Goal: Task Accomplishment & Management: Use online tool/utility

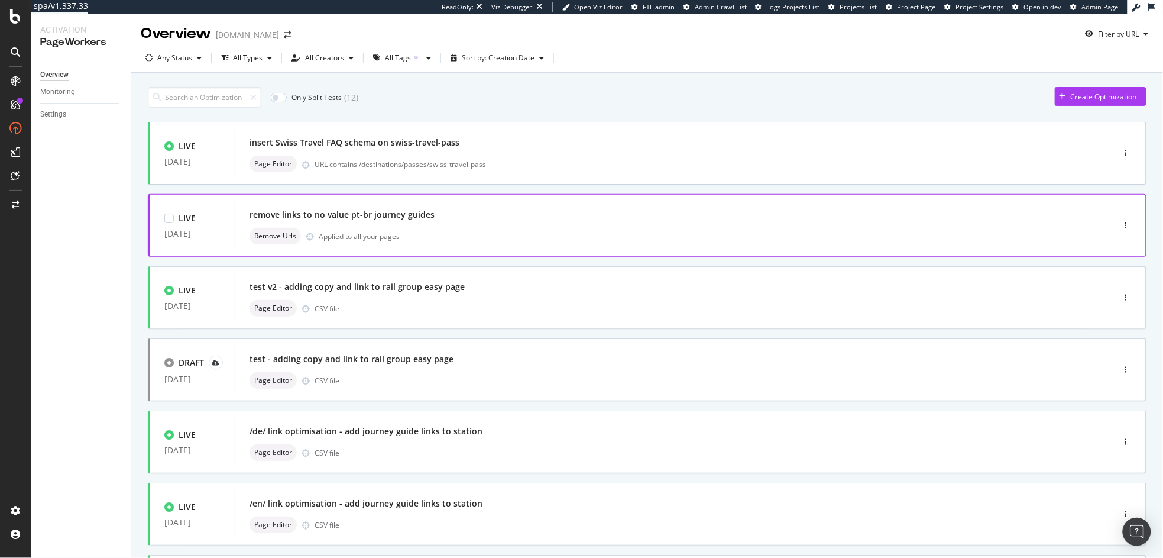
click at [406, 235] on div "Remove Urls Applied to all your pages" at bounding box center [656, 236] width 814 height 17
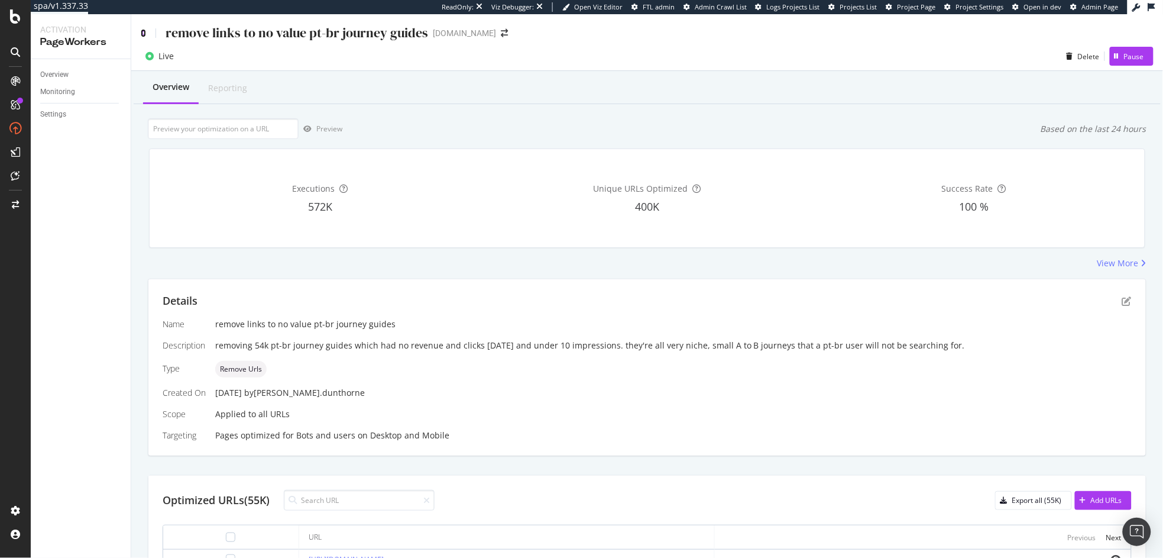
click at [142, 34] on icon at bounding box center [143, 33] width 5 height 8
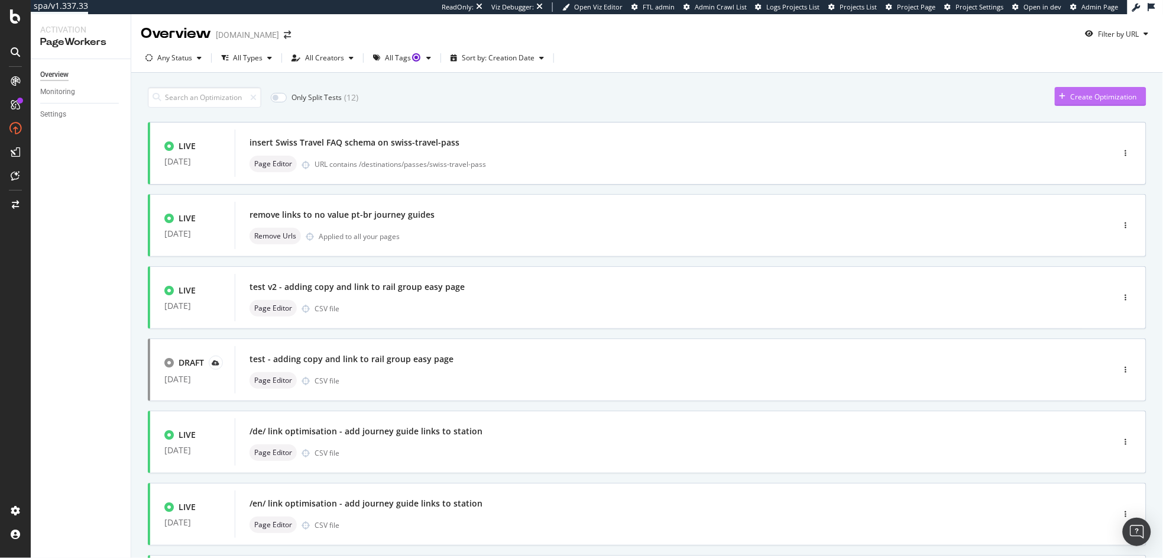
click at [1071, 99] on div "Create Optimization" at bounding box center [1104, 97] width 66 height 10
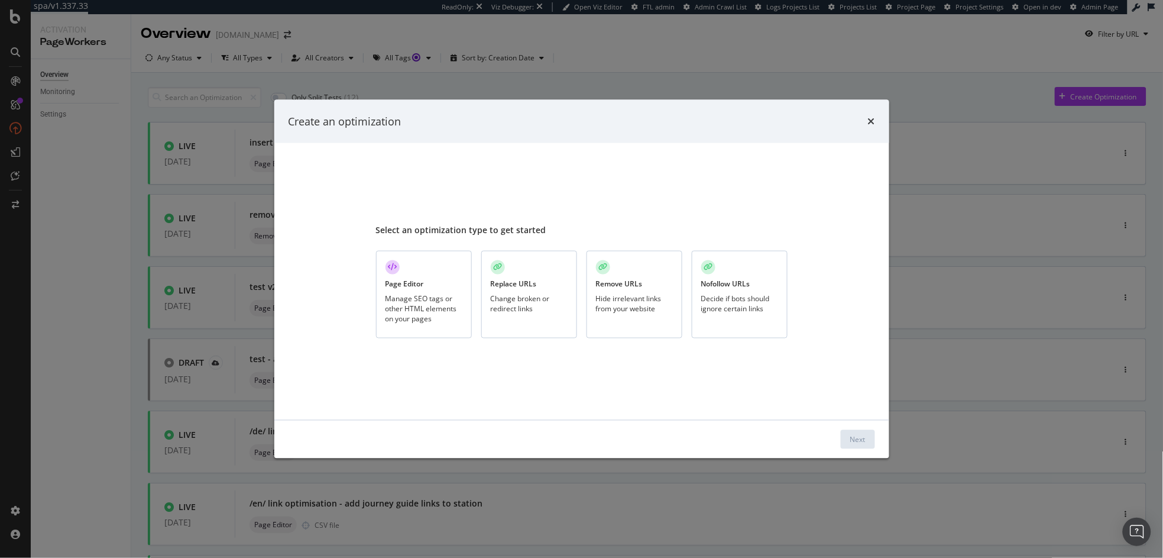
click at [610, 294] on div "Hide irrelevant links from your website" at bounding box center [634, 304] width 77 height 20
click at [867, 439] on button "Next" at bounding box center [858, 439] width 34 height 19
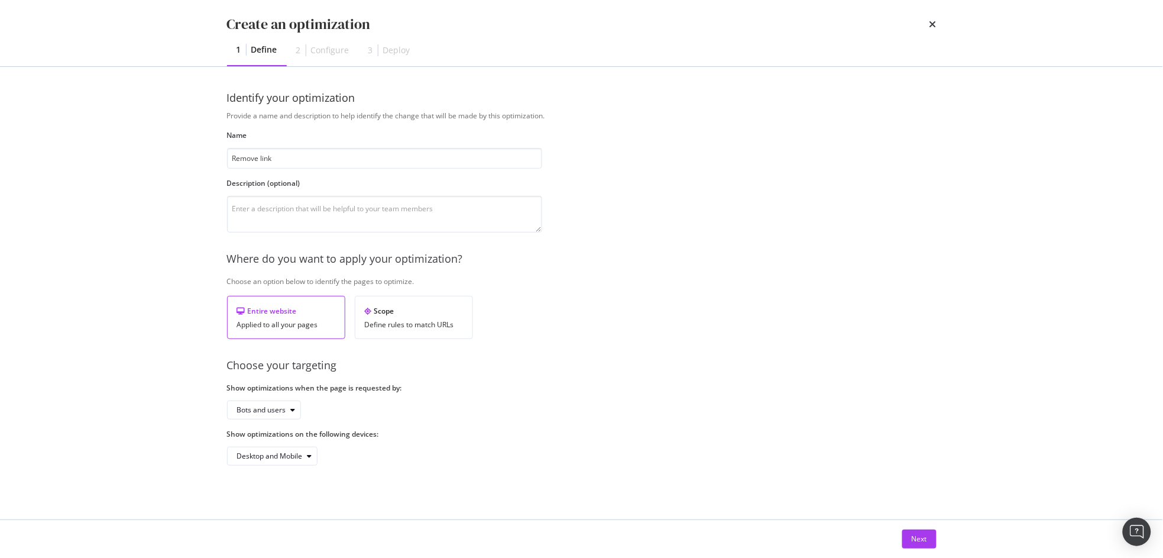
type input "Remove linke"
type input "Remove links to useless fr-ca journey guides"
click at [296, 206] on textarea "modal" at bounding box center [384, 214] width 315 height 37
click at [401, 325] on div "Define rules to match URLs" at bounding box center [414, 324] width 98 height 8
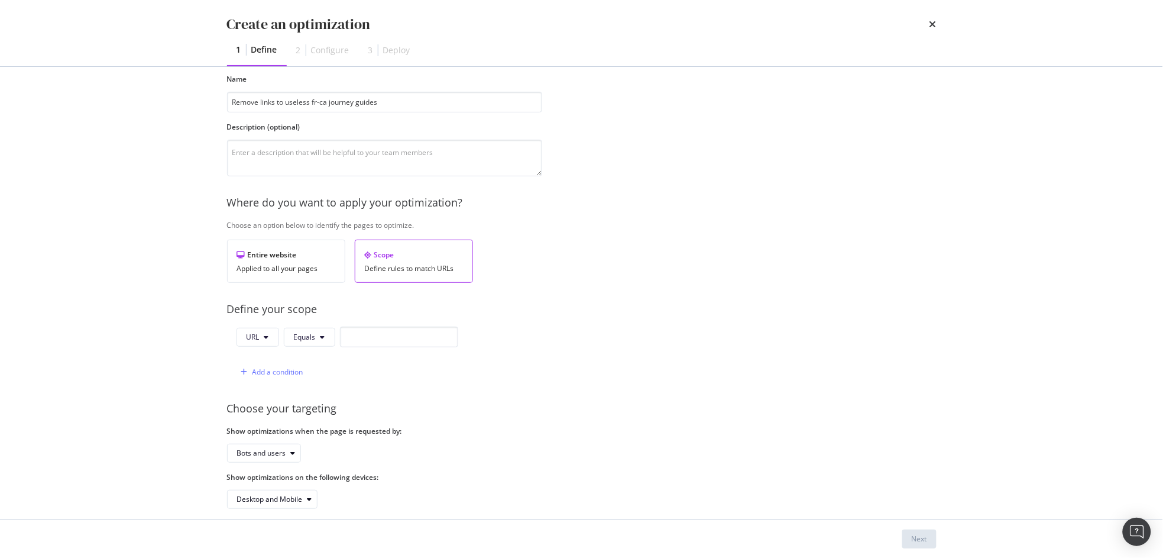
scroll to position [69, 0]
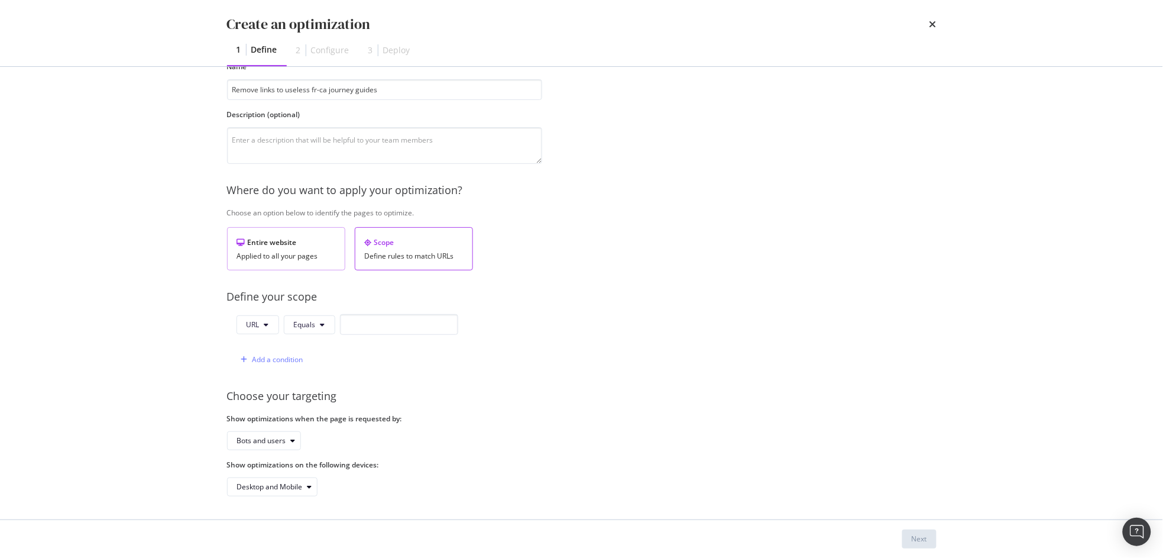
click at [289, 242] on div "Entire website" at bounding box center [286, 242] width 98 height 10
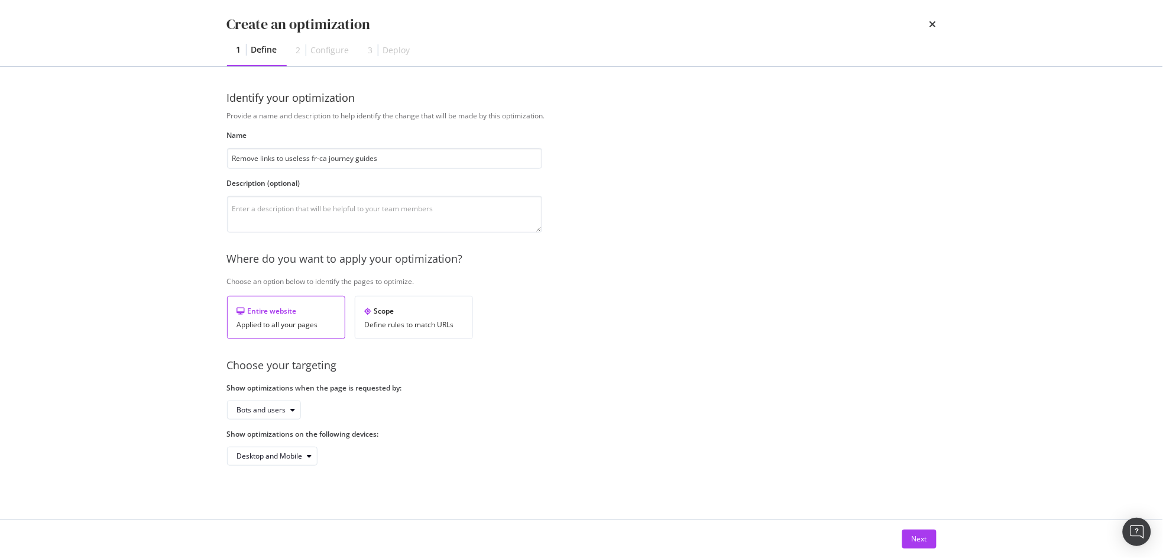
scroll to position [0, 0]
click at [914, 534] on div "Next" at bounding box center [919, 538] width 15 height 10
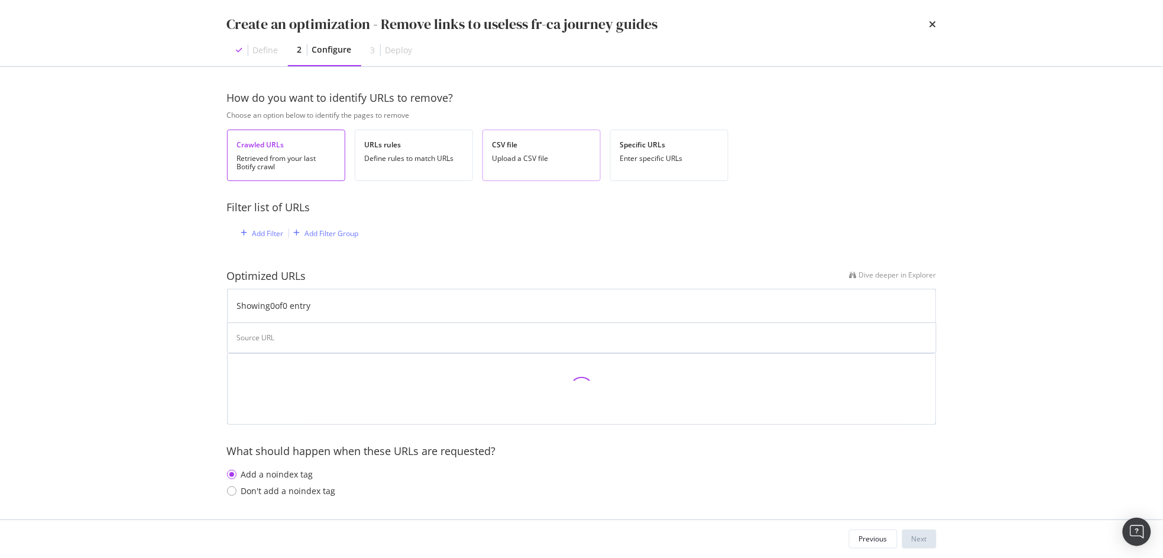
click at [528, 157] on div "Upload a CSV file" at bounding box center [541, 158] width 98 height 8
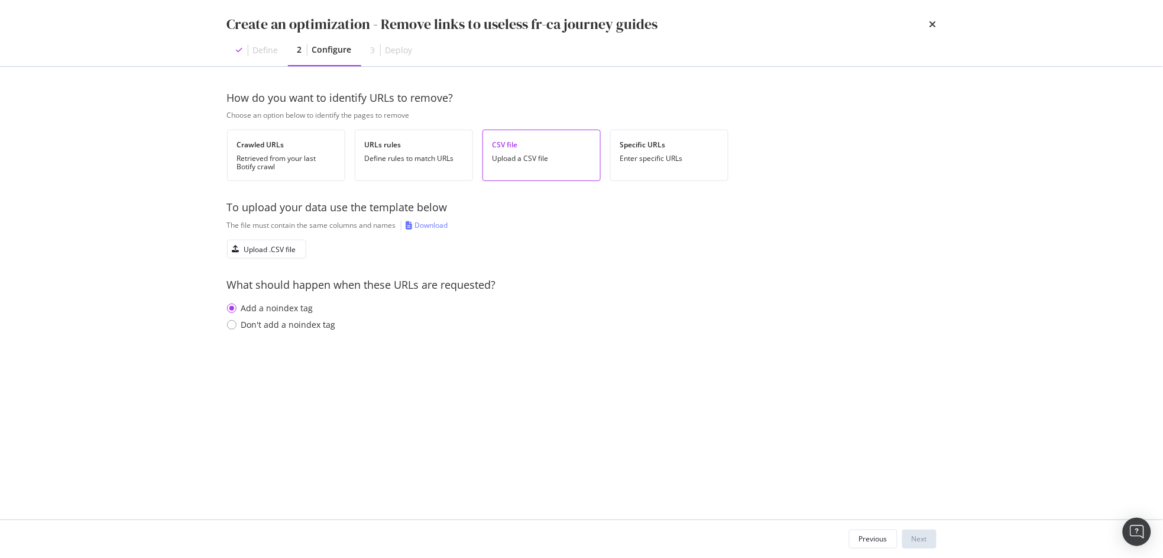
click at [286, 258] on div "How do you want to identify URLs to remove? Choose an option below to identify …" at bounding box center [581, 222] width 709 height 264
click at [252, 248] on div "Upload .CSV file" at bounding box center [270, 249] width 52 height 10
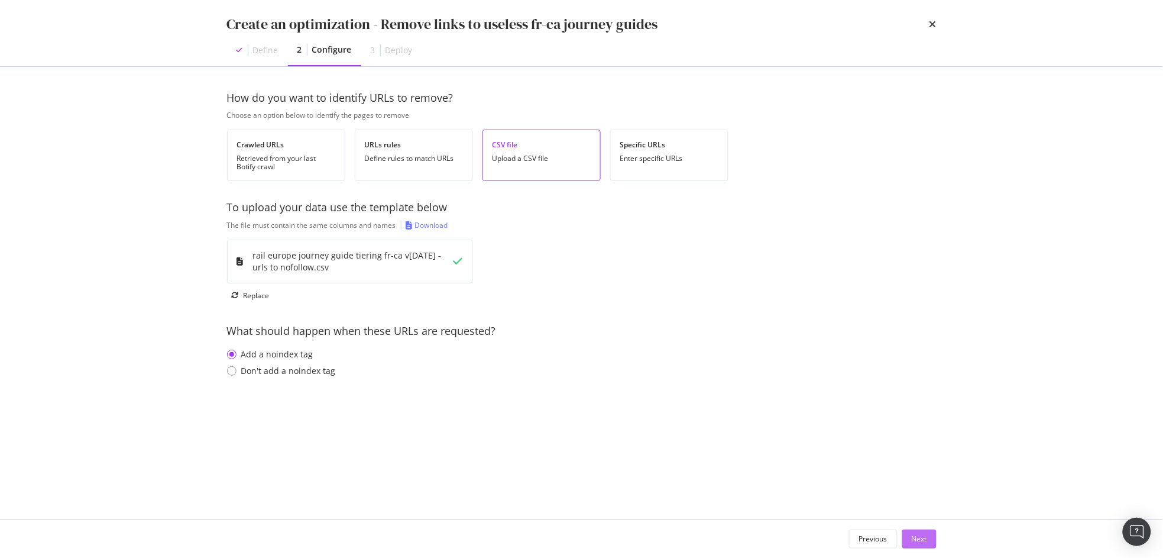
click at [913, 536] on div "Next" at bounding box center [919, 538] width 15 height 10
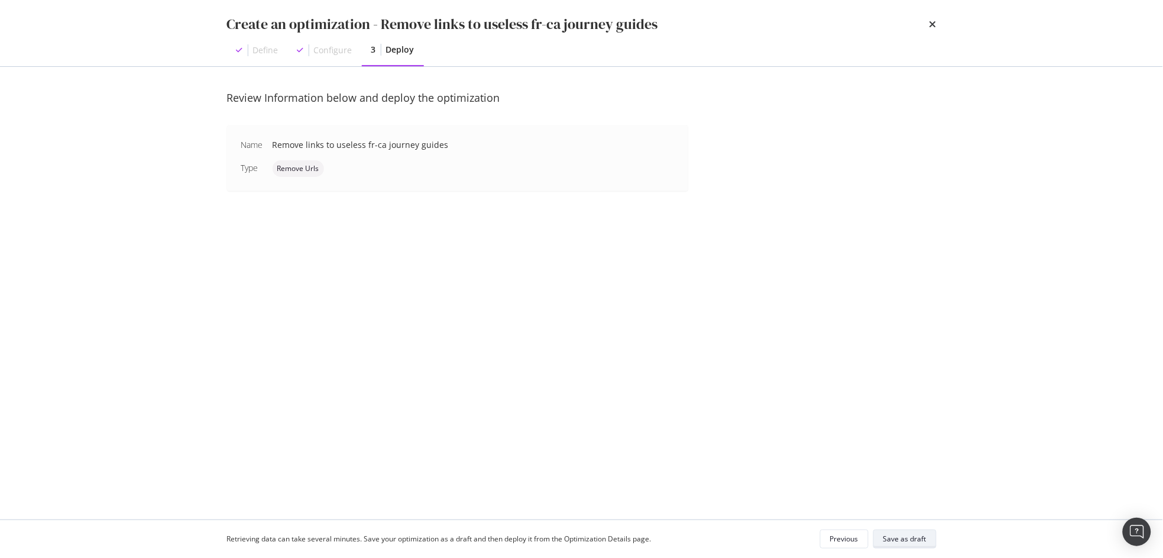
click at [921, 540] on div "Save as draft" at bounding box center [904, 538] width 43 height 10
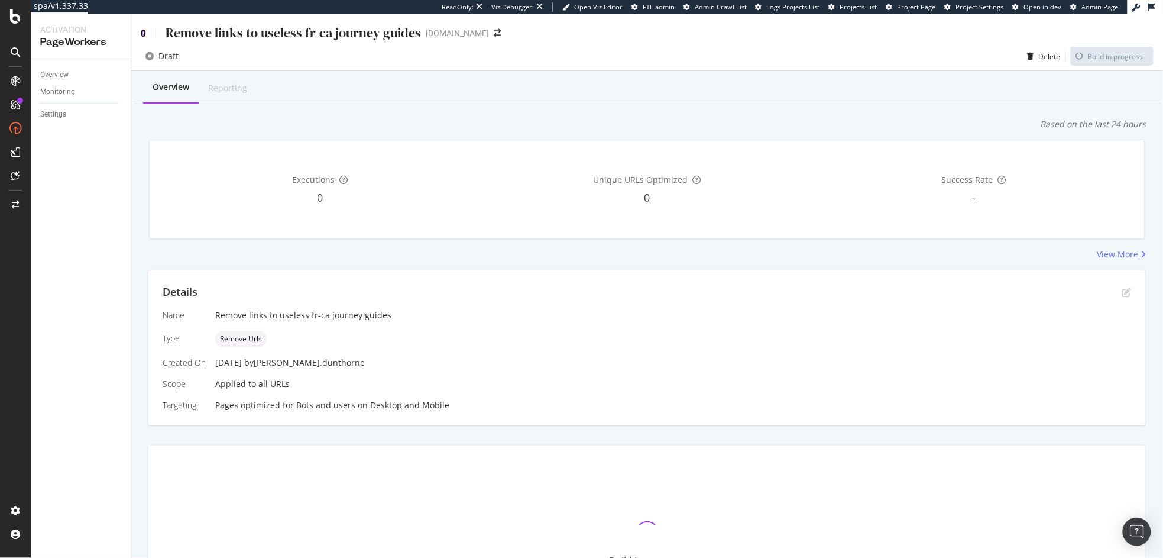
click at [144, 33] on icon at bounding box center [143, 33] width 5 height 8
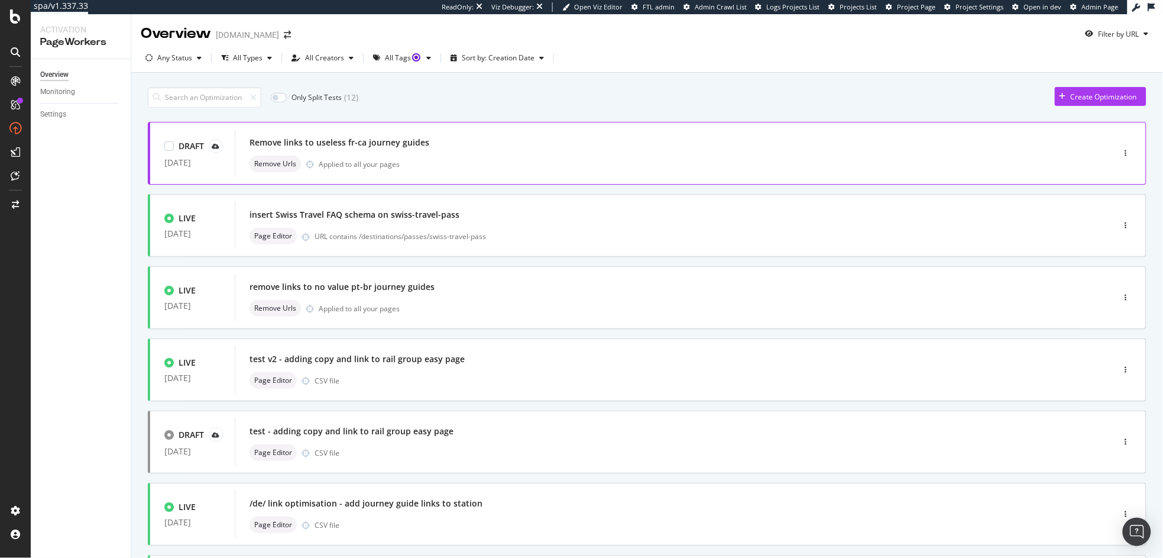
click at [413, 150] on div "Remove links to useless fr-ca journey guides" at bounding box center [656, 142] width 814 height 17
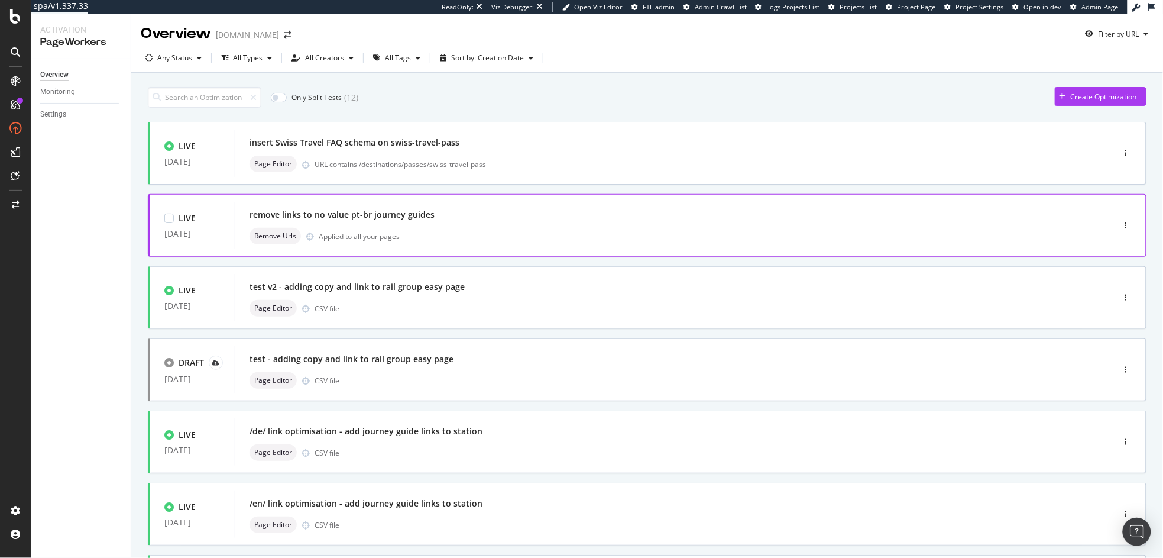
click at [350, 208] on div "remove links to no value pt-br journey guides" at bounding box center [656, 214] width 814 height 17
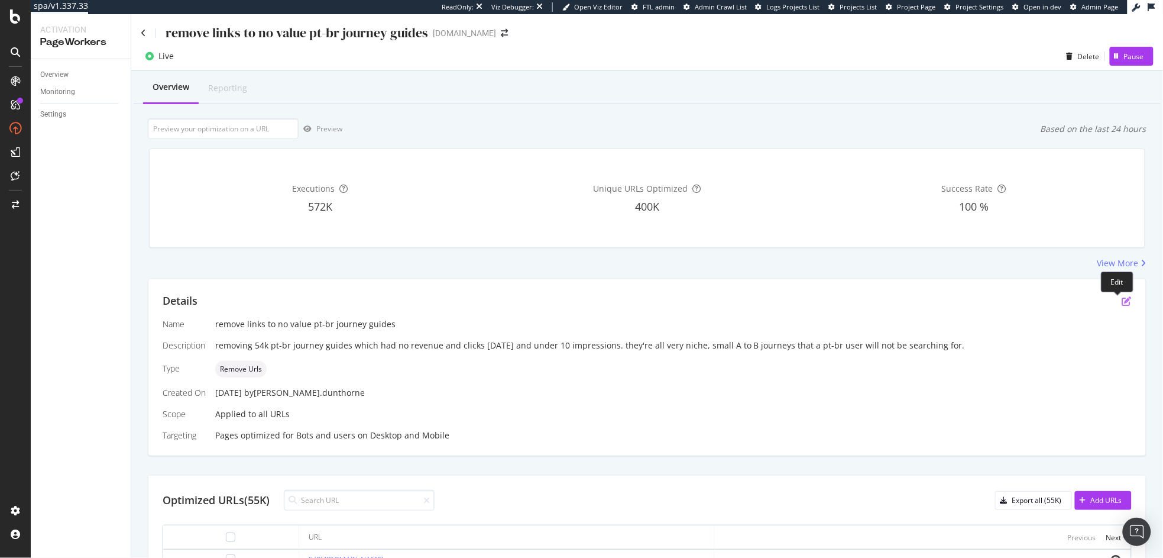
click at [1122, 305] on icon "pen-to-square" at bounding box center [1126, 300] width 9 height 9
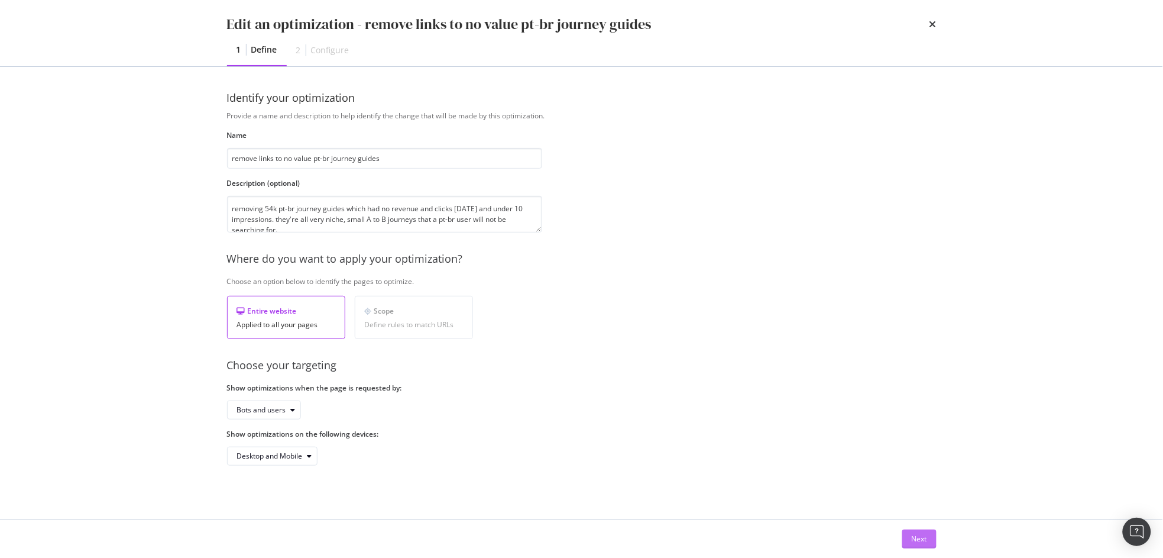
click at [913, 535] on div "Next" at bounding box center [919, 538] width 15 height 10
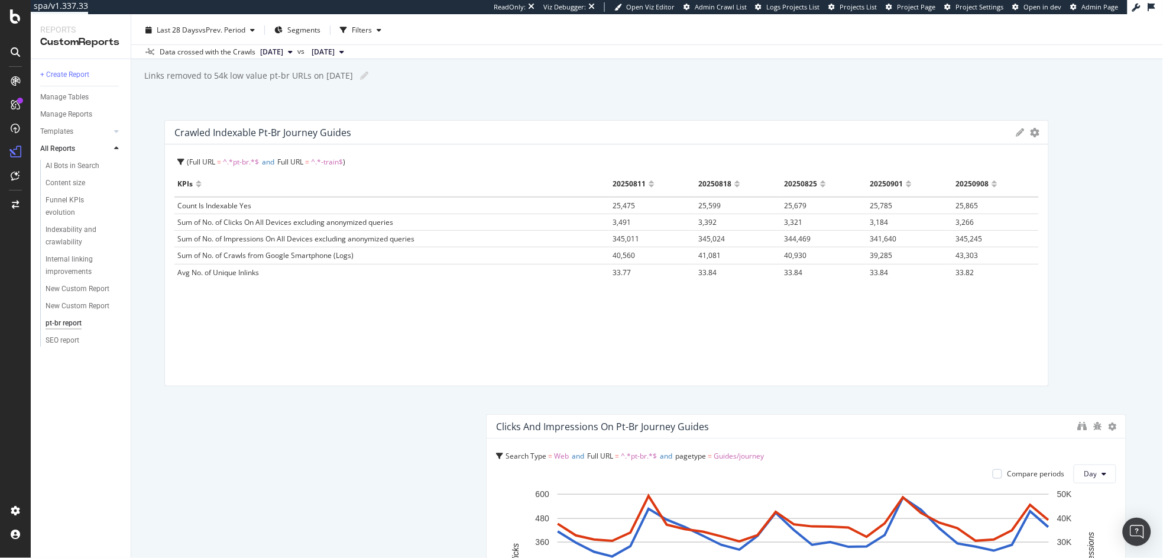
scroll to position [30, 0]
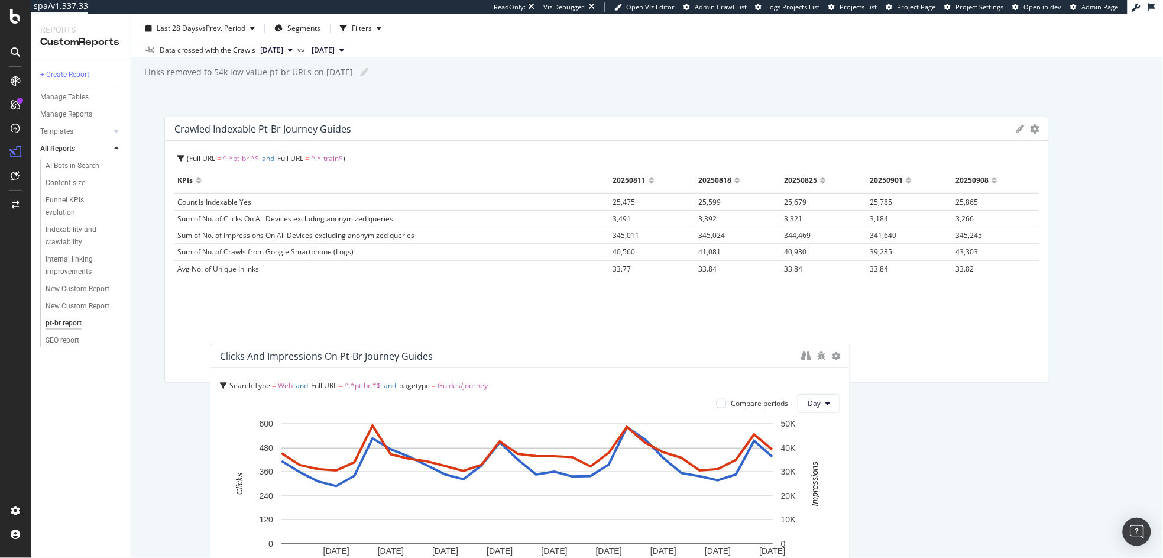
drag, startPoint x: 461, startPoint y: 464, endPoint x: 506, endPoint y: 389, distance: 87.0
click at [506, 389] on div "Search Type = Web and Full URL = ^.*pt-br.*$ and pagetype = Guides/journey" at bounding box center [530, 385] width 620 height 17
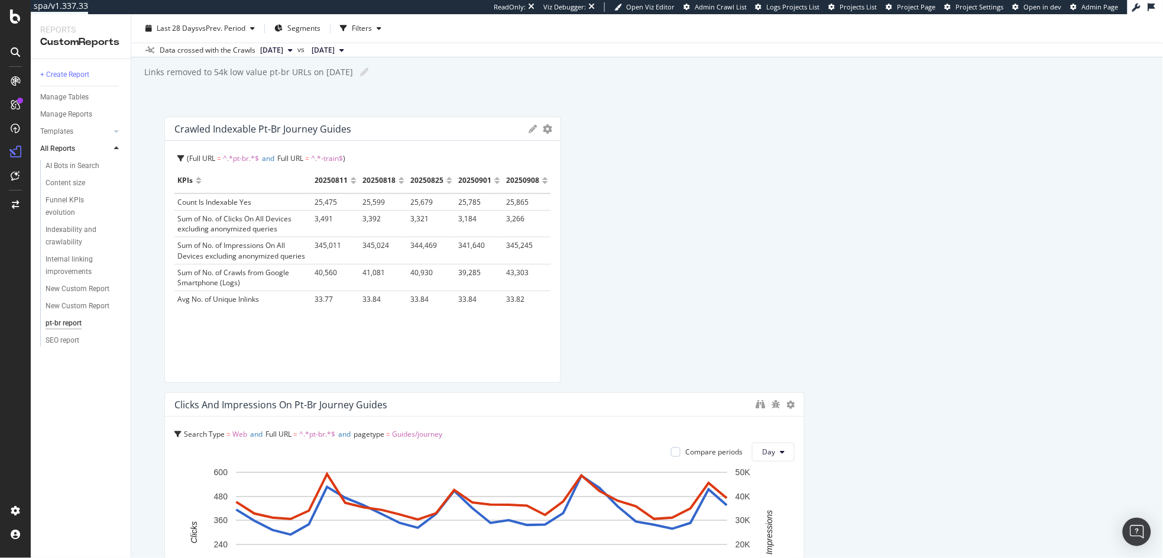
drag, startPoint x: 1039, startPoint y: 169, endPoint x: 526, endPoint y: 204, distance: 514.4
click at [526, 204] on div "Crawled indexable pt-br journey guides KPIs Table Edit KPIs Edit Filter Export …" at bounding box center [362, 249] width 397 height 266
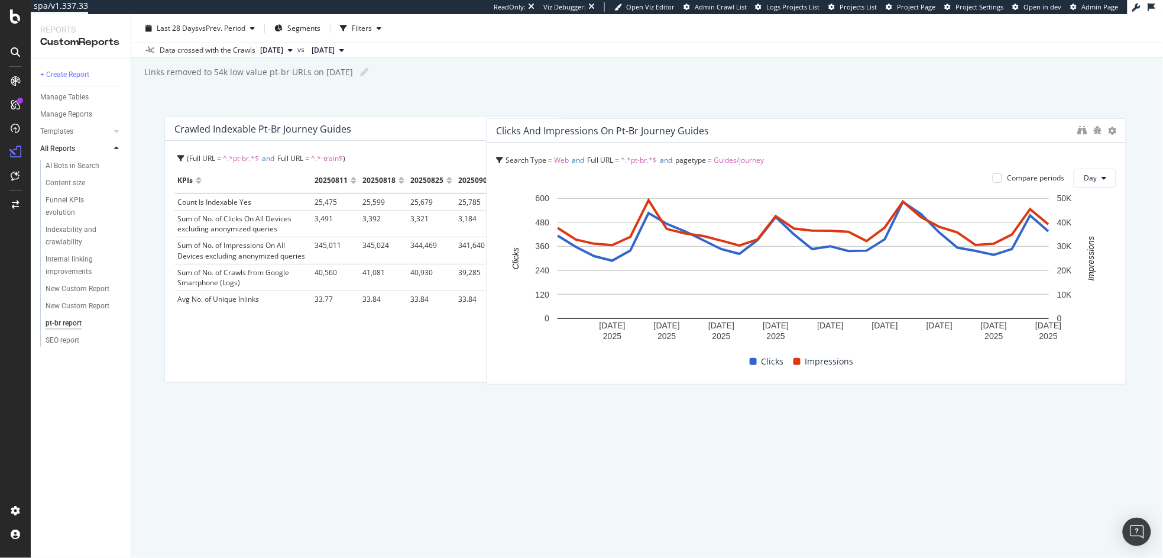
click at [873, 183] on div "Search Type = Web and Full URL = ^.*pt-br.*$ and pagetype = Guides/journey Comp…" at bounding box center [806, 169] width 620 height 35
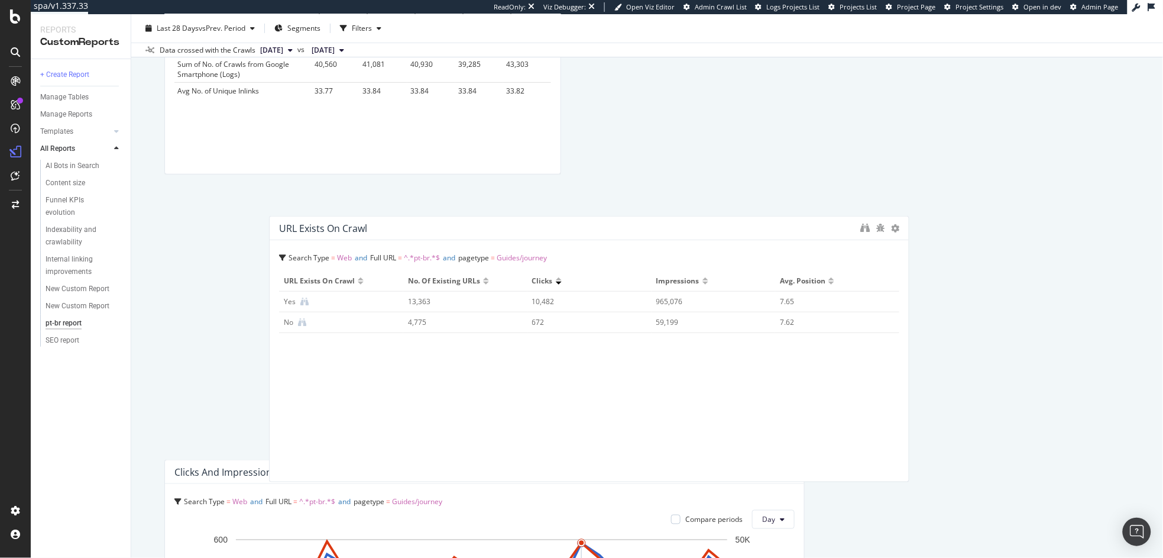
scroll to position [198, 0]
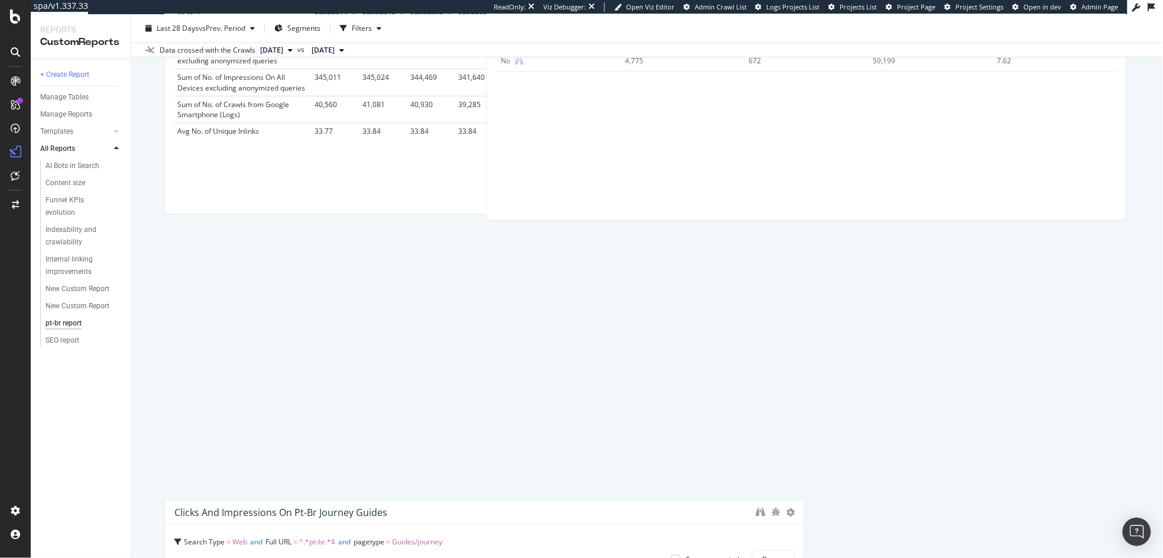
drag, startPoint x: 499, startPoint y: 313, endPoint x: 904, endPoint y: 147, distance: 437.5
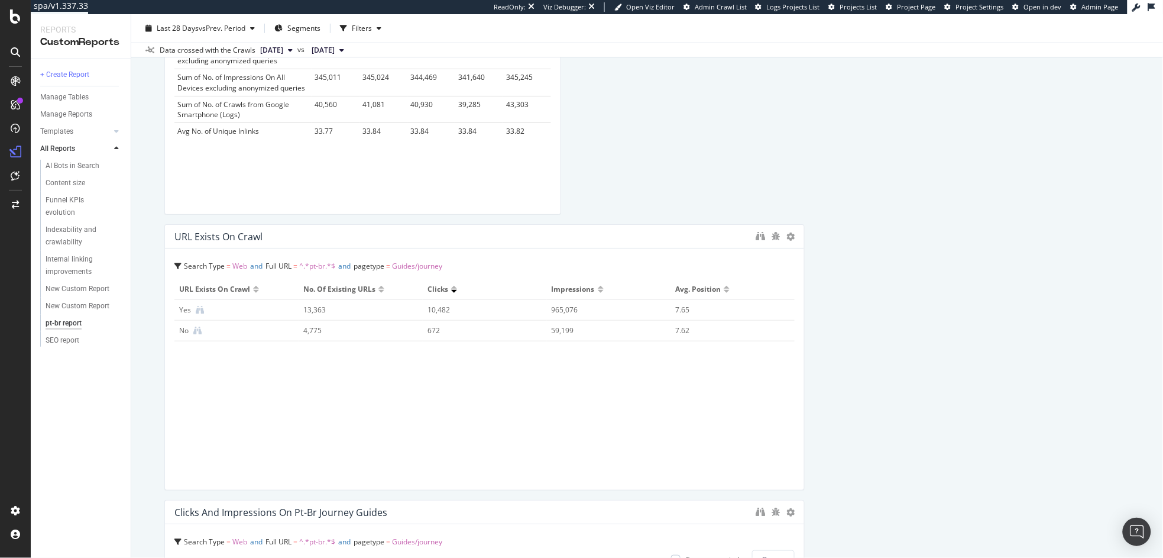
scroll to position [0, 0]
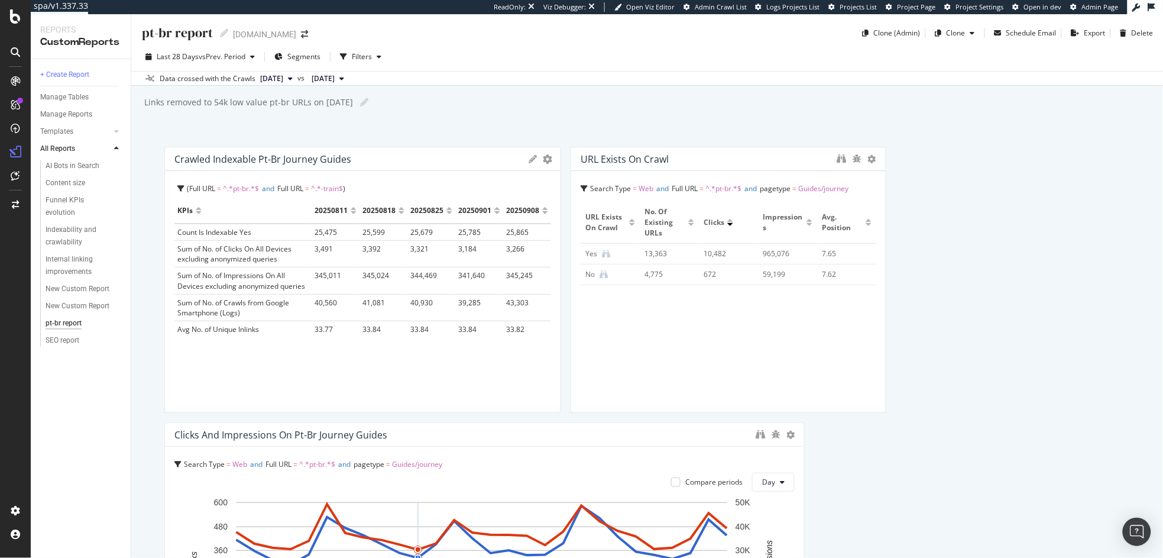
drag, startPoint x: 796, startPoint y: 507, endPoint x: 424, endPoint y: 517, distance: 372.0
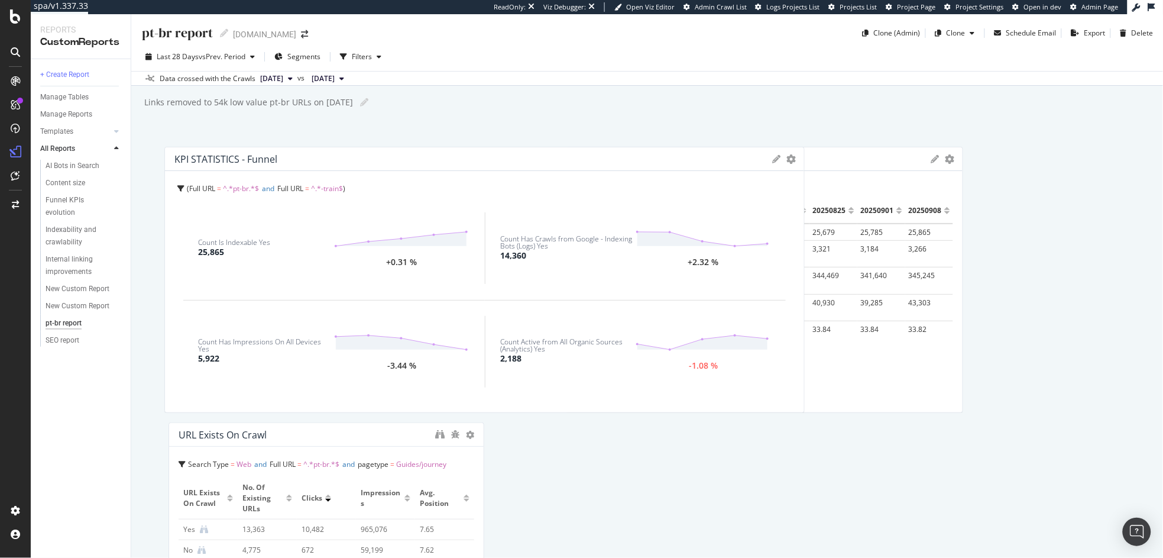
drag, startPoint x: 482, startPoint y: 417, endPoint x: 468, endPoint y: 200, distance: 217.4
click at [468, 200] on div "Count Is Indexable Yes 25,865 +0.31 % Count Has Crawls from Google - Indexing B…" at bounding box center [484, 300] width 620 height 206
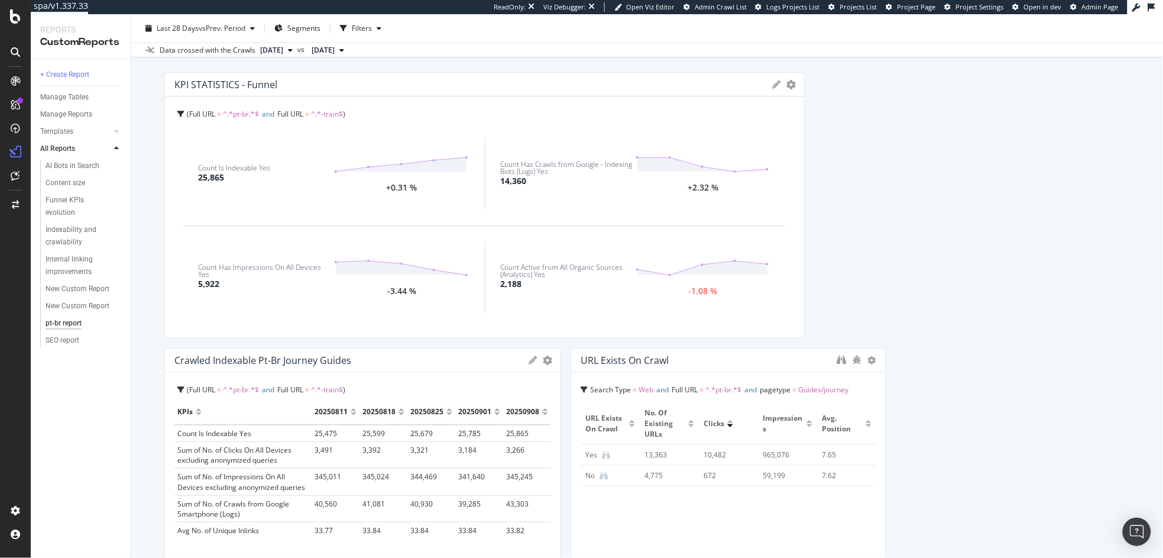
scroll to position [245, 0]
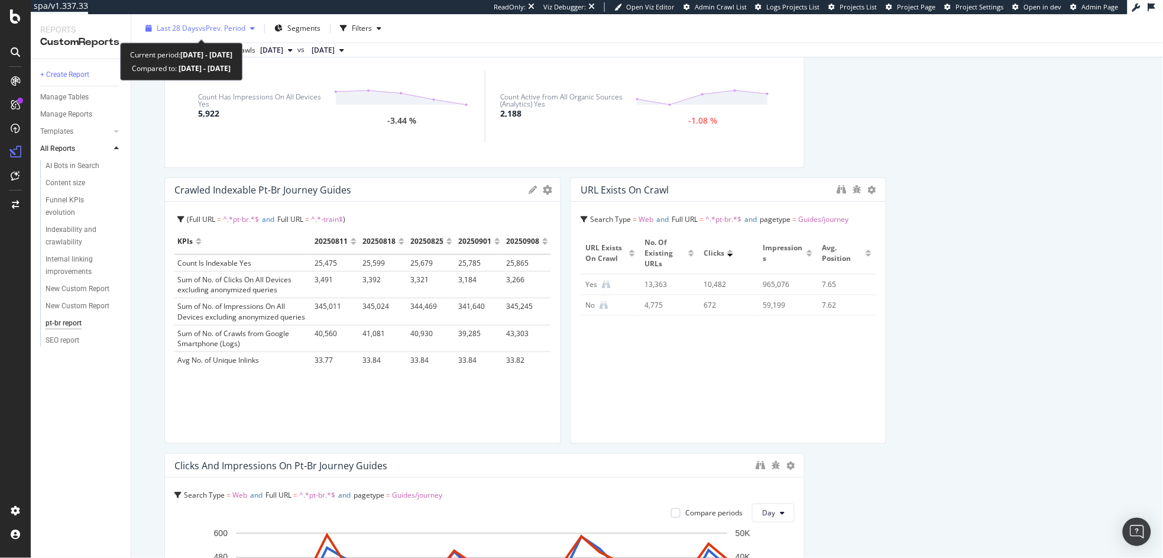
click at [221, 34] on div "Last 28 Days vs Prev. Period" at bounding box center [200, 29] width 119 height 18
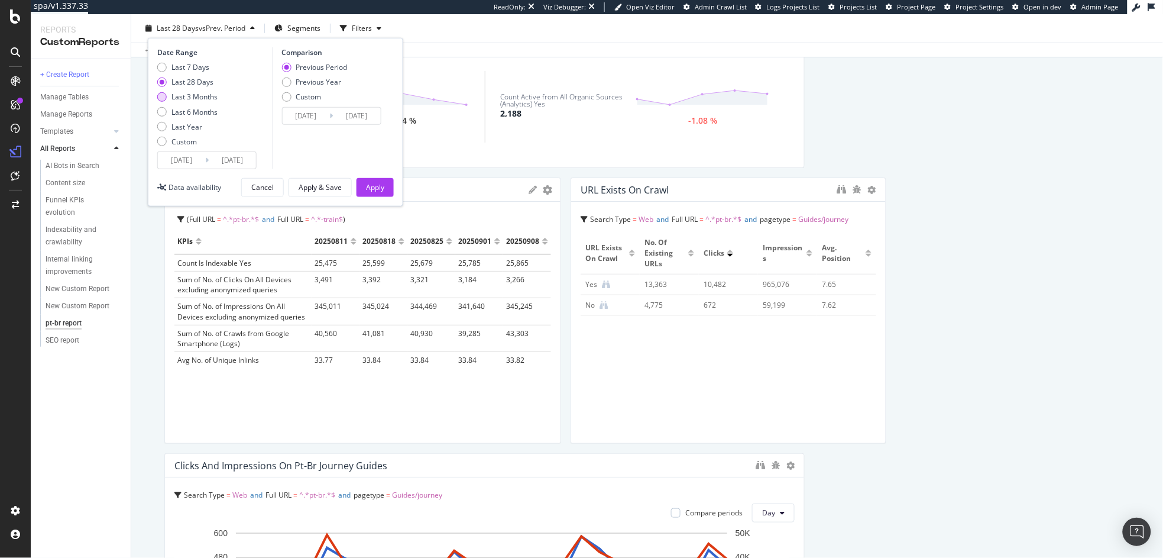
click at [189, 98] on div "Last 3 Months" at bounding box center [194, 97] width 46 height 10
type input "2025/06/16"
type input "2025/03/16"
type input "2025/06/15"
click at [383, 182] on div "Apply" at bounding box center [375, 187] width 18 height 10
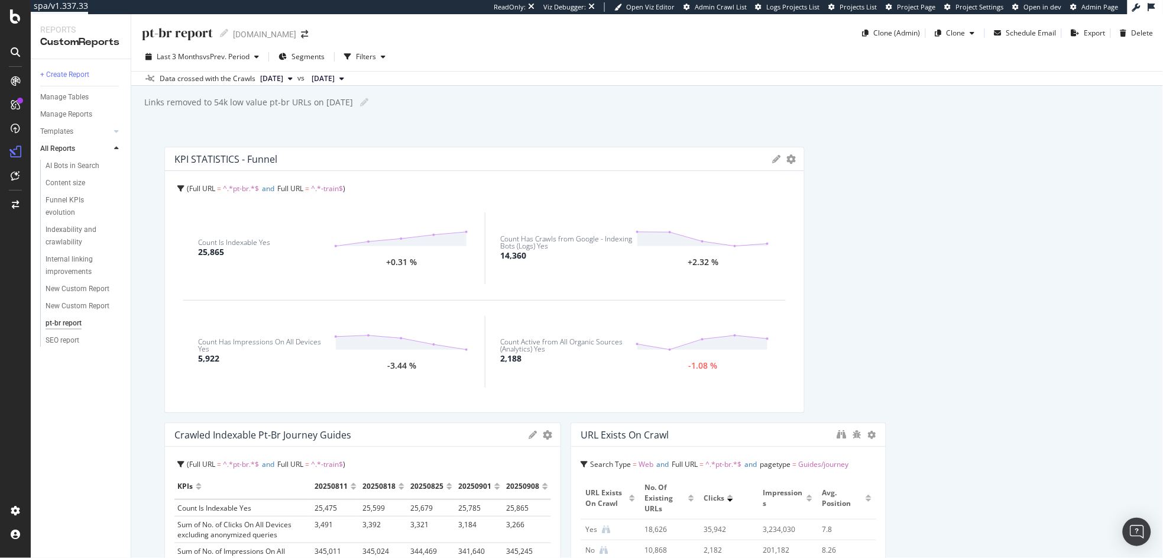
click at [772, 161] on icon at bounding box center [776, 159] width 8 height 8
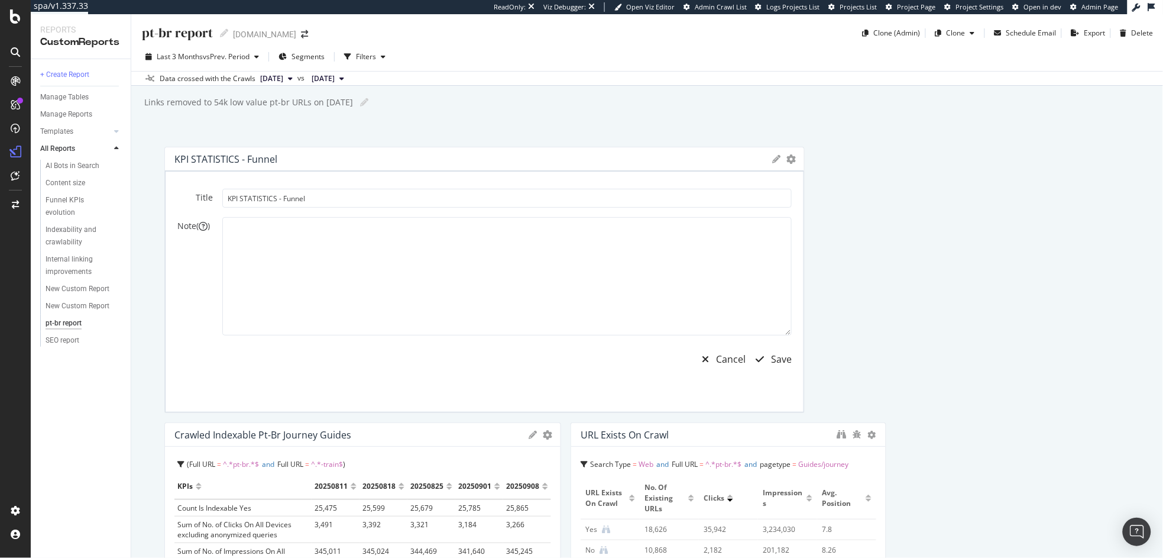
click at [772, 160] on icon at bounding box center [776, 159] width 8 height 8
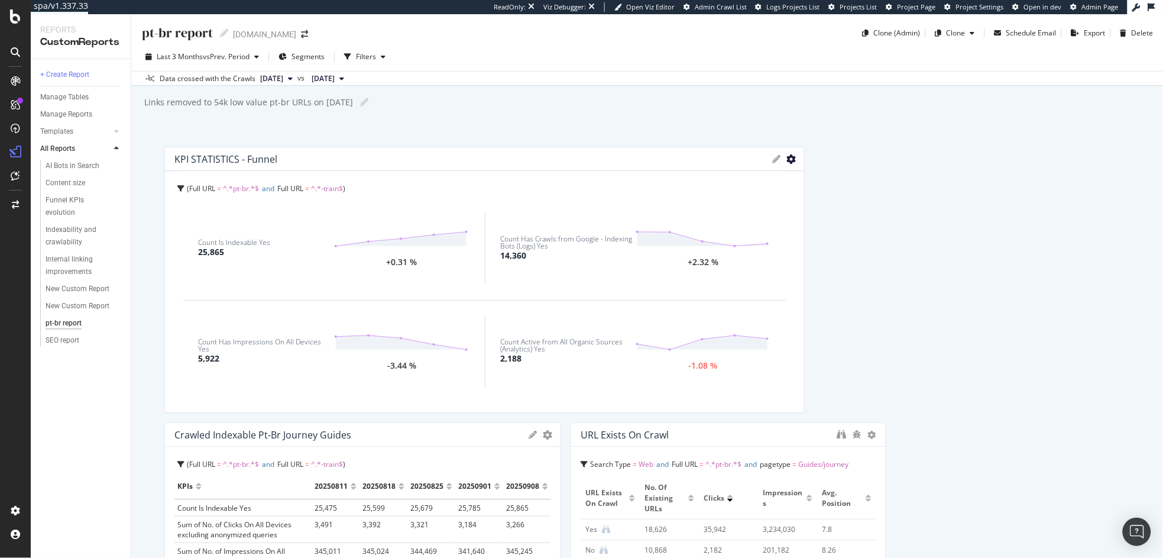
click at [786, 158] on icon "gear" at bounding box center [790, 158] width 9 height 9
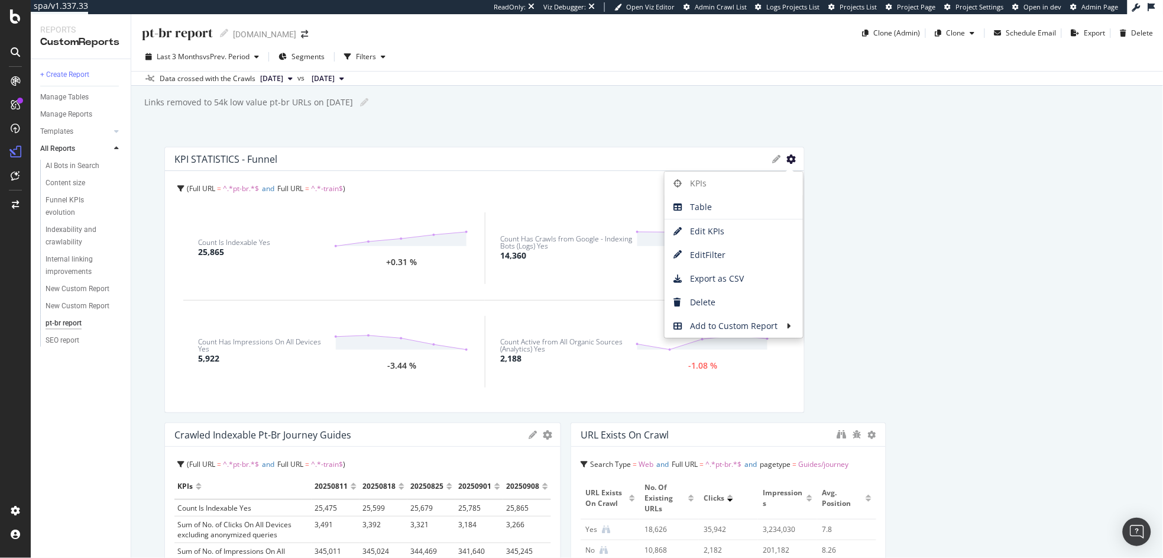
click at [786, 158] on icon "gear" at bounding box center [790, 158] width 9 height 9
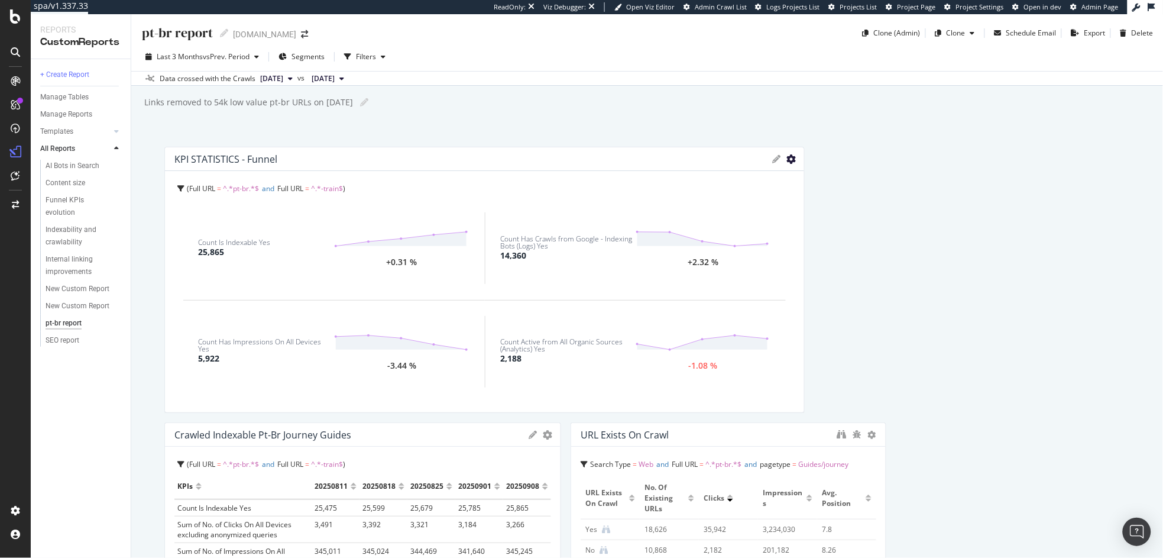
click at [786, 161] on icon "gear" at bounding box center [790, 158] width 9 height 9
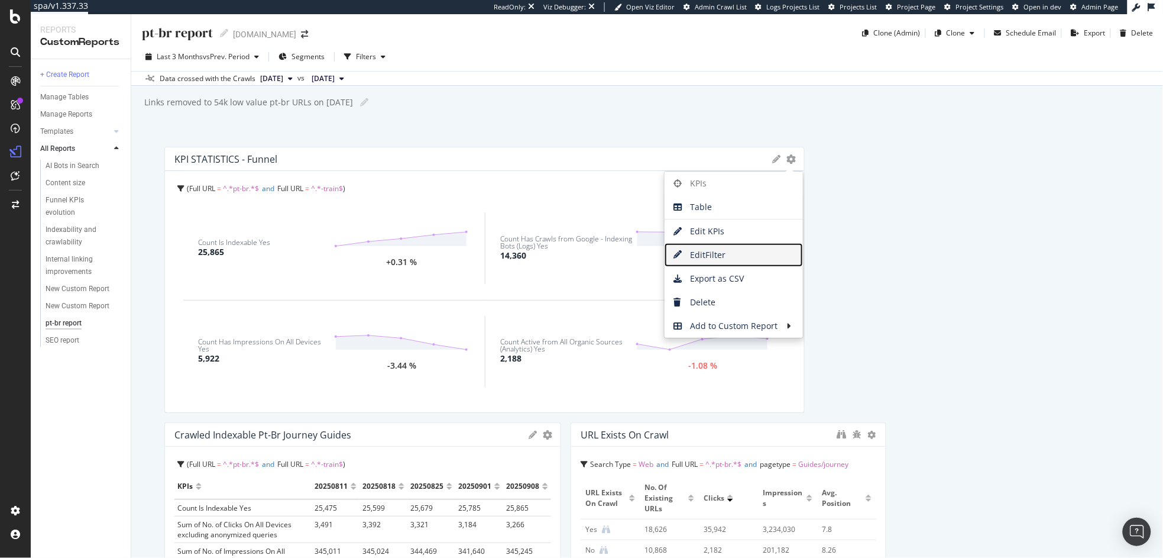
click at [720, 262] on span "Edit Filter" at bounding box center [734, 255] width 138 height 18
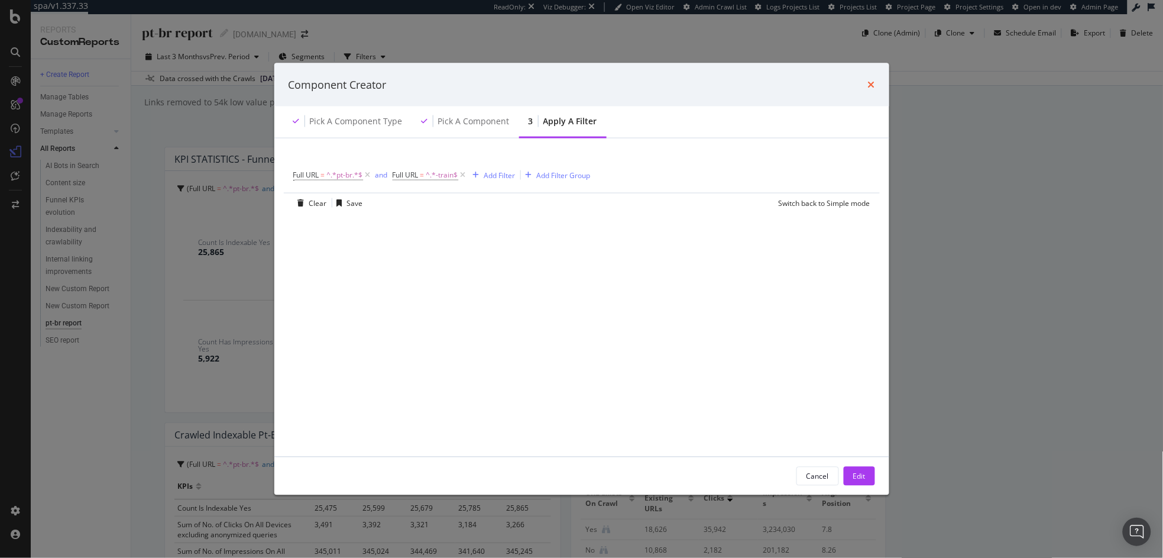
click at [868, 81] on icon "times" at bounding box center [871, 84] width 7 height 9
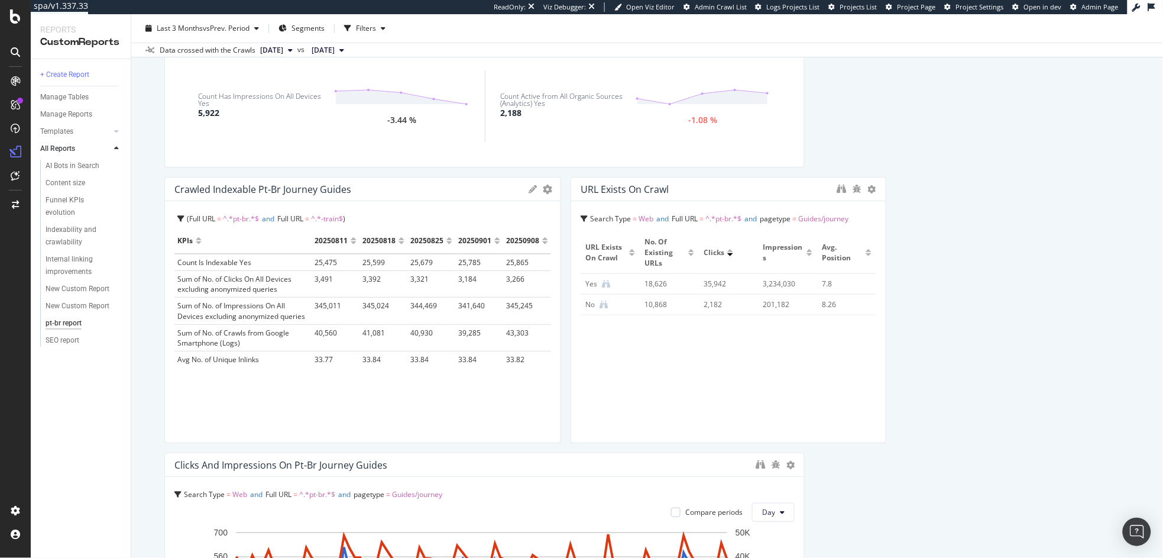
scroll to position [229, 0]
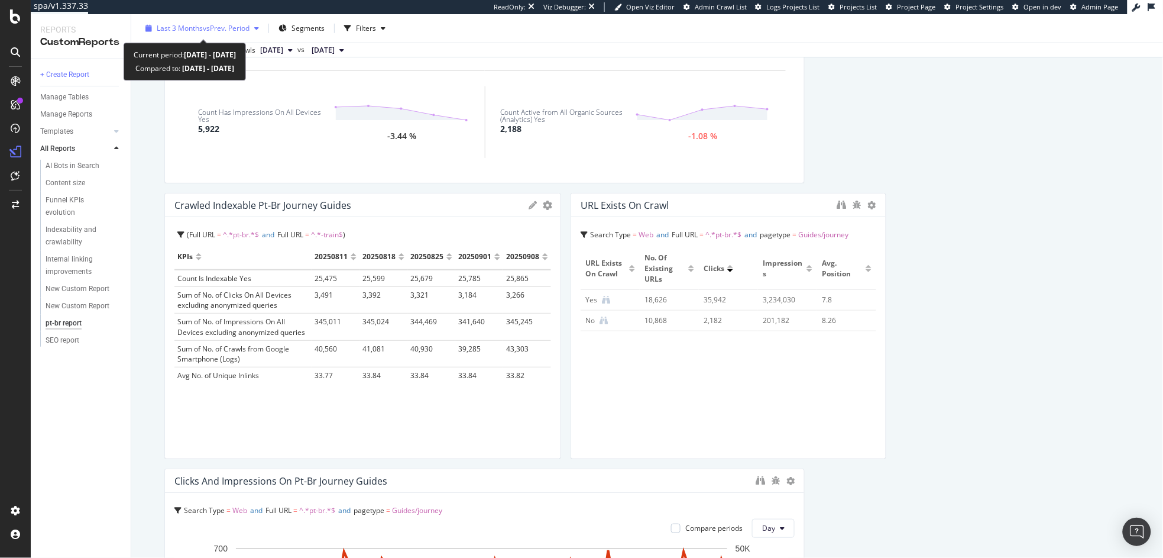
click at [217, 31] on span "vs Prev. Period" at bounding box center [226, 28] width 47 height 10
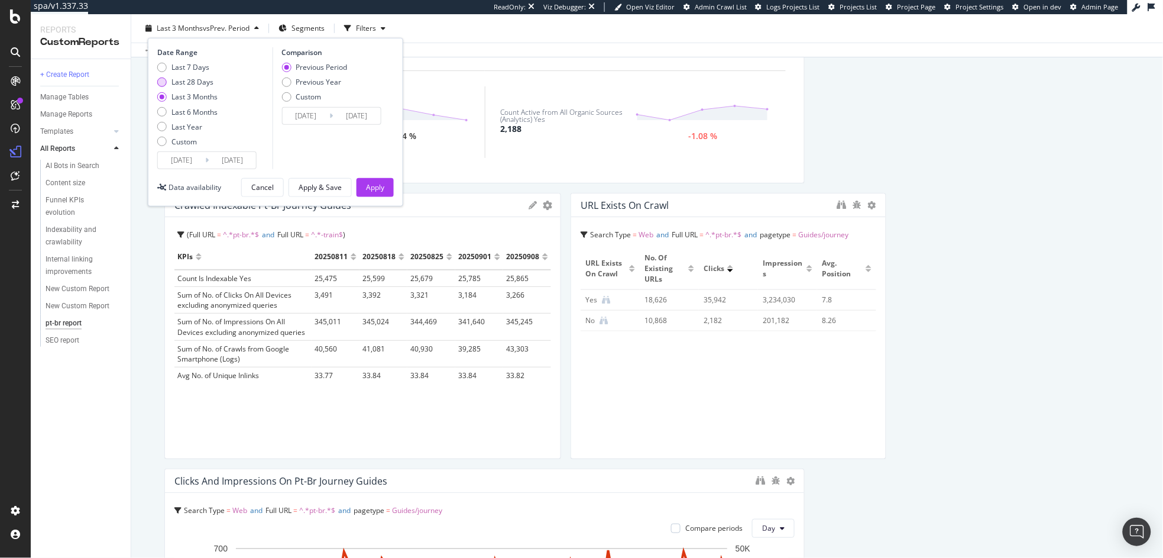
click at [183, 81] on div "Last 28 Days" at bounding box center [192, 82] width 42 height 10
type input "2025/08/19"
type input "2025/07/22"
type input "2025/08/18"
click at [370, 183] on div "Apply" at bounding box center [375, 187] width 18 height 10
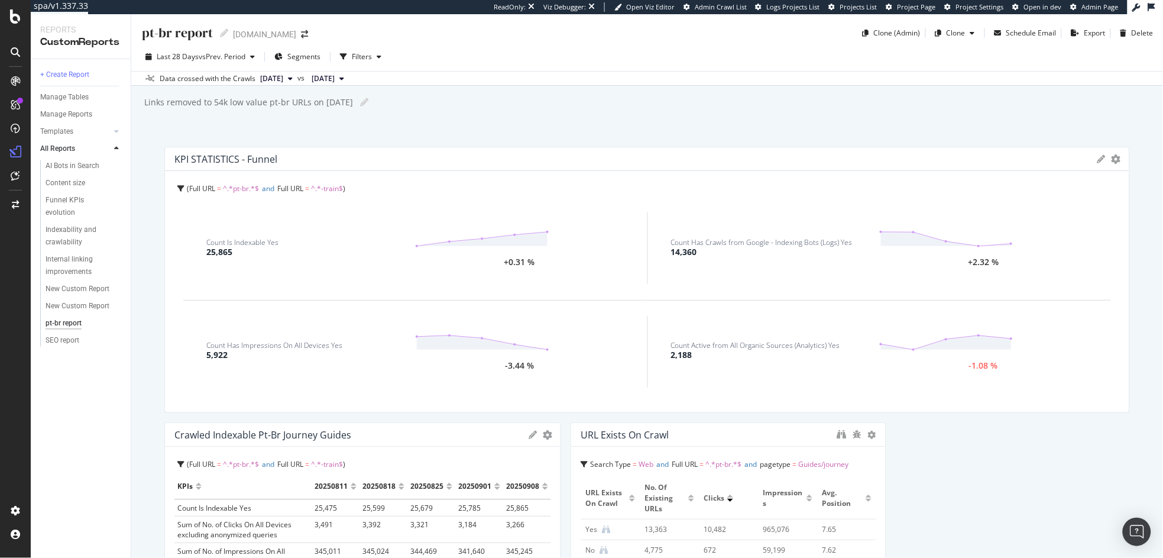
drag, startPoint x: 809, startPoint y: 291, endPoint x: 1148, endPoint y: 306, distance: 339.1
click at [1148, 306] on div "pt-br report pt-br report raileurope.com Clone (Admin) Clone Schedule Email Exp…" at bounding box center [647, 285] width 1032 height 543
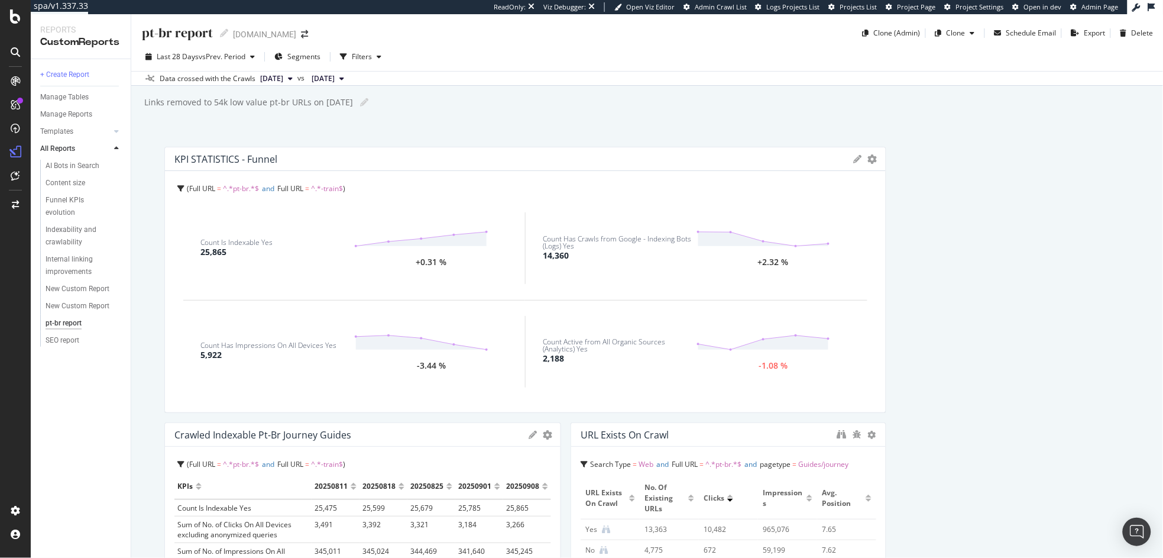
drag, startPoint x: 1119, startPoint y: 312, endPoint x: 899, endPoint y: 320, distance: 220.1
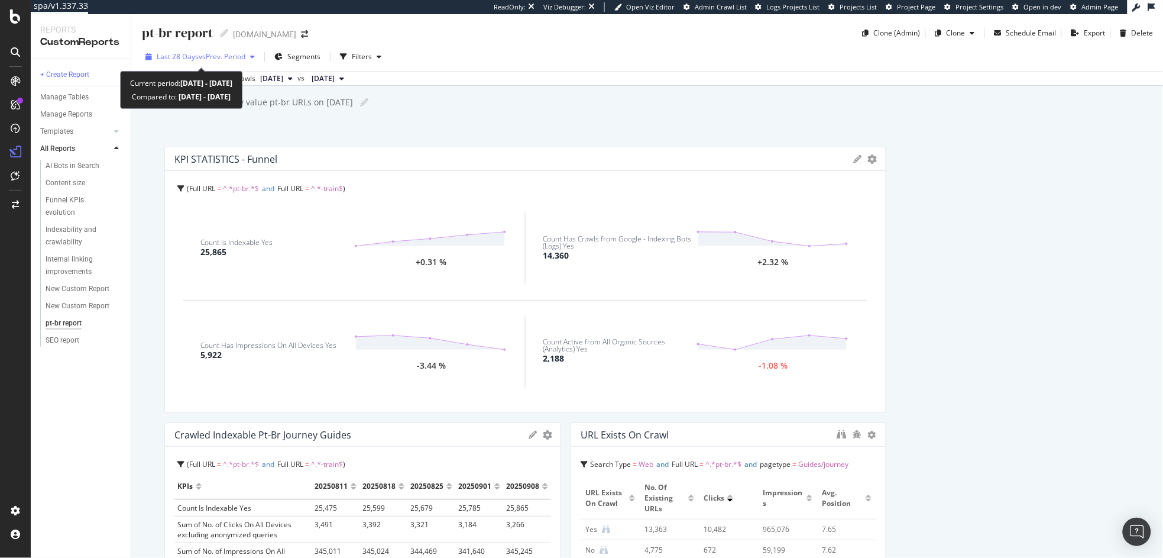
click at [226, 54] on span "vs Prev. Period" at bounding box center [222, 56] width 47 height 10
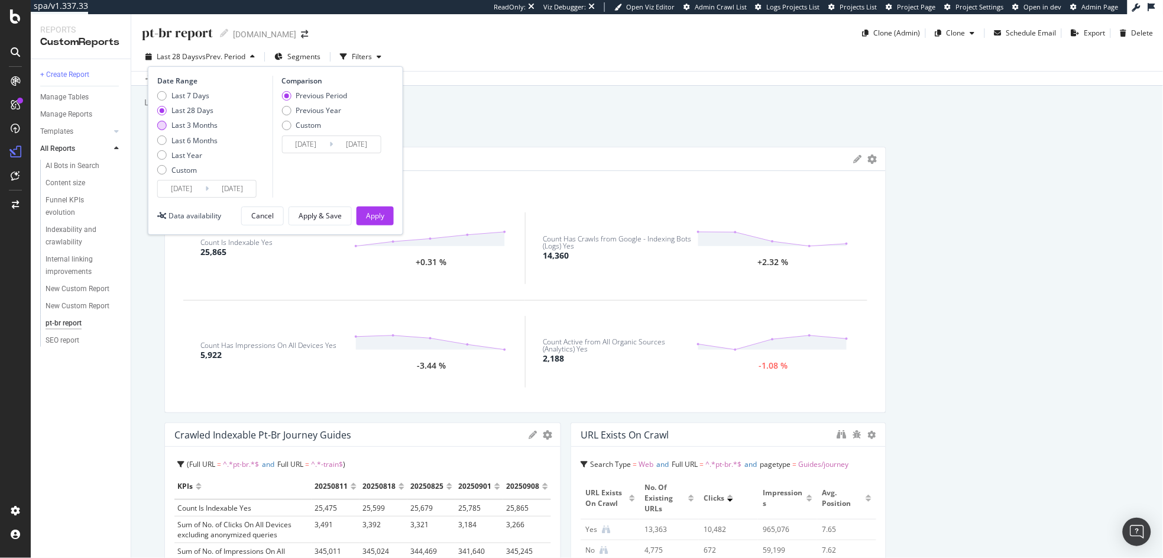
click at [189, 129] on div "Last 3 Months" at bounding box center [194, 125] width 46 height 10
type input "2025/06/16"
type input "2025/03/16"
type input "2025/06/15"
click at [372, 218] on div "Apply" at bounding box center [375, 215] width 18 height 10
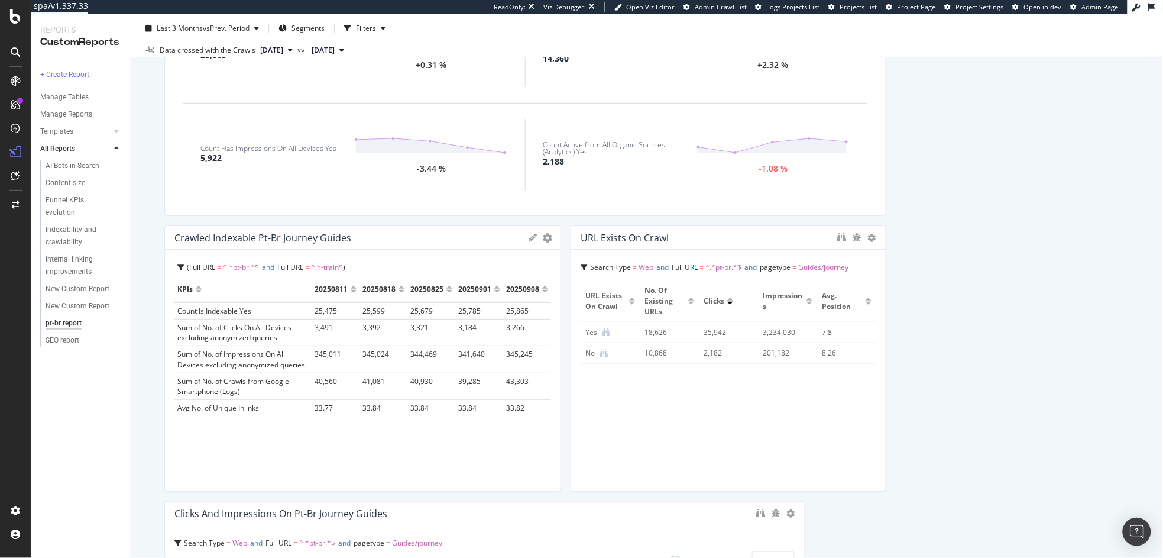
scroll to position [135, 0]
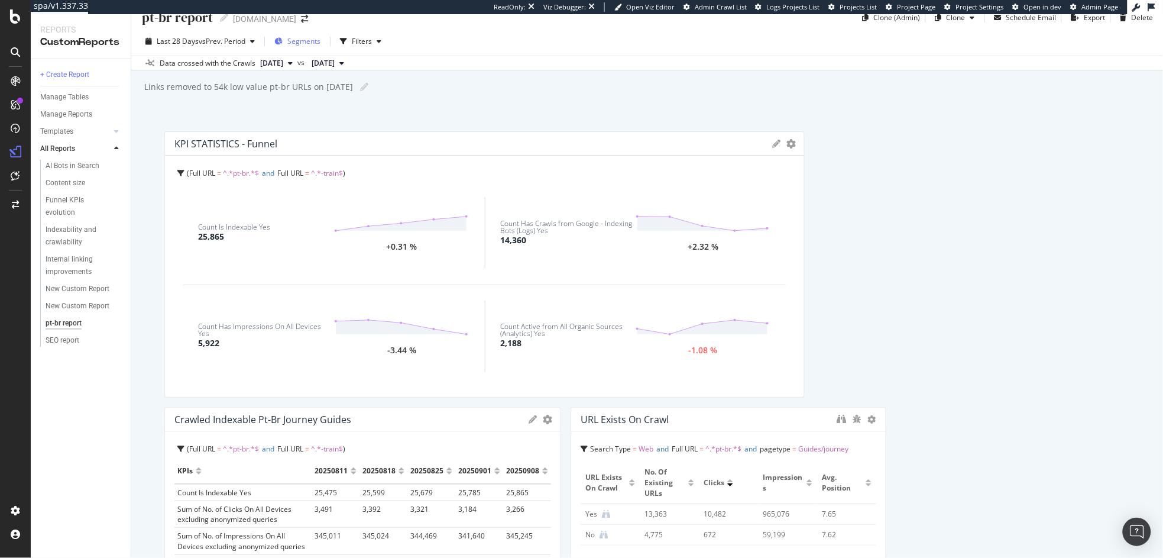
scroll to position [4, 0]
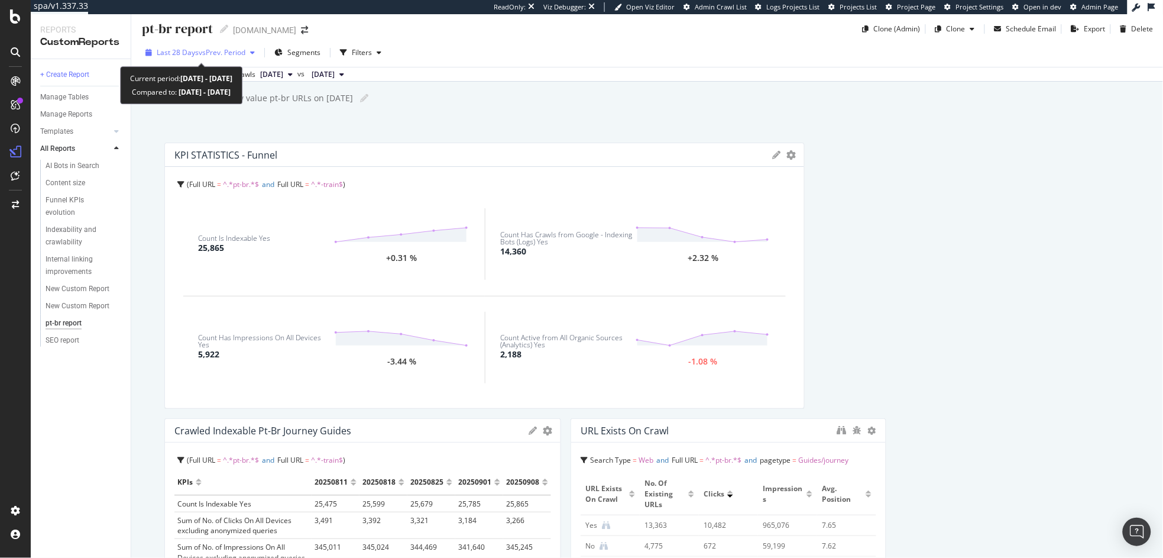
click at [231, 54] on span "vs Prev. Period" at bounding box center [222, 52] width 47 height 10
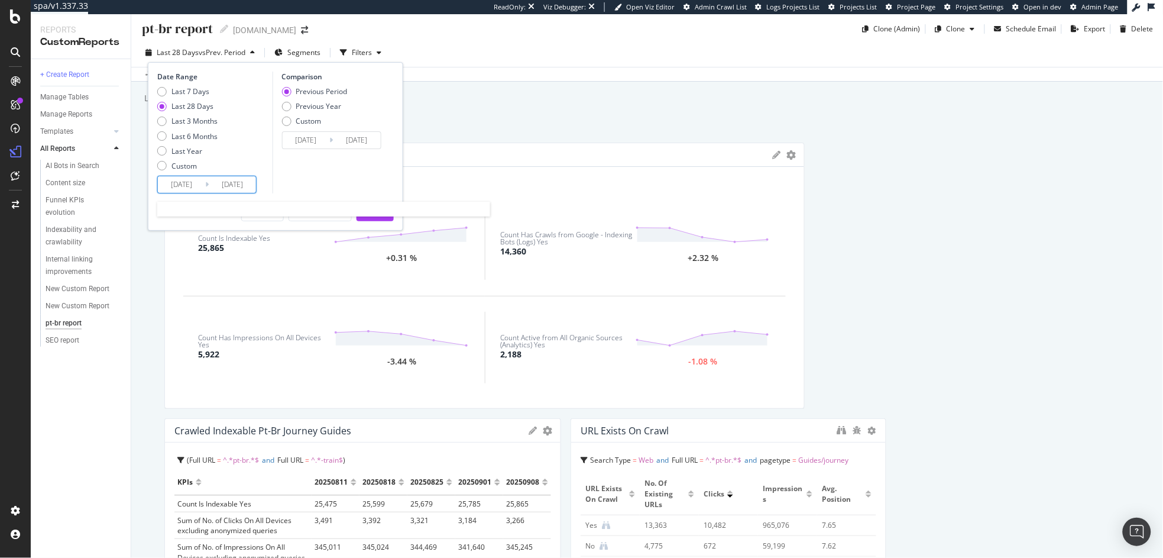
click at [182, 184] on input "[DATE]" at bounding box center [181, 184] width 47 height 17
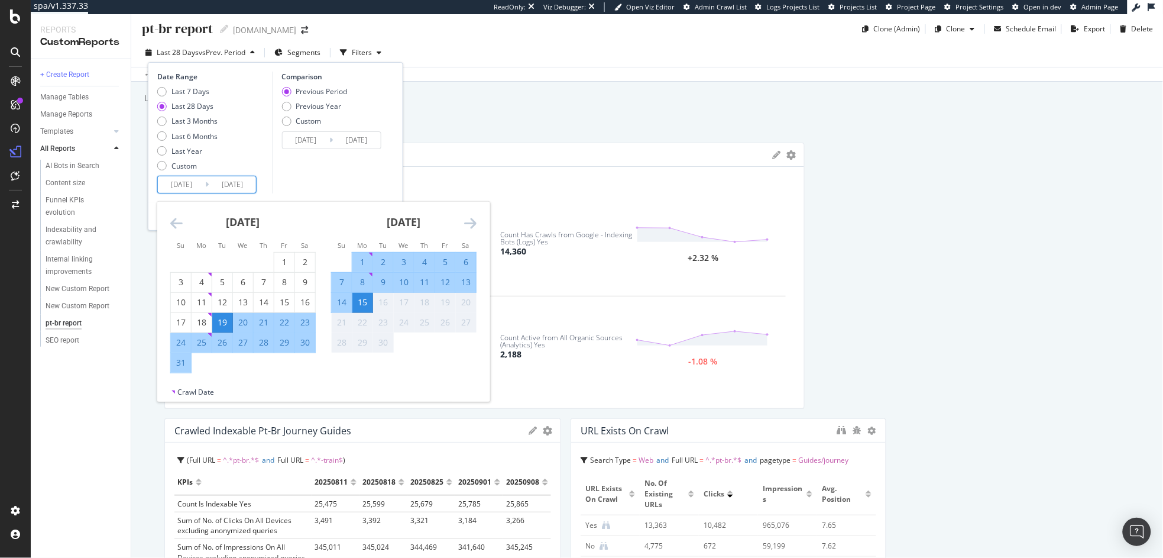
click at [169, 225] on div "[DATE] 1 2 3 4 5 6 7 8 9 10 11 12 13 14 15 16 17 18 19 20 21 22 23 24 25 26 27 …" at bounding box center [243, 287] width 161 height 171
click at [171, 223] on icon "Move backward to switch to the previous month." at bounding box center [176, 223] width 12 height 14
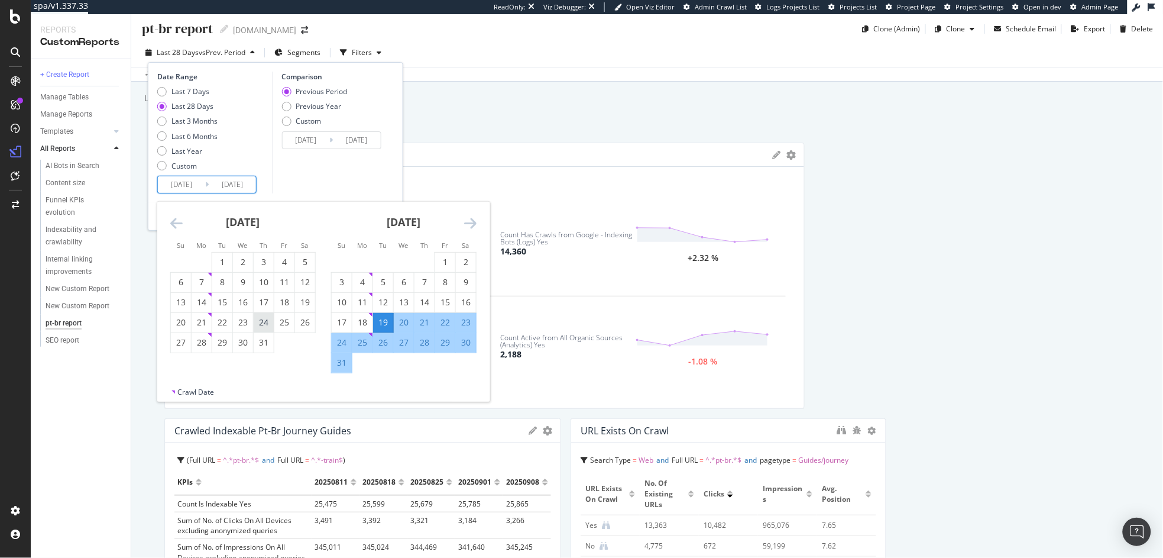
drag, startPoint x: 216, startPoint y: 257, endPoint x: 267, endPoint y: 319, distance: 80.2
click at [216, 257] on div "1" at bounding box center [222, 262] width 20 height 12
type input "2025/07/01"
type input "2025/04/15"
type input "2025/06/30"
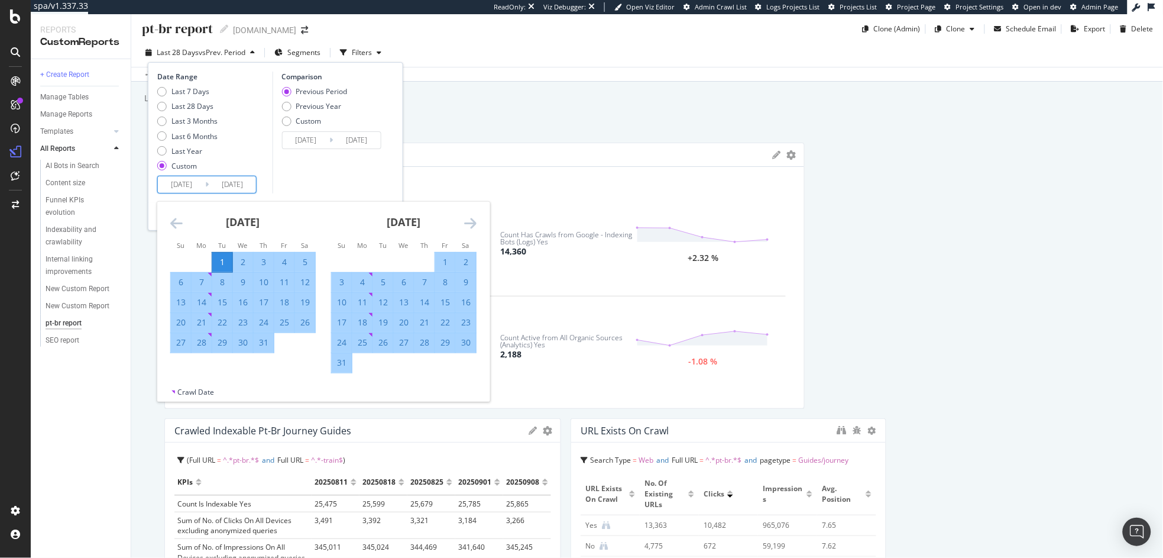
click at [266, 341] on div "31" at bounding box center [264, 342] width 20 height 12
type input "2025/07/31"
type input "2025/05/31"
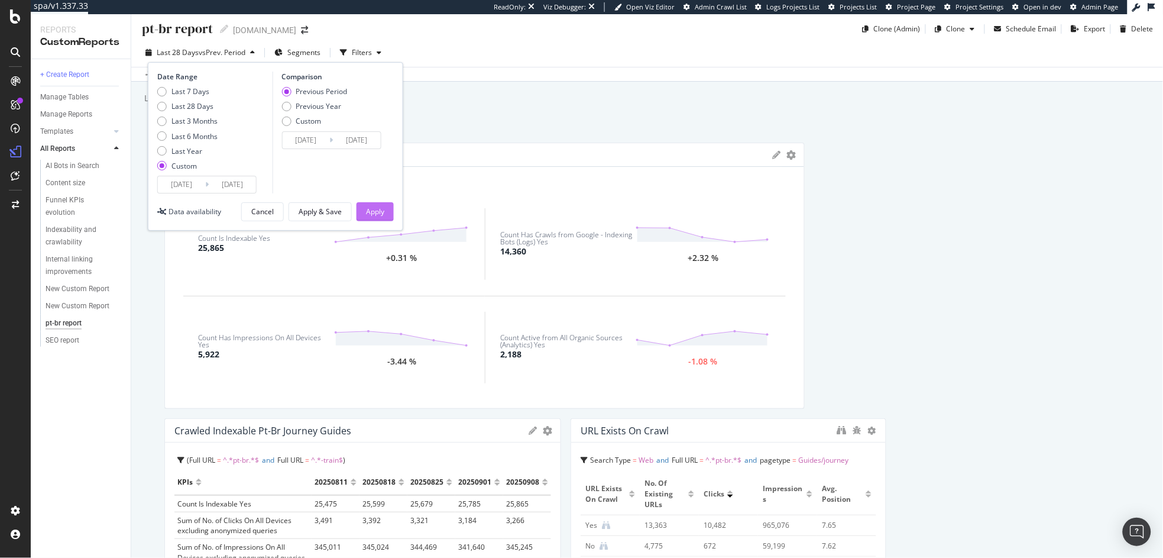
click at [359, 210] on button "Apply" at bounding box center [375, 211] width 37 height 19
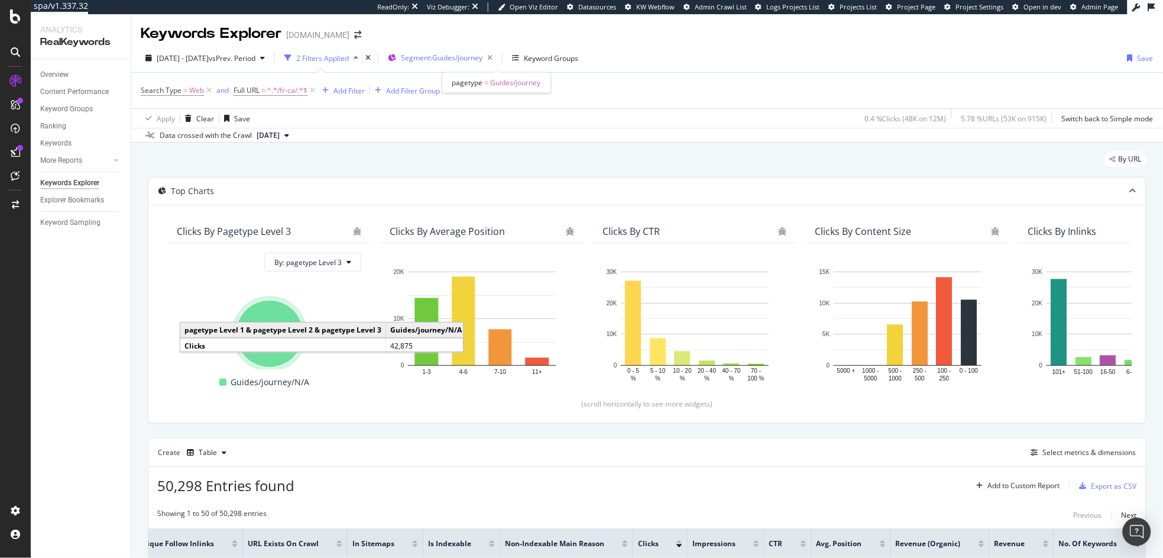
click at [482, 59] on span "Segment: Guides/journey" at bounding box center [442, 58] width 82 height 10
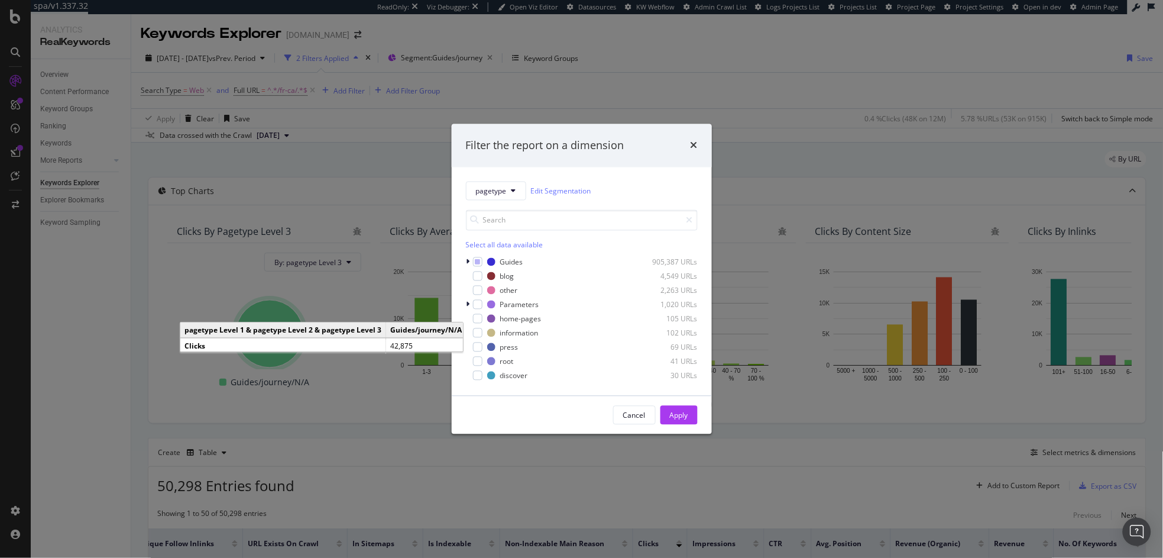
click at [579, 107] on div "Filter the report on a dimension pagetype Edit Segmentation Select all data ava…" at bounding box center [581, 279] width 1163 height 558
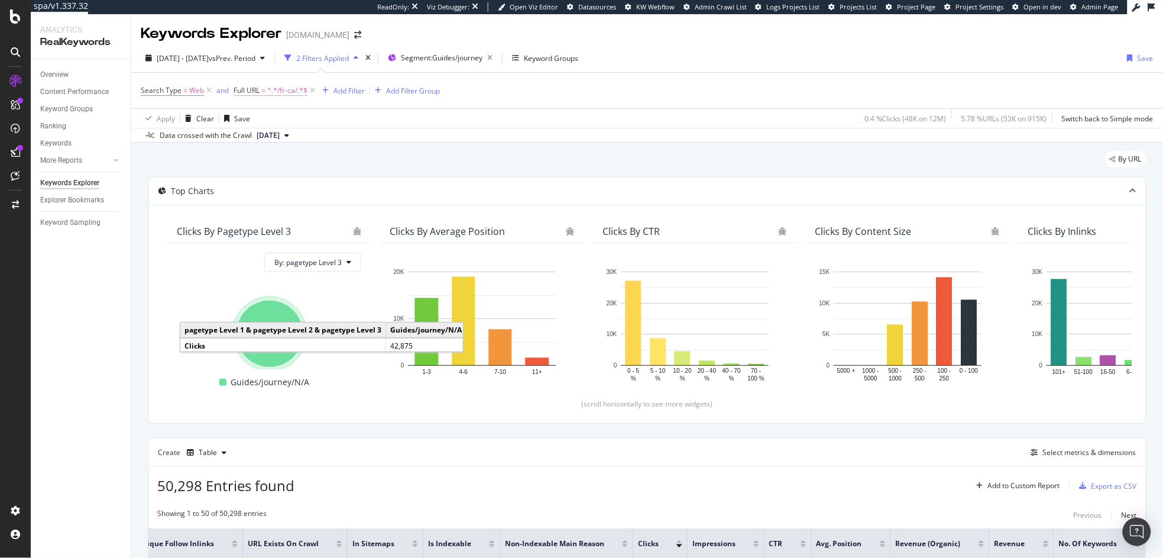
click at [269, 88] on span "^.*/fr-ca/.*$" at bounding box center [287, 90] width 40 height 17
click at [268, 145] on input "/fr-ca/" at bounding box center [300, 139] width 112 height 19
type input "/it/"
click at [358, 172] on div "Contains /it/ Cancel Add filter Apply" at bounding box center [308, 139] width 149 height 80
click at [361, 165] on div "Apply" at bounding box center [364, 165] width 18 height 10
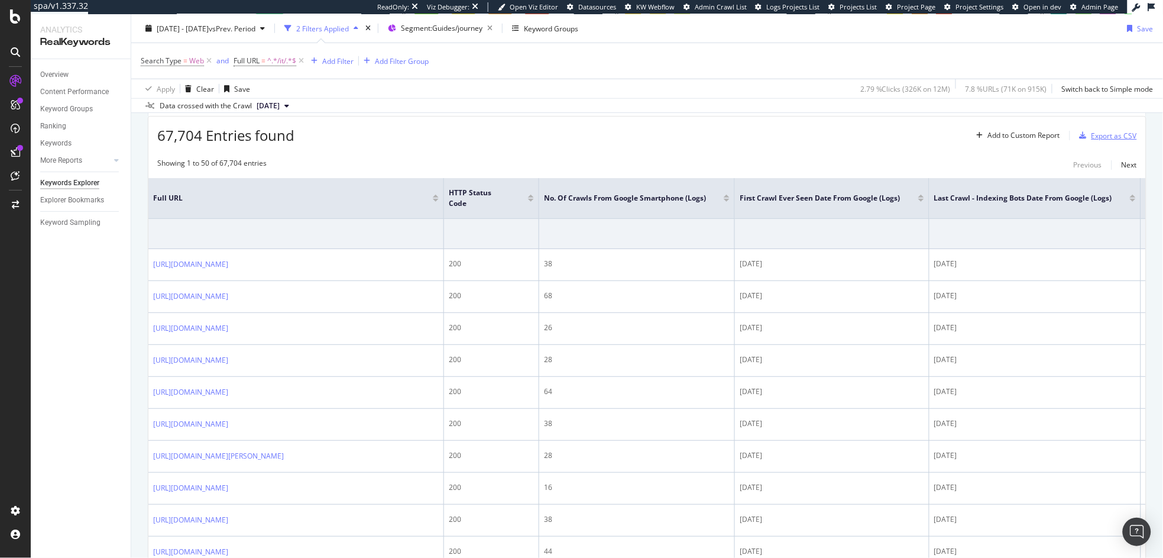
click at [1104, 135] on div "Export as CSV" at bounding box center [1114, 136] width 46 height 10
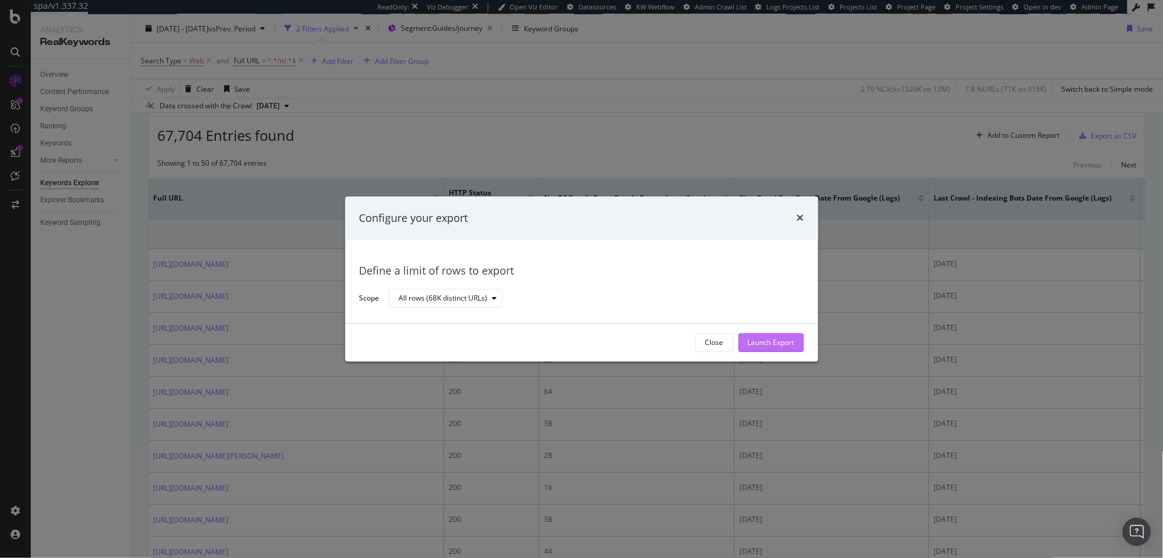
click at [772, 340] on div "Launch Export" at bounding box center [771, 343] width 47 height 10
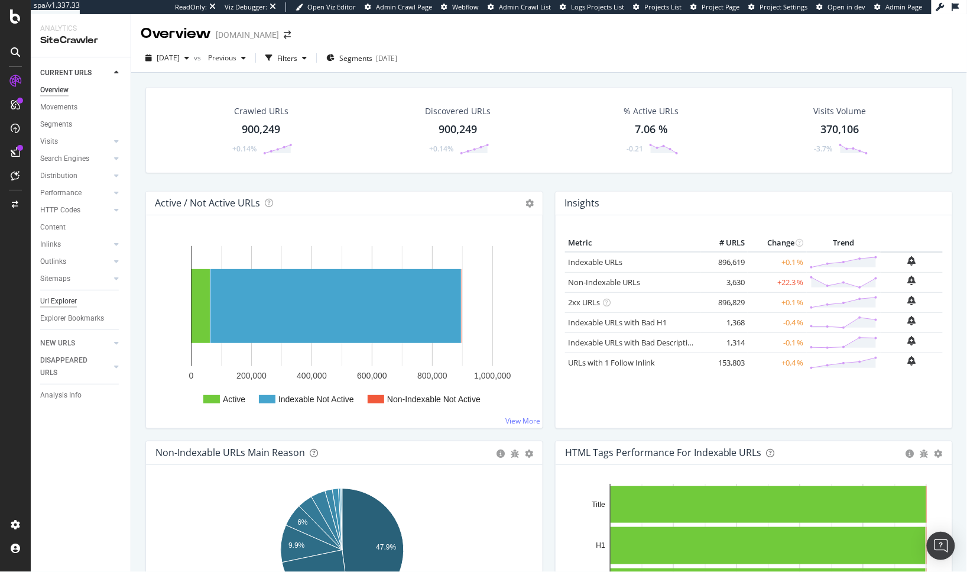
click at [57, 298] on div "Url Explorer" at bounding box center [58, 301] width 37 height 12
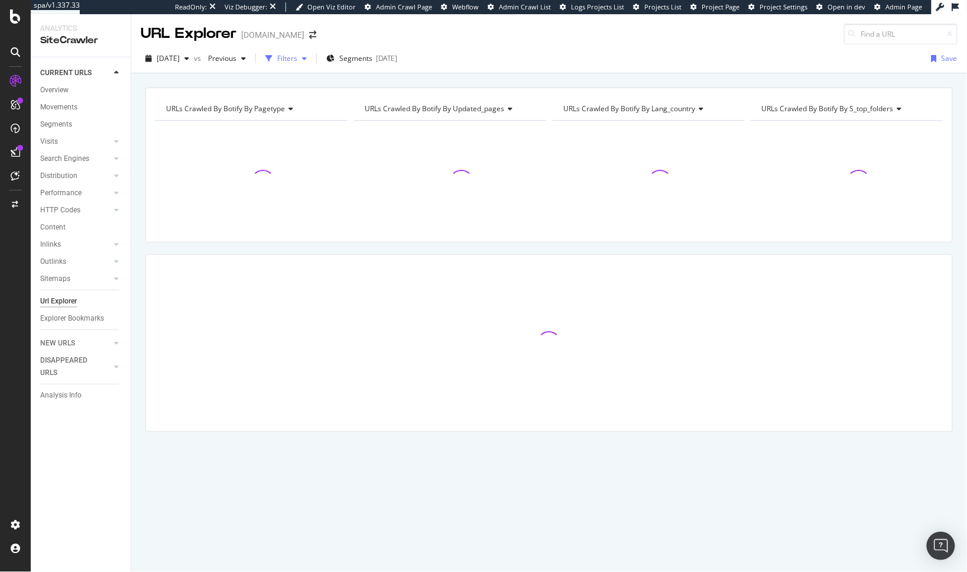
click at [277, 60] on div "button" at bounding box center [269, 58] width 17 height 17
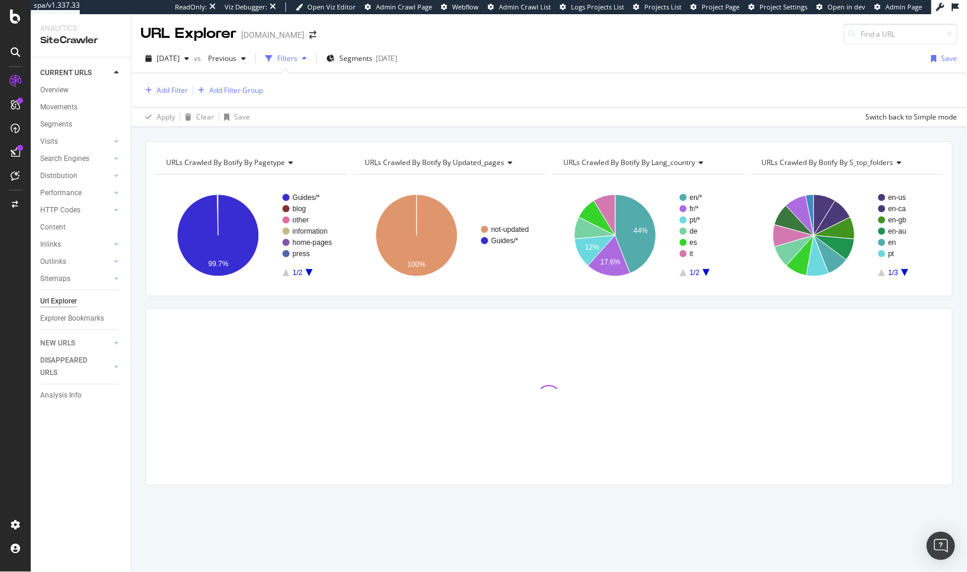
click at [903, 273] on rect "A chart." at bounding box center [906, 235] width 55 height 82
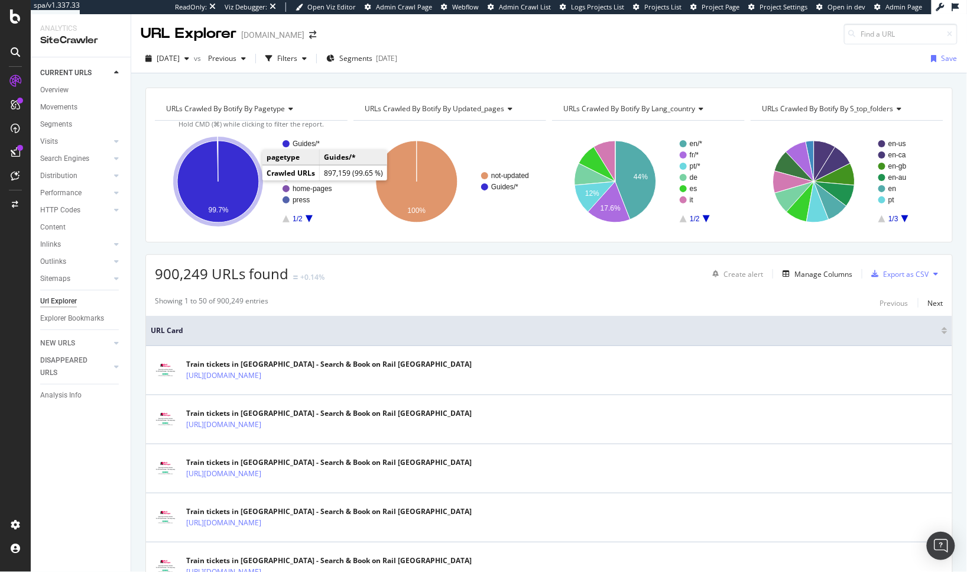
click at [244, 189] on icon "A chart." at bounding box center [218, 182] width 82 height 82
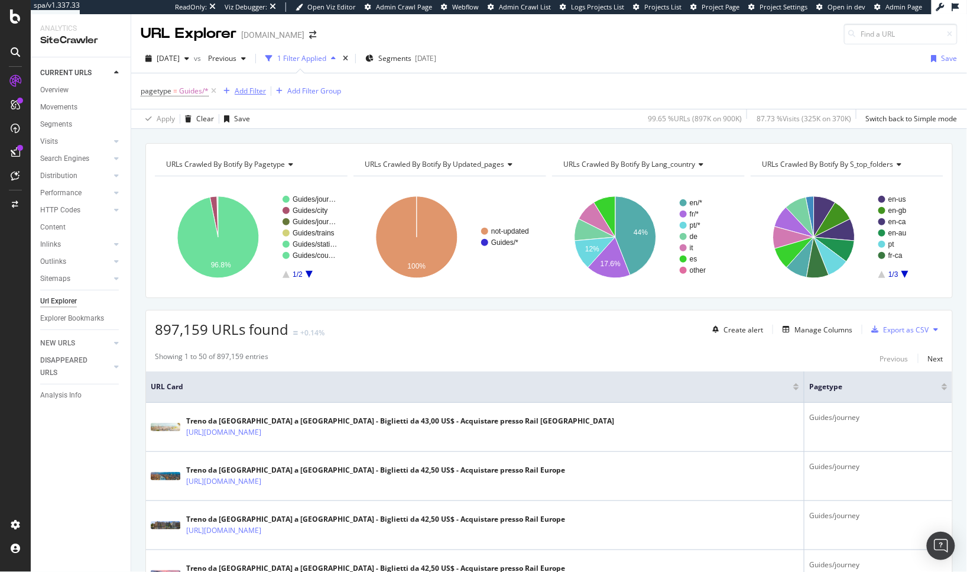
click at [244, 91] on div "Add Filter" at bounding box center [250, 91] width 31 height 10
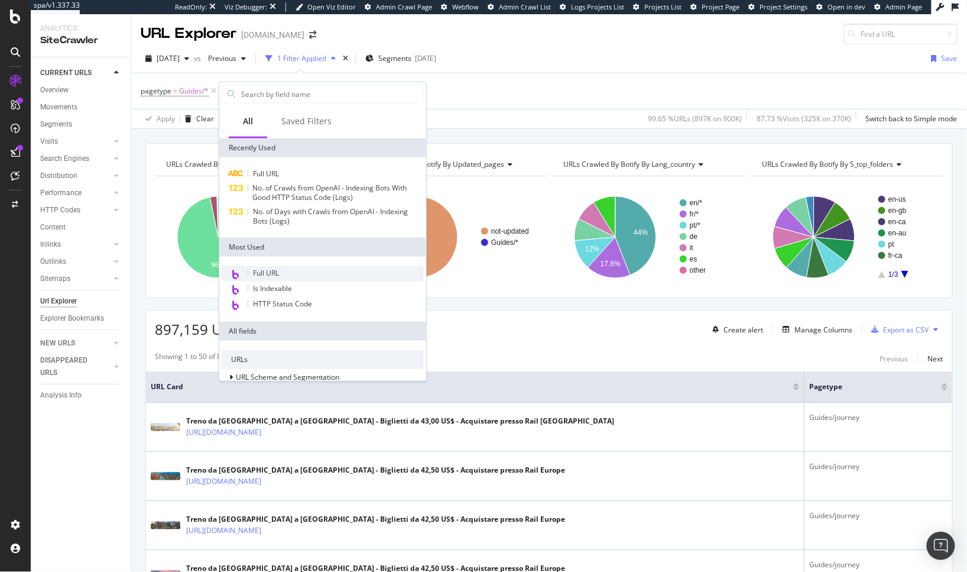
click at [266, 270] on span "Full URL" at bounding box center [266, 273] width 26 height 10
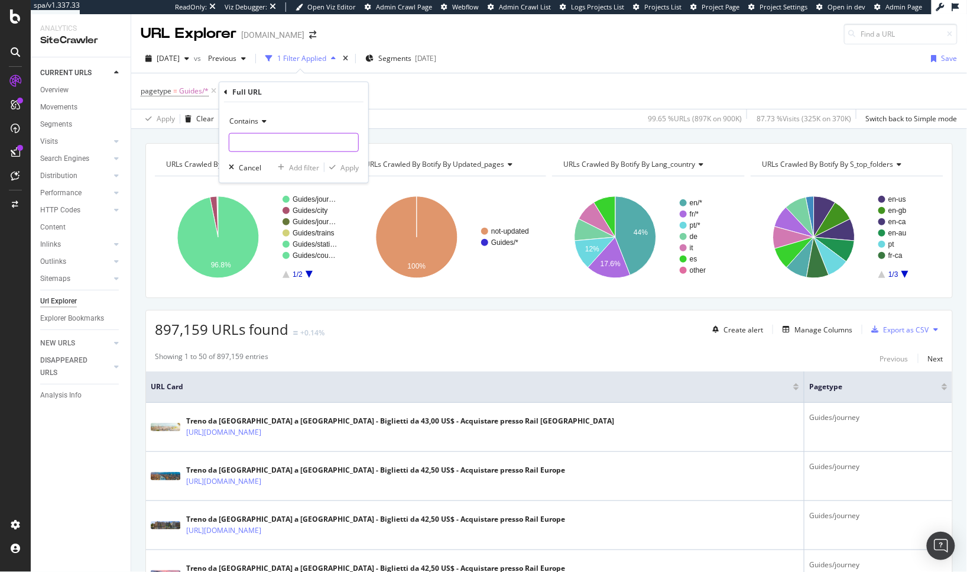
click at [258, 138] on input "text" at bounding box center [293, 142] width 129 height 19
type input "/it/"
click at [349, 165] on div "Apply" at bounding box center [350, 167] width 18 height 10
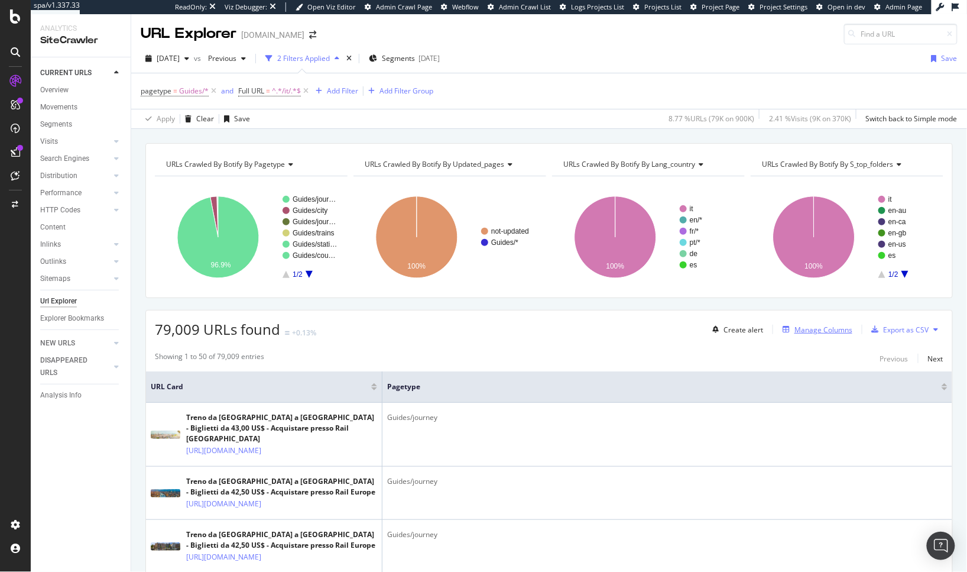
click at [813, 329] on div "Manage Columns" at bounding box center [824, 330] width 58 height 10
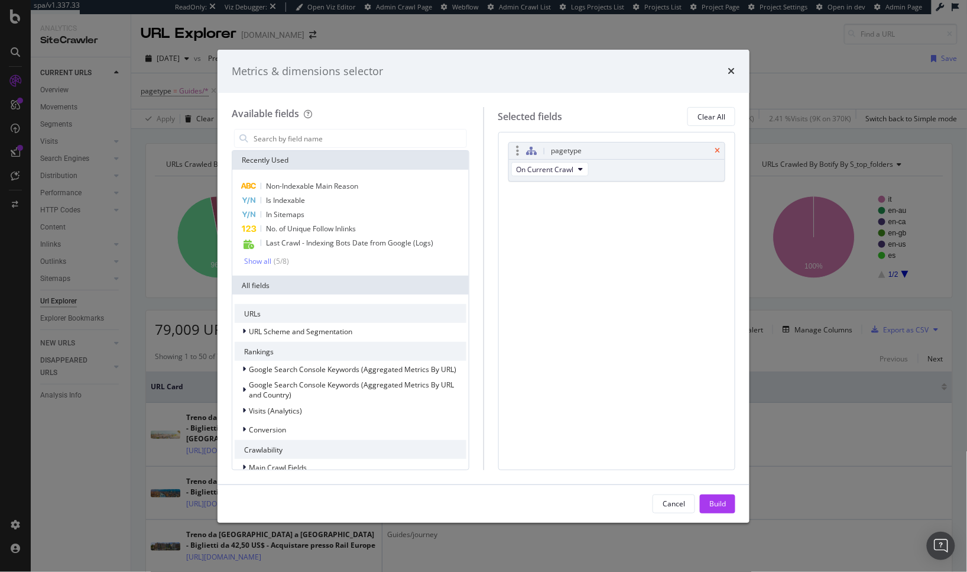
click at [717, 152] on icon "times" at bounding box center [717, 150] width 5 height 7
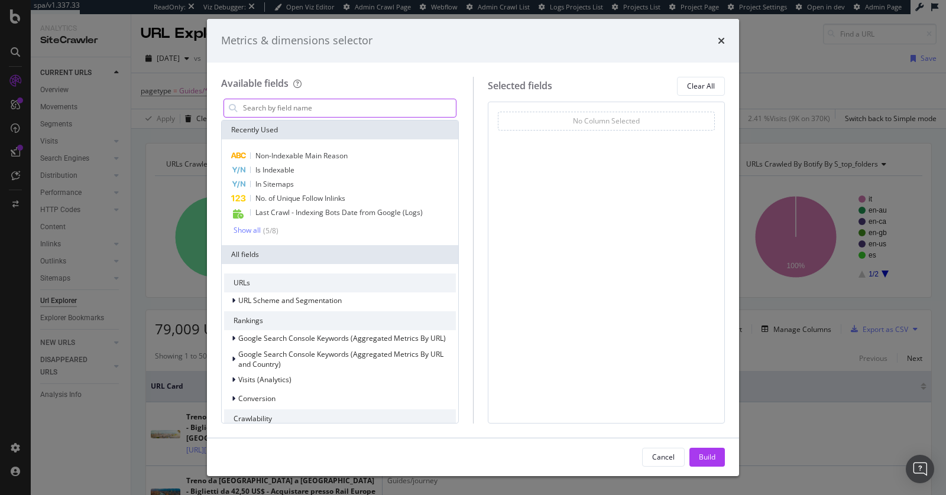
click at [293, 106] on input "modal" at bounding box center [349, 108] width 214 height 18
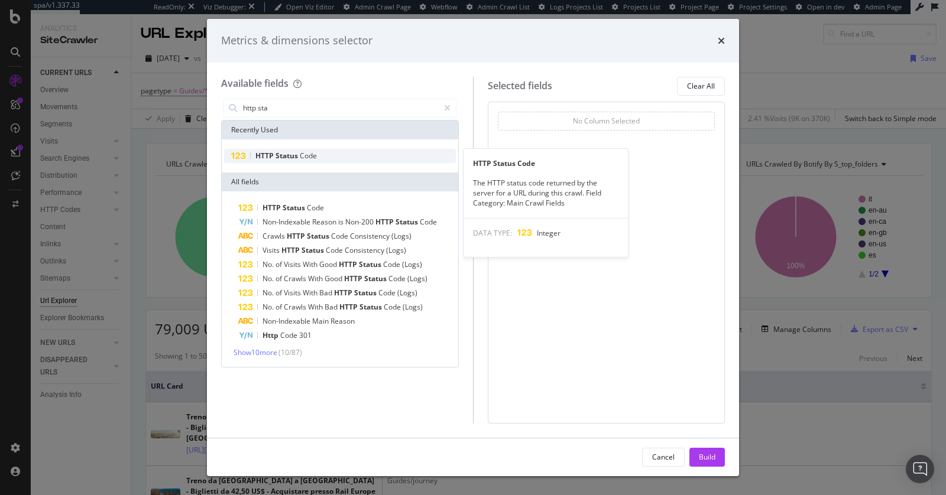
click at [294, 158] on span "Status" at bounding box center [288, 156] width 24 height 10
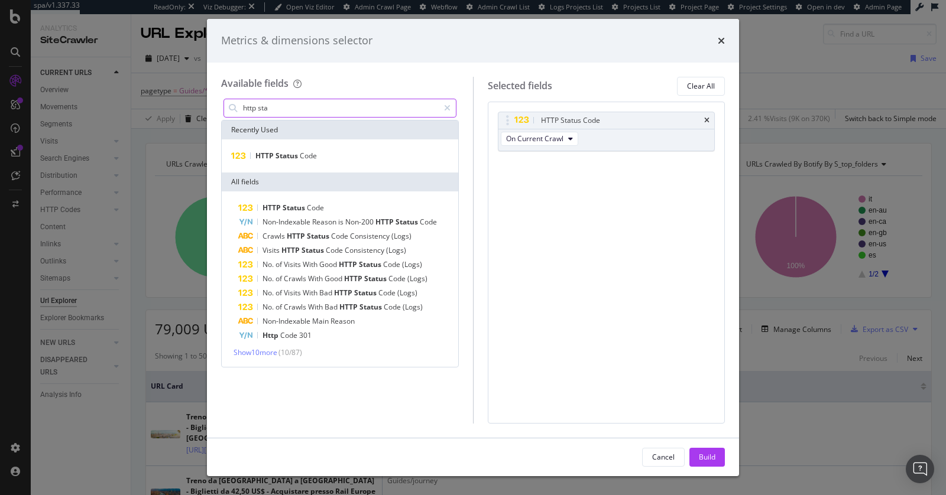
click at [289, 105] on input "http sta" at bounding box center [340, 108] width 197 height 18
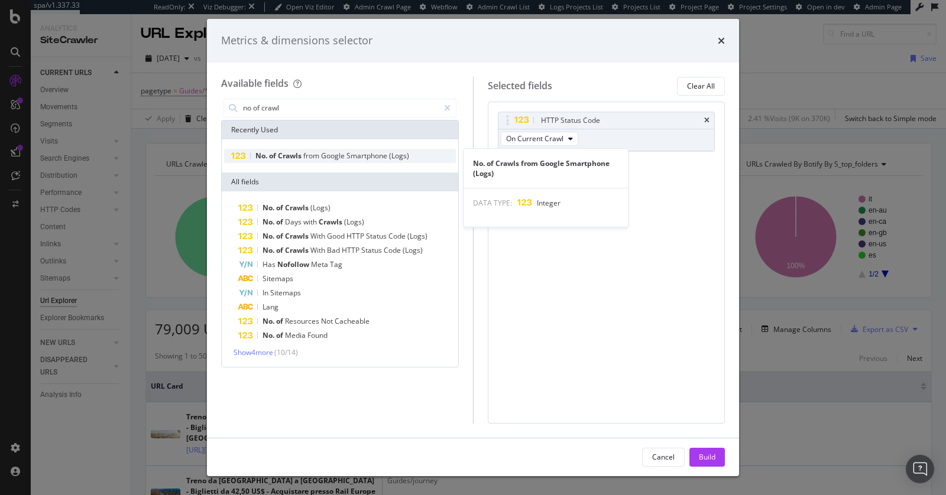
click at [317, 155] on span "from" at bounding box center [312, 156] width 18 height 10
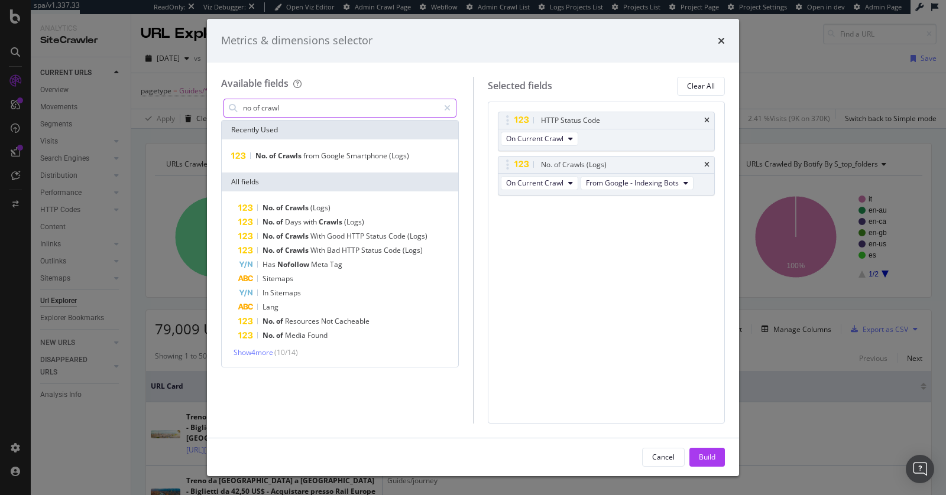
click at [308, 111] on input "no of crawl" at bounding box center [340, 108] width 197 height 18
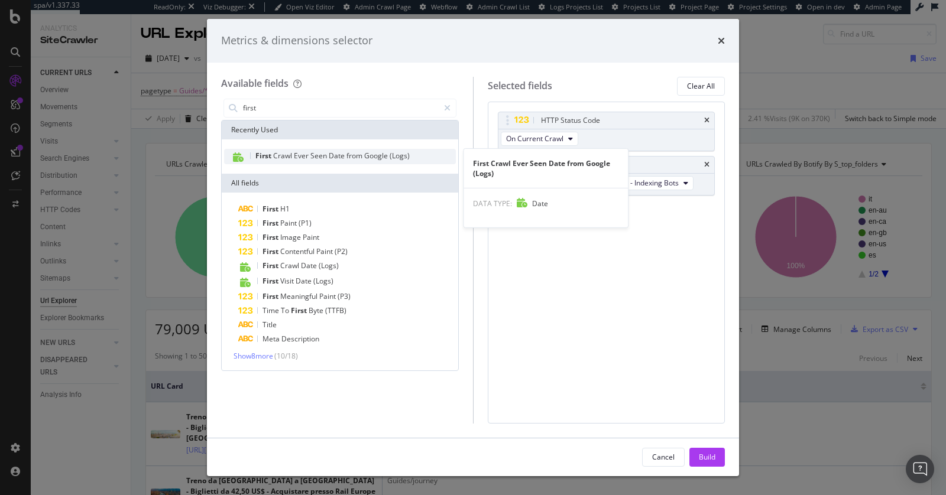
click at [359, 157] on span "from" at bounding box center [355, 156] width 18 height 10
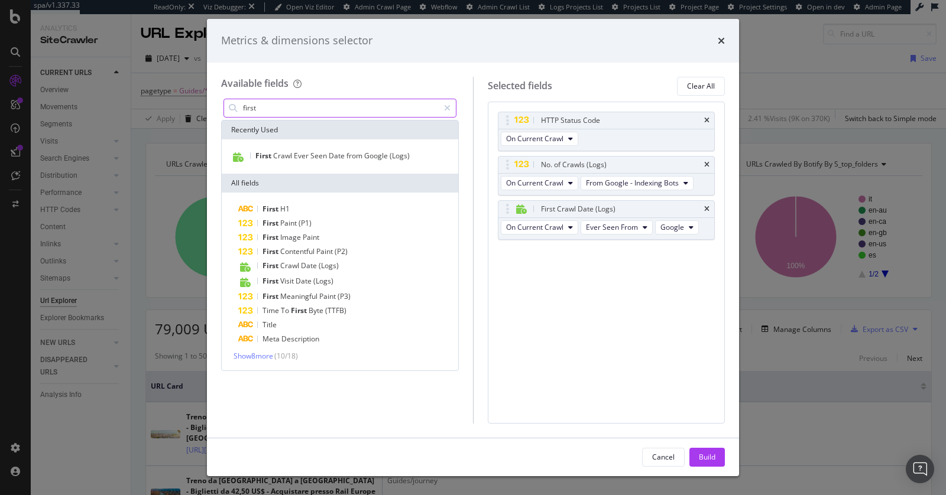
click at [317, 106] on input "first" at bounding box center [340, 108] width 197 height 18
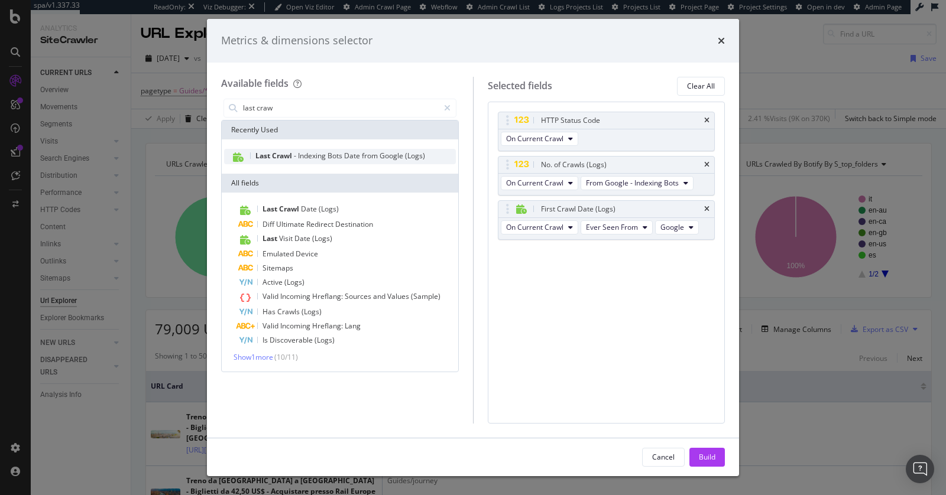
click at [329, 160] on span "Bots" at bounding box center [336, 156] width 17 height 10
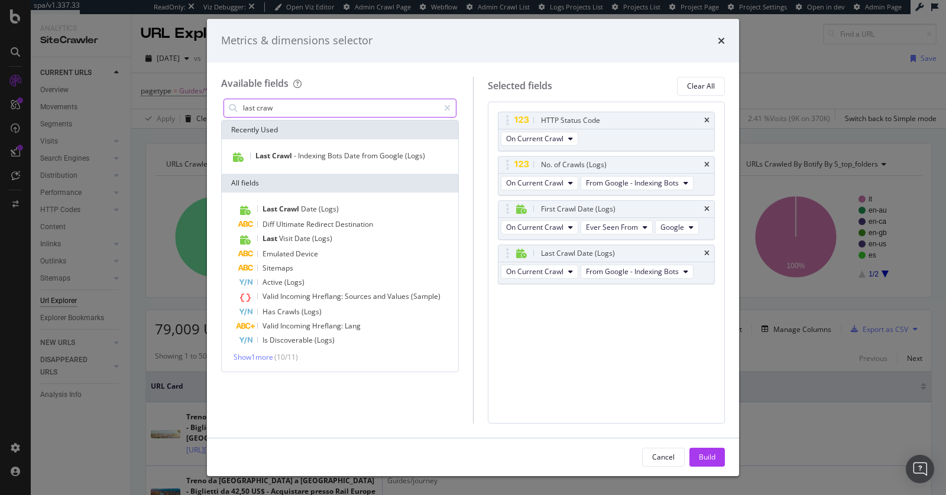
click at [316, 107] on input "last craw" at bounding box center [340, 108] width 197 height 18
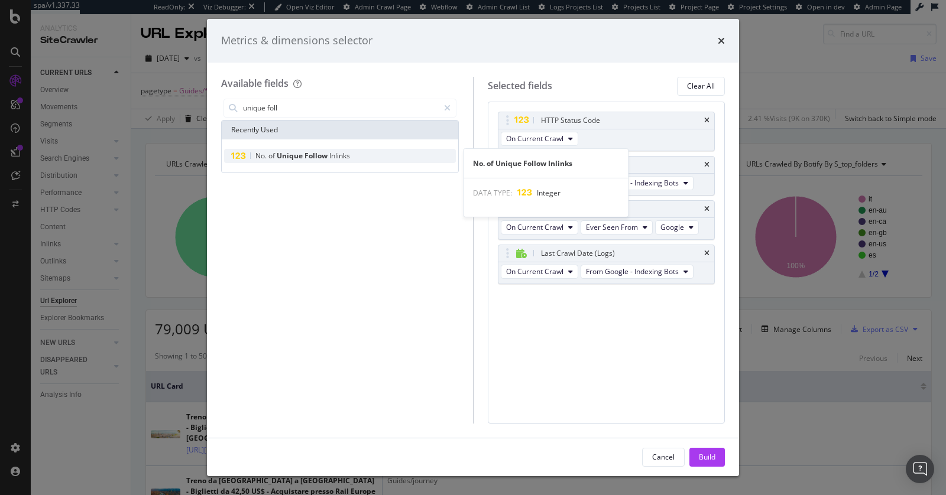
click at [353, 156] on div "No. of Unique Follow Inlinks" at bounding box center [340, 156] width 232 height 14
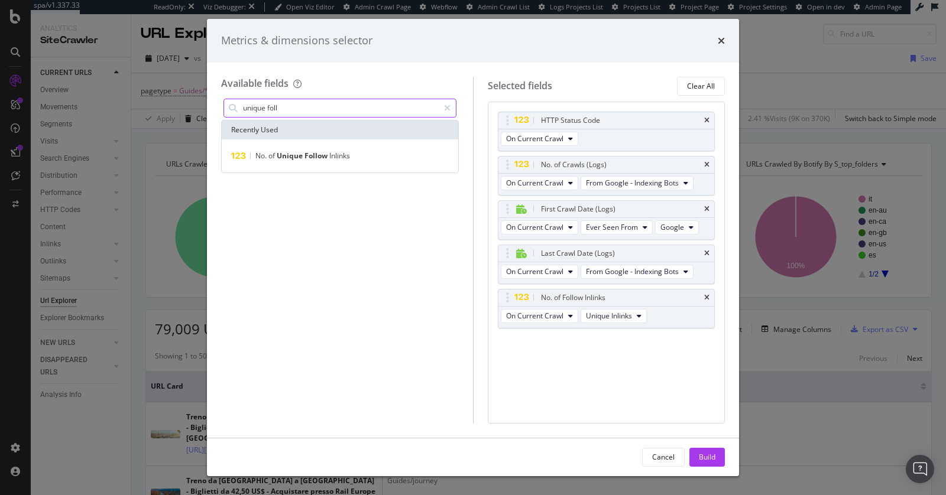
click at [285, 106] on input "unique foll" at bounding box center [340, 108] width 197 height 18
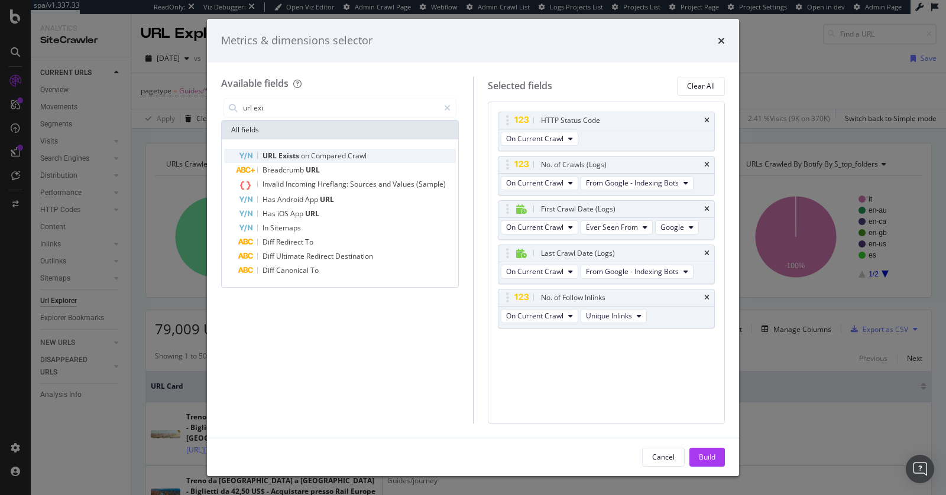
click at [329, 154] on span "Compared" at bounding box center [329, 156] width 37 height 10
click at [707, 339] on icon "times" at bounding box center [706, 342] width 5 height 7
click at [296, 112] on input "url exi" at bounding box center [340, 108] width 197 height 18
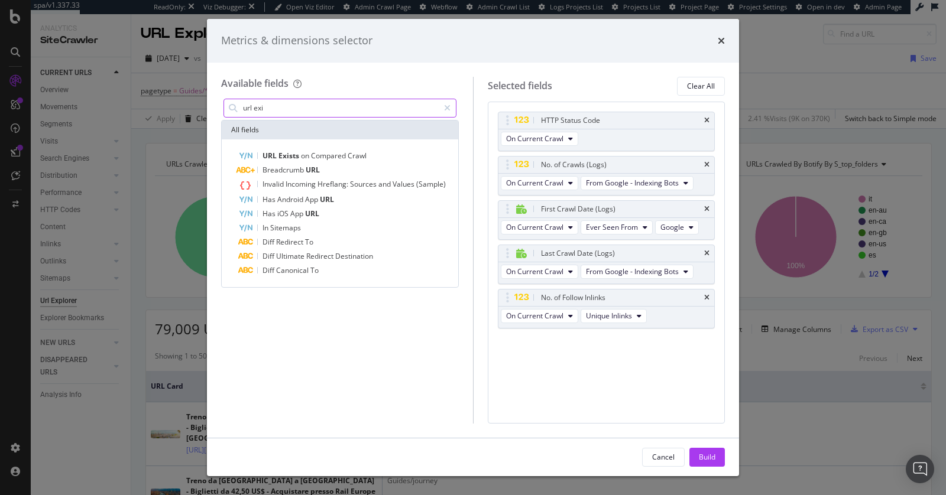
click at [296, 112] on input "url exi" at bounding box center [340, 108] width 197 height 18
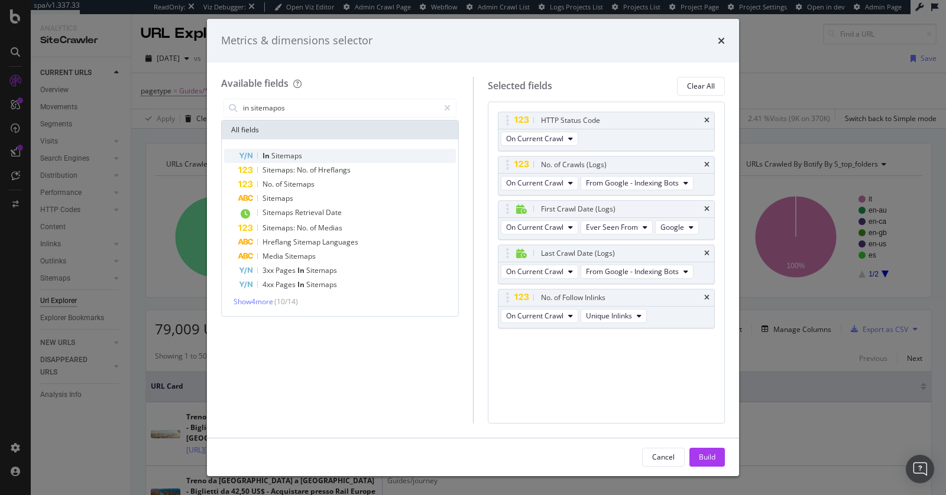
click at [303, 161] on div "In Sitemaps" at bounding box center [347, 156] width 218 height 14
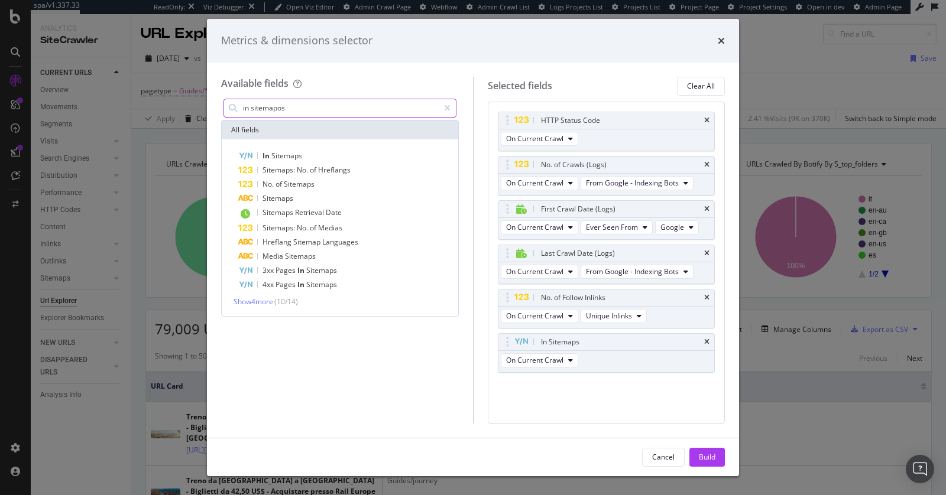
click at [291, 112] on input "in sitemapos" at bounding box center [340, 108] width 197 height 18
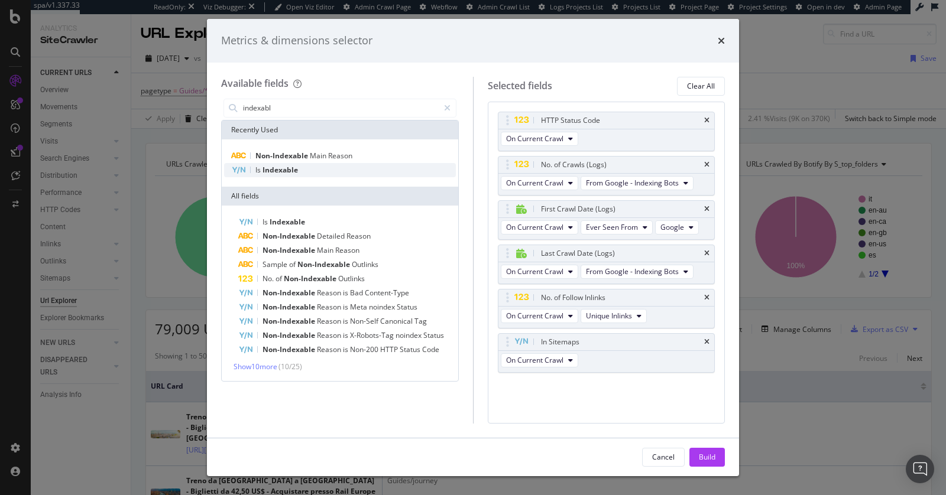
click at [294, 167] on span "Indexable" at bounding box center [279, 170] width 35 height 10
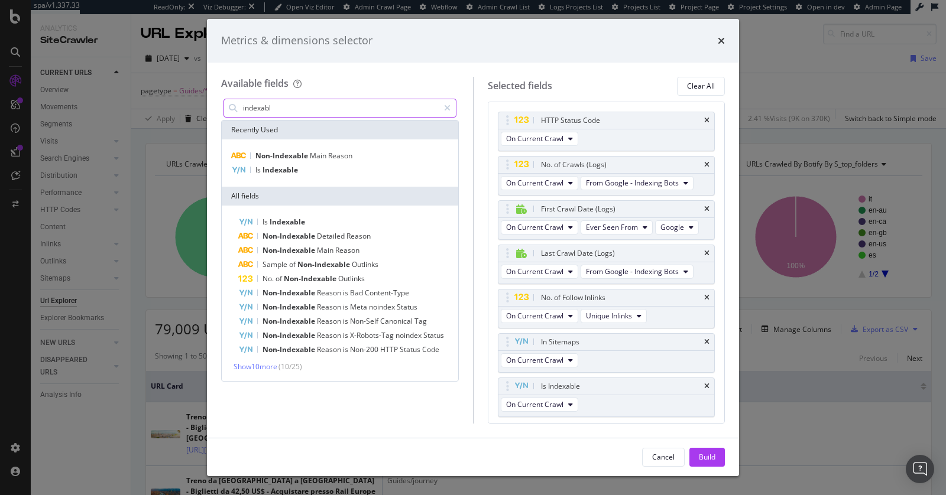
click at [302, 103] on input "indexabl" at bounding box center [340, 108] width 197 height 18
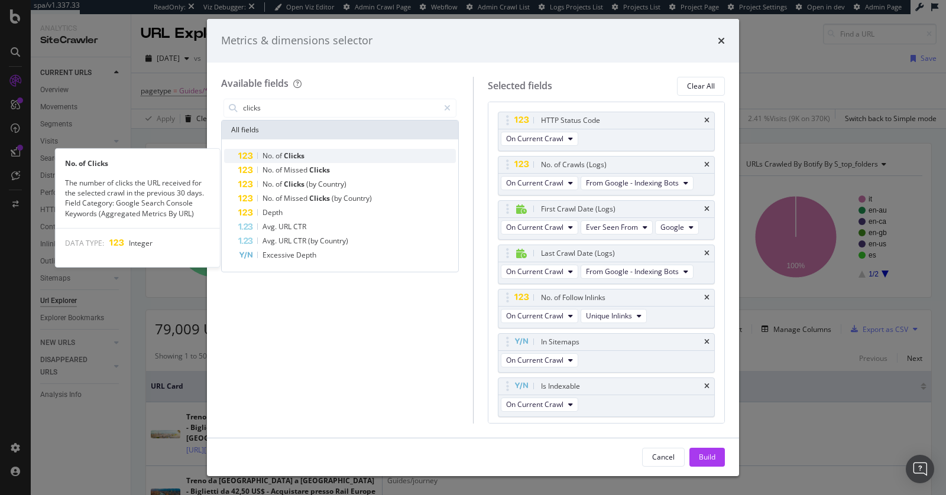
click at [296, 157] on span "Clicks" at bounding box center [294, 156] width 21 height 10
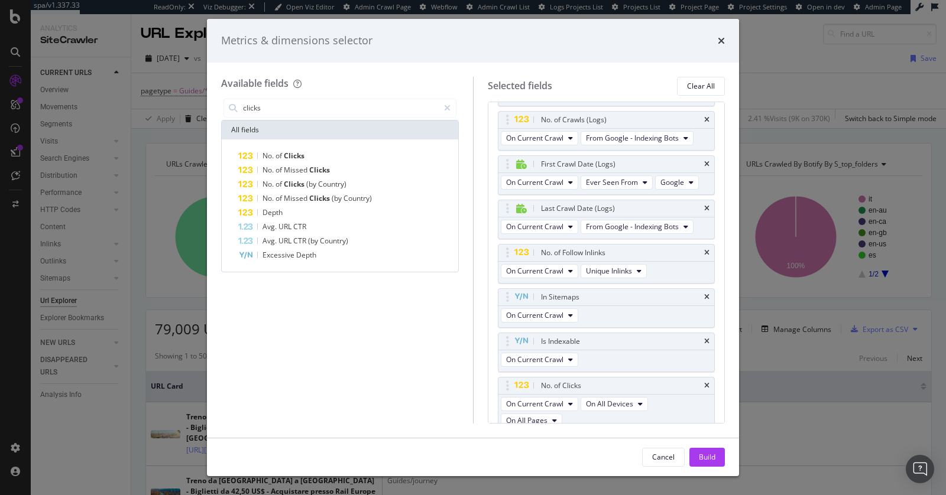
scroll to position [50, 0]
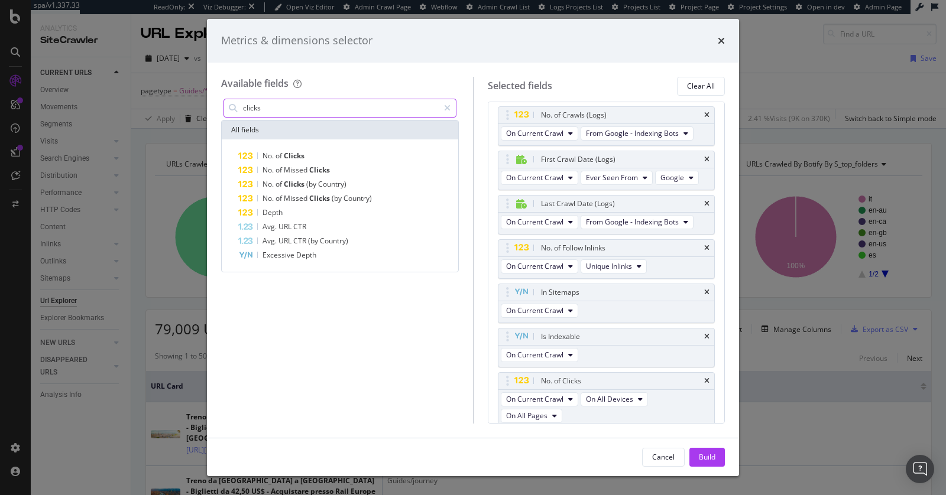
click at [287, 108] on input "clicks" at bounding box center [340, 108] width 197 height 18
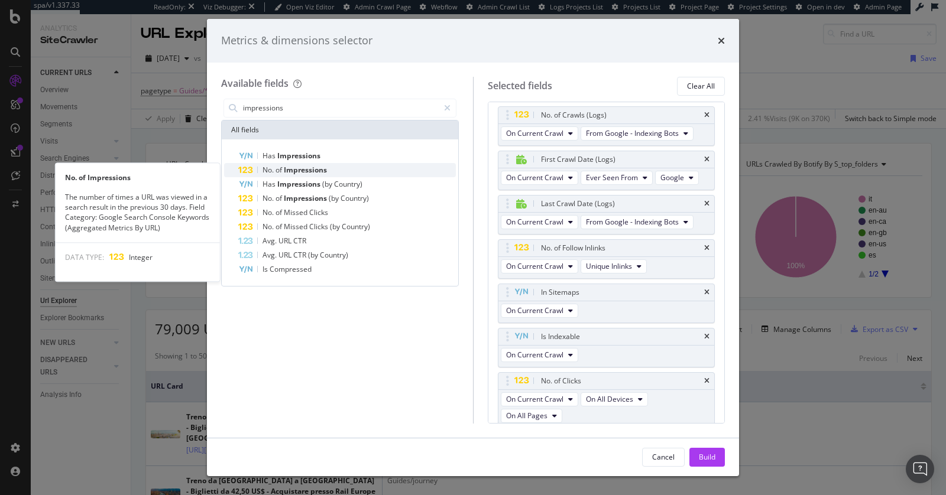
click at [317, 171] on span "Impressions" at bounding box center [305, 170] width 43 height 10
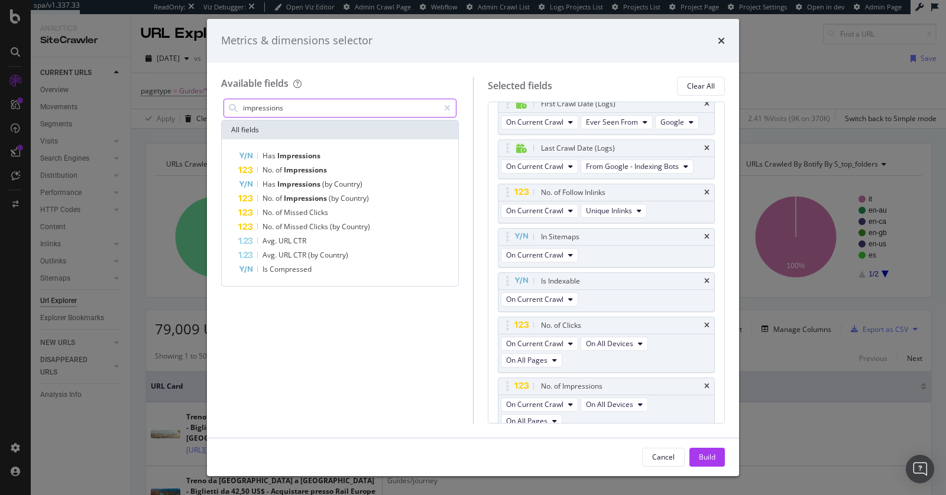
scroll to position [110, 0]
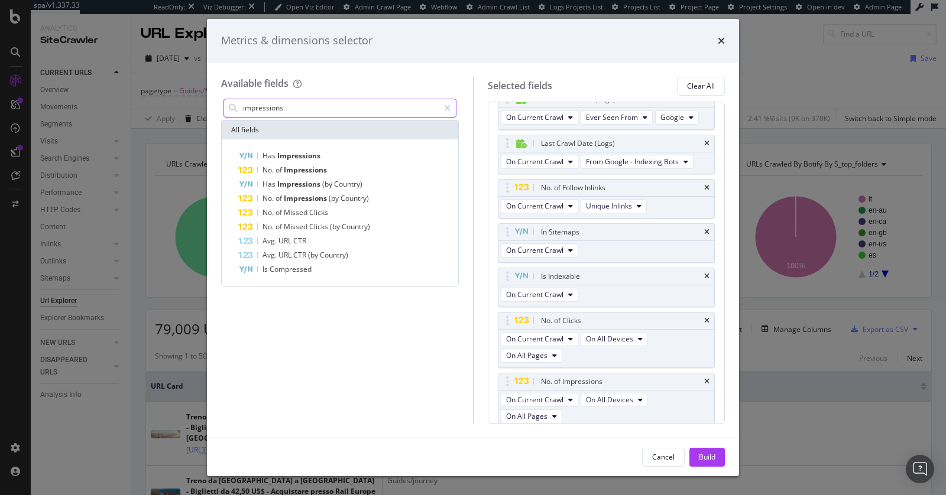
click at [283, 106] on input "impressions" at bounding box center [340, 108] width 197 height 18
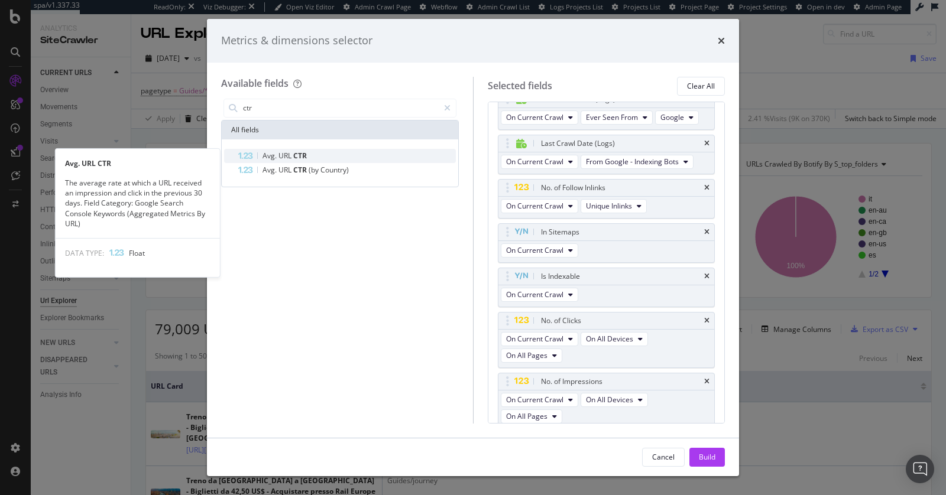
click at [317, 153] on div "Avg. URL CTR" at bounding box center [347, 156] width 218 height 14
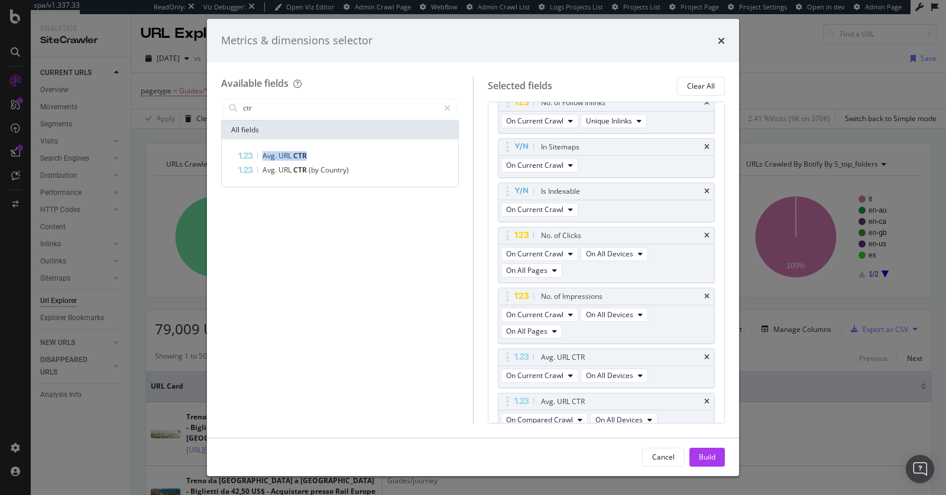
scroll to position [197, 0]
click at [258, 107] on input "ctr" at bounding box center [340, 108] width 197 height 18
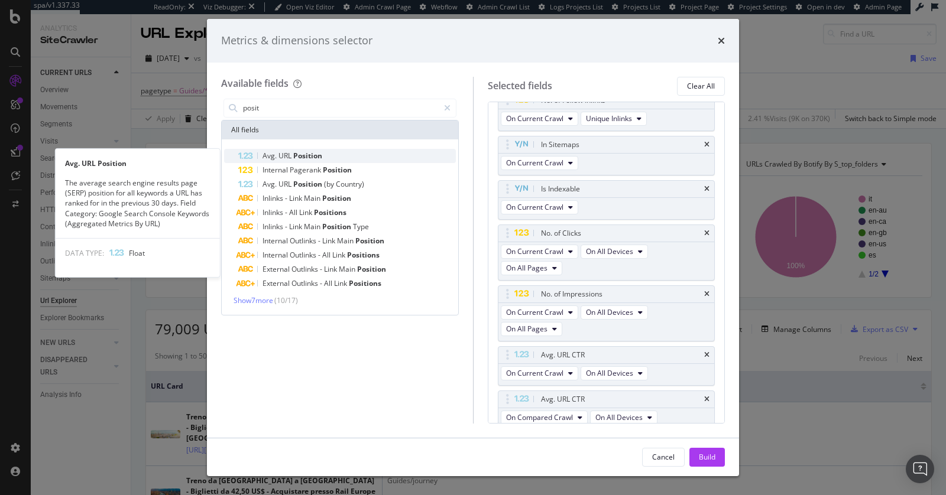
click at [276, 155] on span "Avg." at bounding box center [270, 156] width 16 height 10
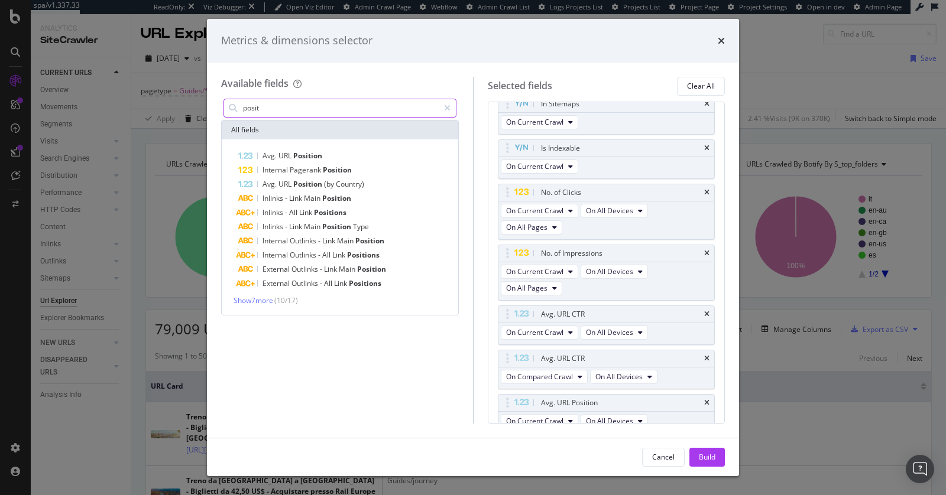
scroll to position [241, 0]
click at [274, 105] on input "posit" at bounding box center [340, 108] width 197 height 18
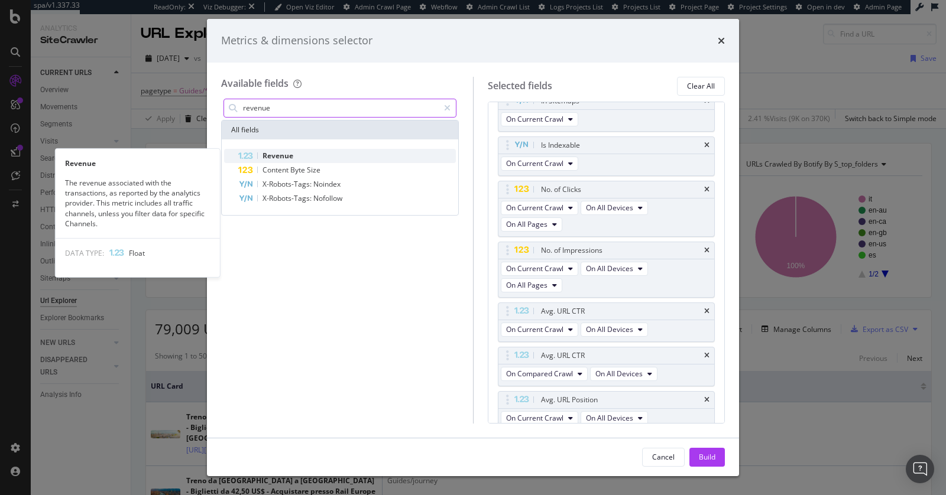
type input "revenue"
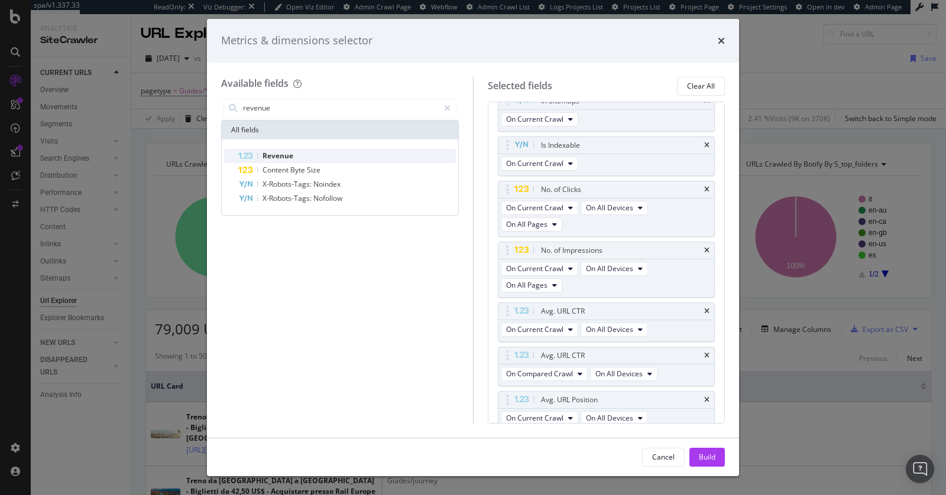
click at [275, 154] on span "Revenue" at bounding box center [277, 156] width 31 height 10
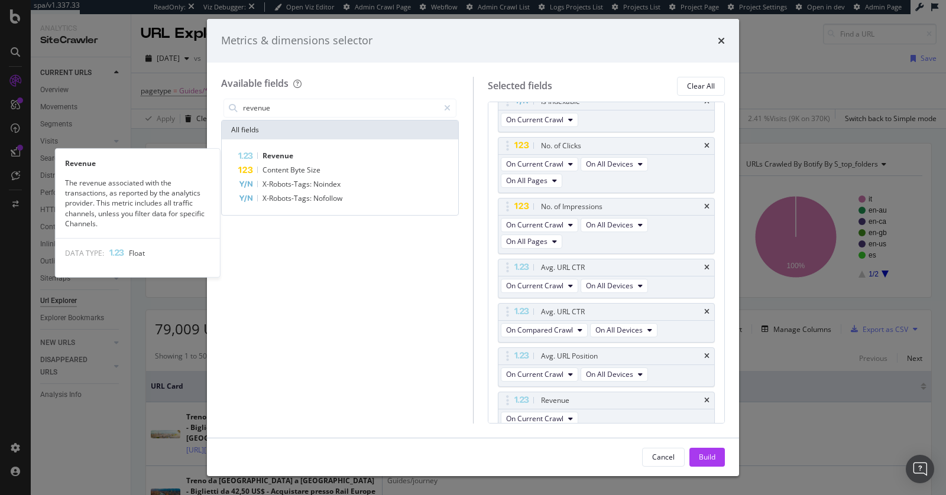
click at [275, 154] on span "Revenue" at bounding box center [277, 156] width 31 height 10
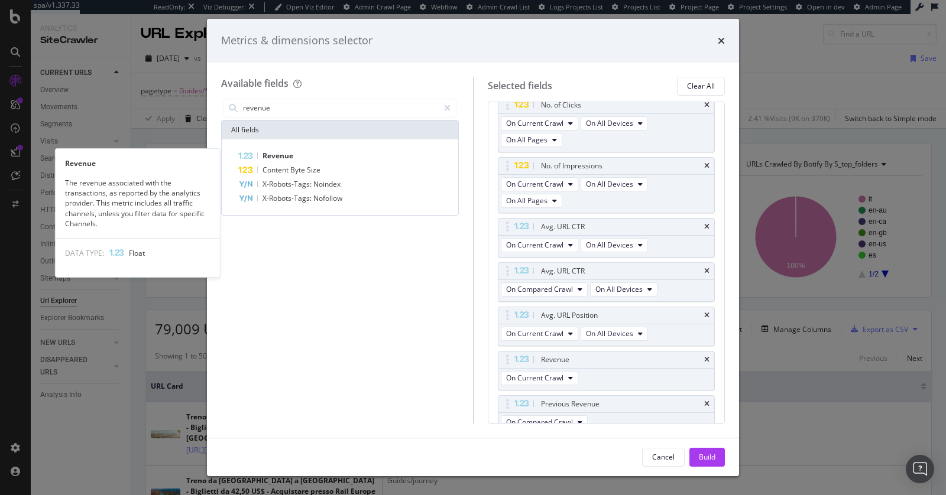
scroll to position [329, 0]
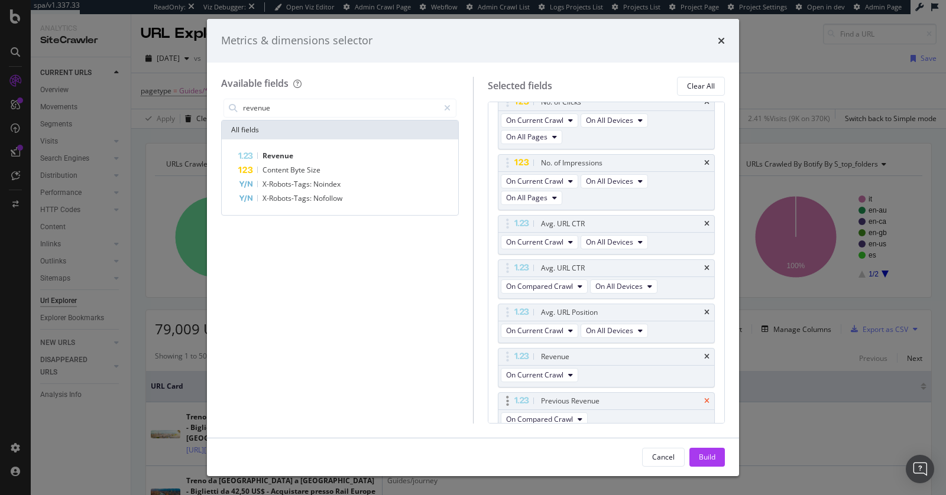
click at [704, 398] on icon "times" at bounding box center [706, 401] width 5 height 7
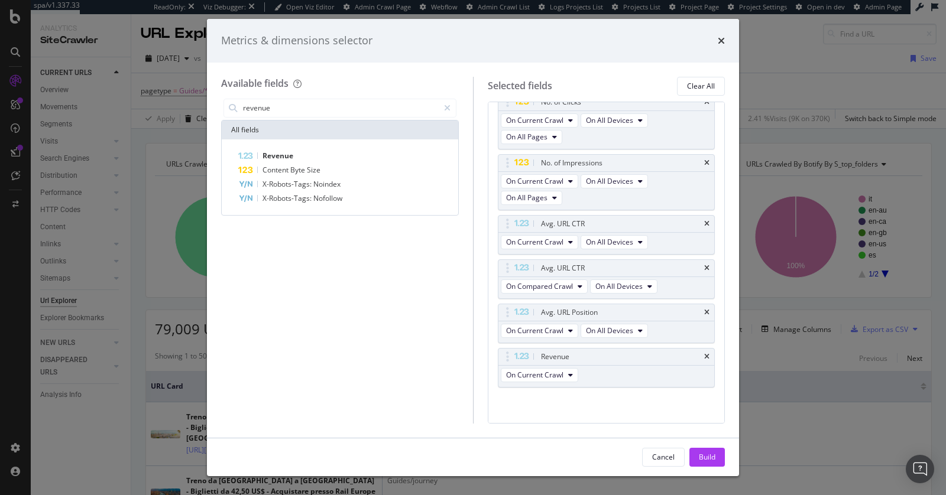
scroll to position [324, 0]
click at [711, 449] on div "Build" at bounding box center [707, 458] width 17 height 18
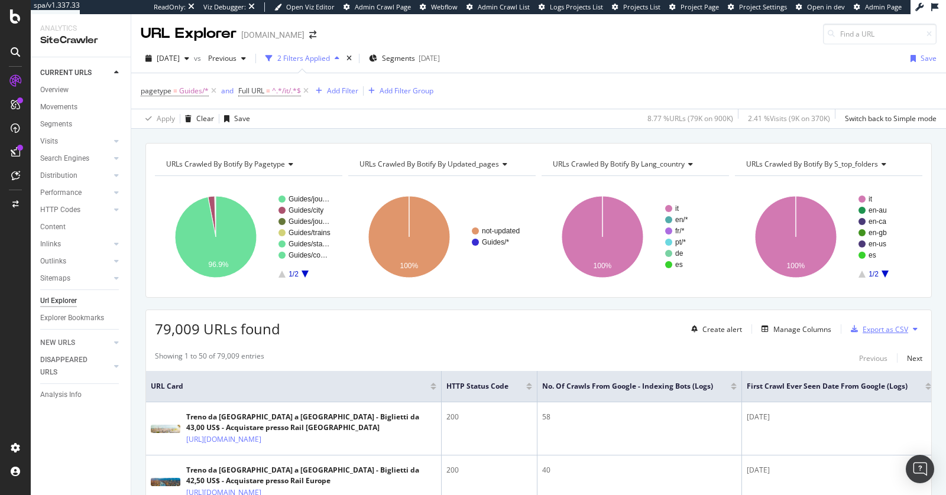
click at [863, 325] on div "Export as CSV" at bounding box center [886, 330] width 46 height 10
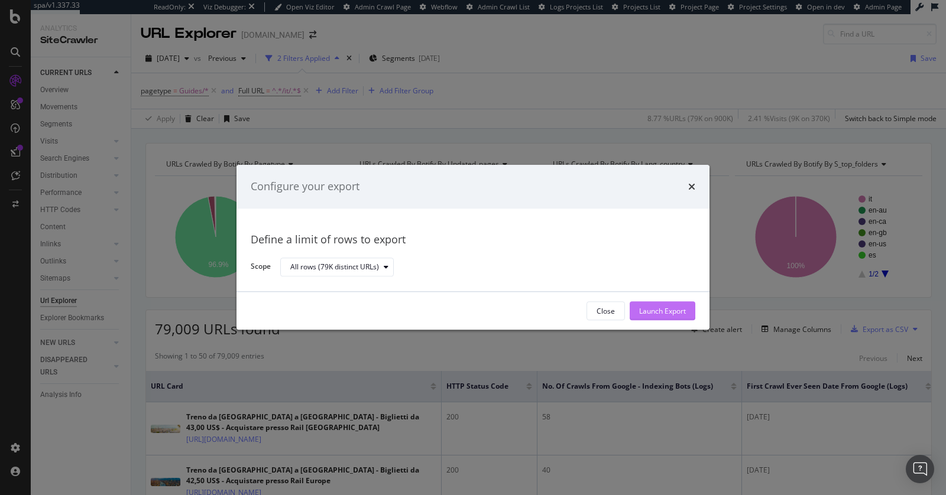
click at [656, 307] on div "Launch Export" at bounding box center [662, 311] width 47 height 10
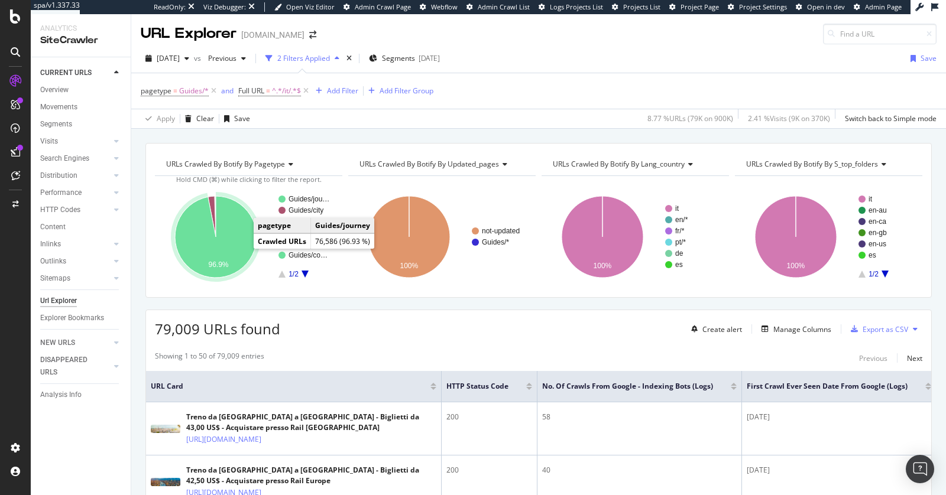
click at [218, 254] on icon "A chart." at bounding box center [216, 237] width 82 height 82
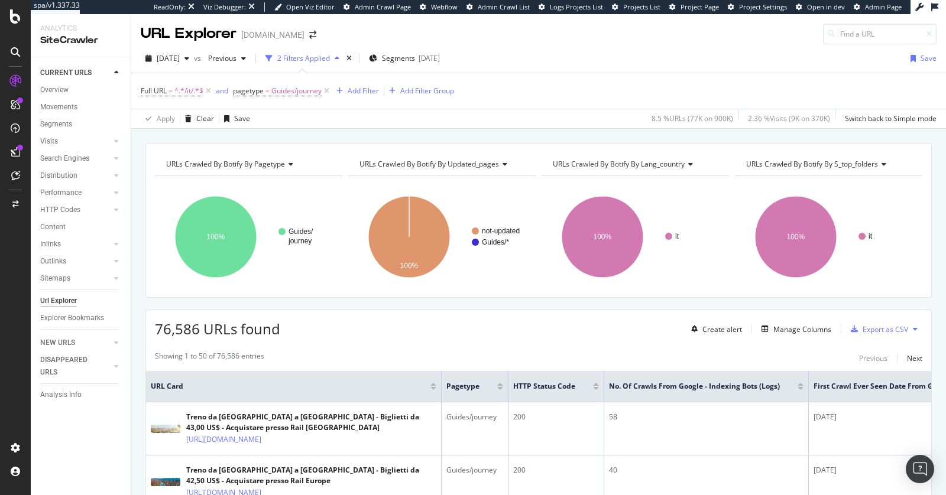
scroll to position [199, 0]
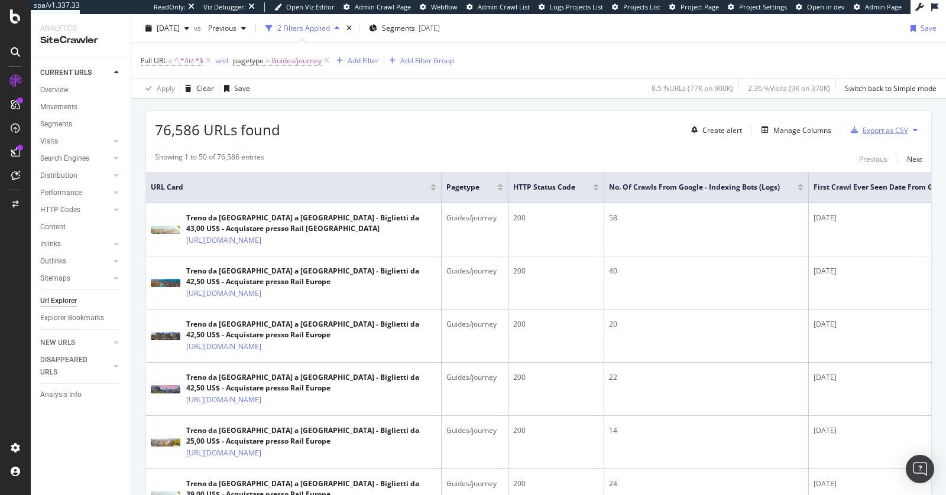
click at [866, 125] on div "Export as CSV" at bounding box center [886, 130] width 46 height 10
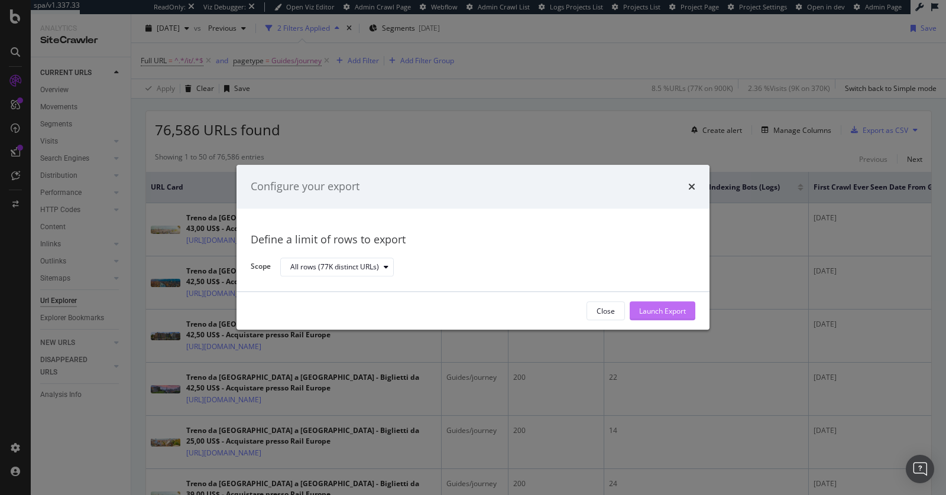
click at [676, 313] on div "Launch Export" at bounding box center [662, 311] width 47 height 10
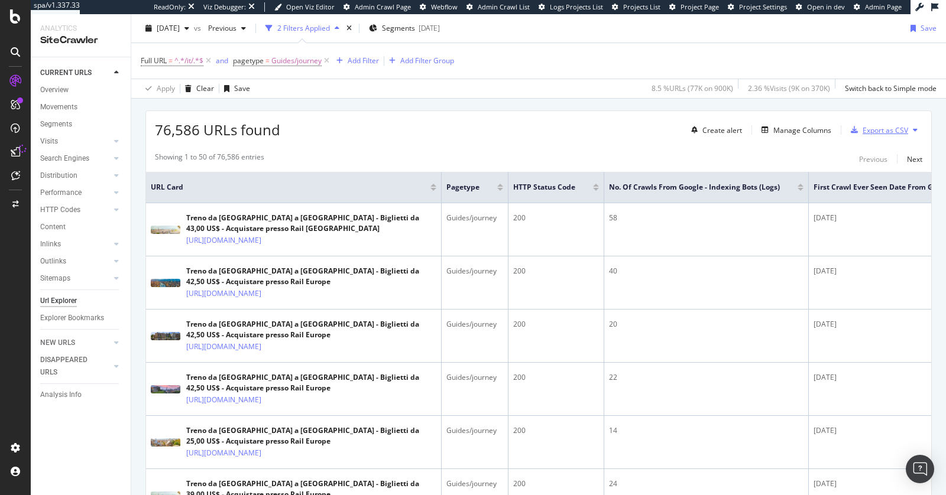
scroll to position [0, 0]
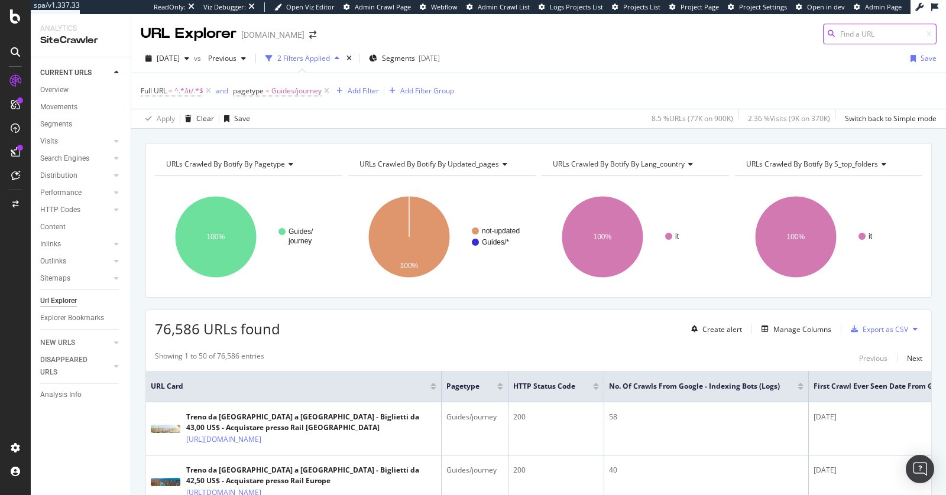
drag, startPoint x: 904, startPoint y: 282, endPoint x: 900, endPoint y: 367, distance: 85.2
click at [901, 421] on div "URL Explorer raileurope.com 2025 Sep. 8th vs Previous 2 Filters Applied Segment…" at bounding box center [538, 254] width 815 height 481
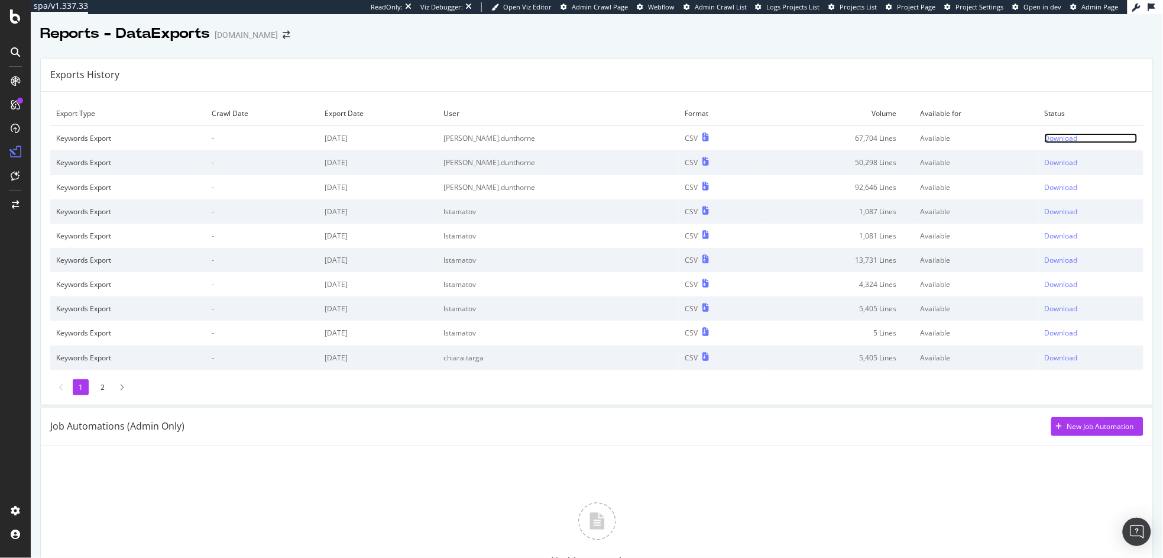
click at [1045, 140] on div "Download" at bounding box center [1061, 138] width 33 height 10
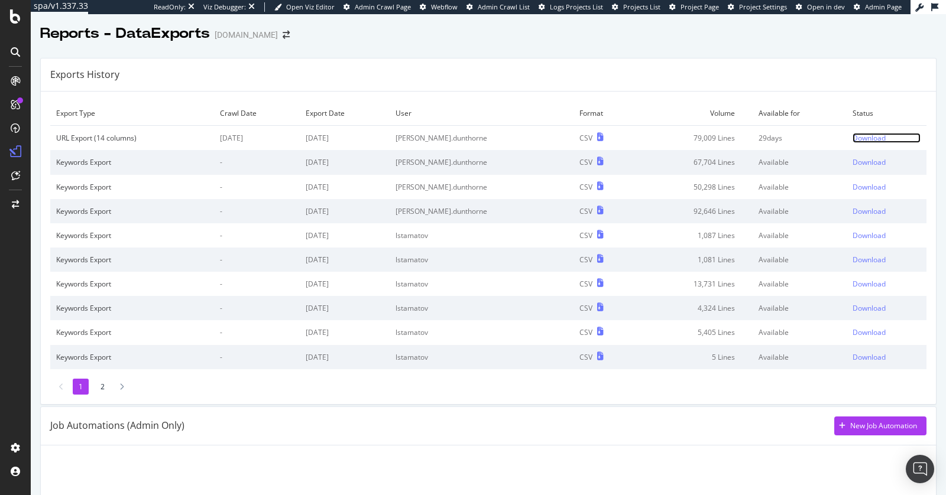
click at [853, 138] on div "Download" at bounding box center [869, 138] width 33 height 10
click at [853, 139] on div "Download" at bounding box center [869, 138] width 33 height 10
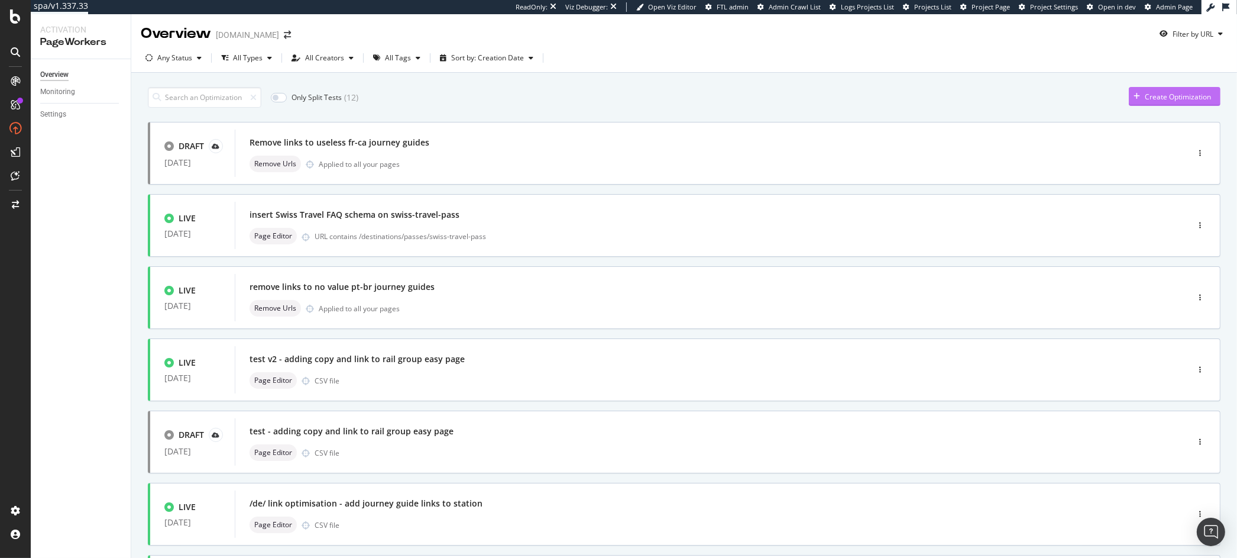
click at [1151, 93] on div "Create Optimization" at bounding box center [1178, 97] width 66 height 10
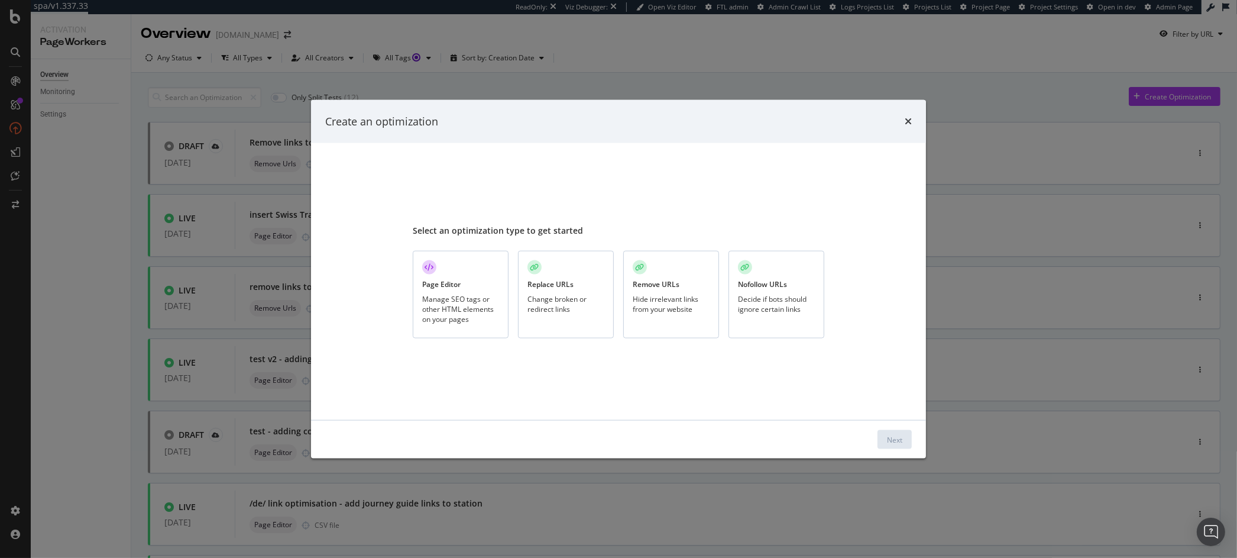
click at [664, 314] on div "Remove URLs Hide irrelevant links from your website" at bounding box center [671, 295] width 96 height 88
click at [884, 441] on button "Next" at bounding box center [894, 439] width 34 height 19
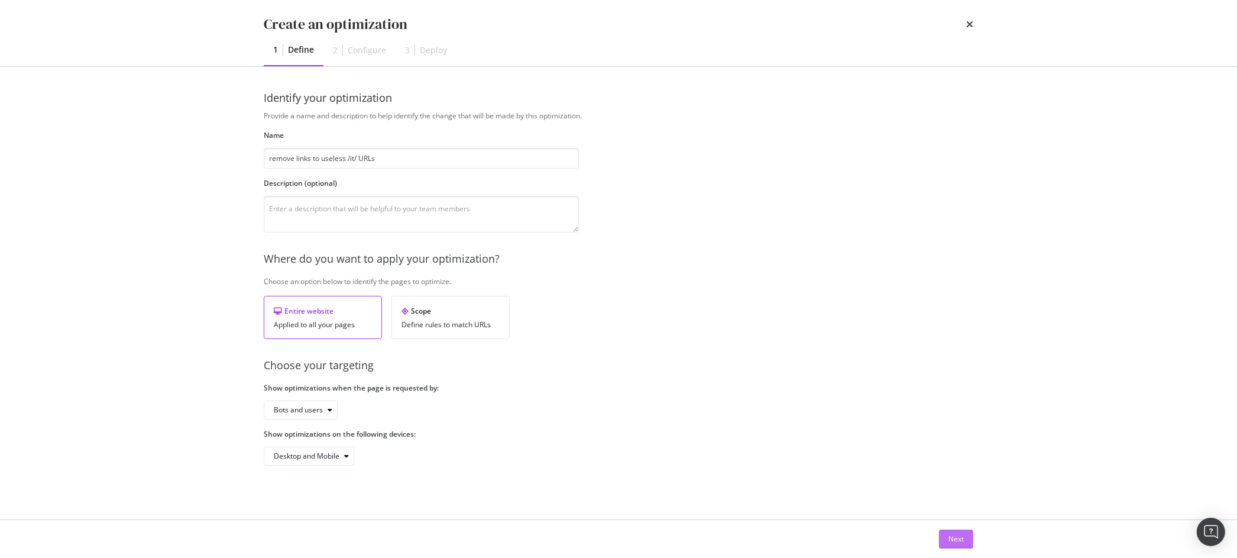
type input "remove links to useless /it/ URLs"
click at [952, 538] on div "Next" at bounding box center [955, 538] width 15 height 10
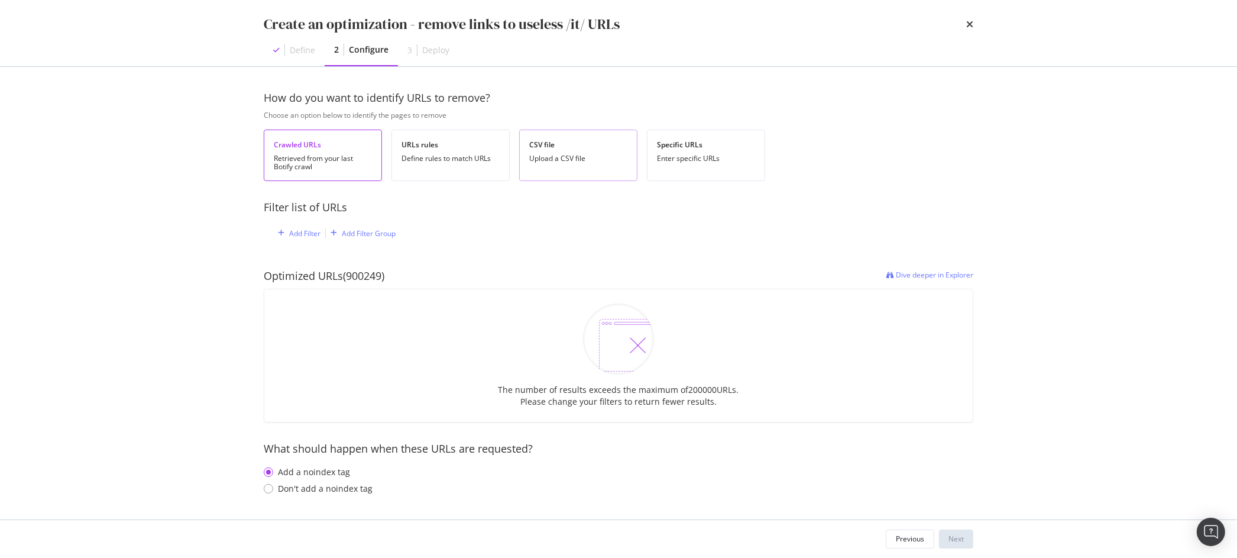
click at [546, 162] on div "Upload a CSV file" at bounding box center [578, 158] width 98 height 8
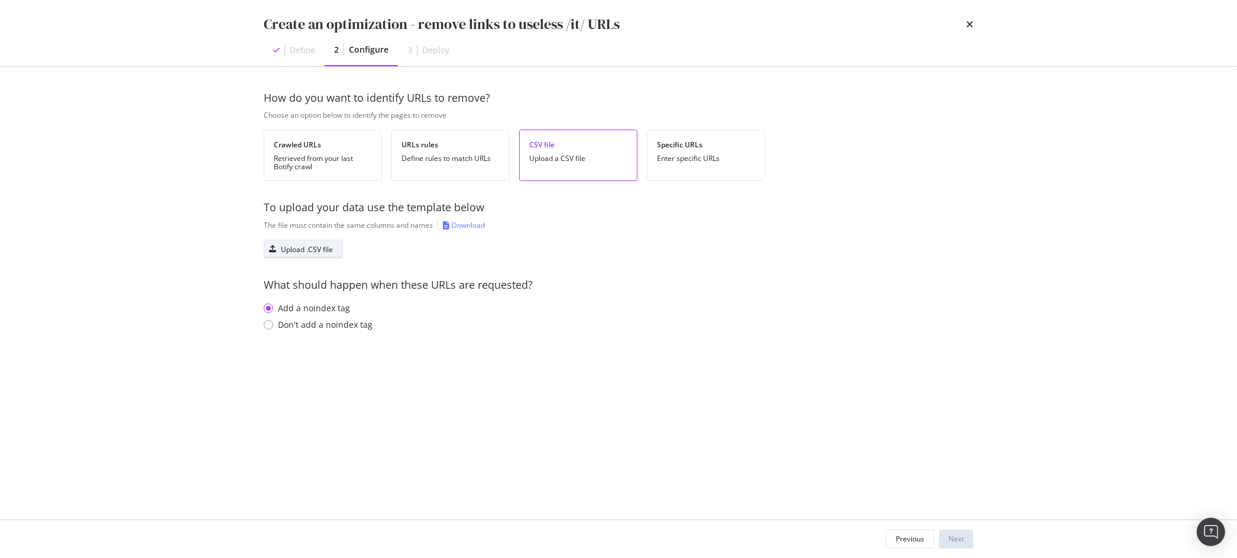
click at [302, 250] on div "Upload .CSV file" at bounding box center [307, 249] width 52 height 10
click at [343, 320] on div "Don't add a noindex tag" at bounding box center [325, 325] width 95 height 12
click at [290, 254] on div "Upload .CSV file" at bounding box center [307, 249] width 52 height 10
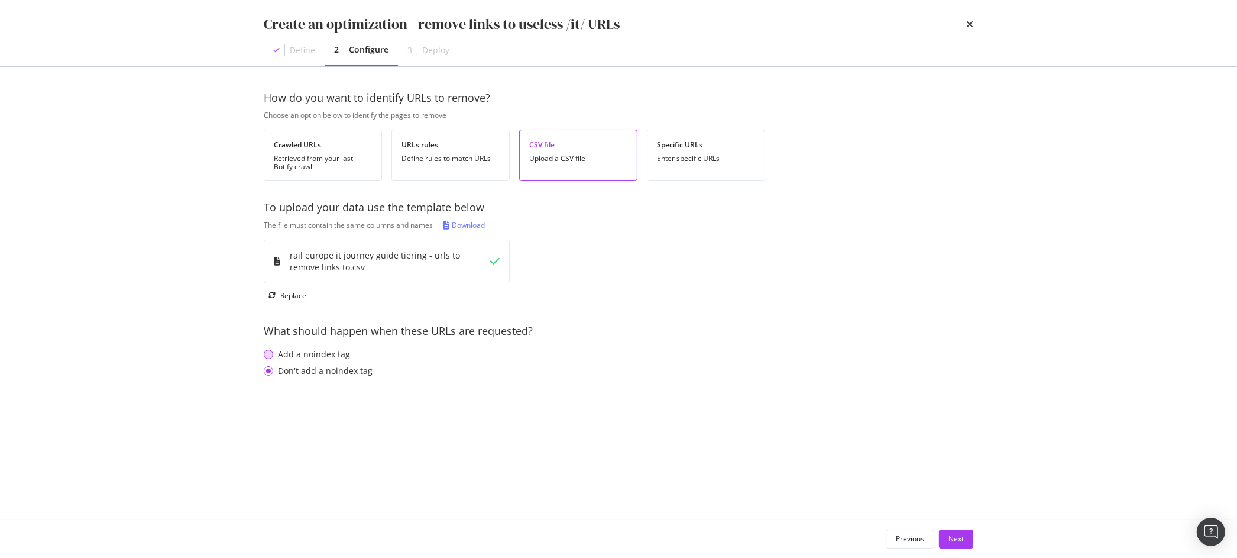
click at [334, 356] on div "Add a noindex tag" at bounding box center [314, 354] width 72 height 12
click at [957, 537] on div "Next" at bounding box center [955, 538] width 15 height 10
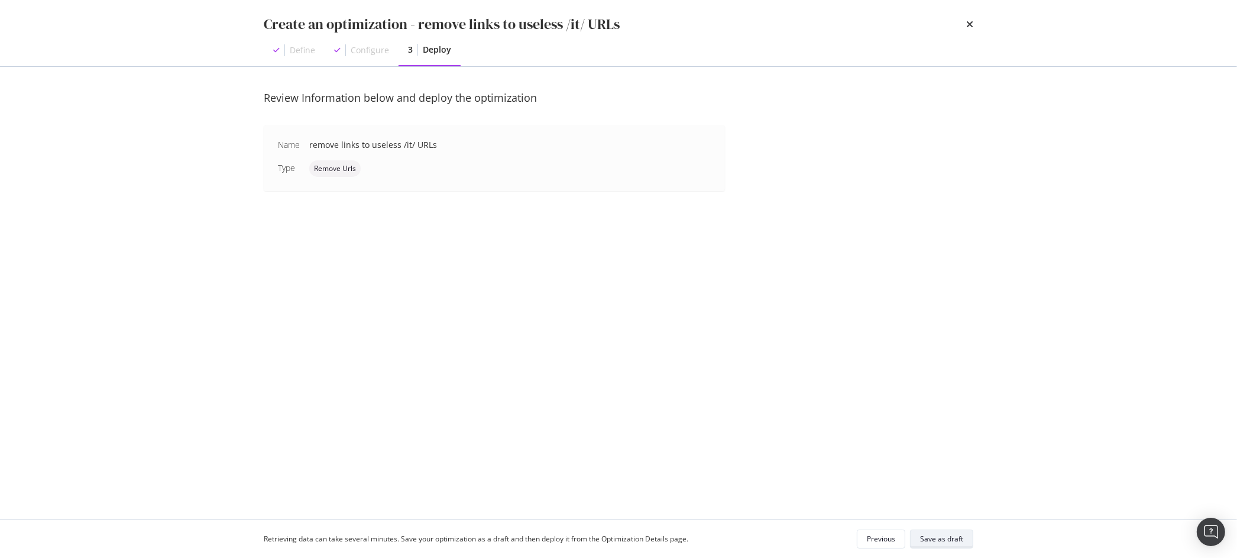
click at [932, 543] on div "Save as draft" at bounding box center [941, 538] width 43 height 10
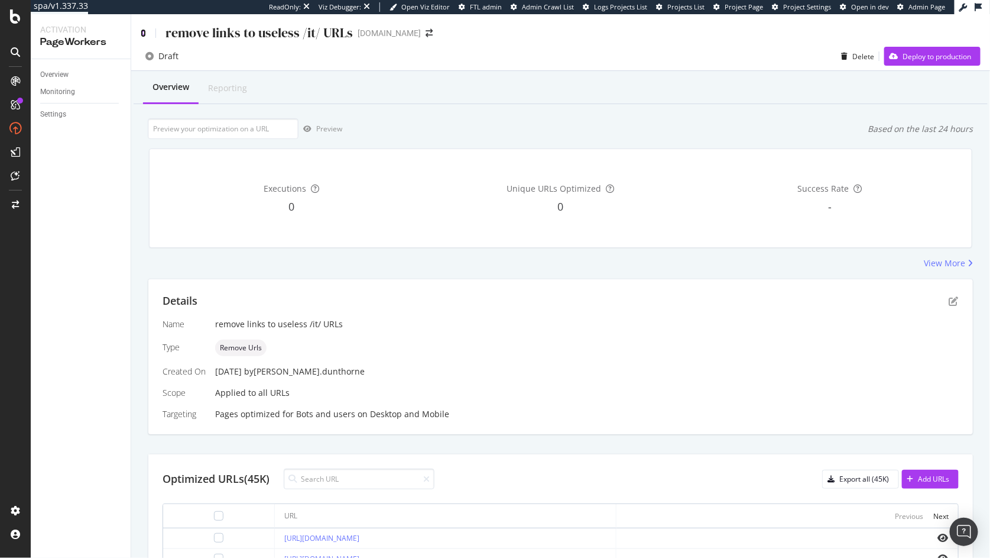
click at [142, 35] on icon at bounding box center [143, 33] width 5 height 8
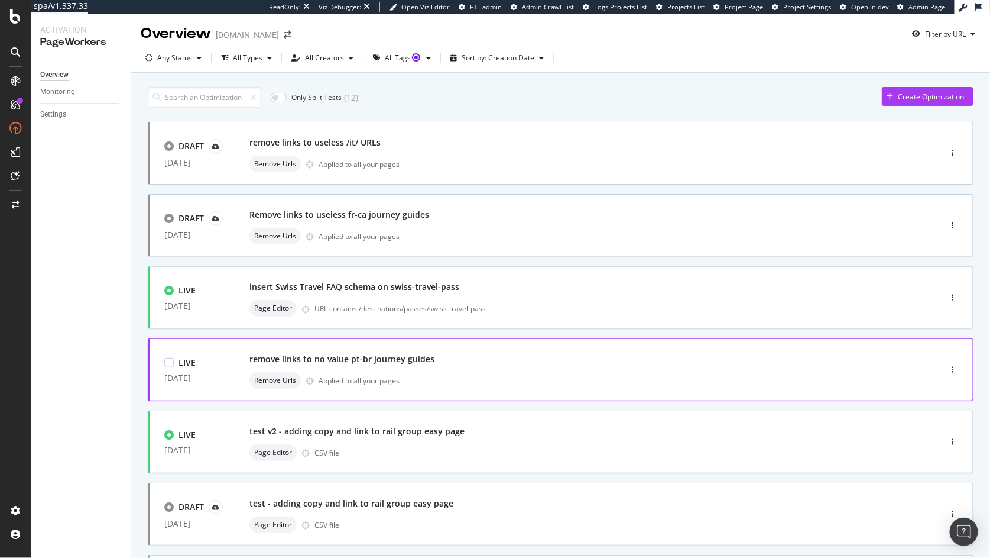
click at [449, 371] on div "remove links to no value pt-br journey guides Remove Urls Applied to all your p…" at bounding box center [569, 370] width 641 height 38
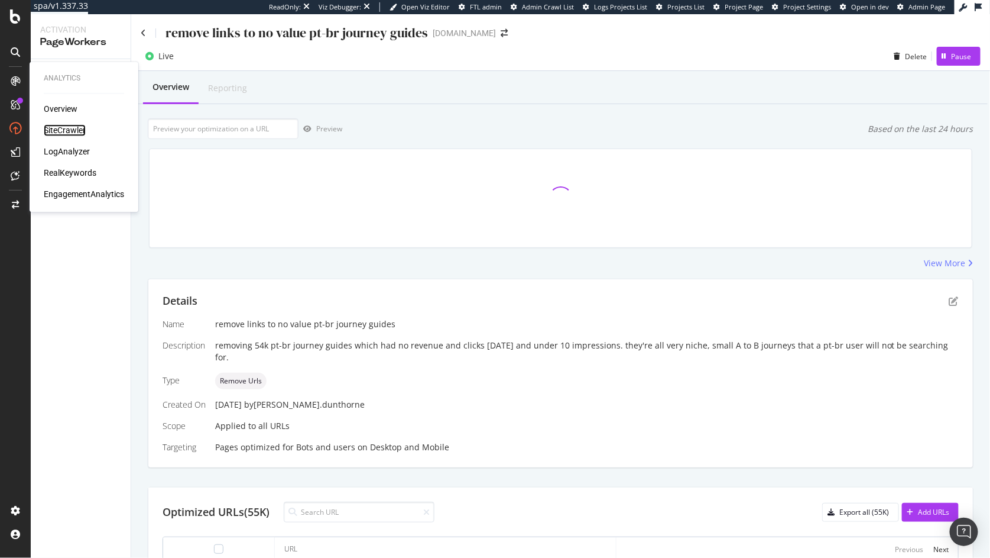
click at [56, 127] on div "SiteCrawler" at bounding box center [65, 131] width 42 height 12
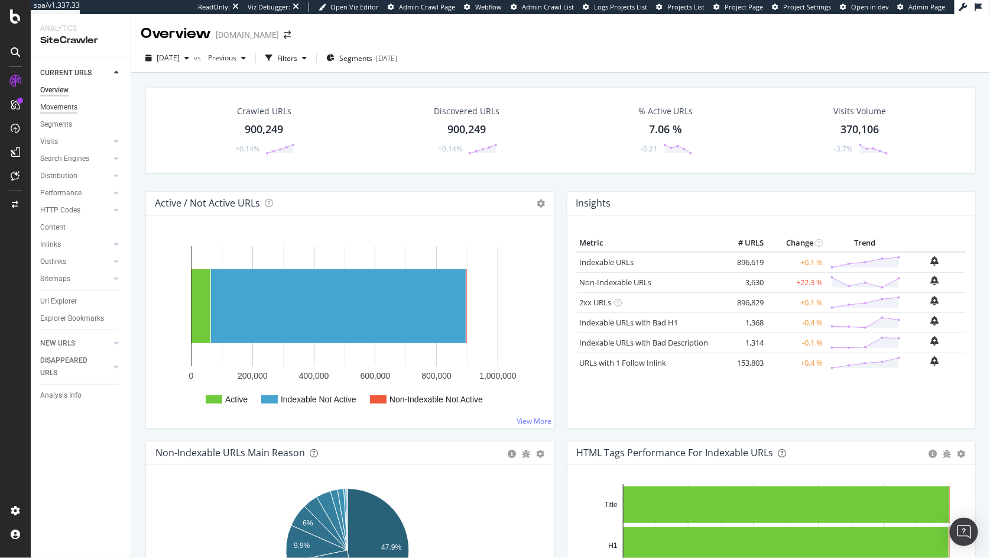
click at [52, 110] on div "Movements" at bounding box center [58, 107] width 37 height 12
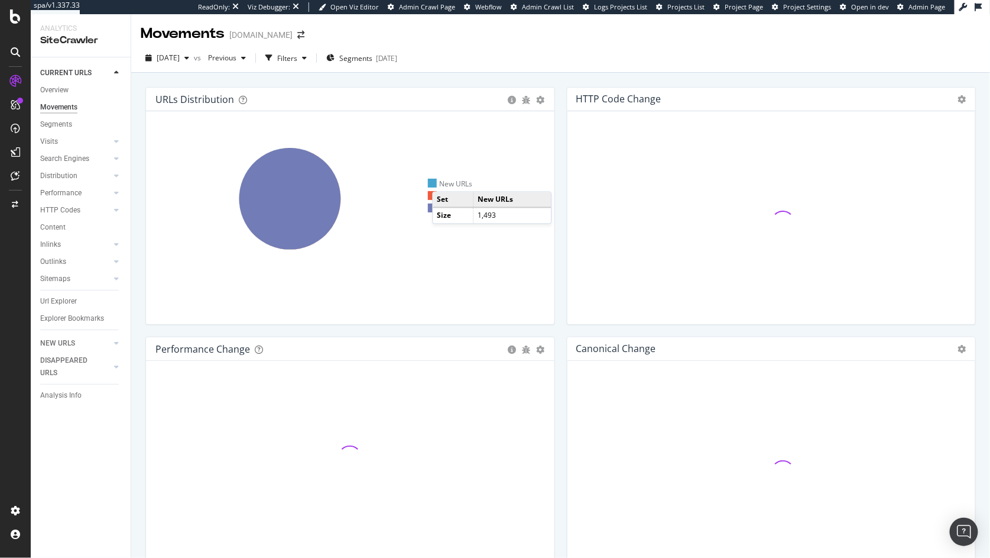
click at [444, 180] on div "New URLs" at bounding box center [450, 184] width 45 height 10
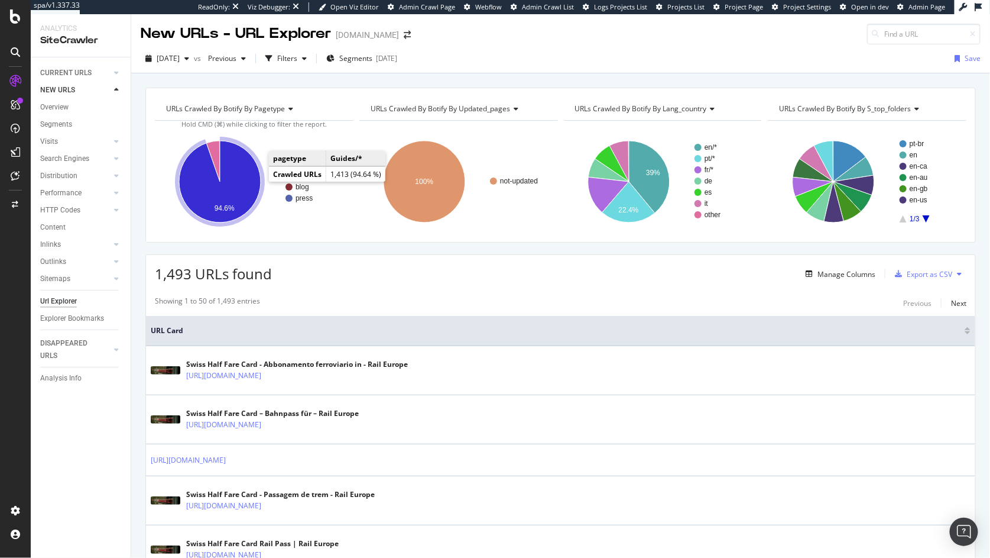
click at [218, 184] on icon "A chart." at bounding box center [220, 182] width 82 height 82
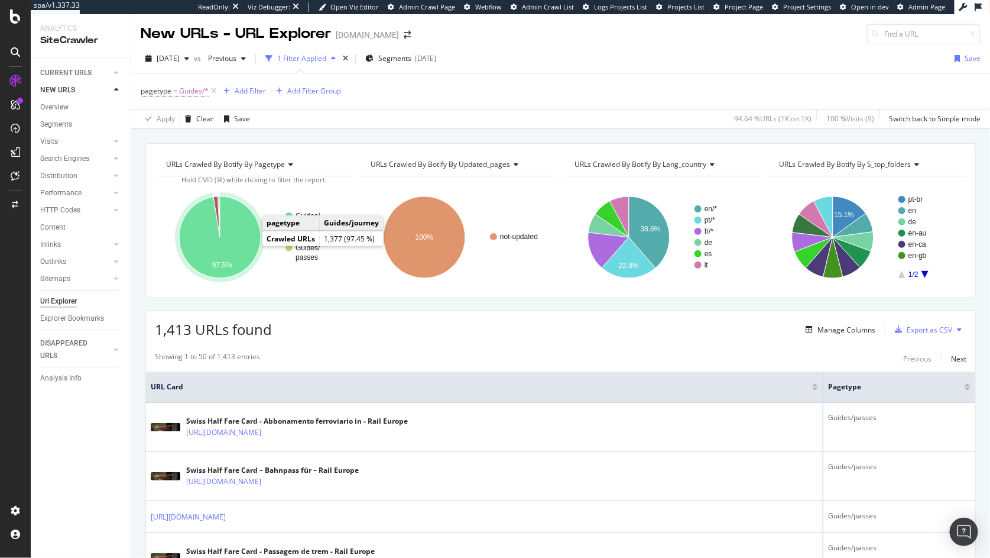
click at [251, 245] on icon "A chart." at bounding box center [220, 237] width 82 height 82
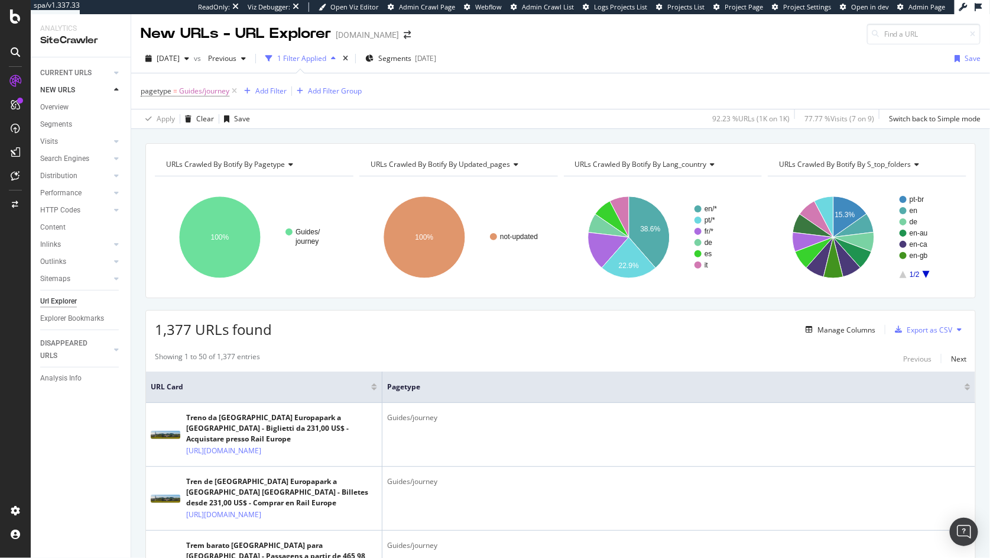
scroll to position [674, 0]
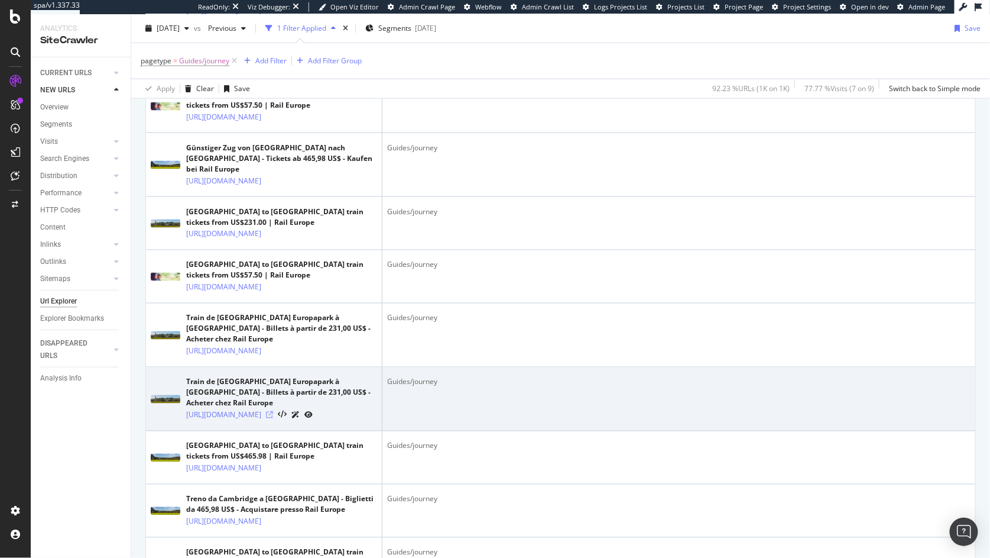
click at [273, 419] on icon at bounding box center [269, 414] width 7 height 7
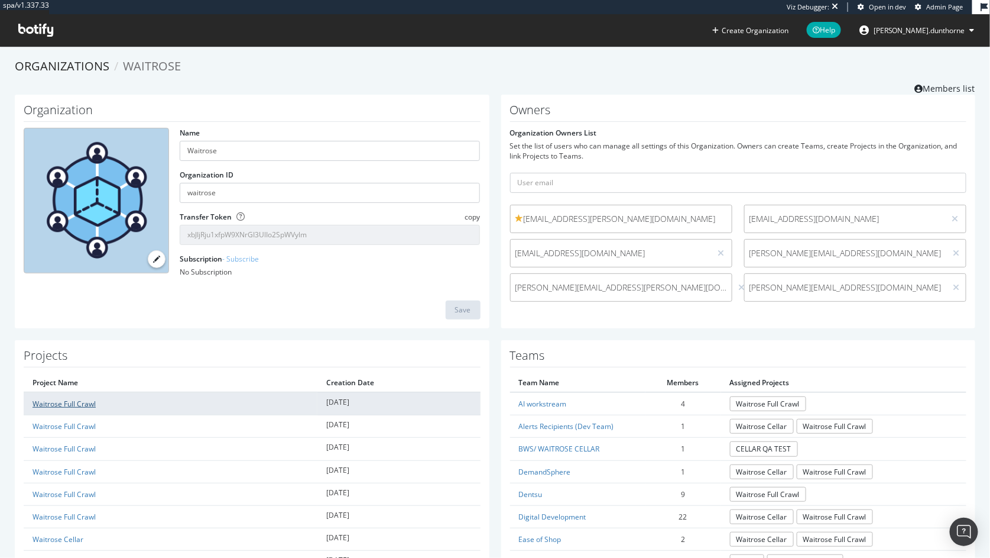
click at [72, 401] on link "Waitrose Full Crawl" at bounding box center [64, 403] width 63 height 10
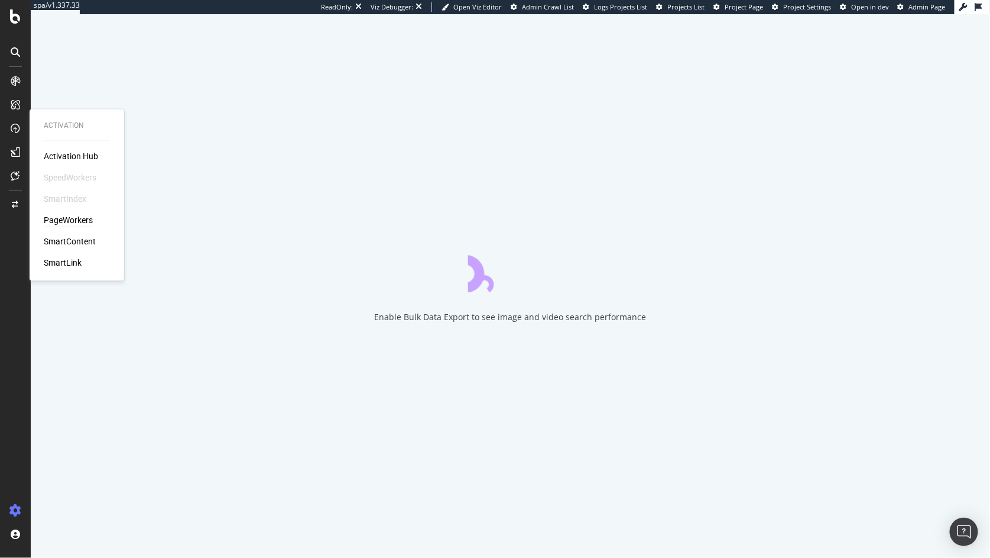
click at [80, 216] on div "PageWorkers" at bounding box center [68, 221] width 49 height 12
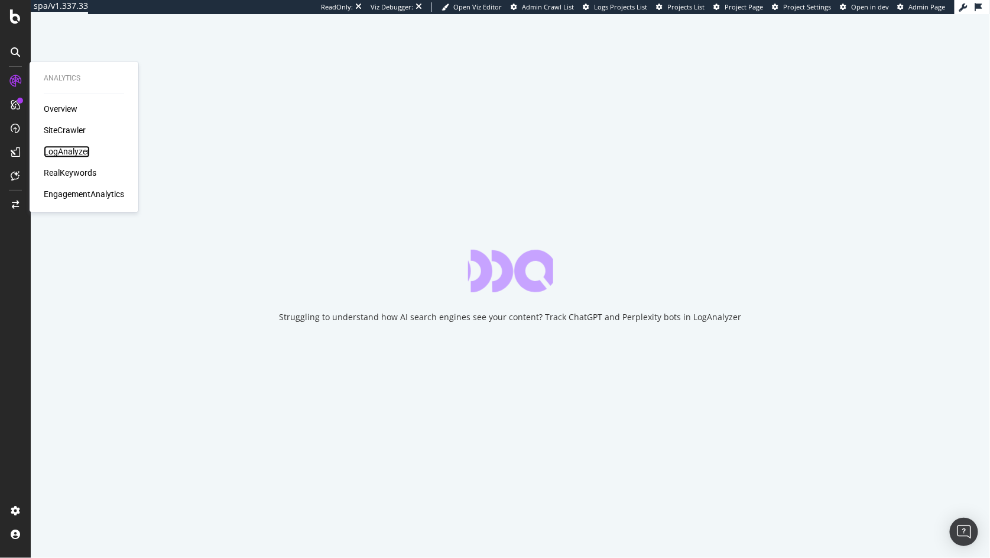
click at [72, 150] on div "LogAnalyzer" at bounding box center [67, 152] width 46 height 12
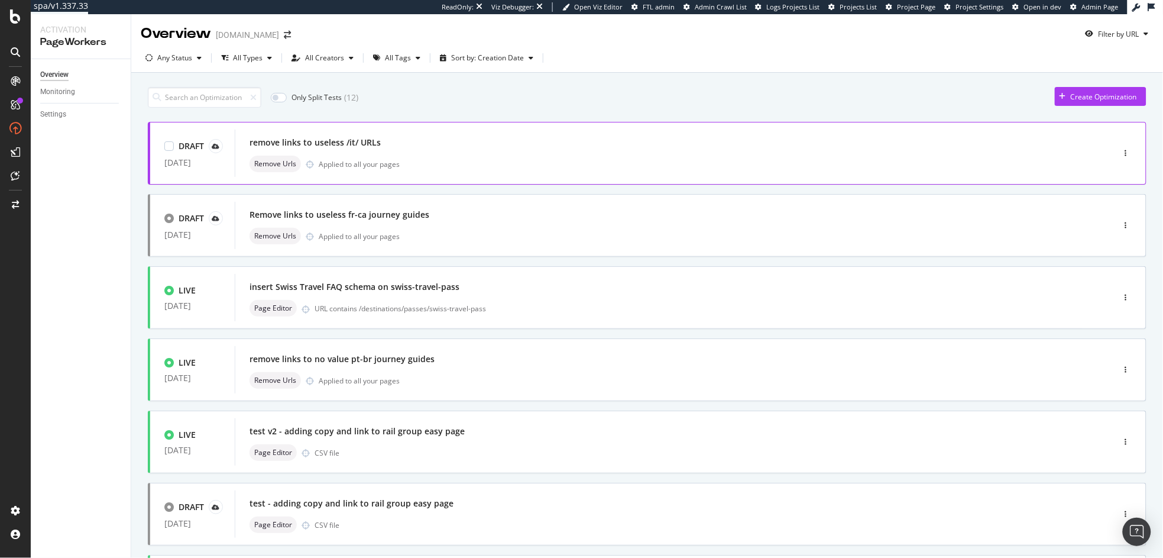
click at [401, 155] on div "Remove Urls Applied to all your pages" at bounding box center [656, 163] width 814 height 17
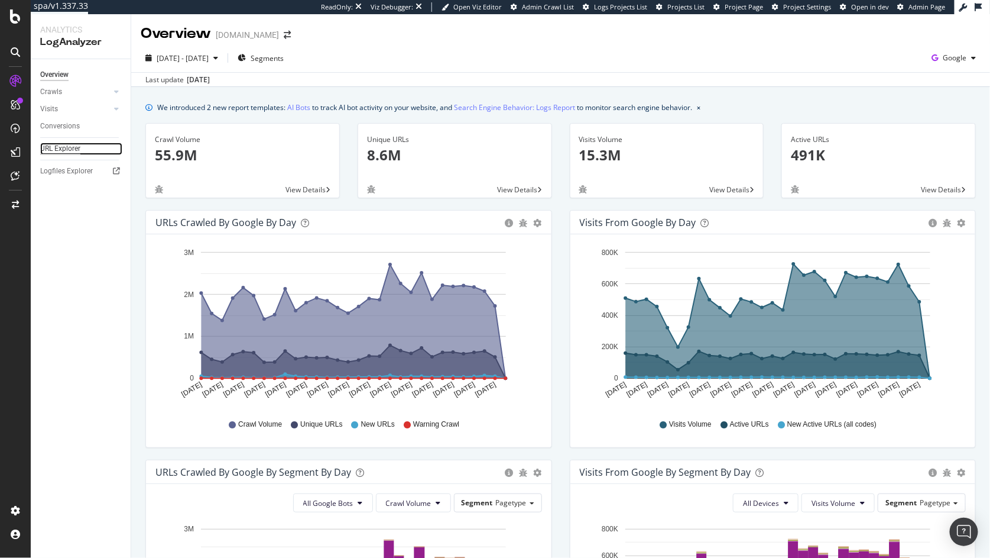
click at [78, 148] on div "URL Explorer" at bounding box center [60, 148] width 40 height 12
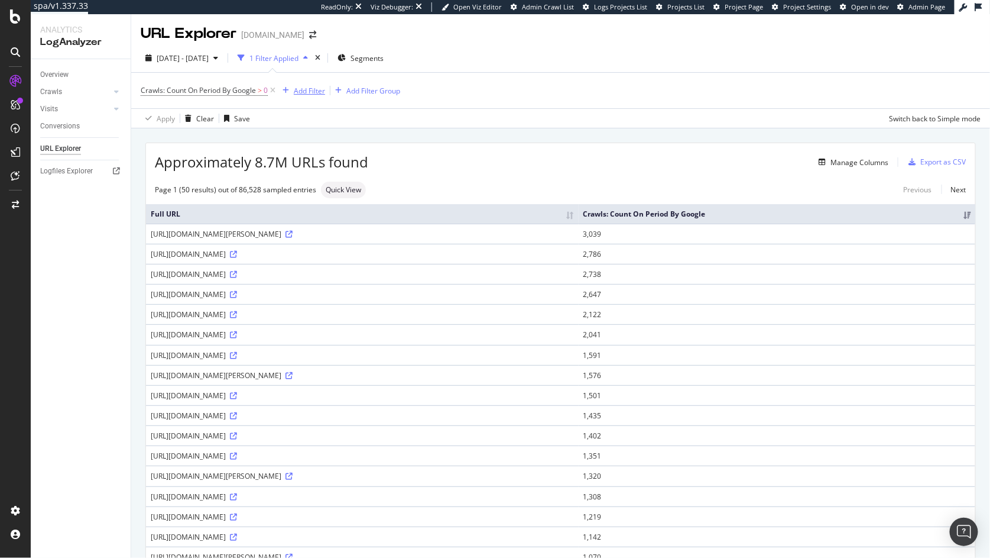
click at [310, 90] on div "Add Filter" at bounding box center [309, 91] width 31 height 10
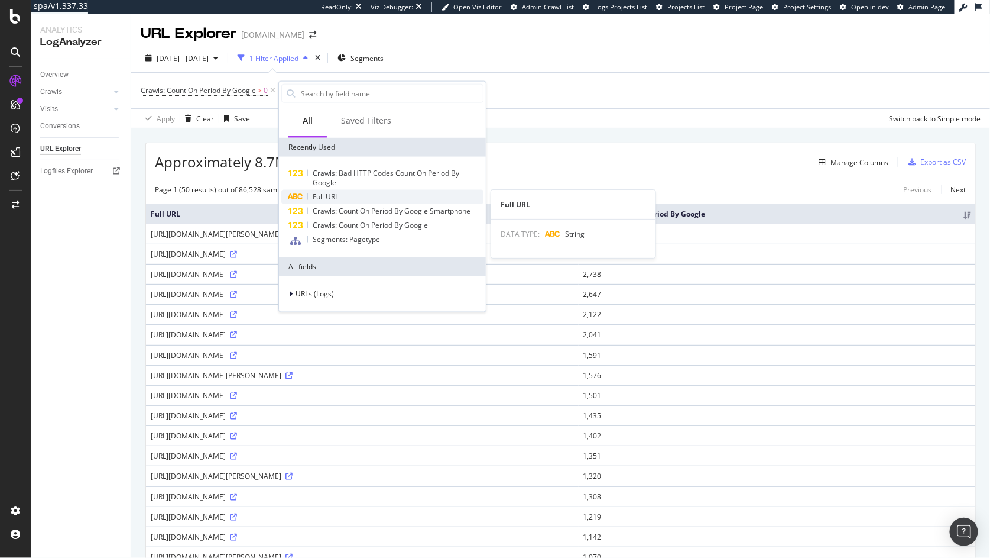
click at [332, 194] on span "Full URL" at bounding box center [326, 197] width 26 height 10
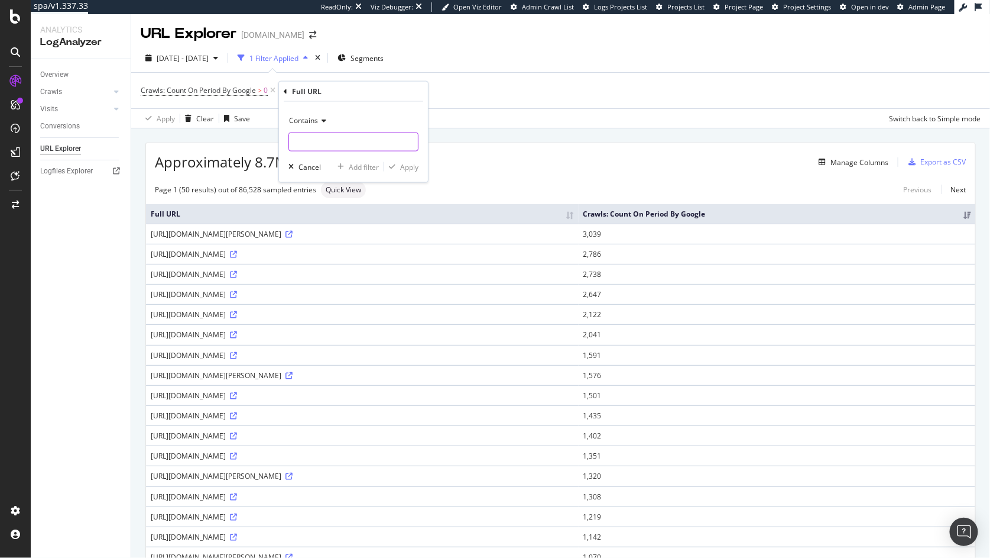
click at [319, 141] on input "text" at bounding box center [353, 141] width 129 height 19
type input "srs"
click at [411, 166] on div "Apply" at bounding box center [409, 166] width 18 height 10
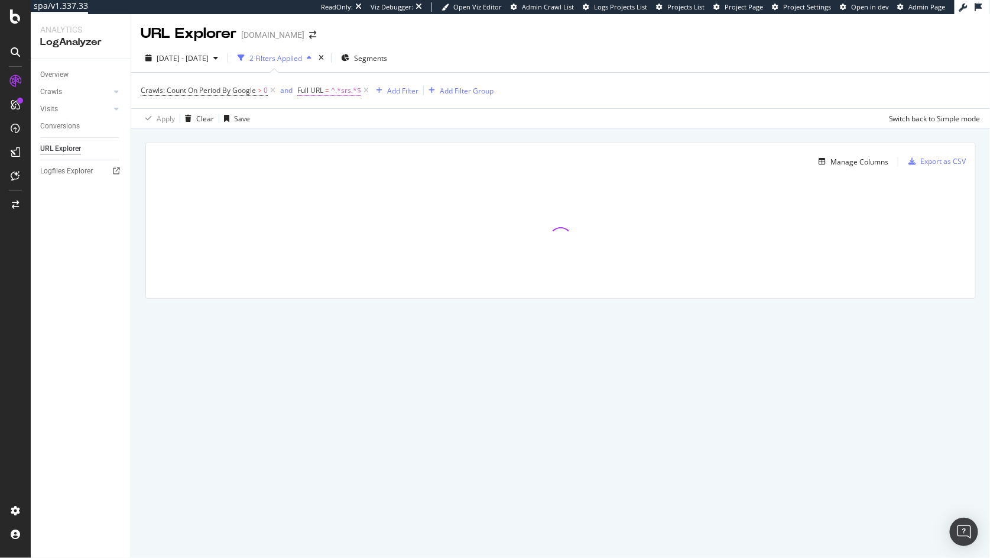
click at [337, 89] on span "^.*srs.*$" at bounding box center [346, 90] width 30 height 17
click at [336, 138] on input "srs" at bounding box center [365, 139] width 112 height 19
click at [352, 138] on input "srs" at bounding box center [365, 139] width 112 height 19
type input "srsltid"
click at [434, 163] on div "Apply" at bounding box center [429, 165] width 18 height 10
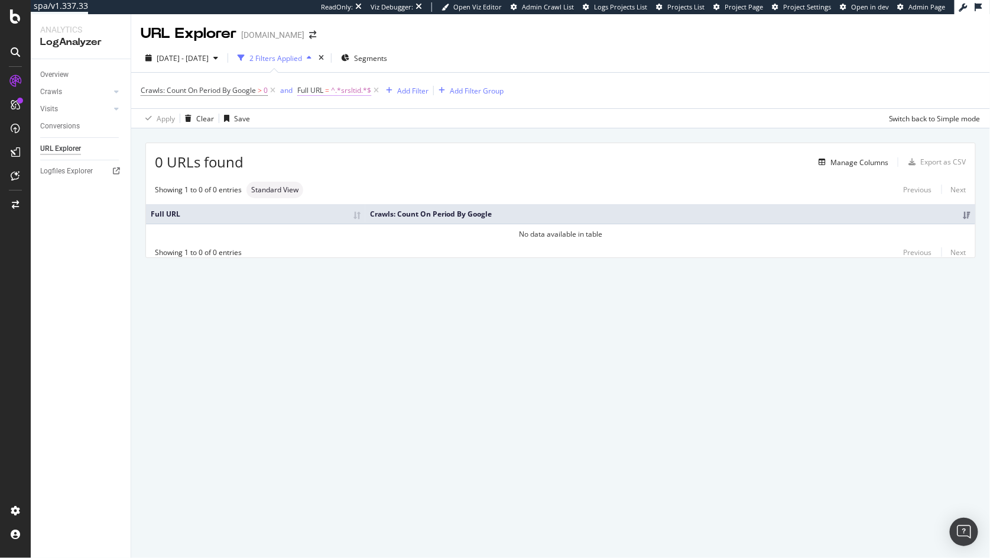
click at [335, 89] on span "^.*srsltid.*$" at bounding box center [351, 90] width 40 height 17
click at [330, 137] on input "srsltid" at bounding box center [365, 139] width 112 height 19
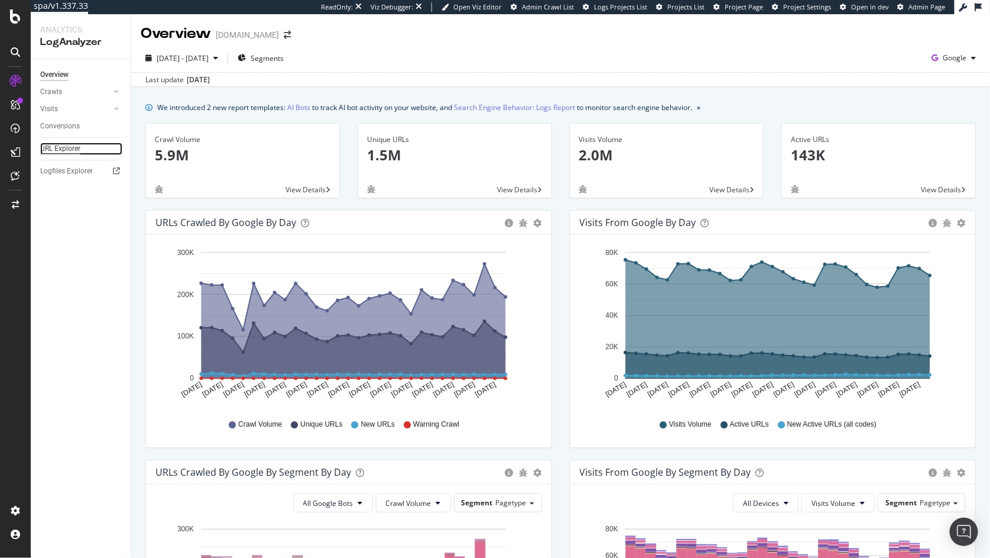
click at [60, 151] on div "URL Explorer" at bounding box center [60, 148] width 40 height 12
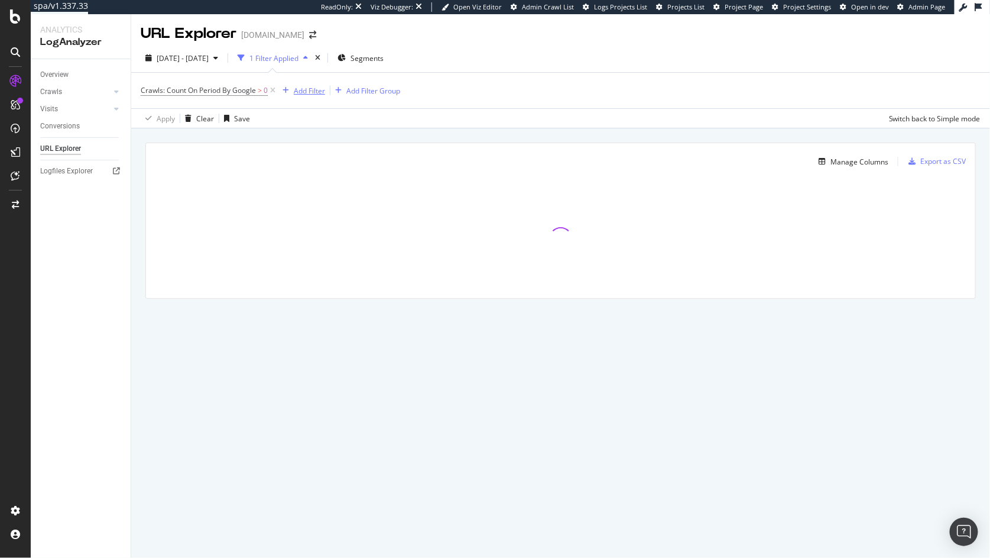
click at [297, 89] on div "Add Filter" at bounding box center [309, 91] width 31 height 10
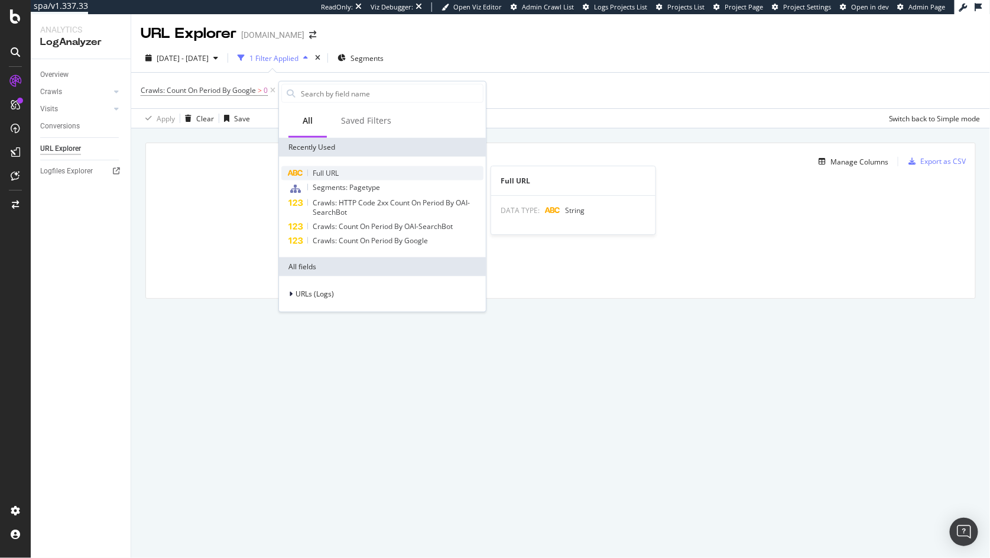
click at [312, 174] on div "Full URL" at bounding box center [382, 173] width 202 height 14
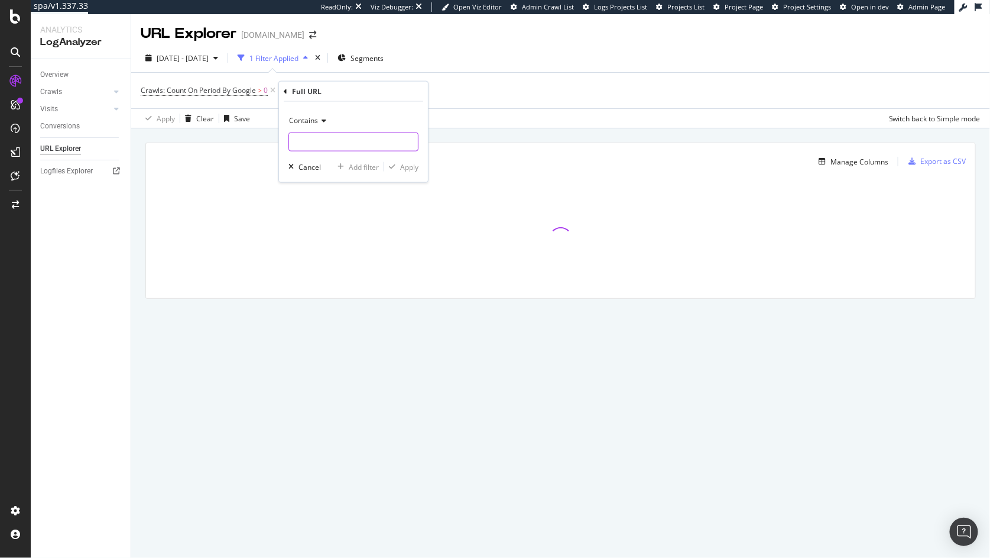
click at [319, 142] on input "text" at bounding box center [353, 141] width 129 height 19
paste input "srsltid"
type input "srsltid"
click at [411, 170] on div "Apply" at bounding box center [409, 166] width 18 height 10
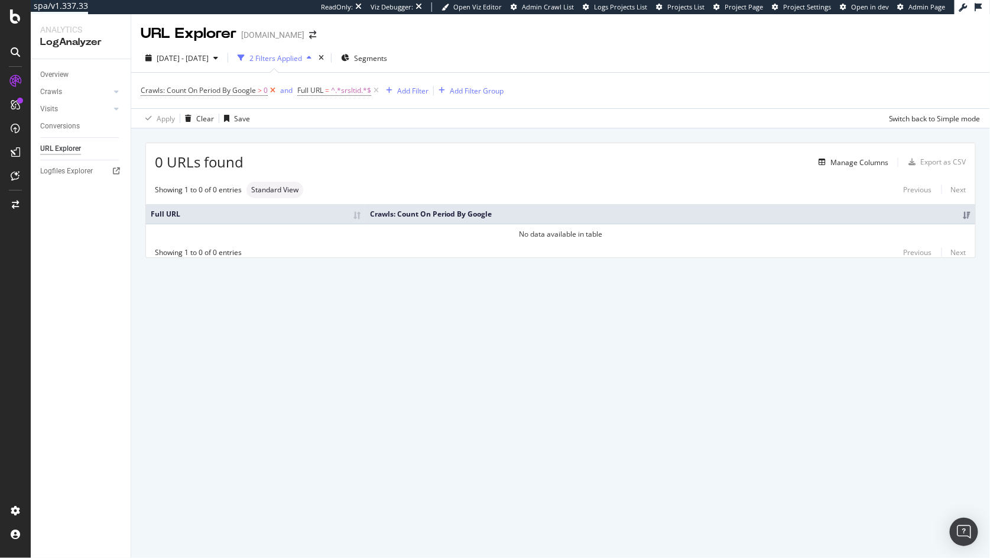
click at [276, 89] on icon at bounding box center [273, 91] width 10 height 12
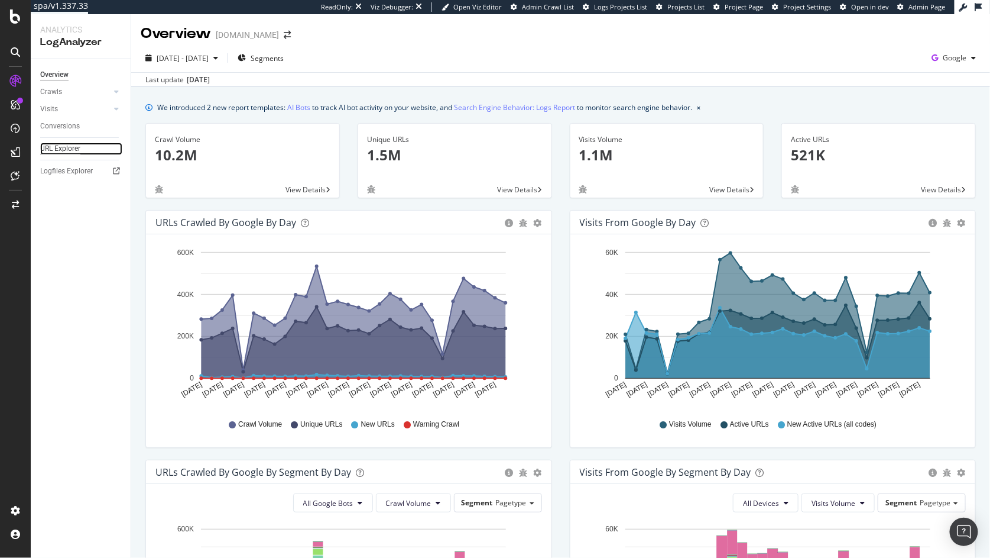
click at [67, 151] on div "URL Explorer" at bounding box center [60, 148] width 40 height 12
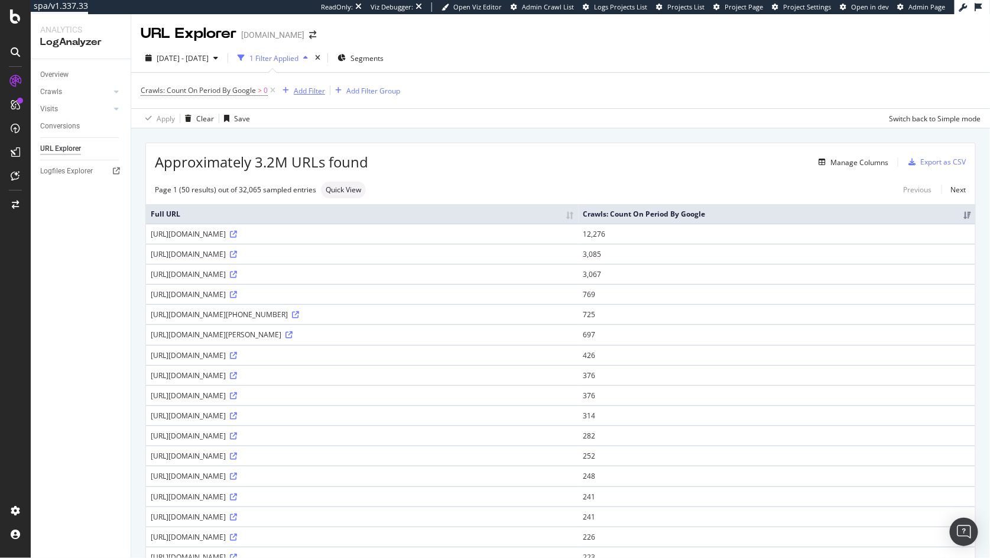
click at [310, 91] on div "Add Filter" at bounding box center [309, 91] width 31 height 10
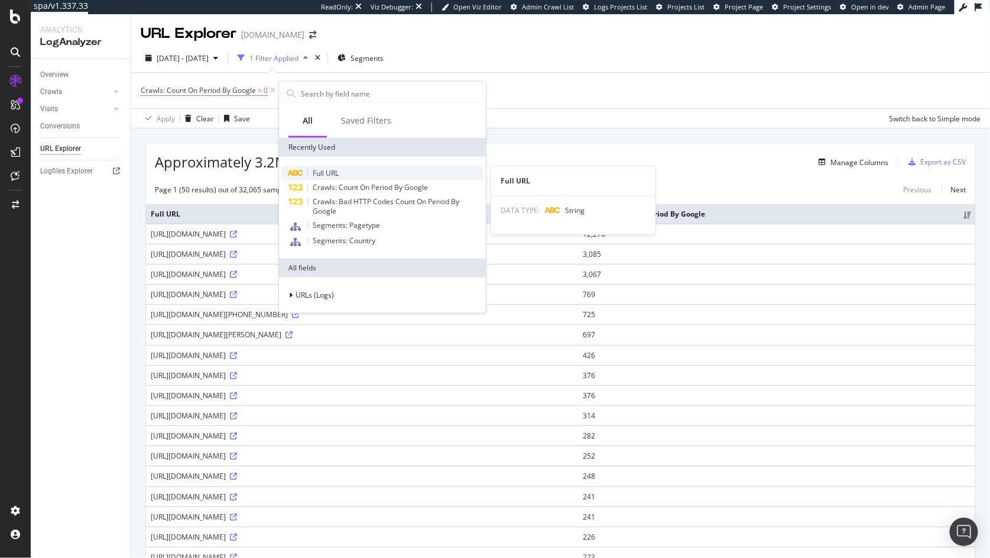
click at [323, 168] on span "Full URL" at bounding box center [326, 173] width 26 height 10
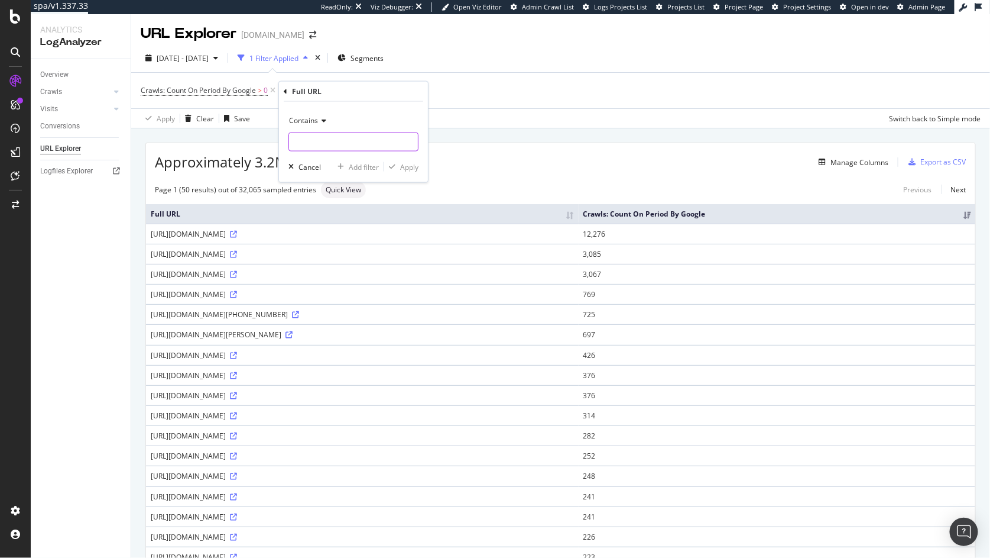
click at [322, 142] on input "text" at bounding box center [353, 141] width 129 height 19
type input "srsltid"
click at [401, 168] on div "Apply" at bounding box center [409, 166] width 18 height 10
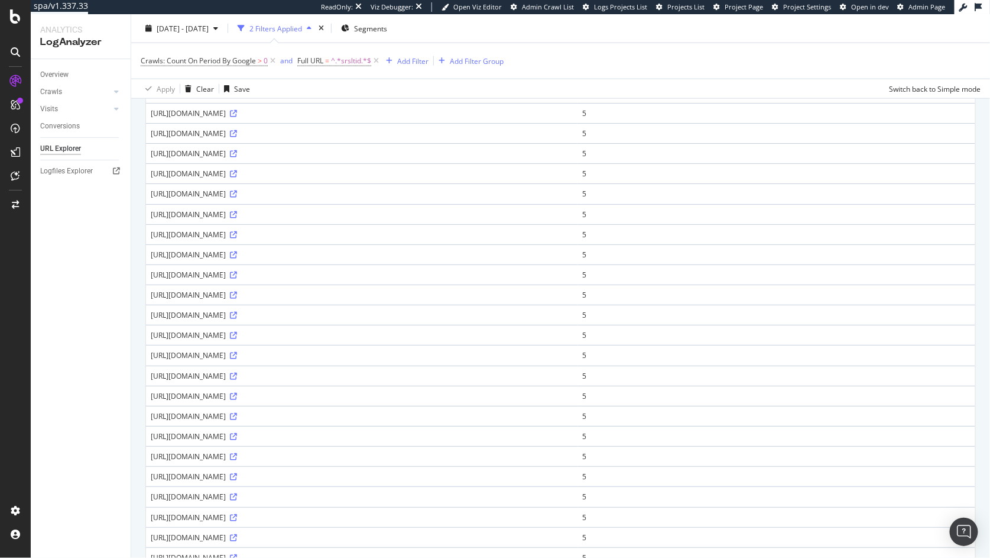
scroll to position [651, 0]
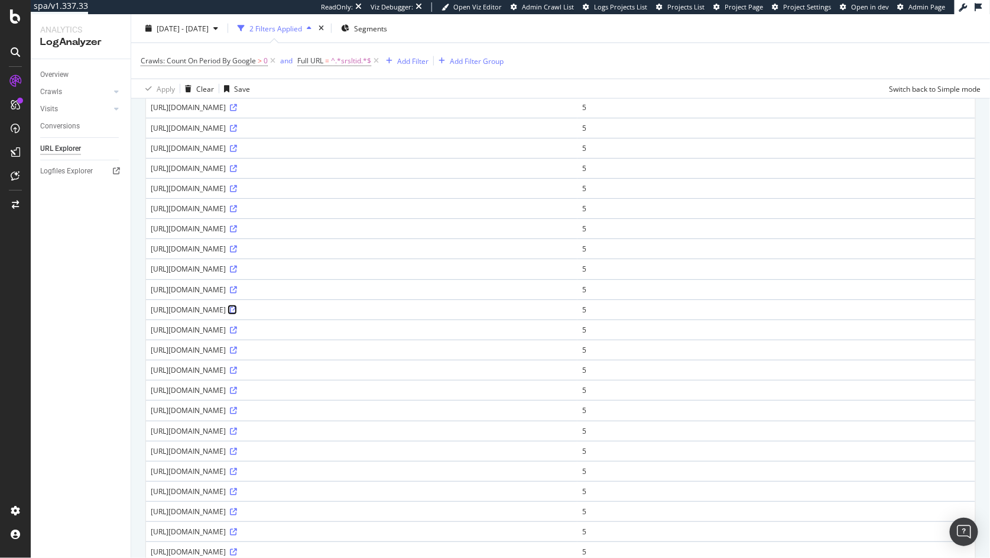
click at [237, 313] on icon at bounding box center [233, 309] width 7 height 7
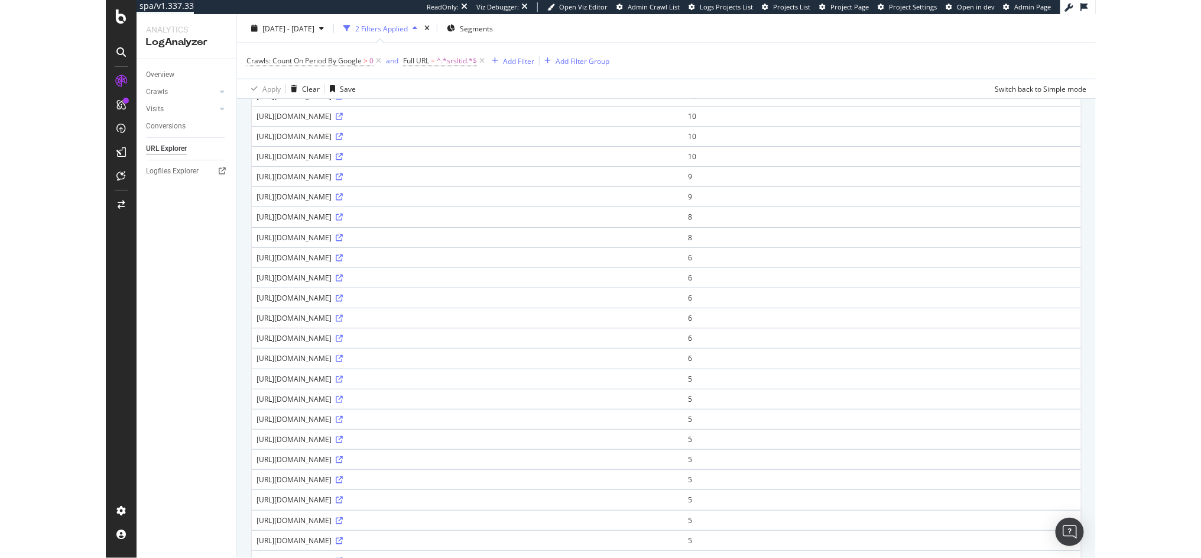
scroll to position [0, 0]
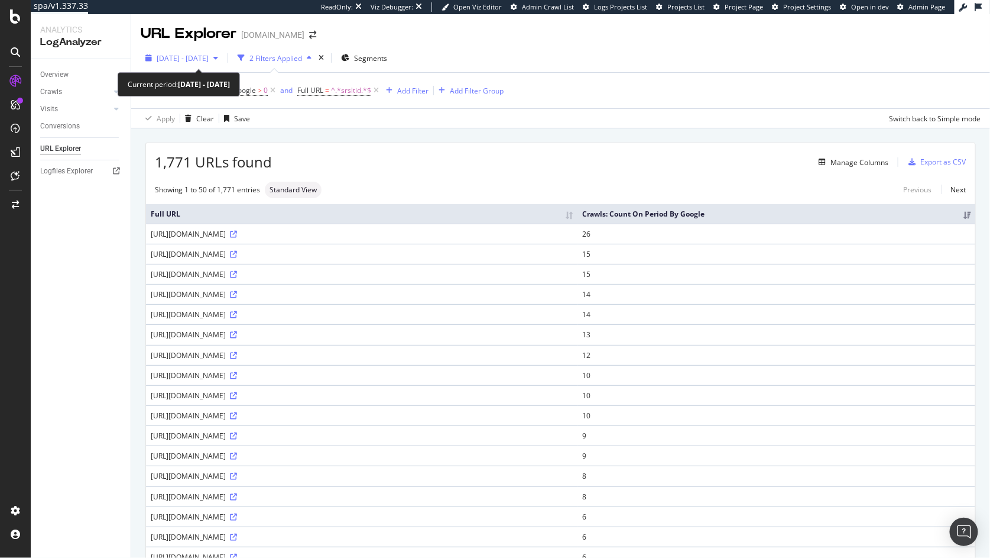
click at [189, 60] on span "2025 Aug. 18th - Sep. 16th" at bounding box center [183, 58] width 52 height 10
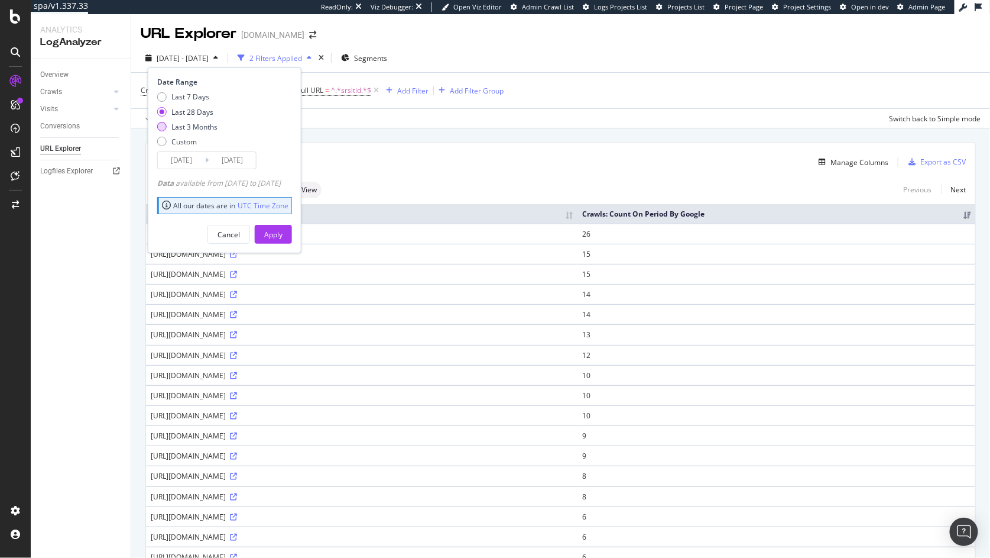
click at [196, 123] on div "Last 3 Months" at bounding box center [194, 127] width 46 height 10
type input "2025/06/17"
click at [283, 236] on div "Apply" at bounding box center [273, 234] width 18 height 10
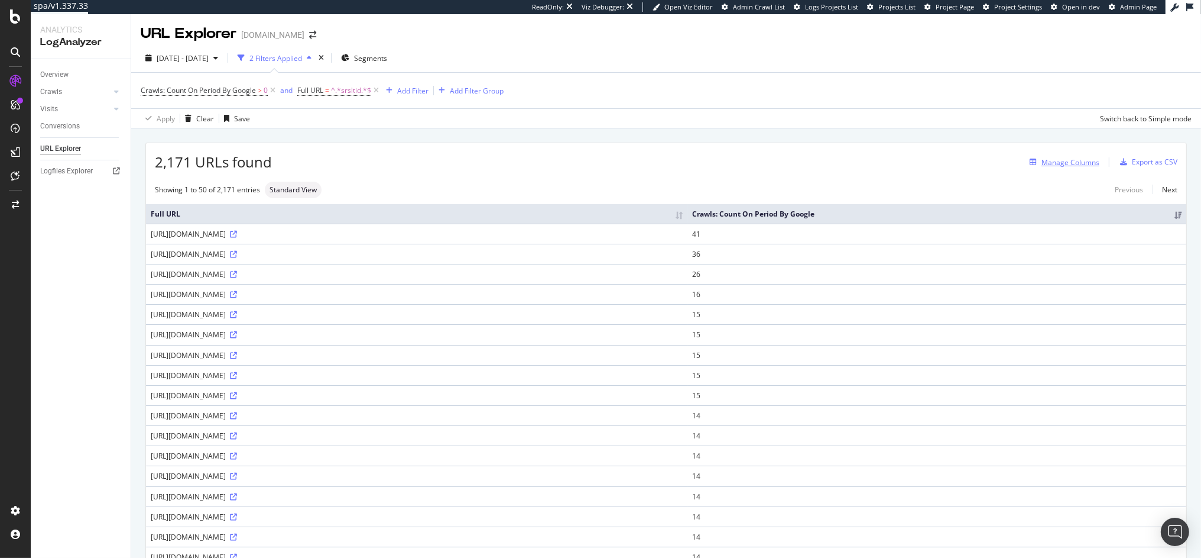
click at [990, 163] on div "Manage Columns" at bounding box center [1071, 162] width 58 height 10
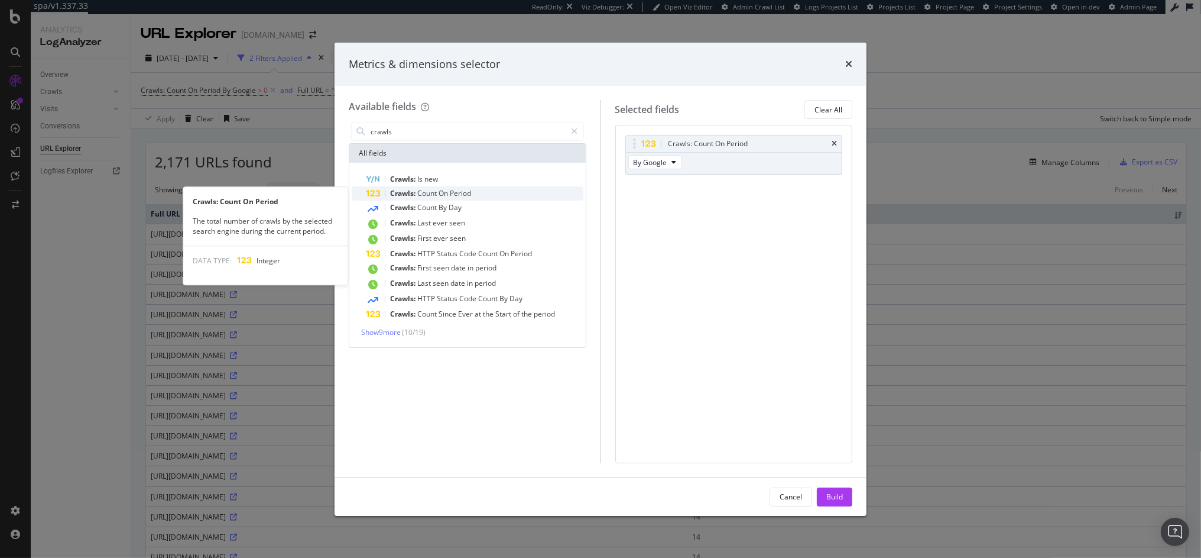
type input "crawls"
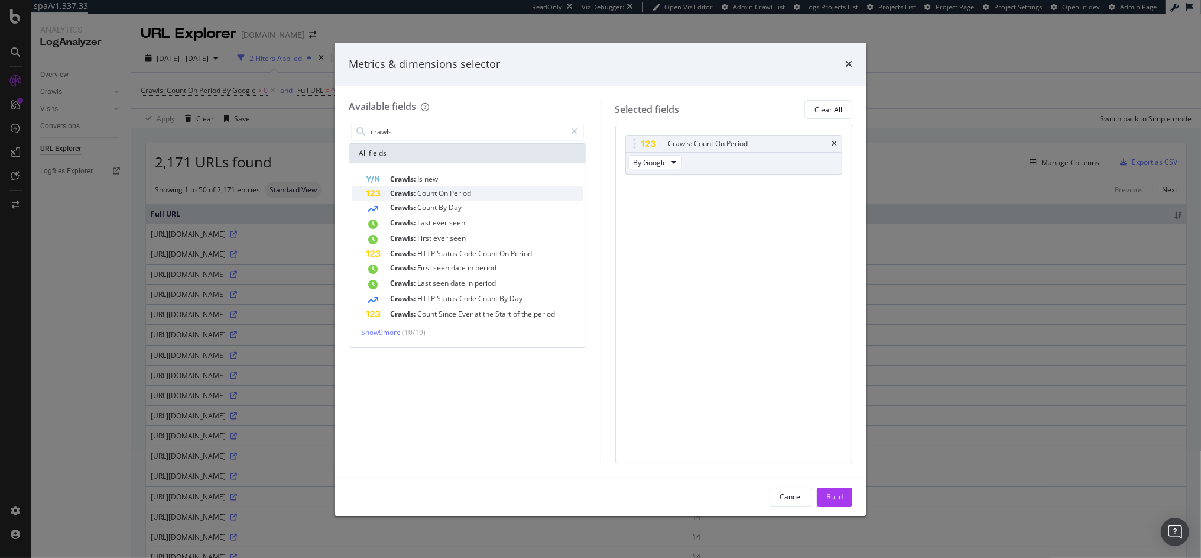
click at [464, 193] on span "Period" at bounding box center [460, 193] width 21 height 10
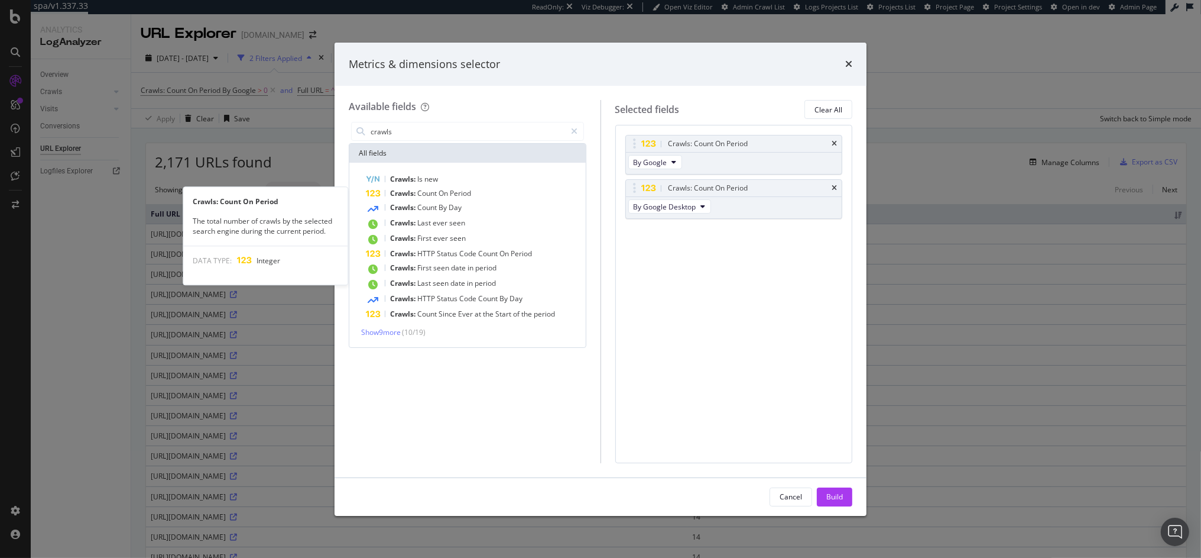
click at [464, 193] on span "Period" at bounding box center [460, 193] width 21 height 10
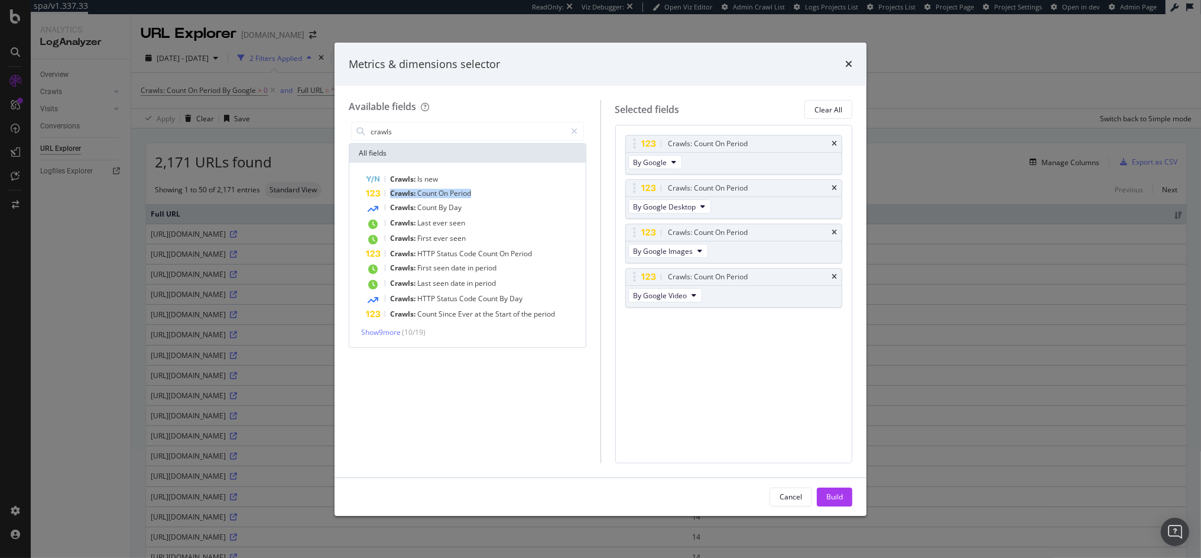
click at [464, 193] on span "Period" at bounding box center [460, 193] width 21 height 10
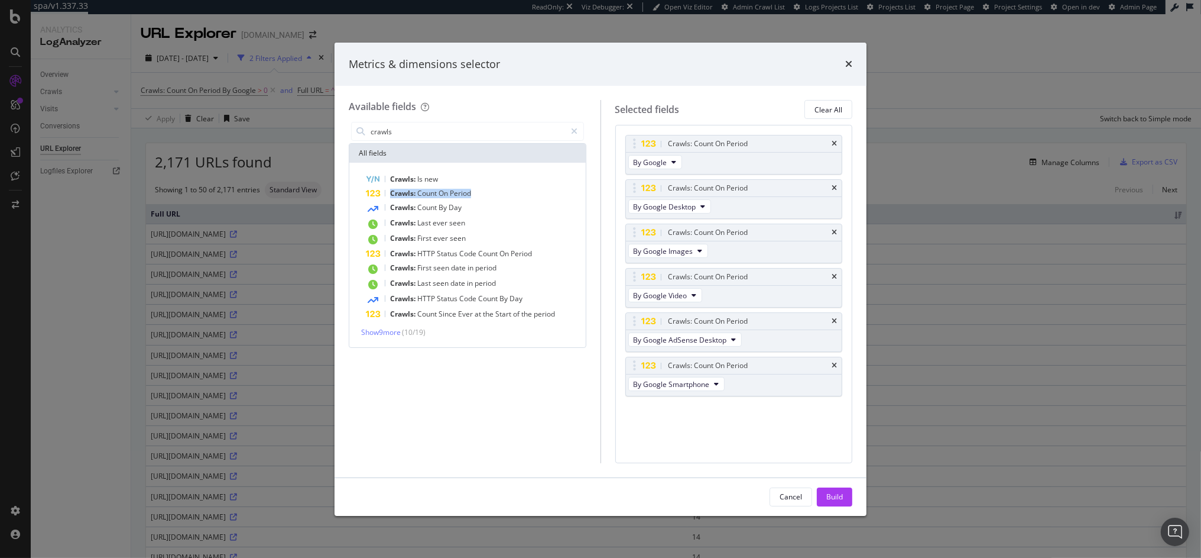
click at [464, 193] on span "Period" at bounding box center [460, 193] width 21 height 10
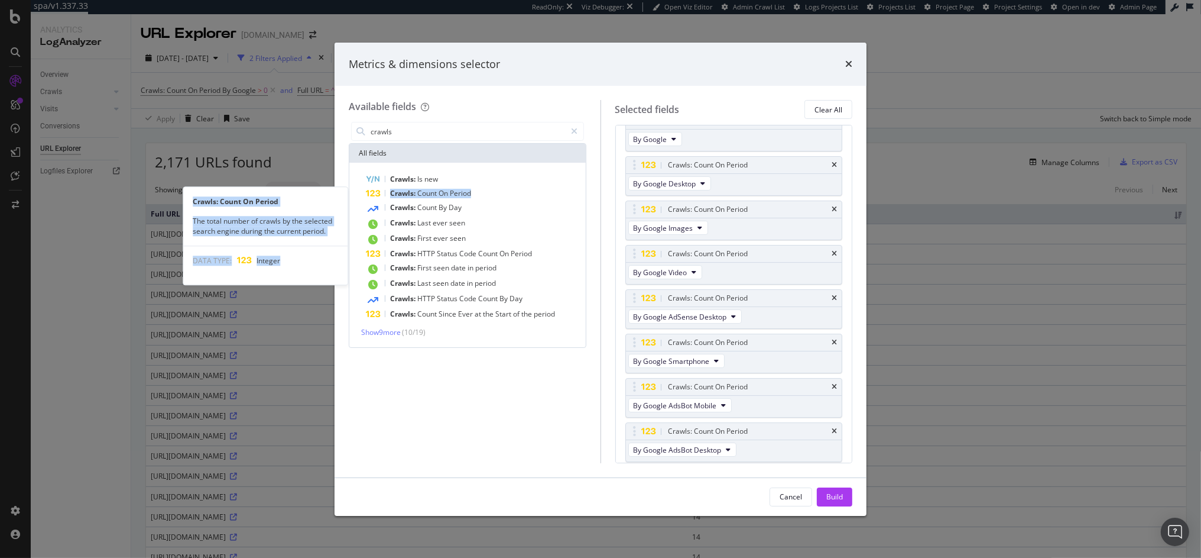
click at [464, 193] on span "Period" at bounding box center [460, 193] width 21 height 10
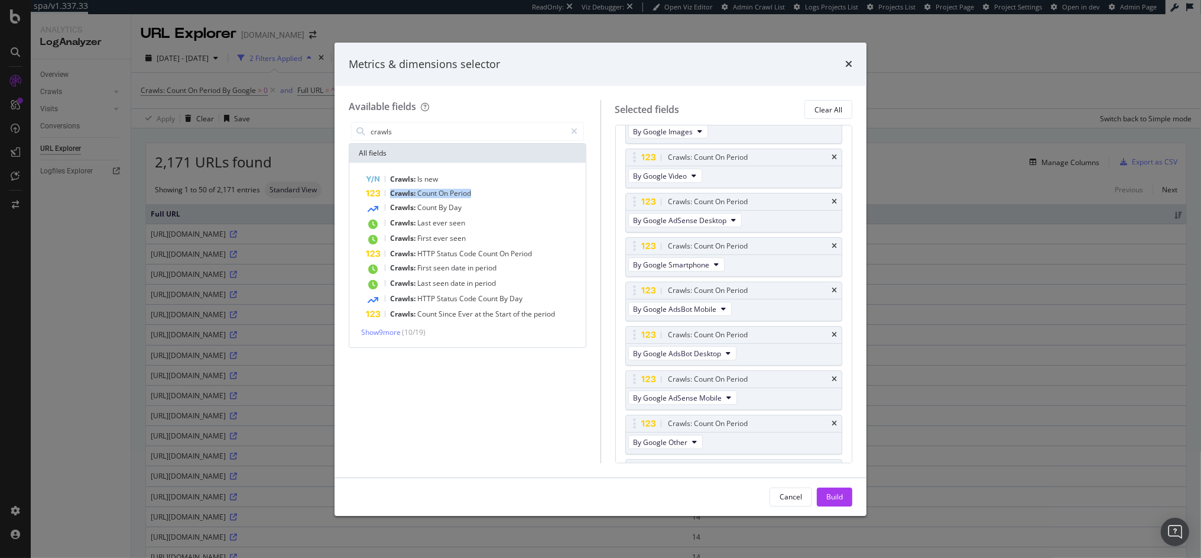
click at [464, 193] on span "Period" at bounding box center [460, 193] width 21 height 10
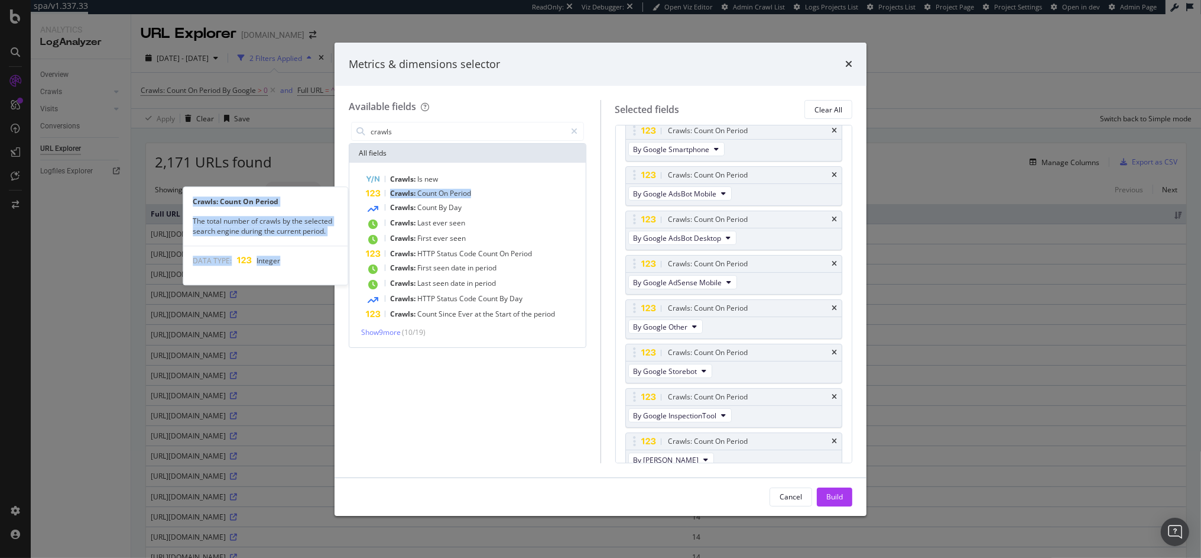
click at [464, 193] on span "Period" at bounding box center [460, 193] width 21 height 10
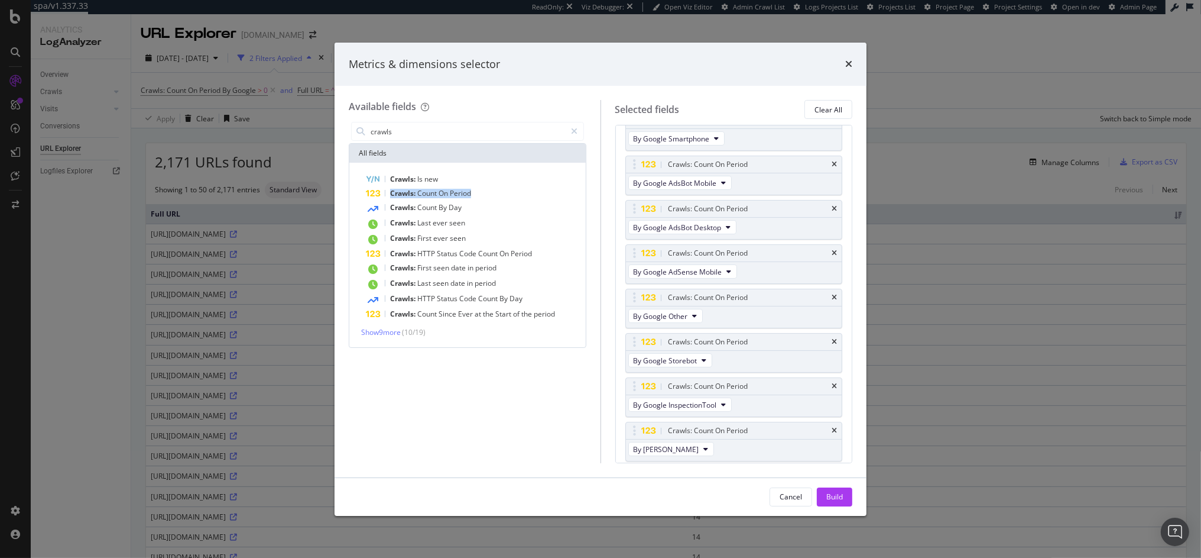
click at [464, 193] on span "Period" at bounding box center [460, 193] width 21 height 10
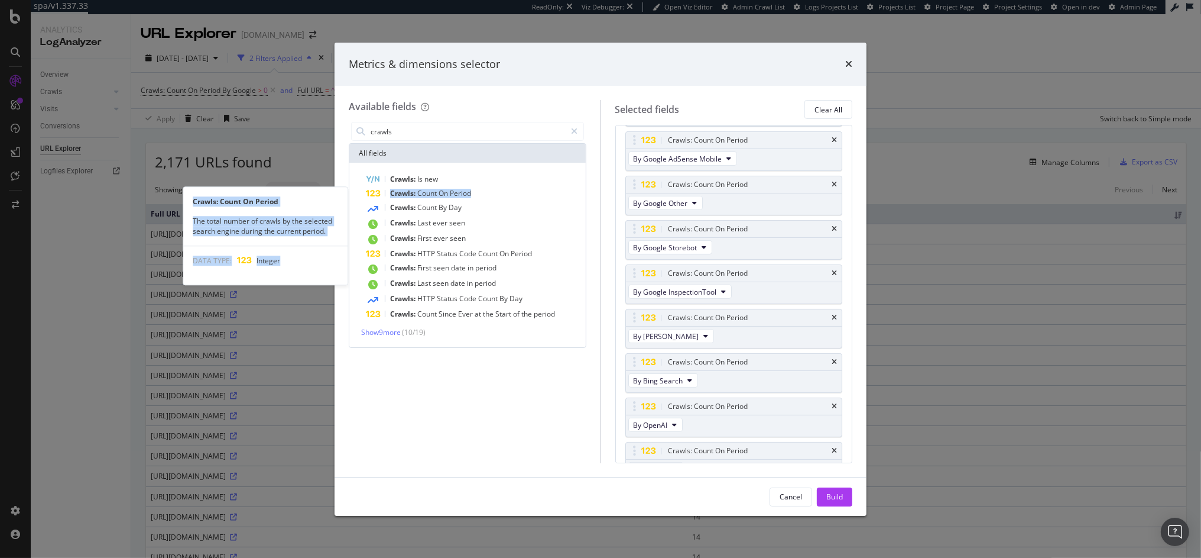
click at [464, 193] on span "Period" at bounding box center [460, 193] width 21 height 10
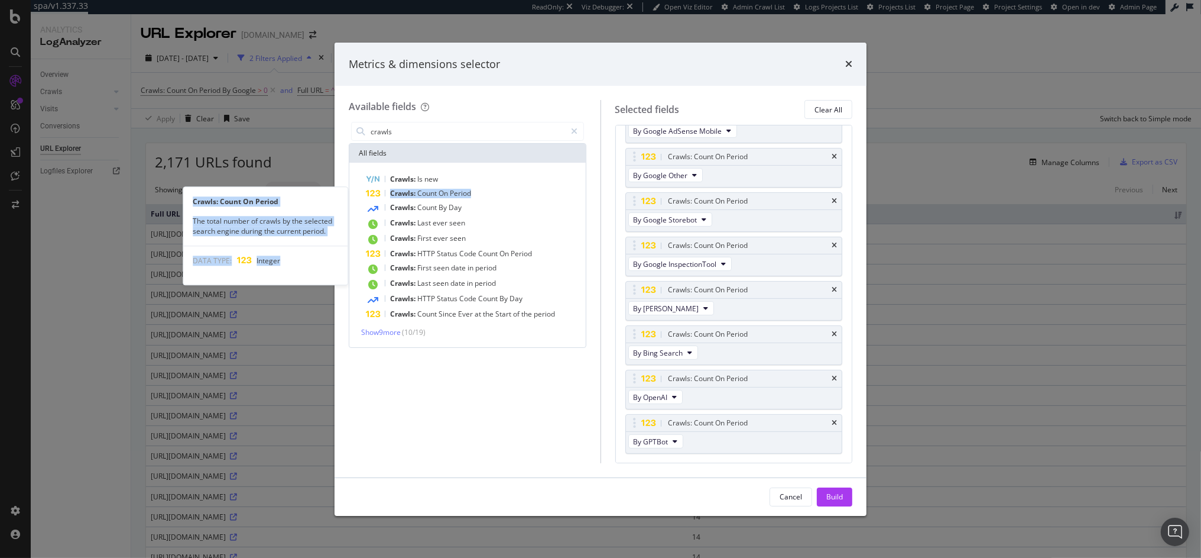
scroll to position [423, 0]
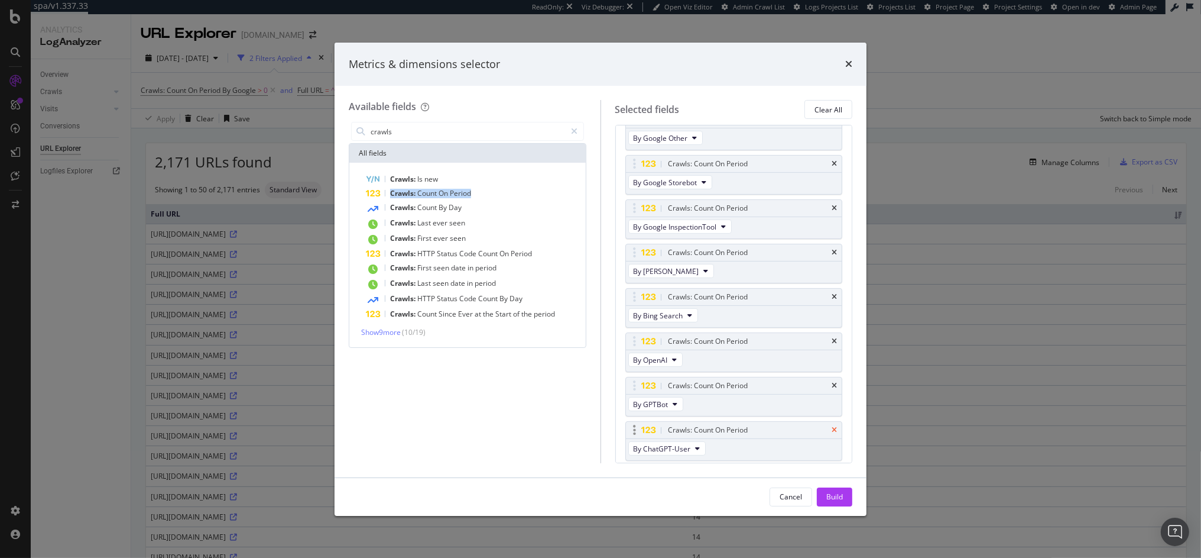
click at [832, 430] on icon "times" at bounding box center [834, 429] width 5 height 7
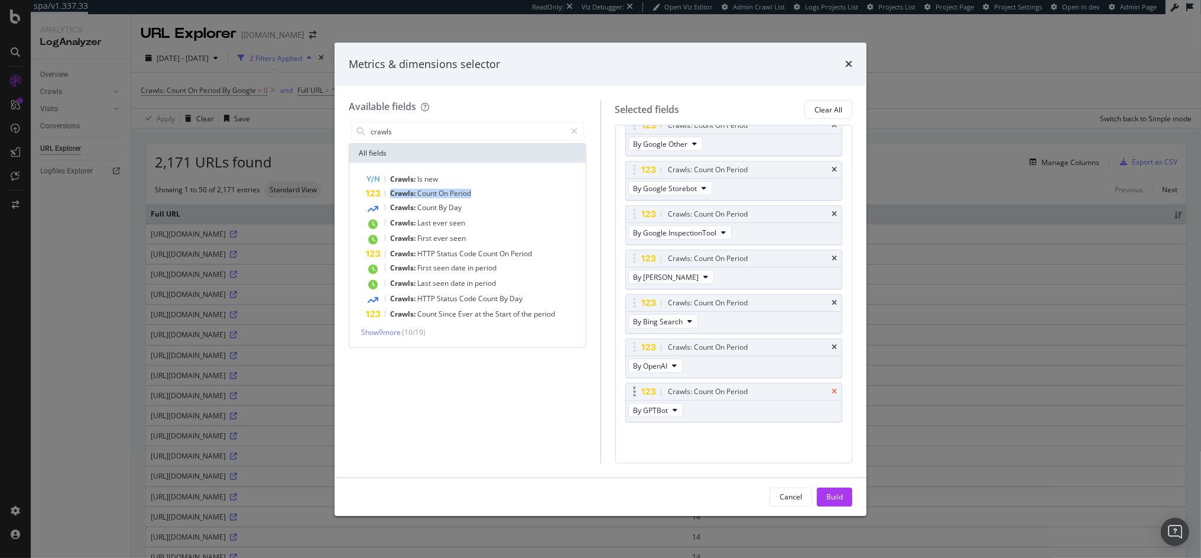
click at [832, 388] on icon "times" at bounding box center [834, 391] width 5 height 7
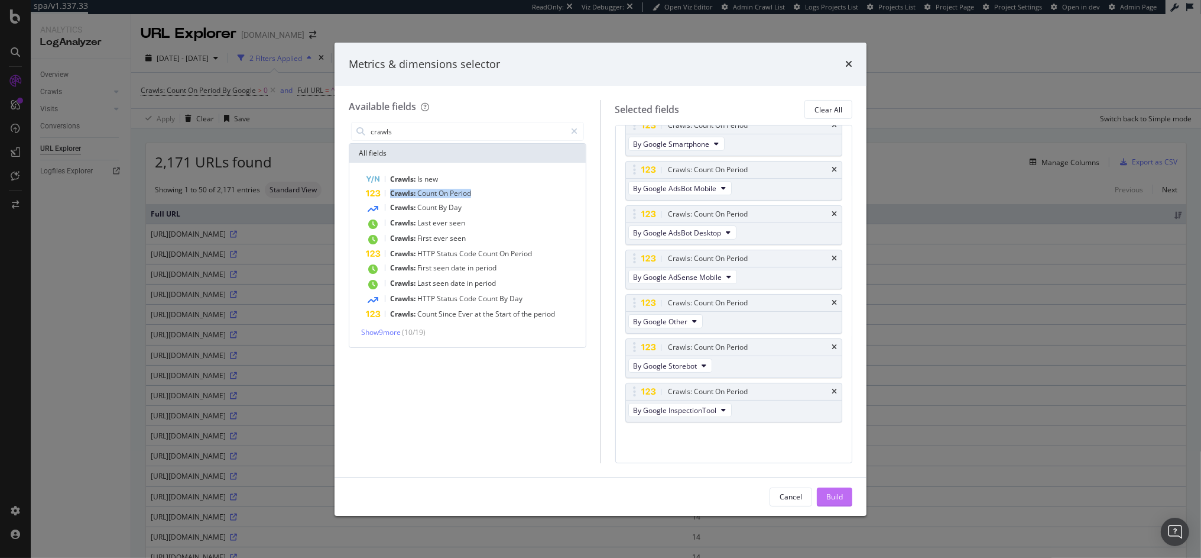
click at [829, 488] on div "Build" at bounding box center [835, 497] width 17 height 18
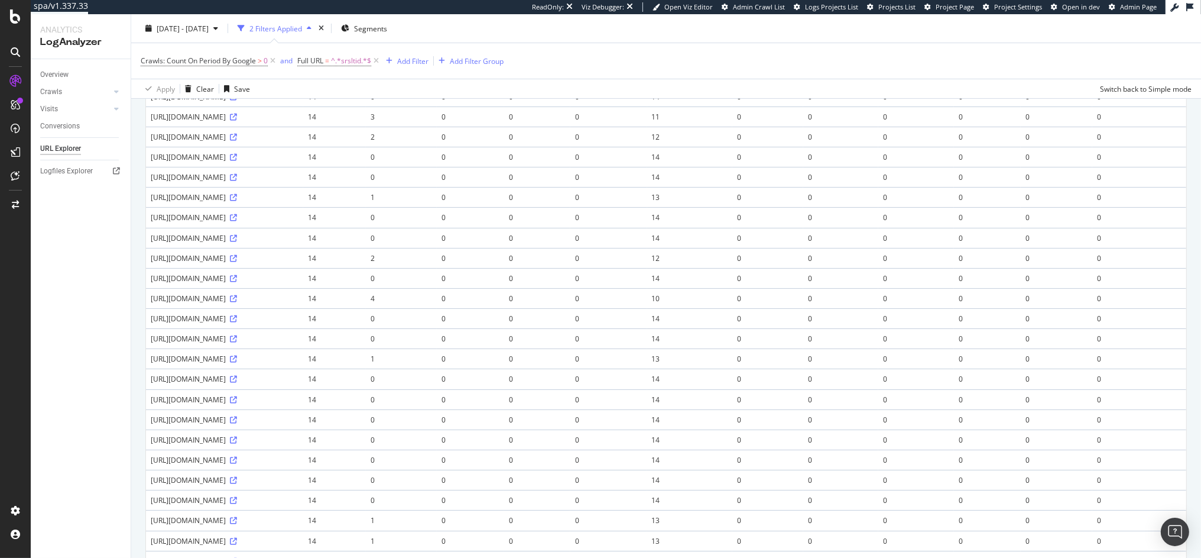
scroll to position [520, 0]
click at [237, 182] on icon at bounding box center [233, 177] width 7 height 7
click at [237, 222] on icon at bounding box center [233, 218] width 7 height 7
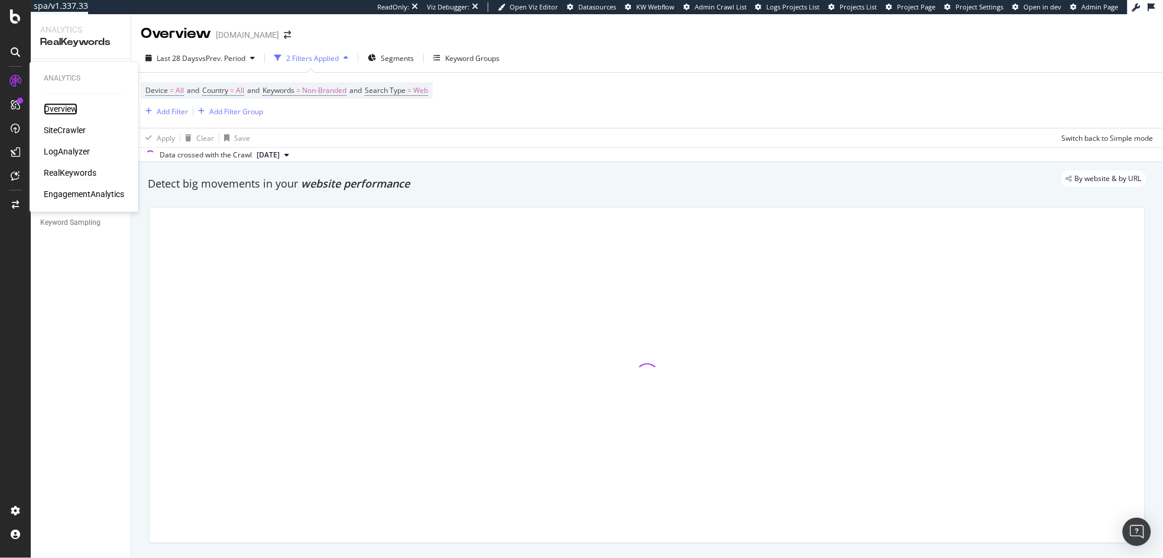
click at [56, 111] on div "Overview" at bounding box center [61, 109] width 34 height 12
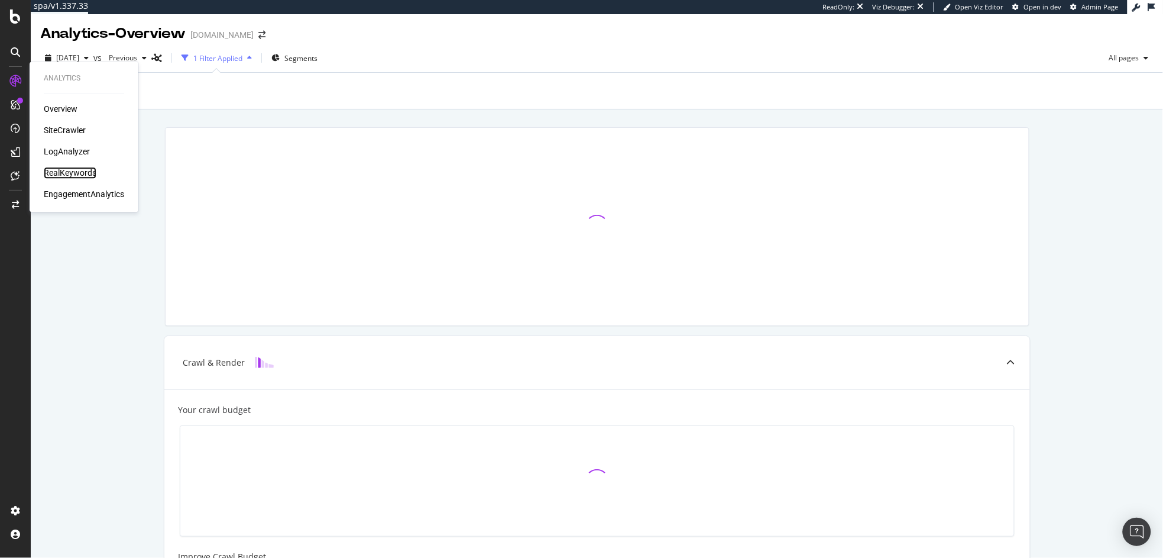
click at [69, 175] on div "RealKeywords" at bounding box center [70, 173] width 53 height 12
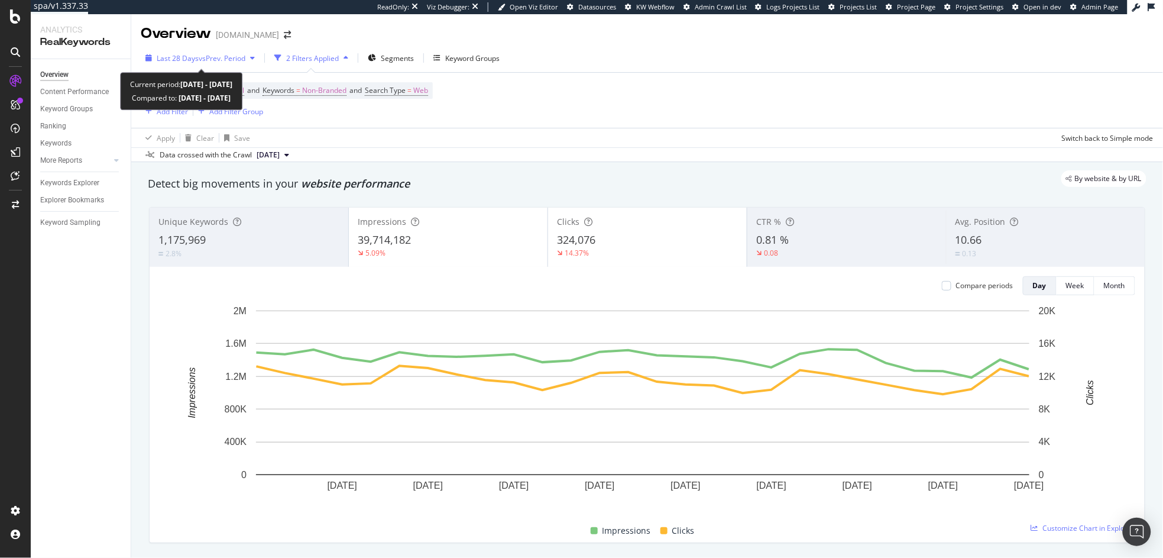
click at [221, 53] on span "vs Prev. Period" at bounding box center [222, 58] width 47 height 10
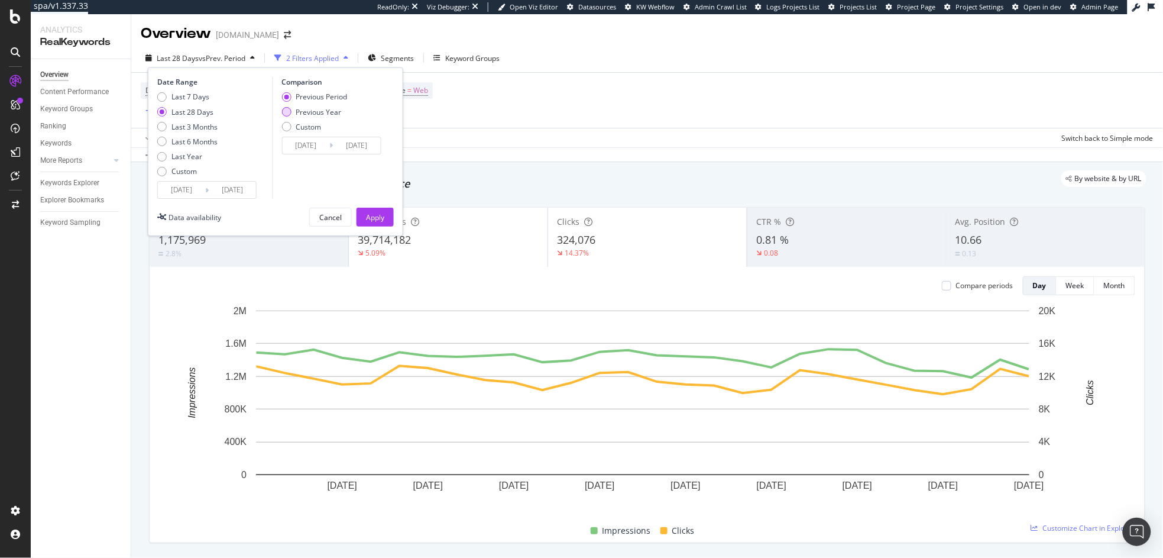
click at [330, 111] on div "Previous Year" at bounding box center [319, 112] width 46 height 10
type input "[DATE]"
click at [372, 213] on div "Apply" at bounding box center [375, 217] width 18 height 10
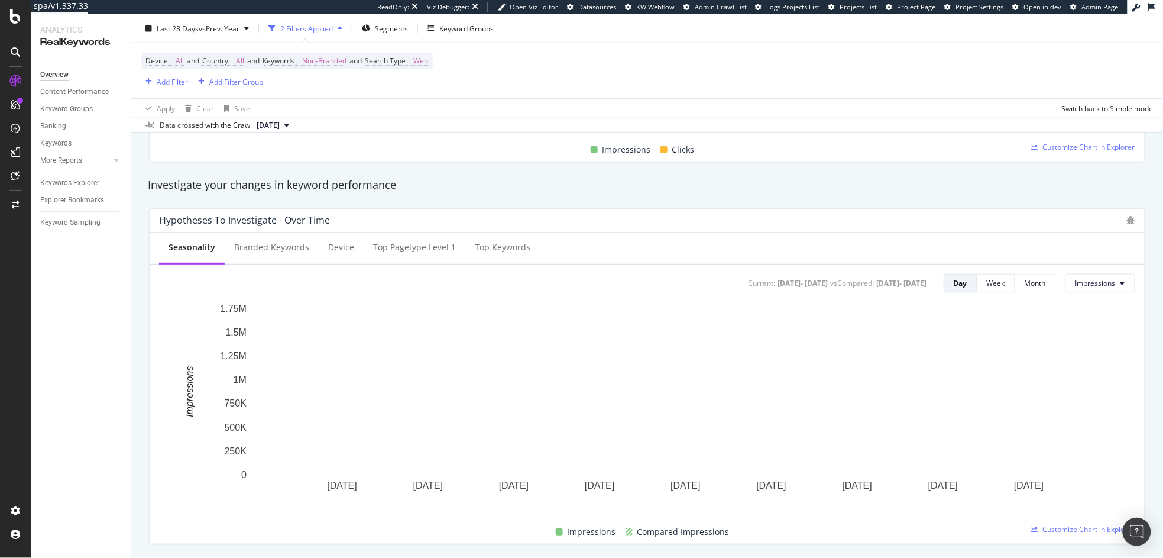
scroll to position [391, 0]
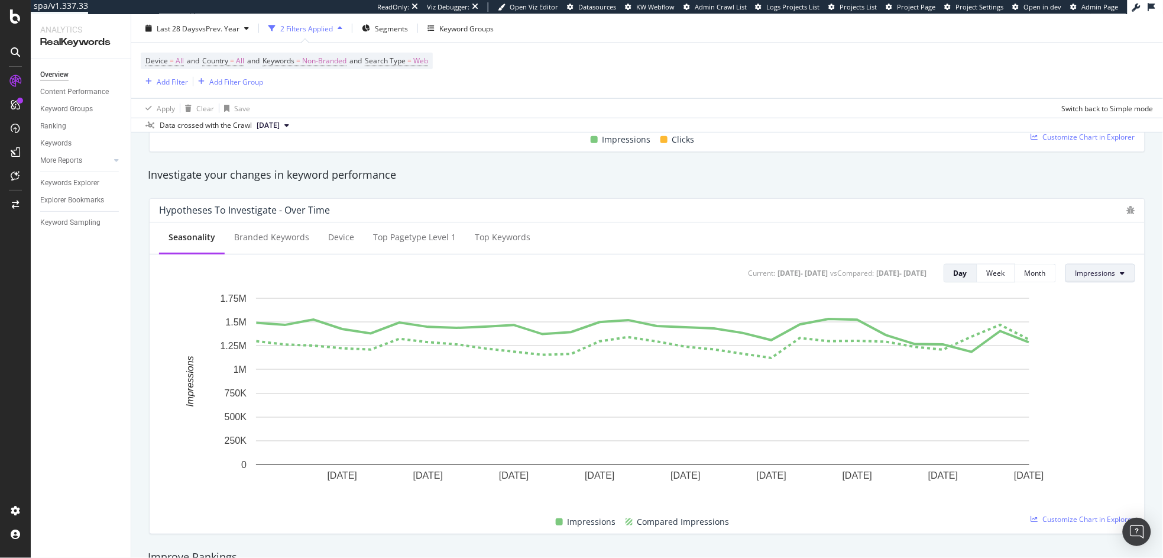
click at [1107, 280] on button "Impressions" at bounding box center [1100, 273] width 70 height 19
click at [1078, 301] on span "Clicks" at bounding box center [1095, 296] width 56 height 11
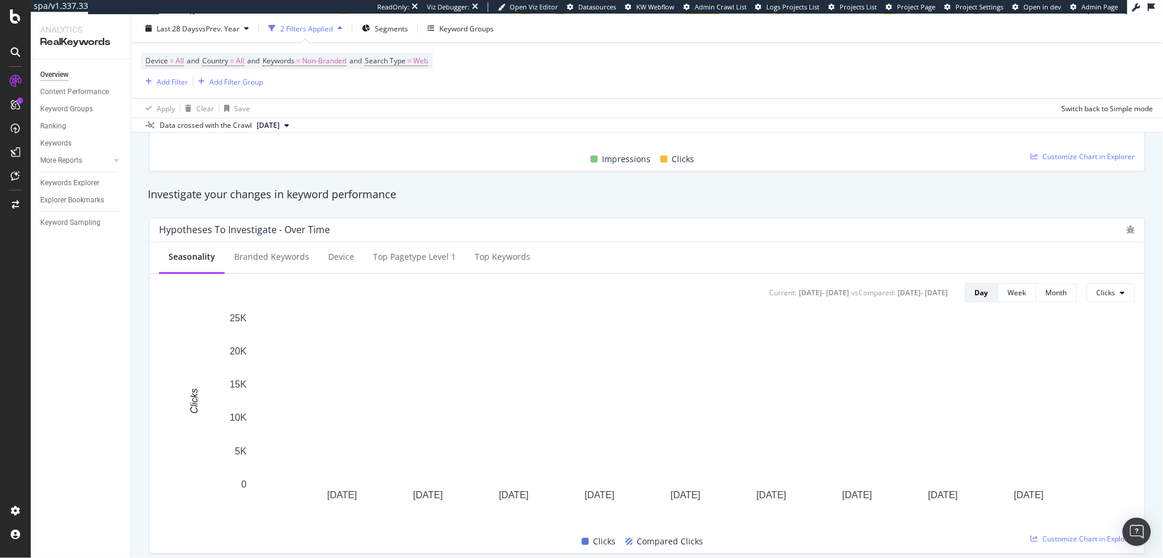
scroll to position [0, 0]
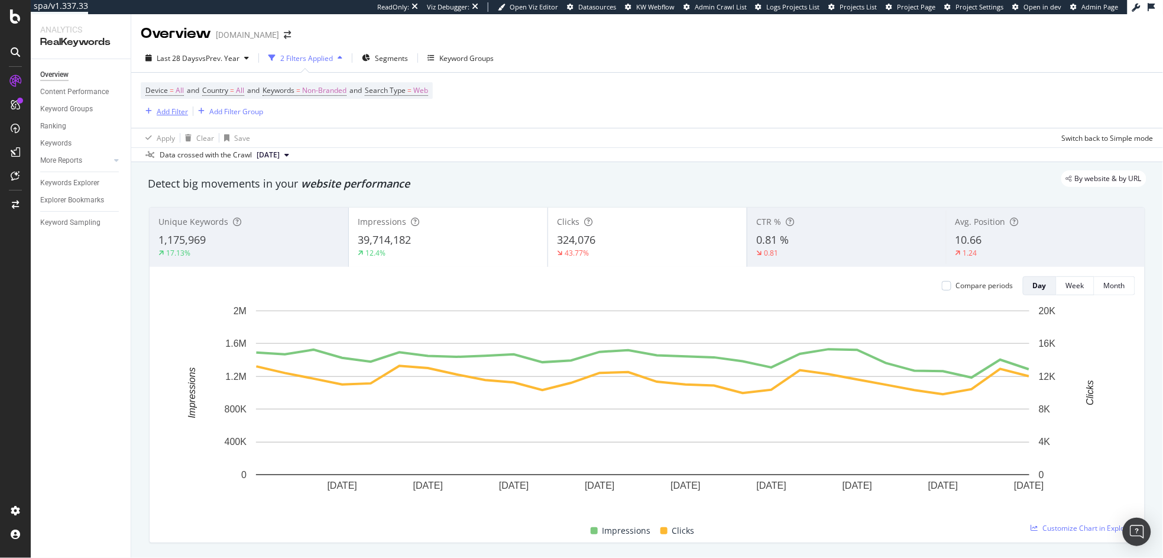
click at [158, 106] on div "Add Filter" at bounding box center [172, 111] width 31 height 10
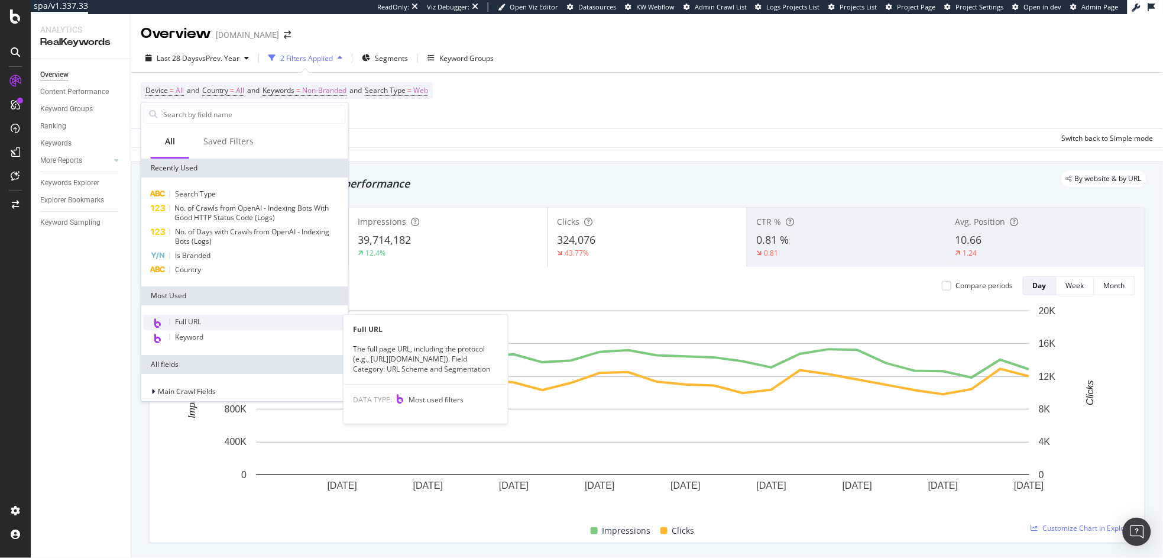
click at [186, 315] on div "Full URL" at bounding box center [245, 322] width 202 height 15
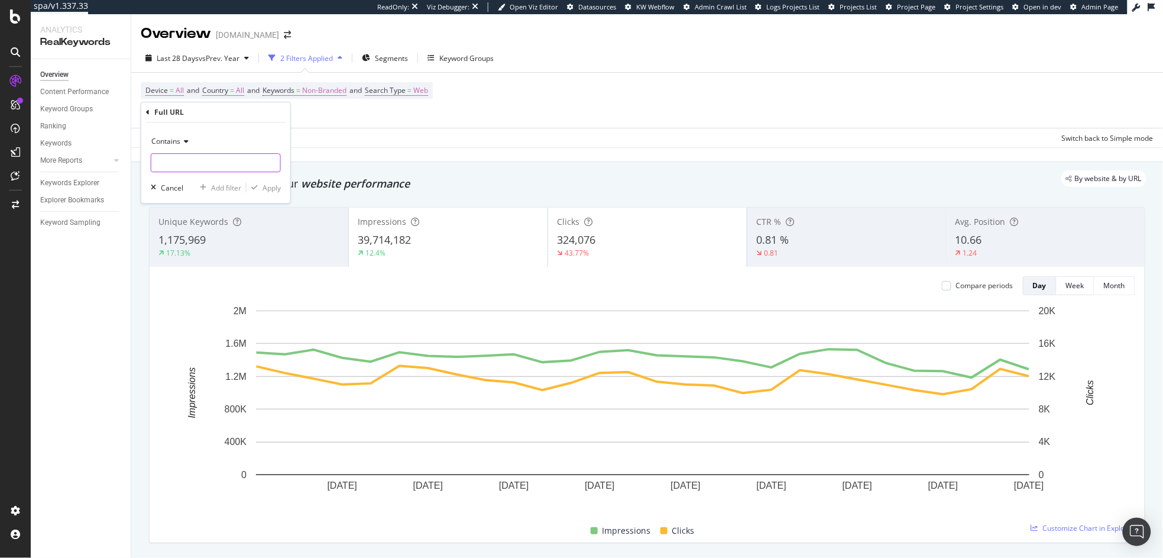
click at [190, 163] on input "text" at bounding box center [215, 162] width 129 height 19
type input "en-us"
click at [274, 187] on div "Apply" at bounding box center [271, 188] width 18 height 10
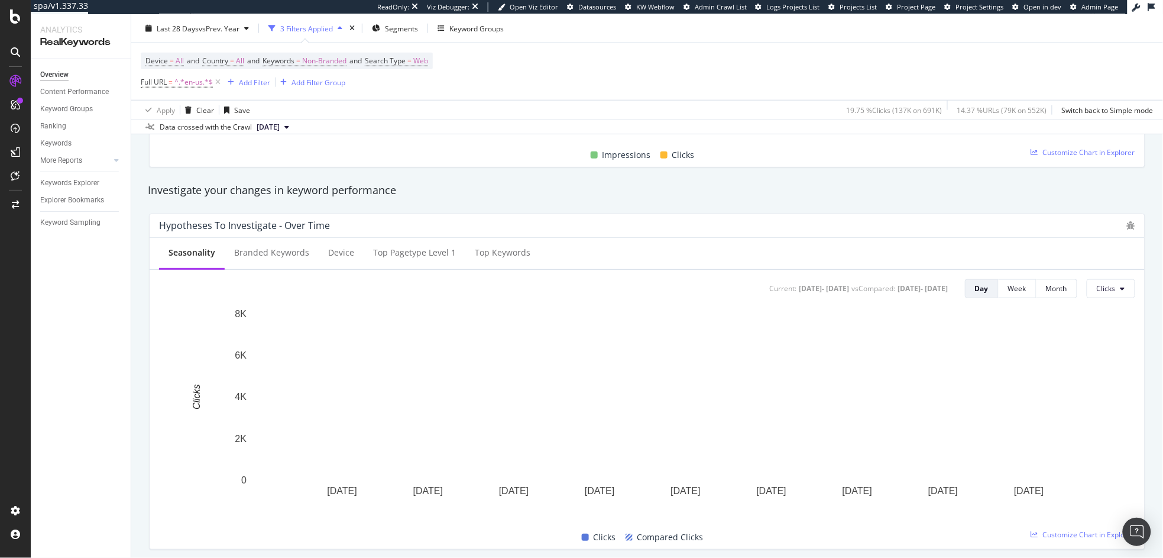
scroll to position [446, 0]
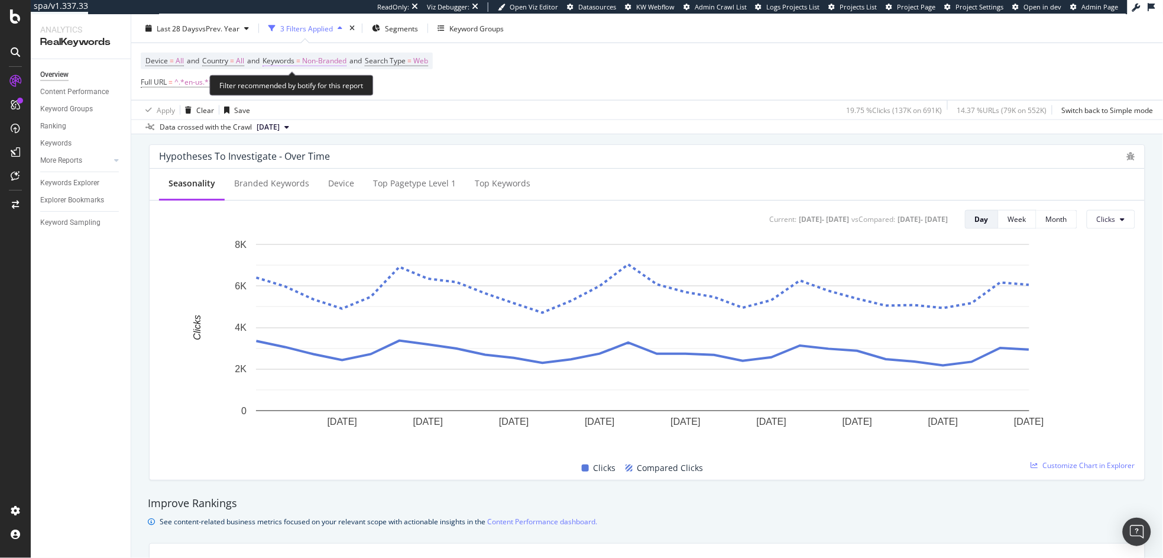
click at [318, 56] on span "Non-Branded" at bounding box center [324, 61] width 44 height 17
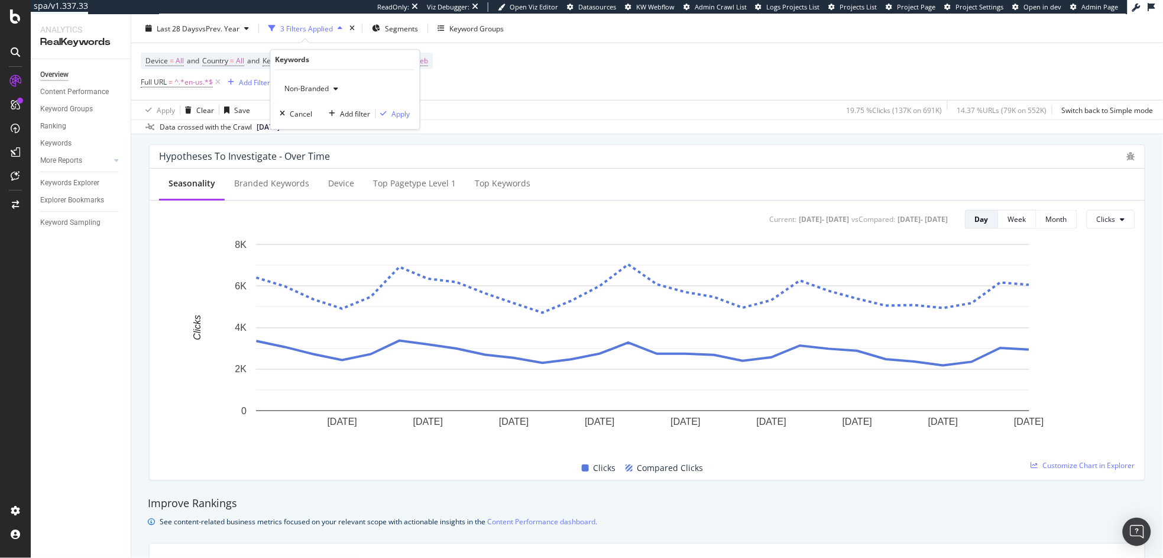
click at [306, 86] on span "Non-Branded" at bounding box center [304, 88] width 49 height 10
click at [302, 160] on span "Non-Branded & Anonymized queries" at bounding box center [350, 163] width 121 height 11
click at [404, 118] on div "Apply" at bounding box center [410, 114] width 18 height 10
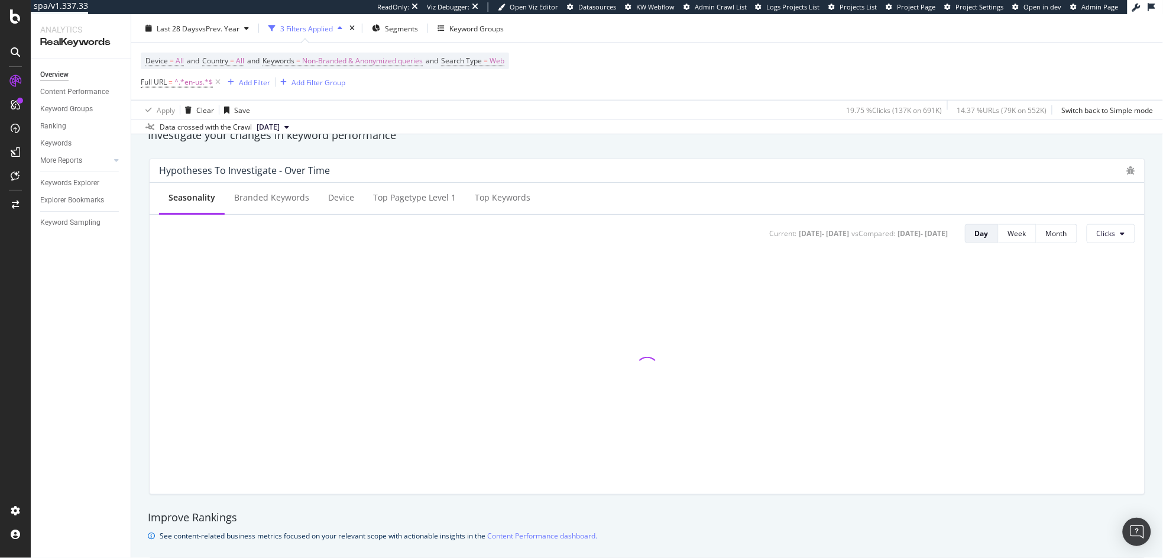
scroll to position [461, 0]
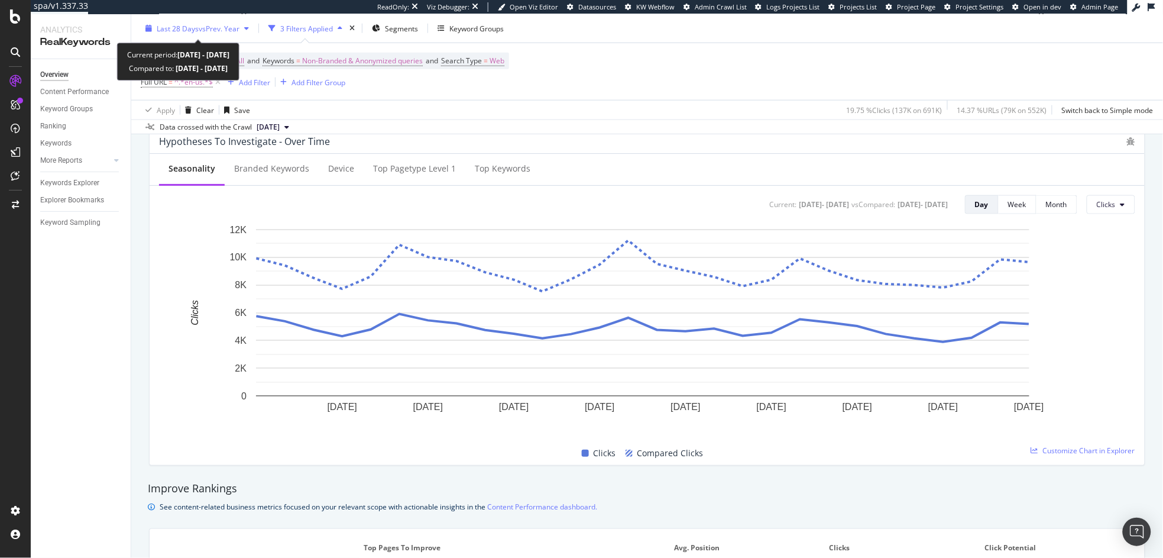
click at [215, 33] on div "Last 28 Days vs Prev. Year" at bounding box center [197, 29] width 113 height 18
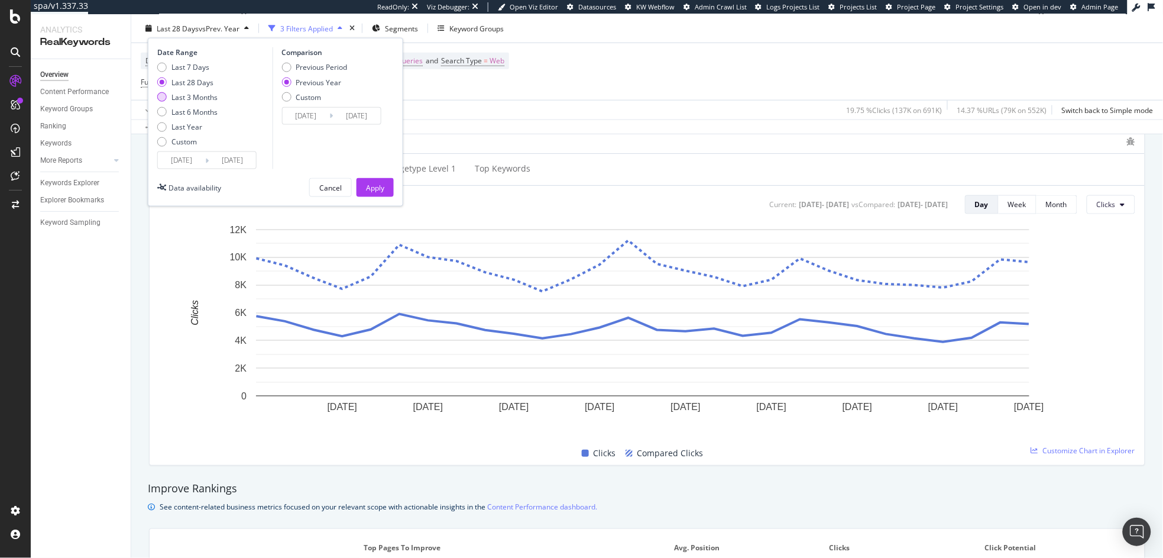
click at [210, 98] on div "Last 3 Months" at bounding box center [194, 97] width 46 height 10
type input "[DATE]"
click at [368, 187] on div "Apply" at bounding box center [375, 187] width 18 height 10
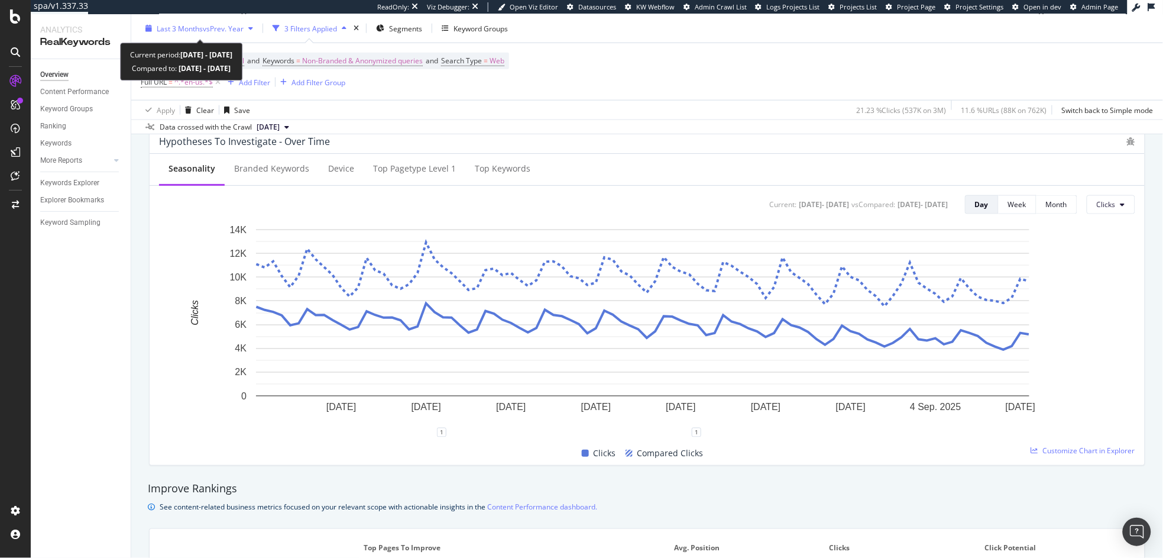
click at [209, 30] on span "vs Prev. Year" at bounding box center [223, 28] width 41 height 10
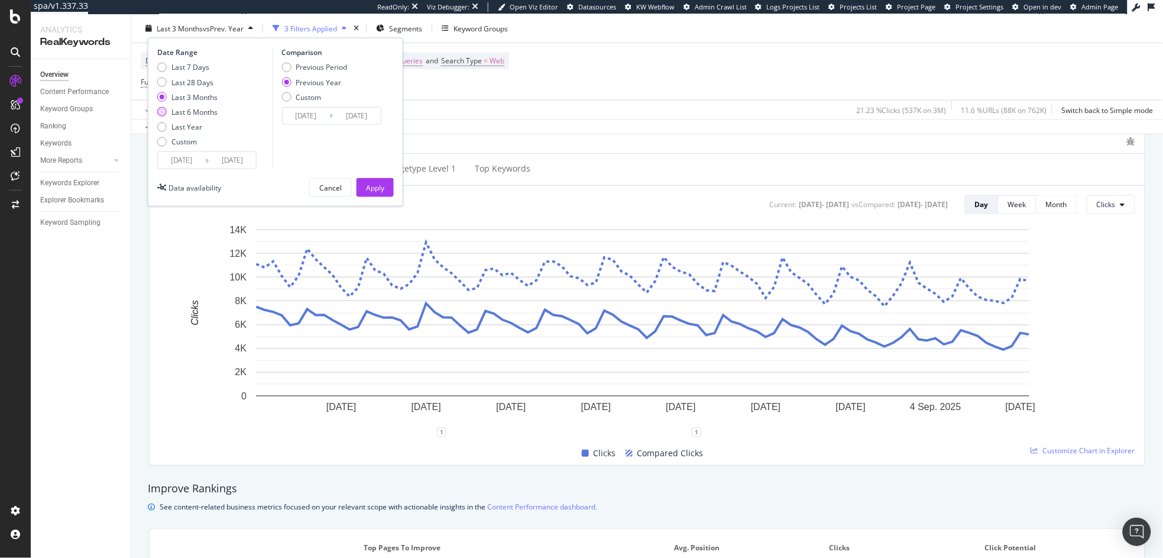
click at [201, 116] on div "Last 6 Months" at bounding box center [194, 112] width 46 height 10
type input "[DATE]"
click at [364, 189] on button "Apply" at bounding box center [375, 187] width 37 height 19
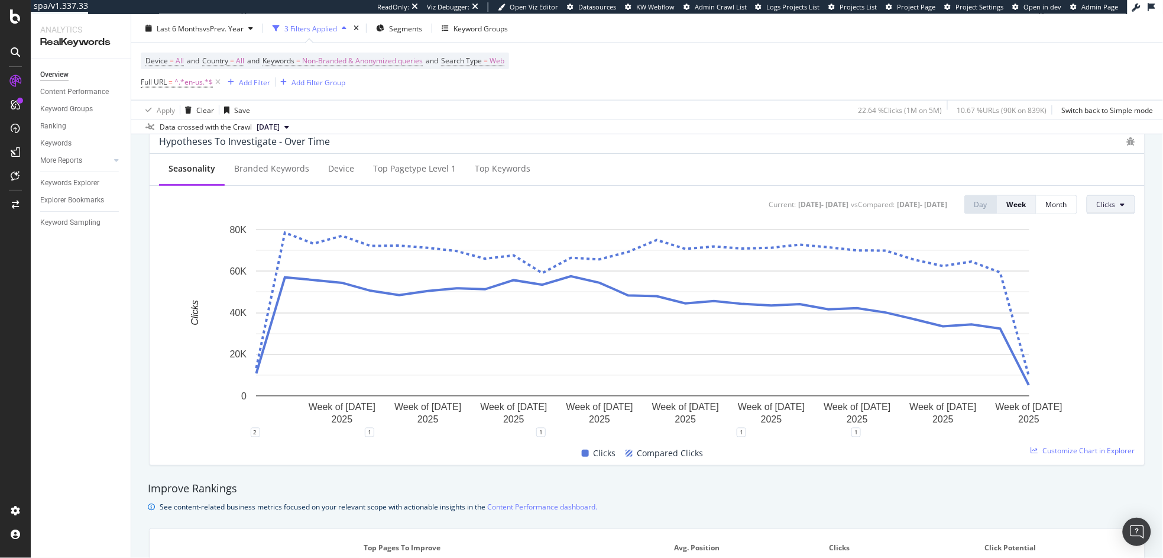
click at [1099, 208] on span "Clicks" at bounding box center [1106, 204] width 19 height 10
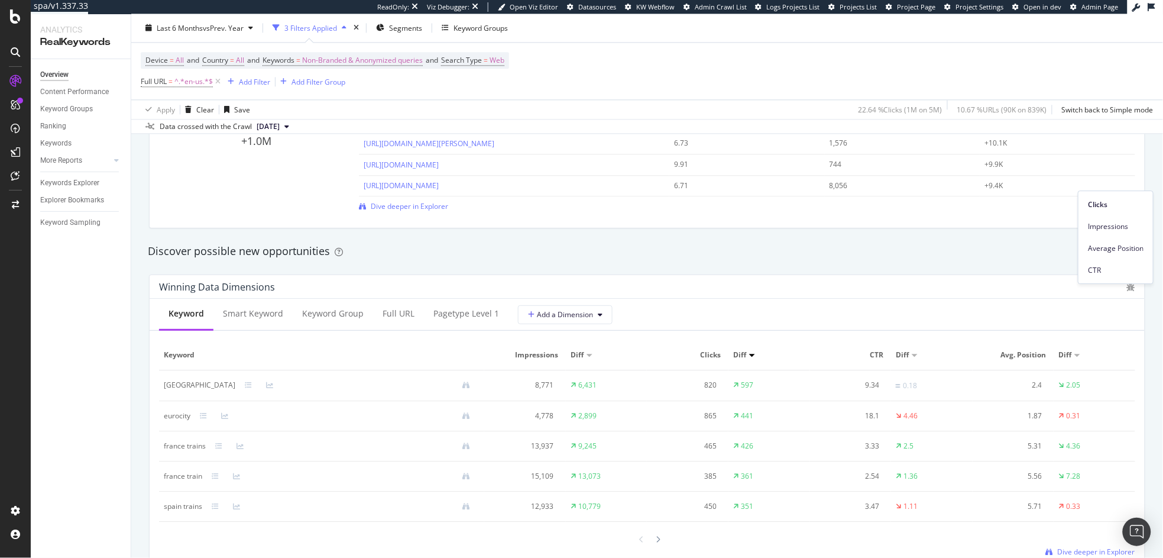
scroll to position [486, 0]
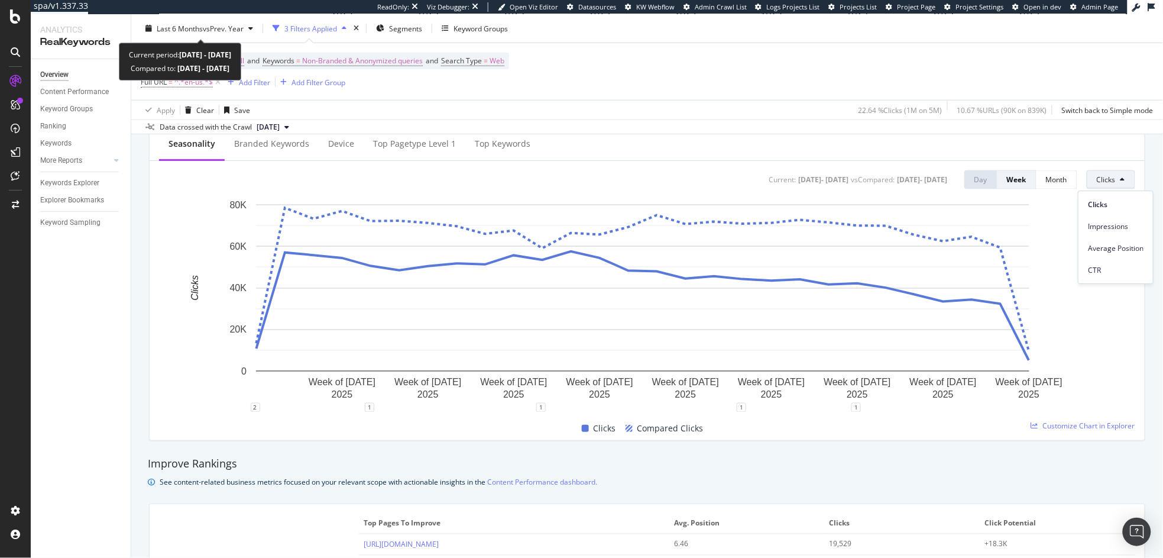
click at [229, 17] on div "Last 6 Months vs Prev. Year 3 Filters Applied Segments Keyword Groups Device = …" at bounding box center [647, 74] width 1032 height 120
click at [229, 22] on div "Last 6 Months vs Prev. Year" at bounding box center [199, 29] width 117 height 18
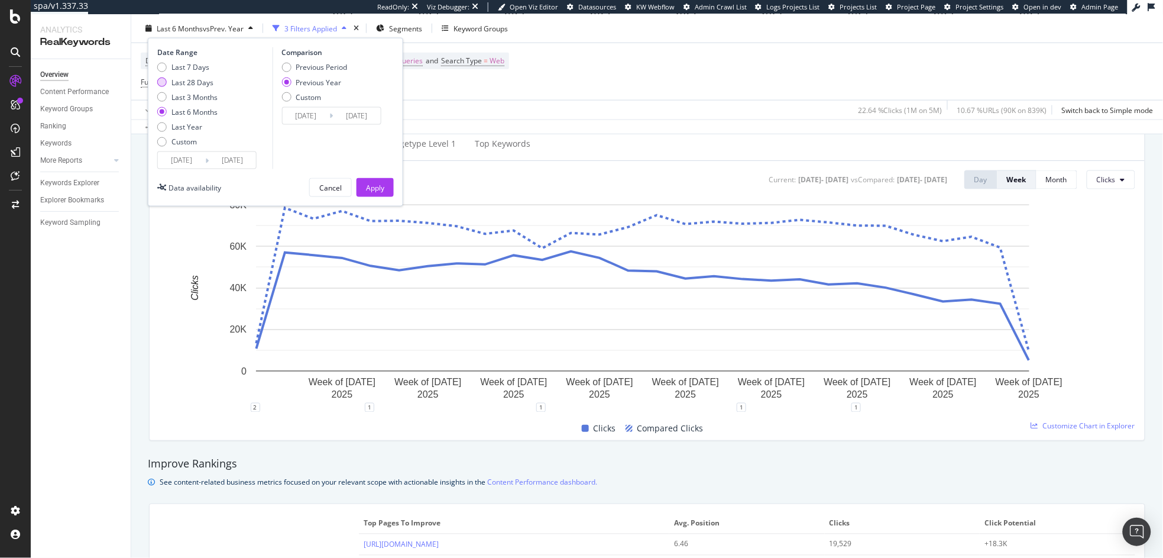
click at [209, 79] on div "Last 28 Days" at bounding box center [192, 82] width 42 height 10
type input "[DATE]"
click at [368, 190] on div "Apply" at bounding box center [375, 187] width 18 height 10
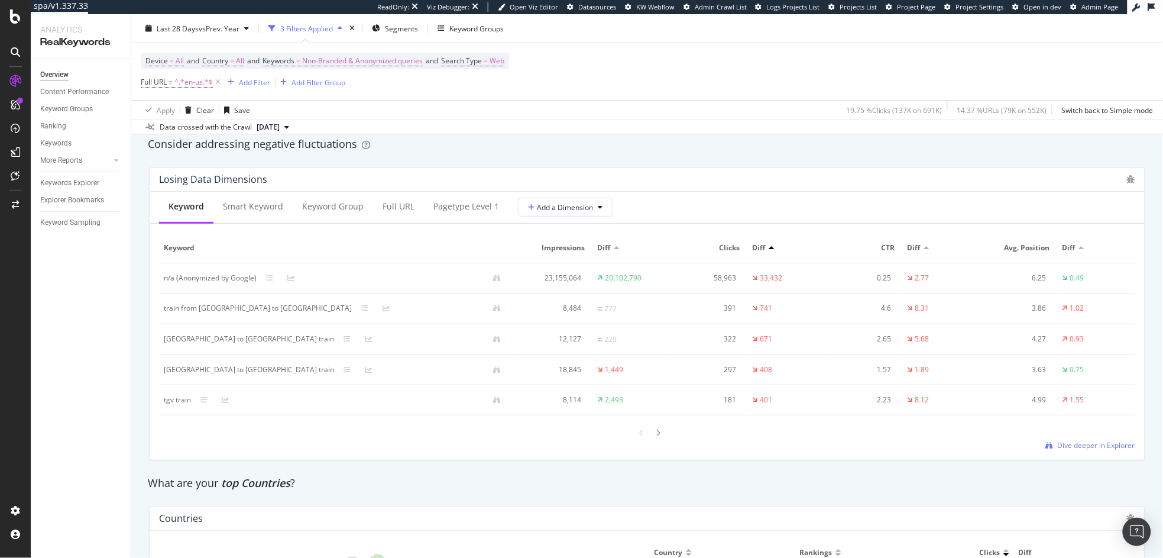
scroll to position [1365, 0]
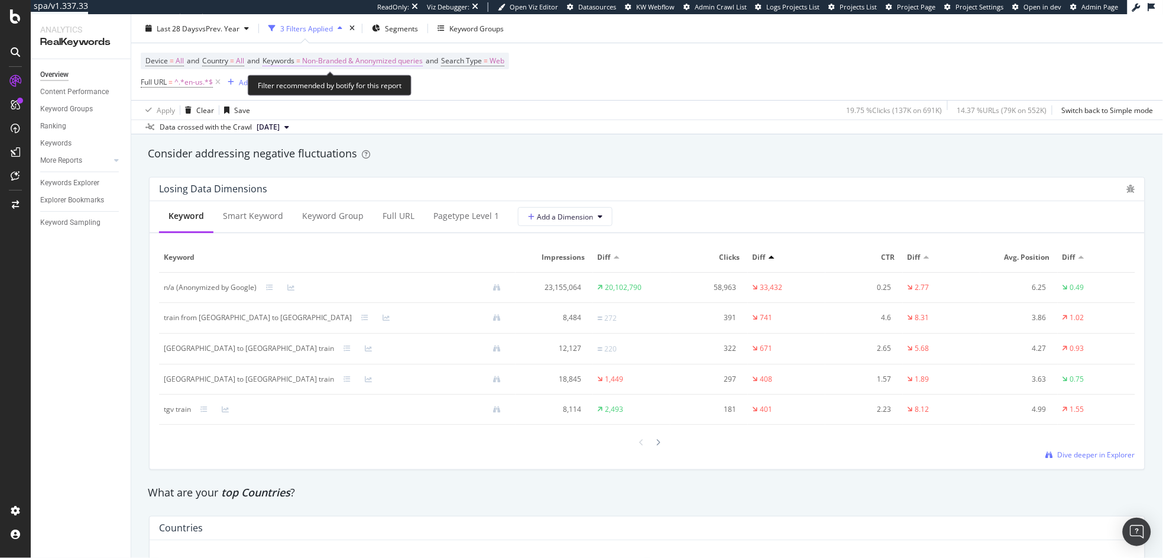
click at [363, 63] on span "Non-Branded & Anonymized queries" at bounding box center [362, 61] width 121 height 17
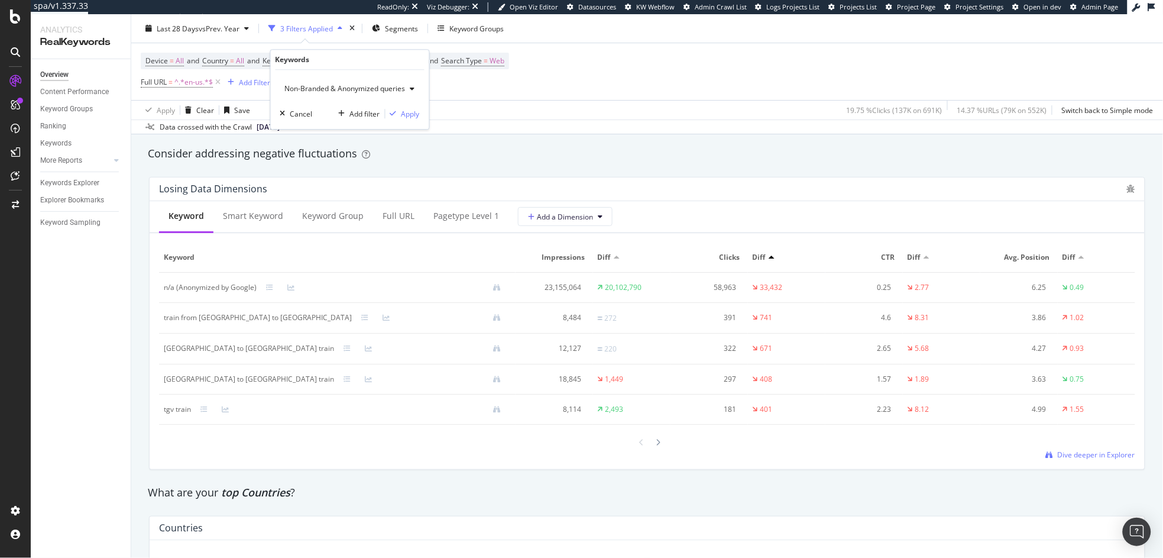
click at [332, 85] on span "Non-Branded & Anonymized queries" at bounding box center [342, 88] width 125 height 10
click at [342, 115] on span "Non-Branded" at bounding box center [352, 112] width 124 height 11
click at [399, 112] on div "Apply" at bounding box center [401, 114] width 18 height 10
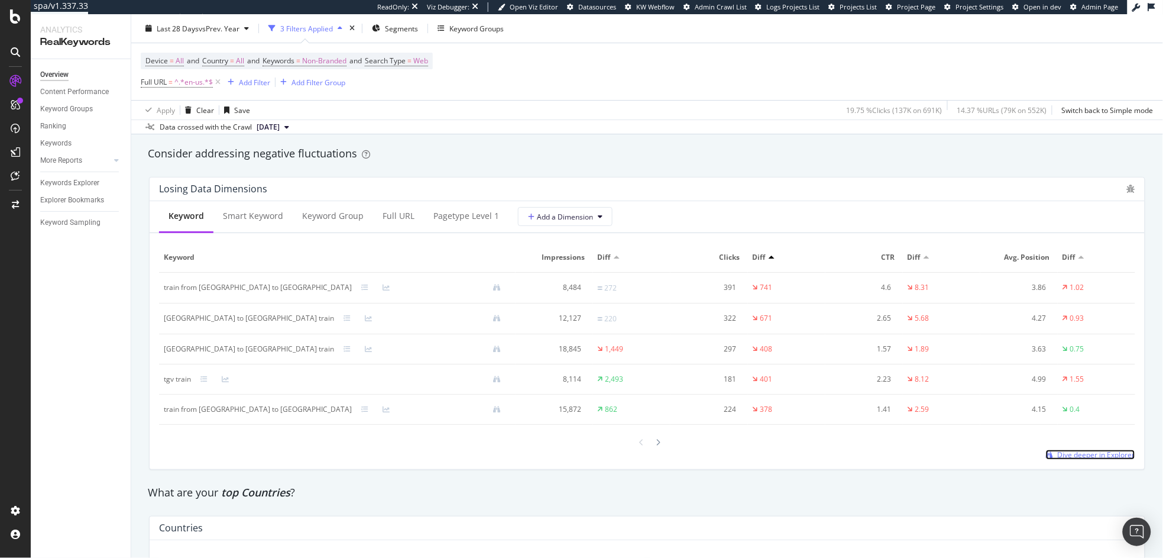
click at [1069, 455] on span "Dive deeper in Explorer" at bounding box center [1096, 454] width 77 height 10
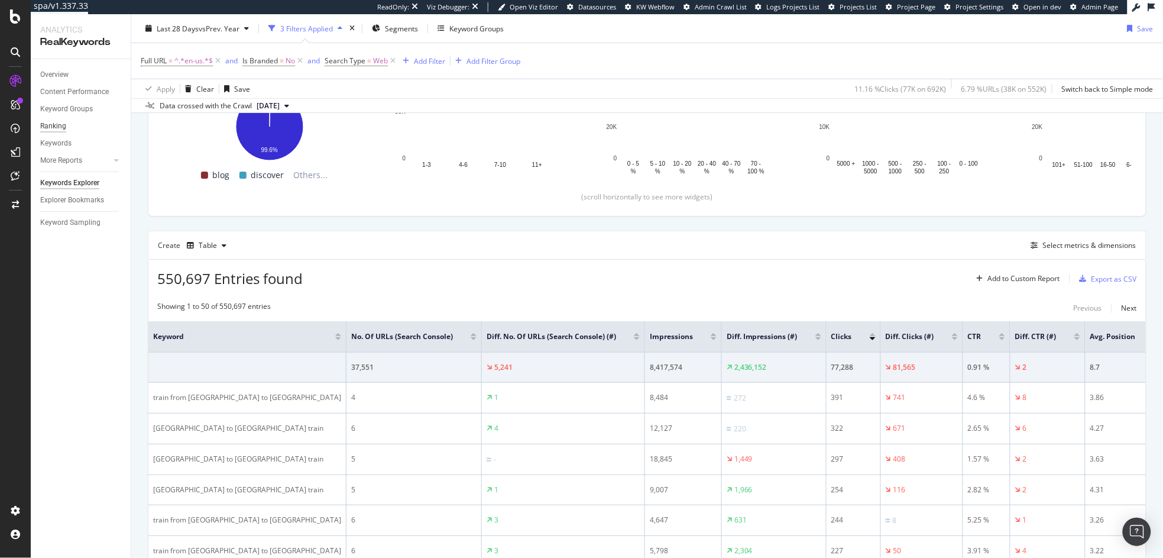
scroll to position [246, 0]
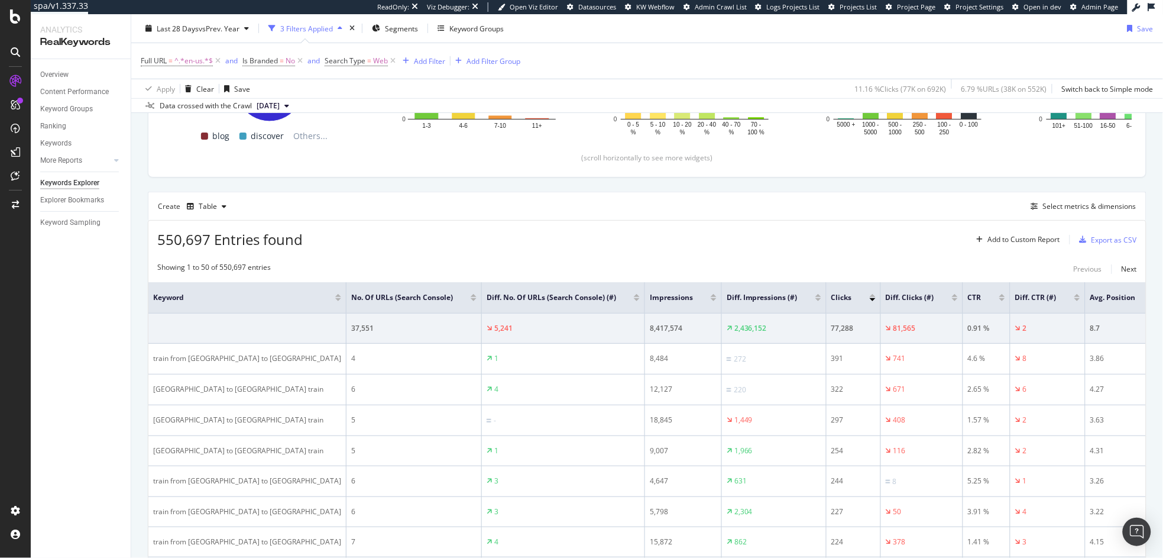
click at [952, 299] on div at bounding box center [955, 299] width 6 height 3
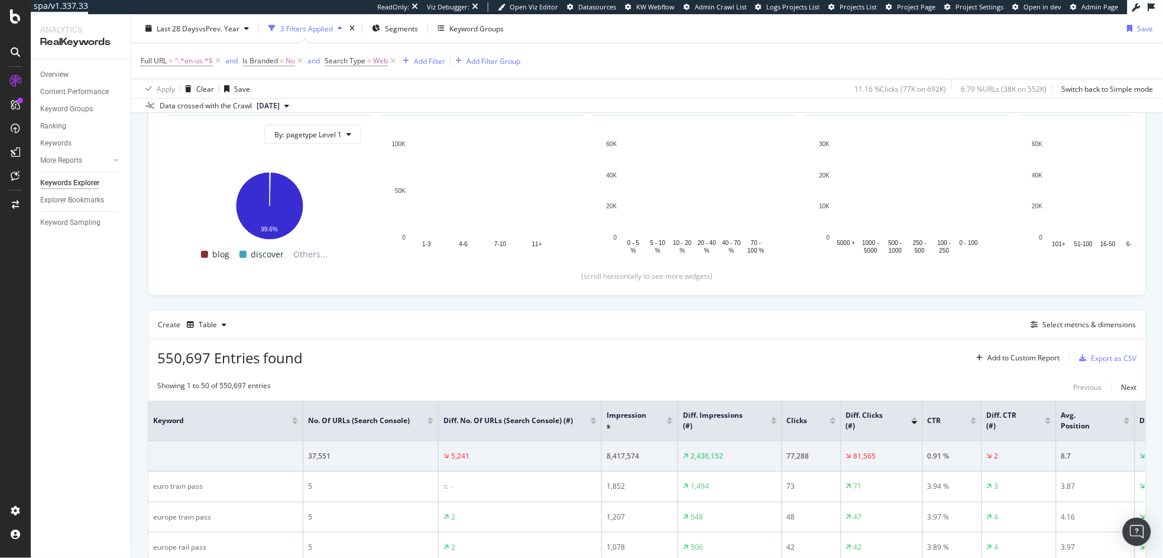
scroll to position [246, 0]
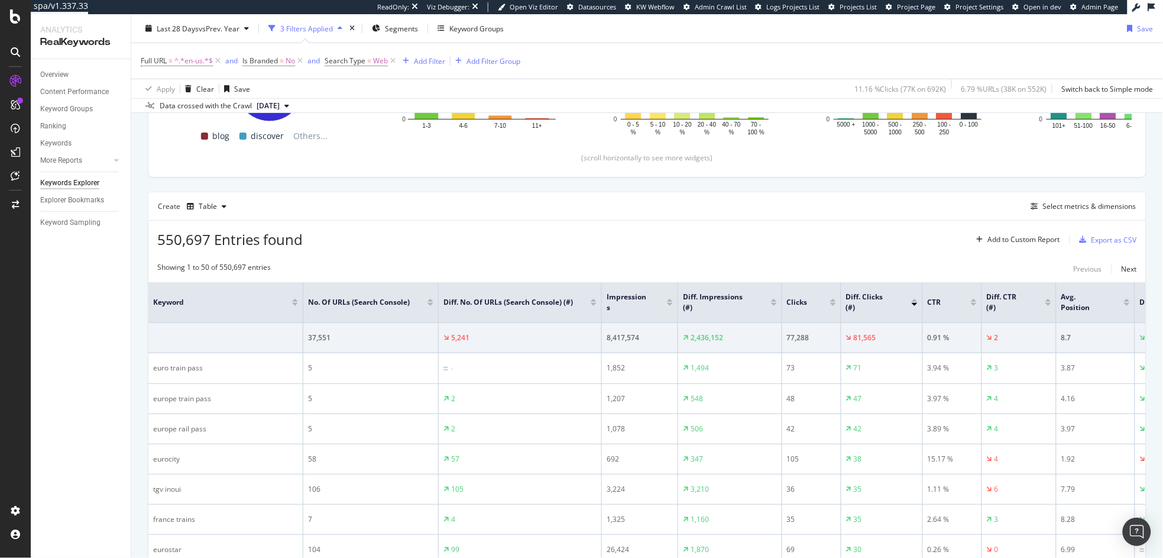
click at [915, 302] on div at bounding box center [915, 300] width 6 height 3
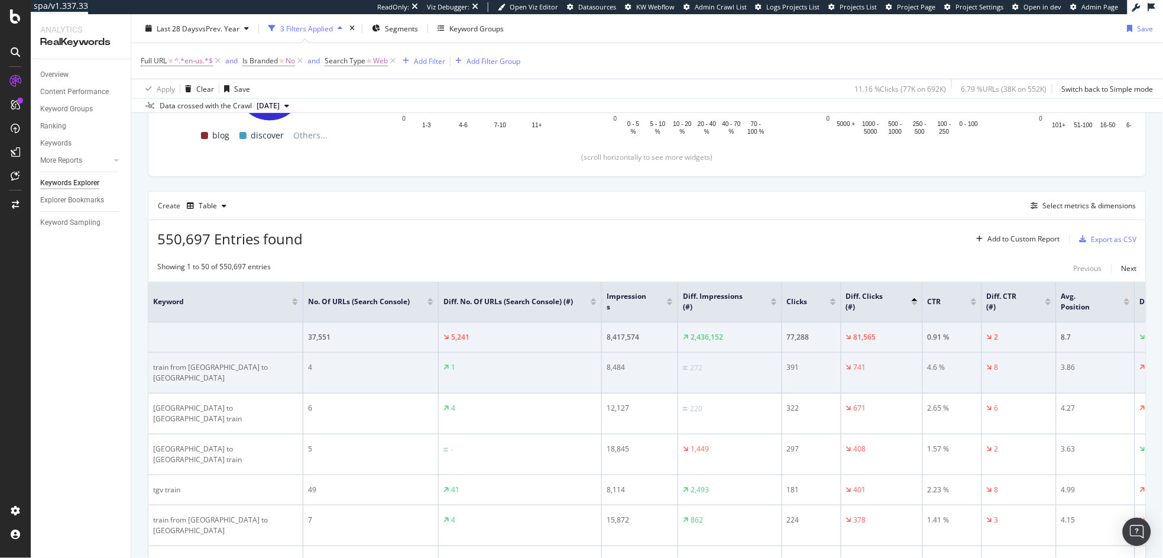
scroll to position [247, 0]
click at [900, 366] on div "741" at bounding box center [882, 366] width 72 height 11
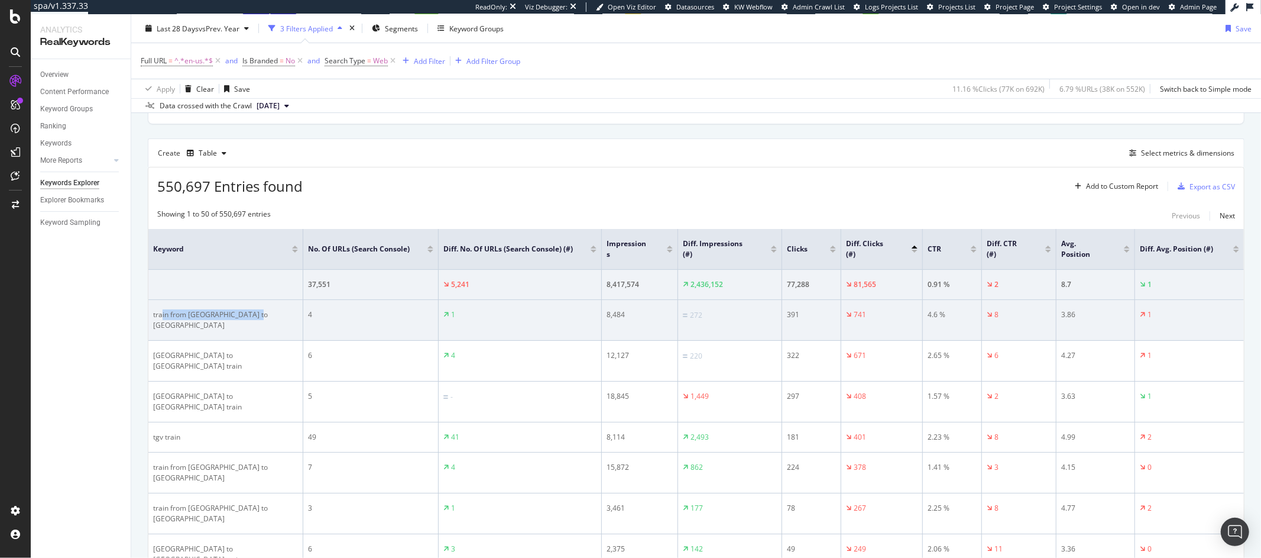
scroll to position [0, 0]
drag, startPoint x: 265, startPoint y: 315, endPoint x: 150, endPoint y: 317, distance: 115.9
click at [150, 317] on td "train from london to edinburgh" at bounding box center [225, 320] width 155 height 41
copy div "train from london to edinburgh"
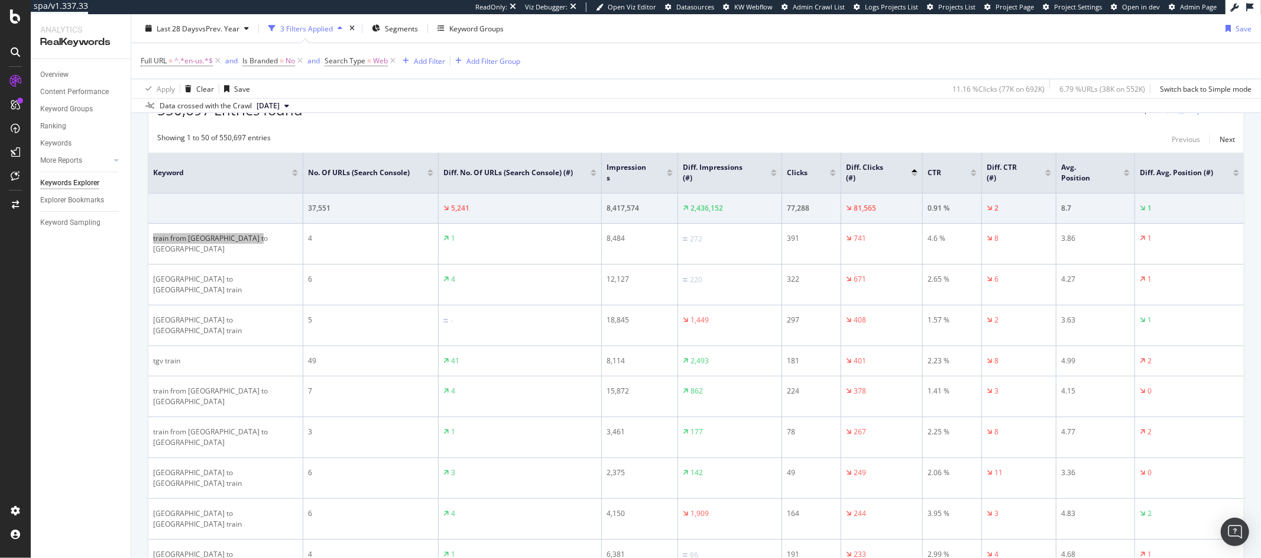
scroll to position [392, 0]
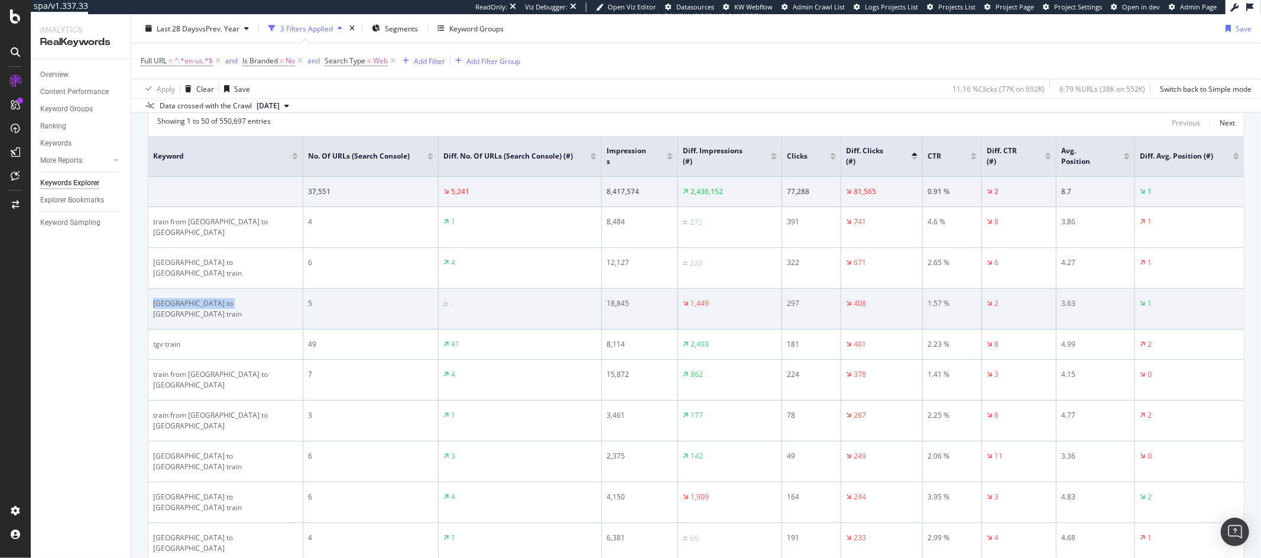
drag, startPoint x: 217, startPoint y: 287, endPoint x: 158, endPoint y: 280, distance: 59.0
click at [158, 298] on div "london to paris train" at bounding box center [225, 308] width 145 height 21
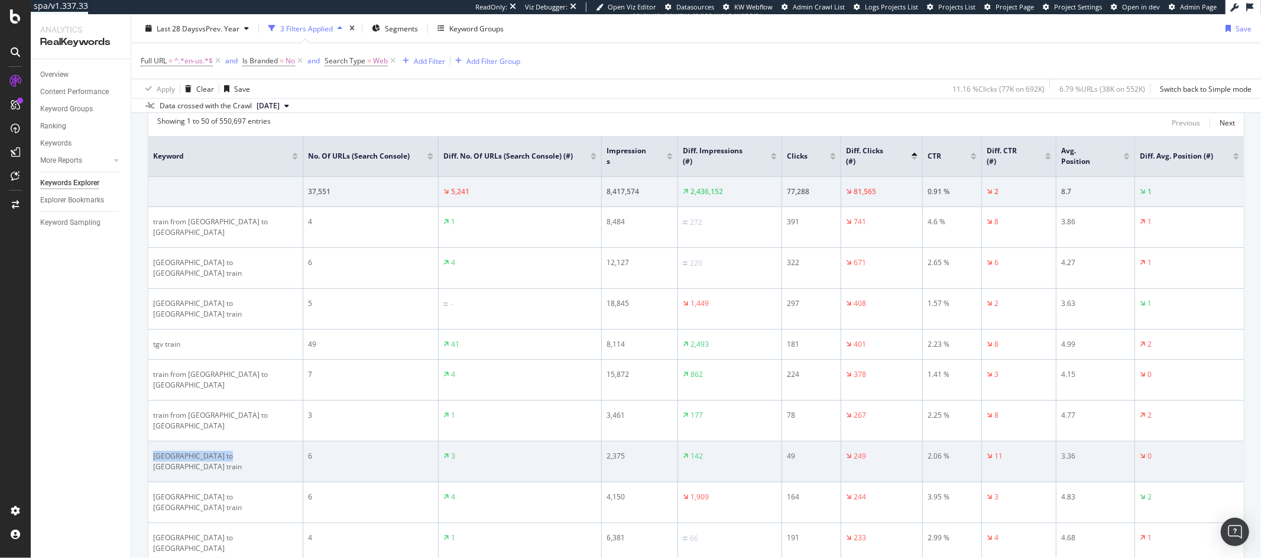
drag, startPoint x: 236, startPoint y: 414, endPoint x: 151, endPoint y: 409, distance: 85.9
click at [151, 441] on td "paris to milan train" at bounding box center [225, 461] width 155 height 41
copy div "paris to milan train"
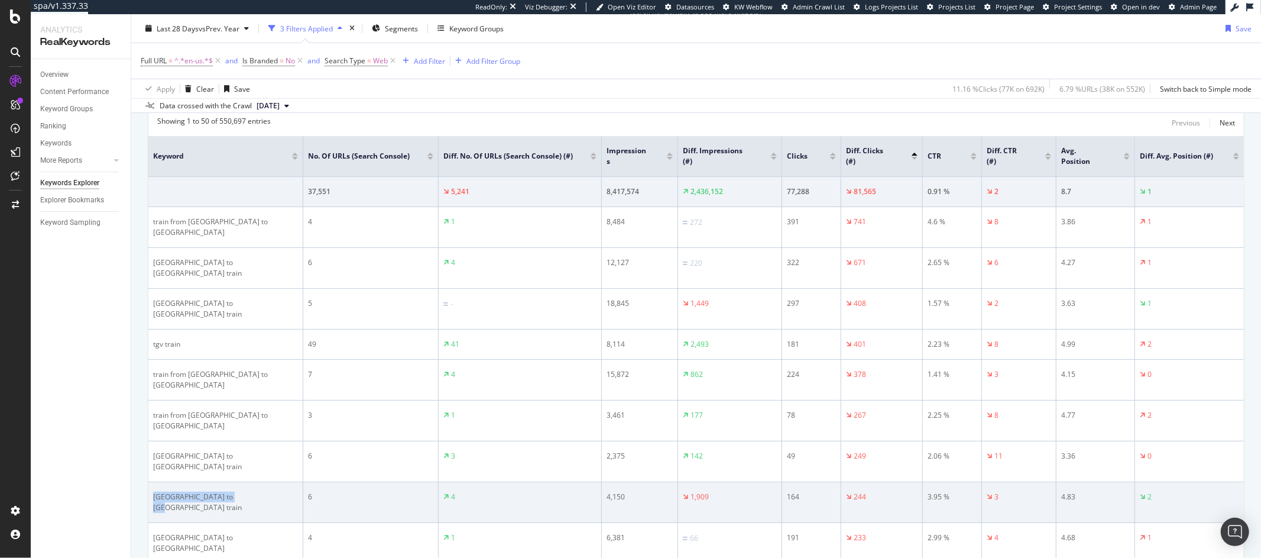
drag, startPoint x: 249, startPoint y: 438, endPoint x: 150, endPoint y: 438, distance: 98.7
click at [150, 482] on td "paris to barcelona train" at bounding box center [225, 502] width 155 height 41
copy div "paris to barcelona train"
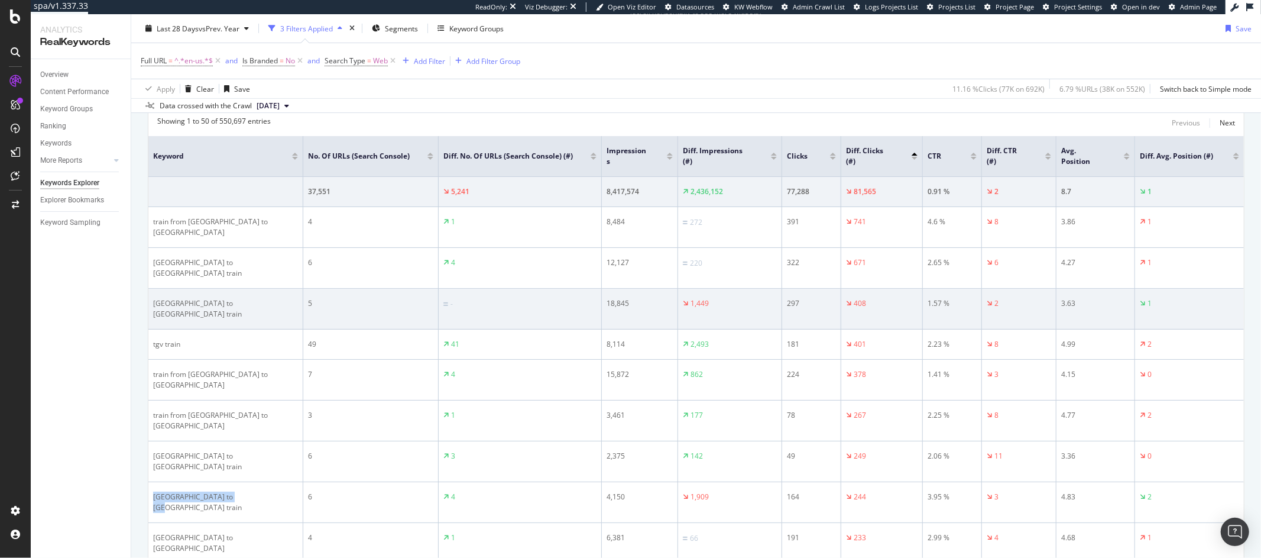
click at [200, 329] on td "tgv train" at bounding box center [225, 344] width 155 height 30
drag, startPoint x: 228, startPoint y: 284, endPoint x: 149, endPoint y: 284, distance: 79.2
click at [149, 289] on td "london to paris train" at bounding box center [225, 309] width 155 height 41
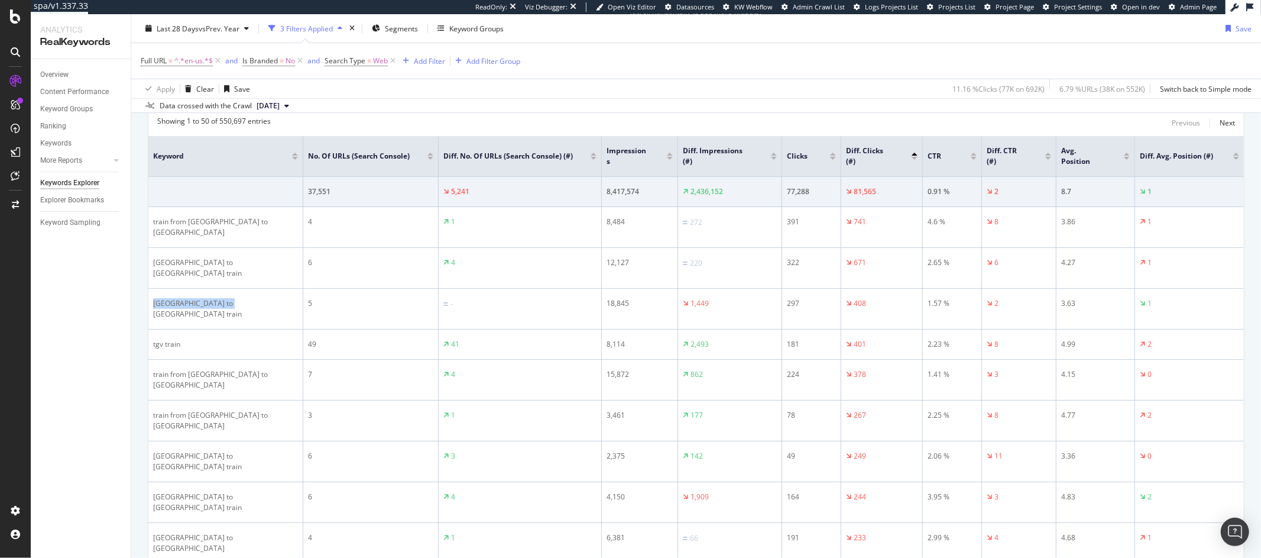
copy div "london to paris train"
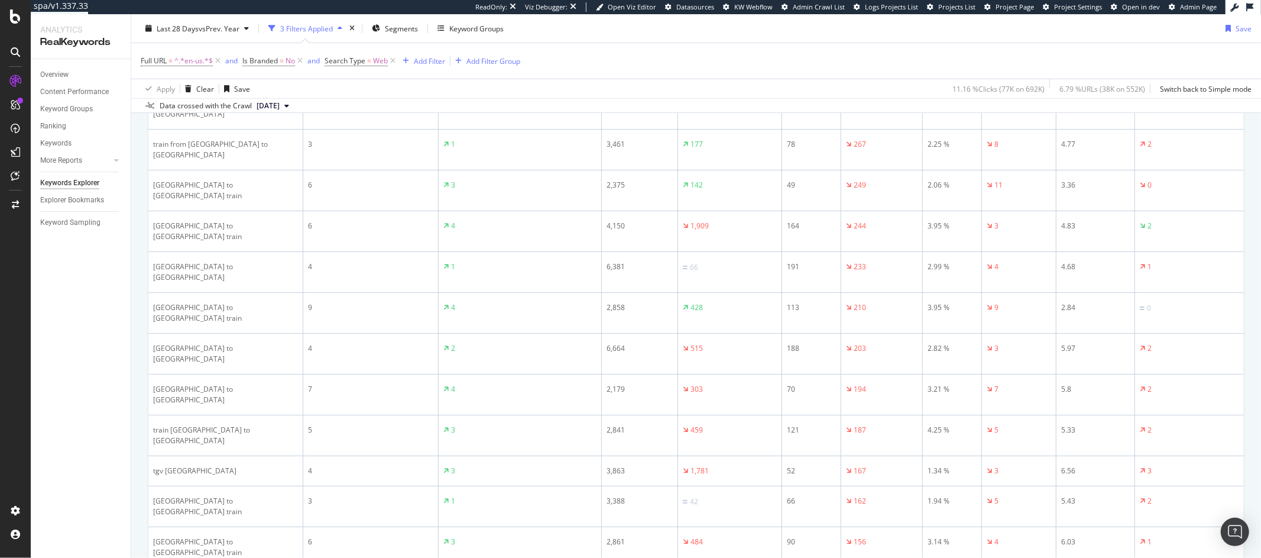
scroll to position [665, 0]
drag, startPoint x: 225, startPoint y: 502, endPoint x: 150, endPoint y: 500, distance: 75.1
copy div "madrid to barcelona"
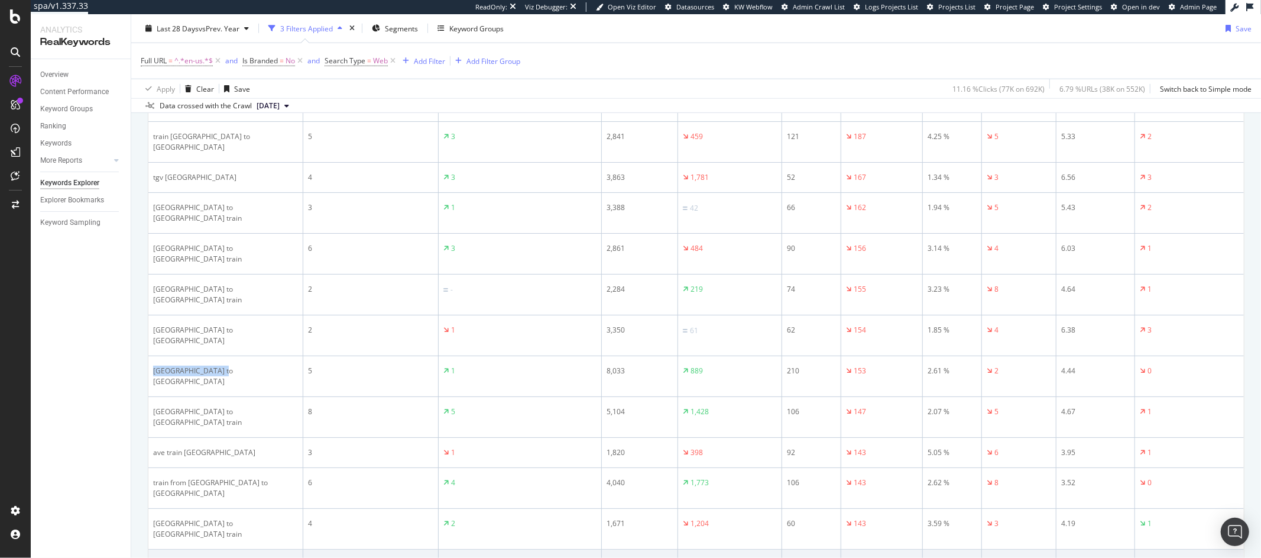
scroll to position [959, 0]
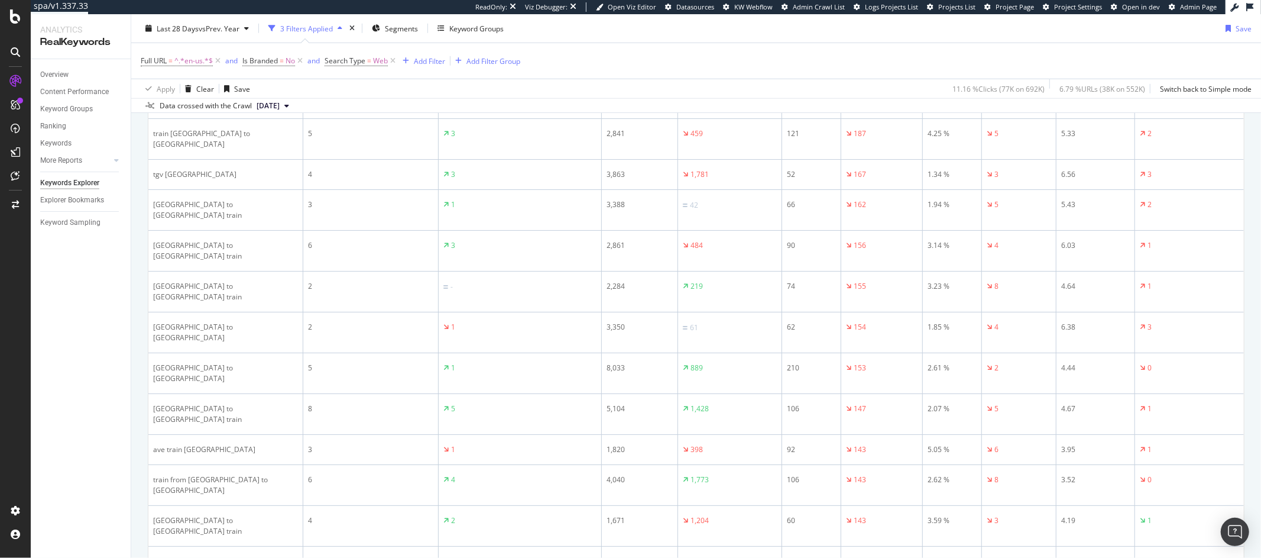
drag, startPoint x: 242, startPoint y: 448, endPoint x: 153, endPoint y: 451, distance: 89.3
copy div "prague to vienna train"
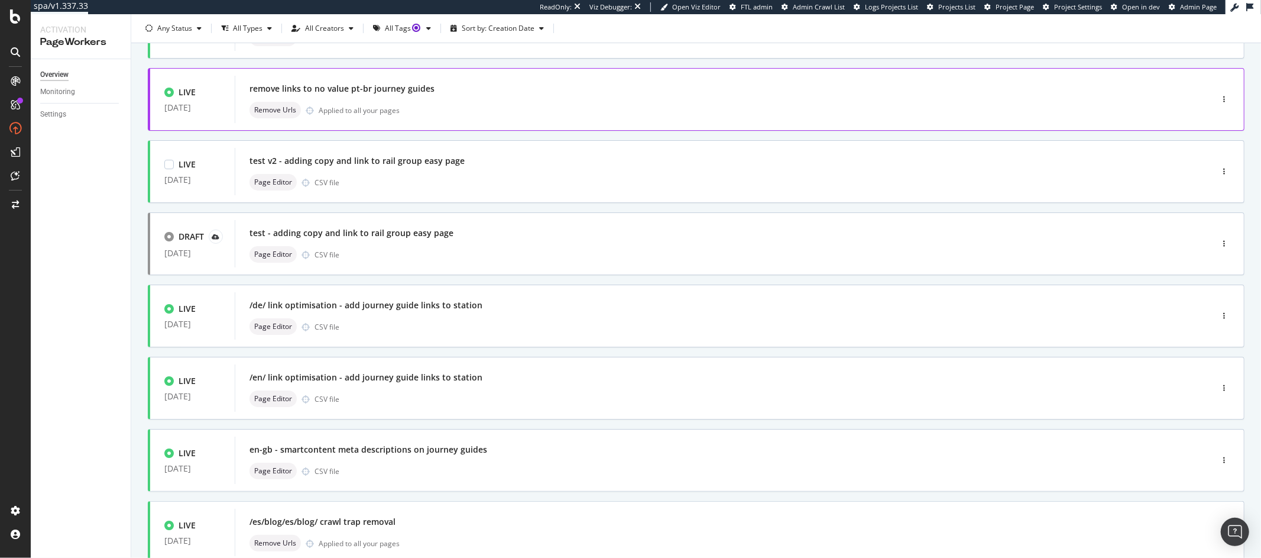
scroll to position [339, 0]
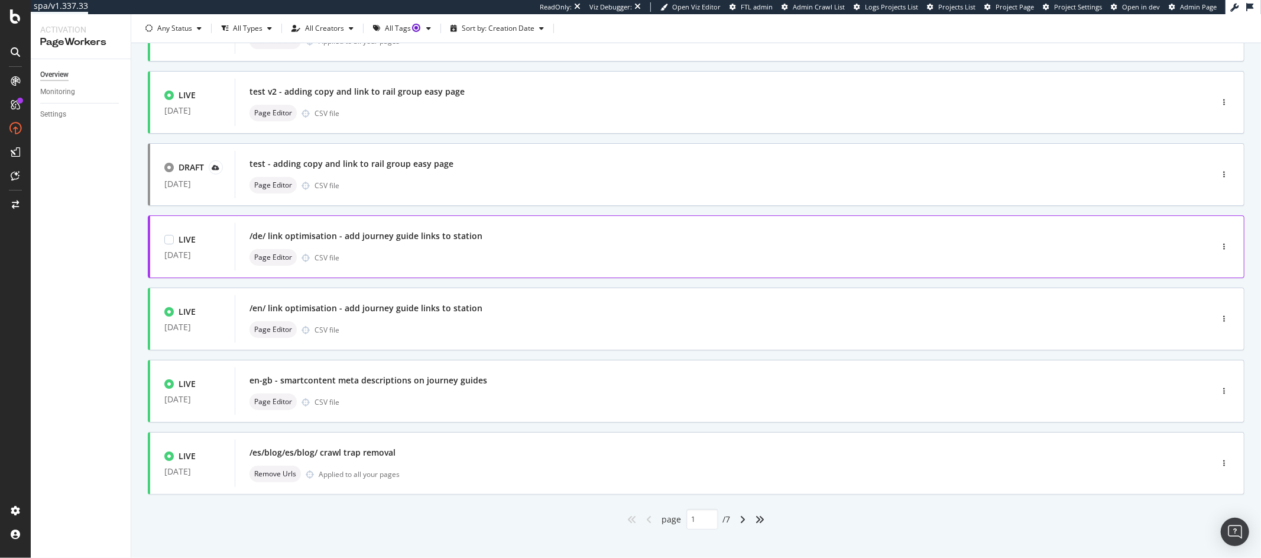
click at [390, 253] on div "Page Editor CSV file" at bounding box center [705, 257] width 912 height 17
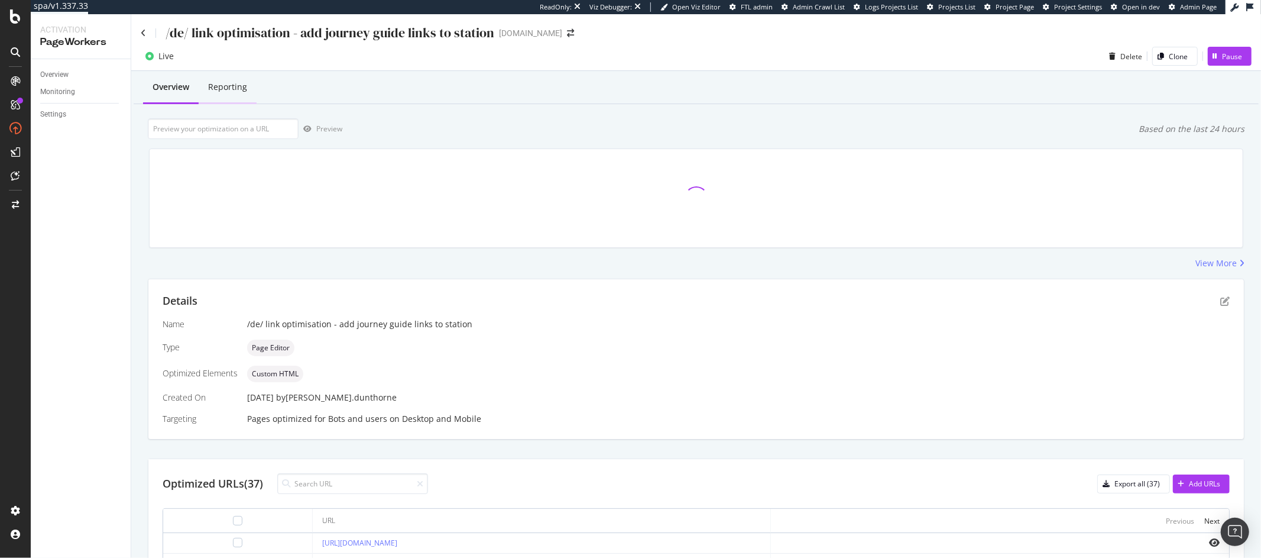
click at [226, 87] on div "Reporting" at bounding box center [227, 87] width 39 height 12
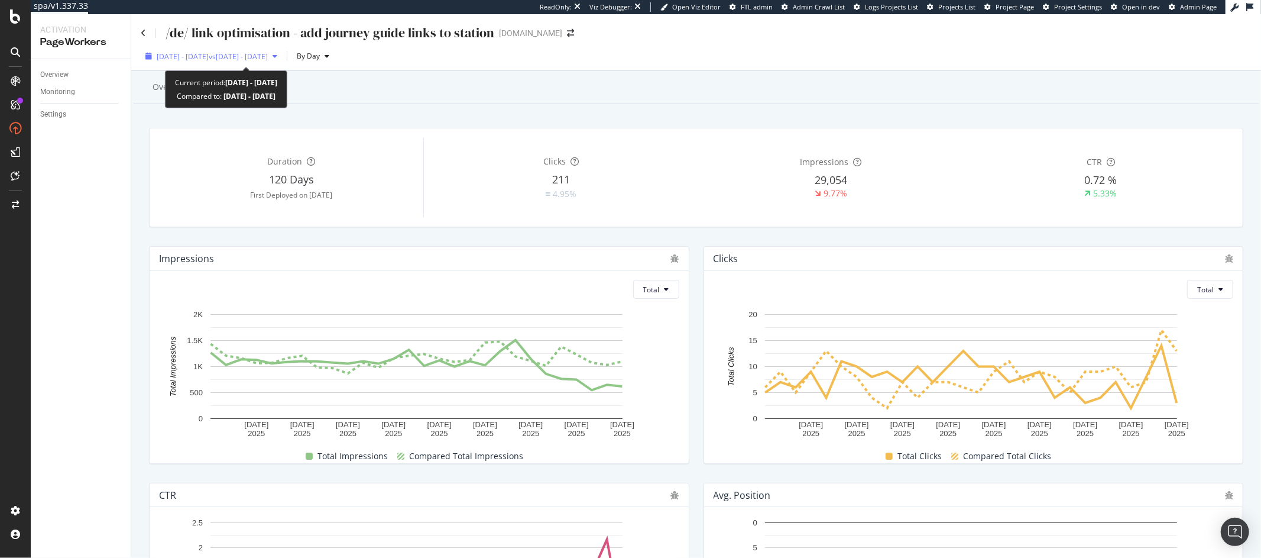
click at [209, 54] on span "[DATE] - [DATE]" at bounding box center [183, 56] width 52 height 10
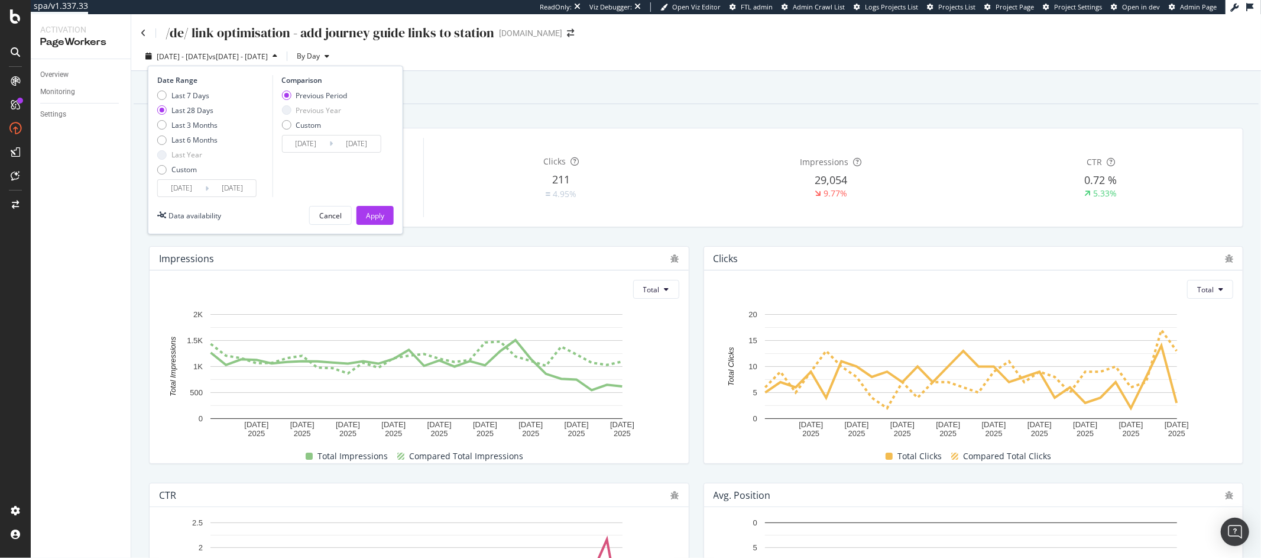
click at [176, 189] on input "[DATE]" at bounding box center [181, 188] width 47 height 17
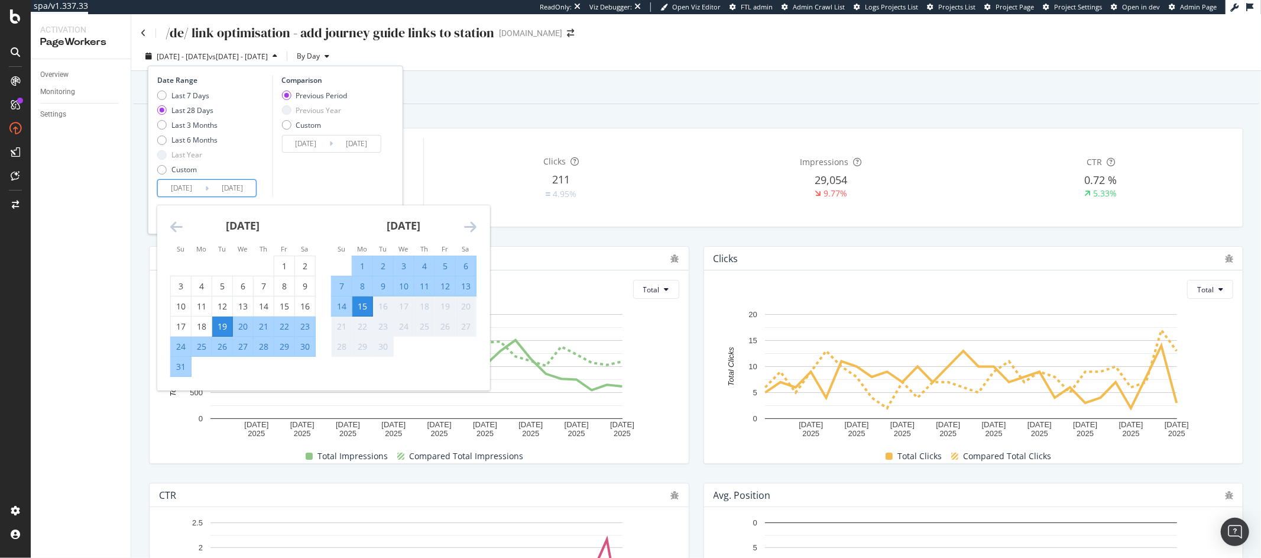
click at [172, 223] on icon "Move backward to switch to the previous month." at bounding box center [176, 226] width 12 height 14
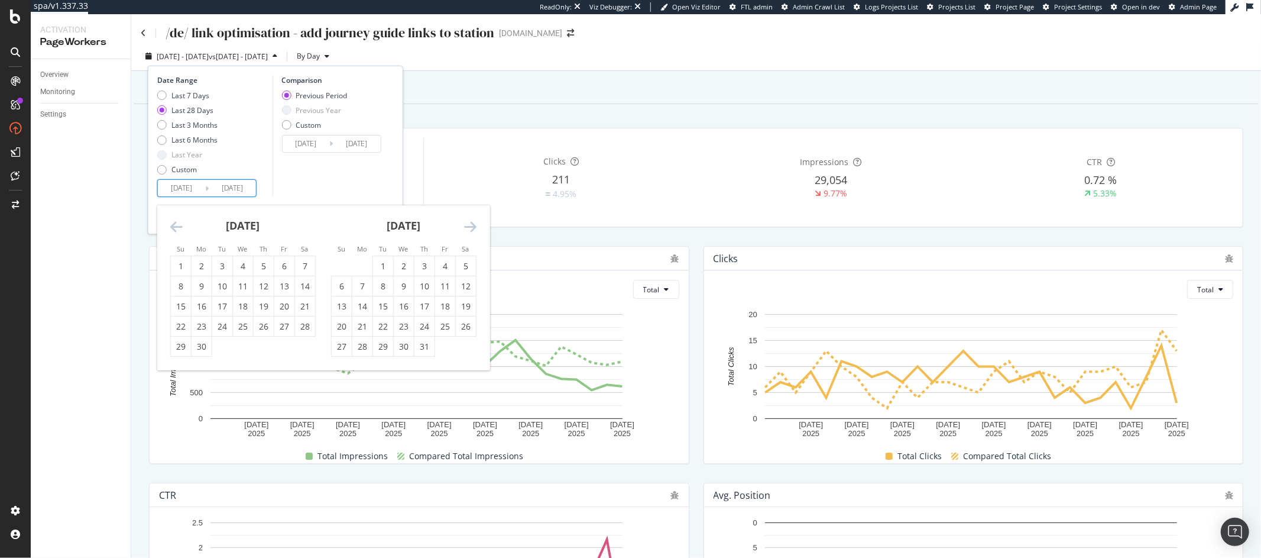
click at [172, 223] on icon "Move backward to switch to the previous month." at bounding box center [176, 226] width 12 height 14
click at [223, 262] on div "1" at bounding box center [222, 266] width 20 height 12
type input "[DATE]"
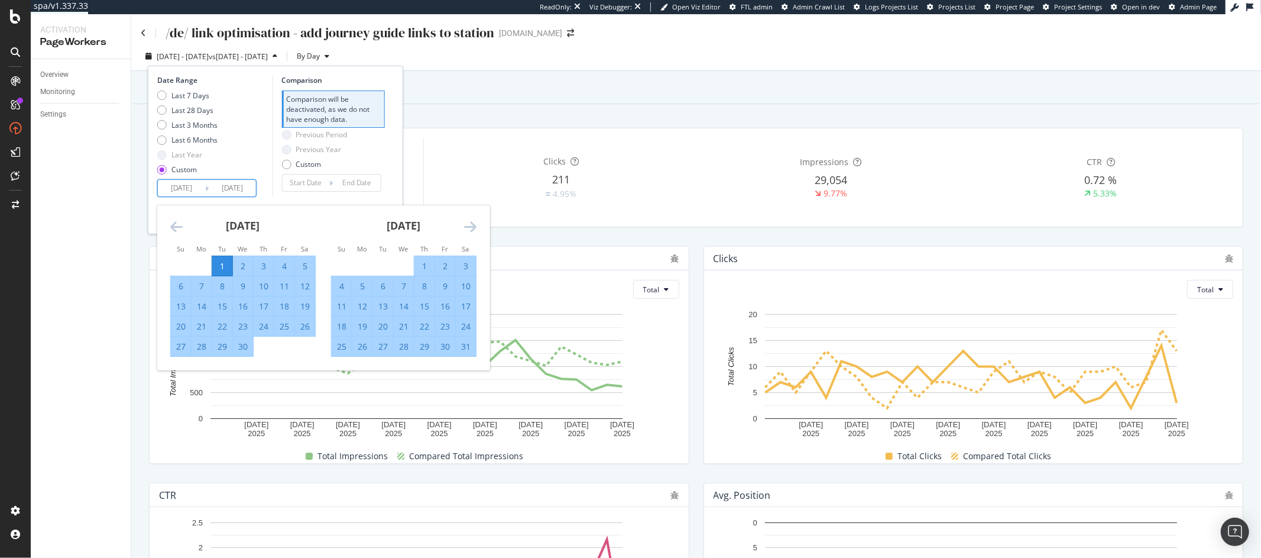
click at [318, 192] on div "Comparison Comparison will be deactivated, as we do not have enough data. Previ…" at bounding box center [328, 136] width 112 height 122
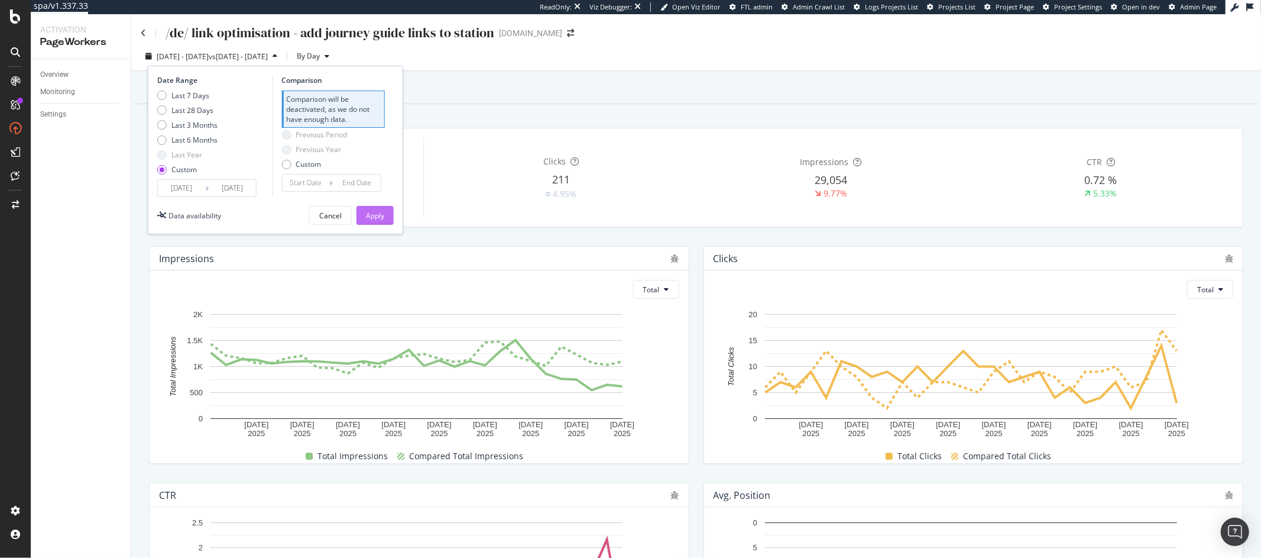
click at [370, 212] on div "Apply" at bounding box center [375, 215] width 18 height 10
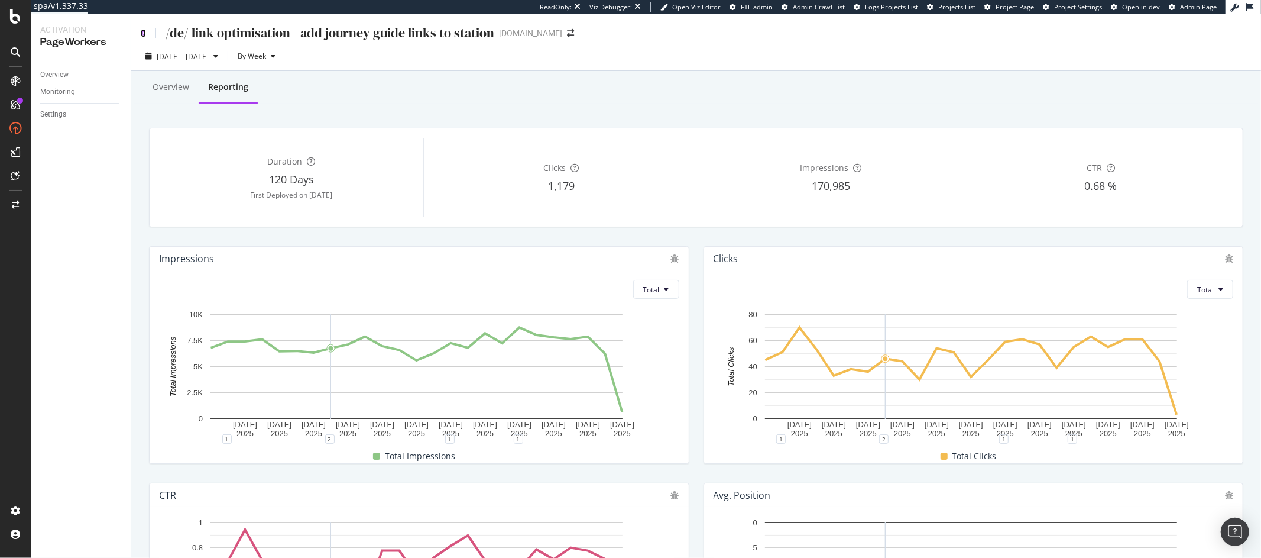
click at [144, 32] on icon at bounding box center [143, 33] width 5 height 8
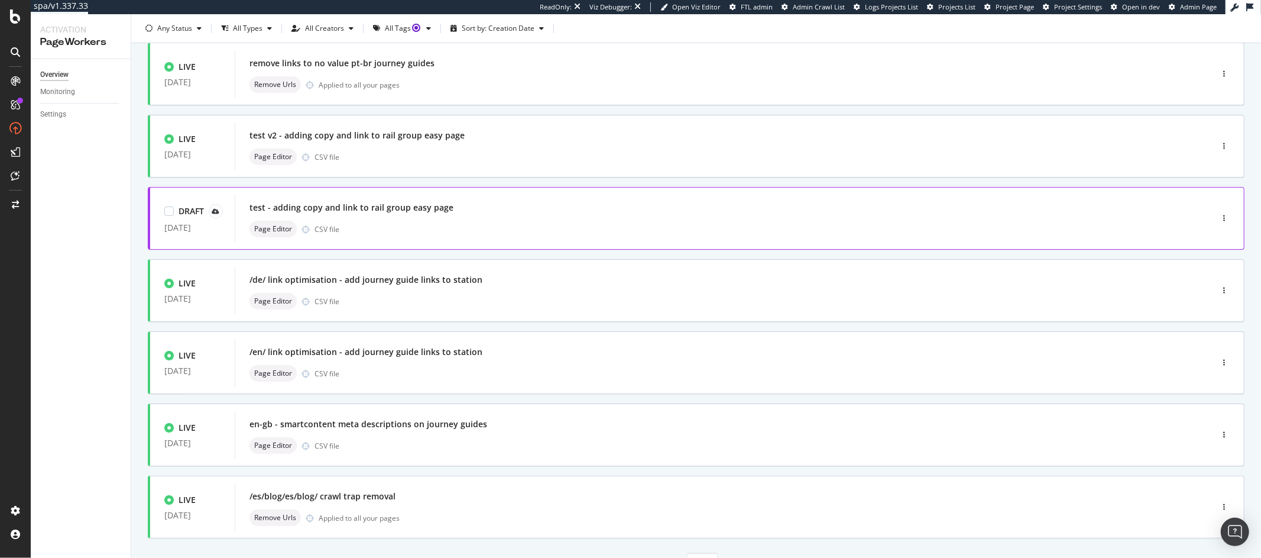
scroll to position [352, 0]
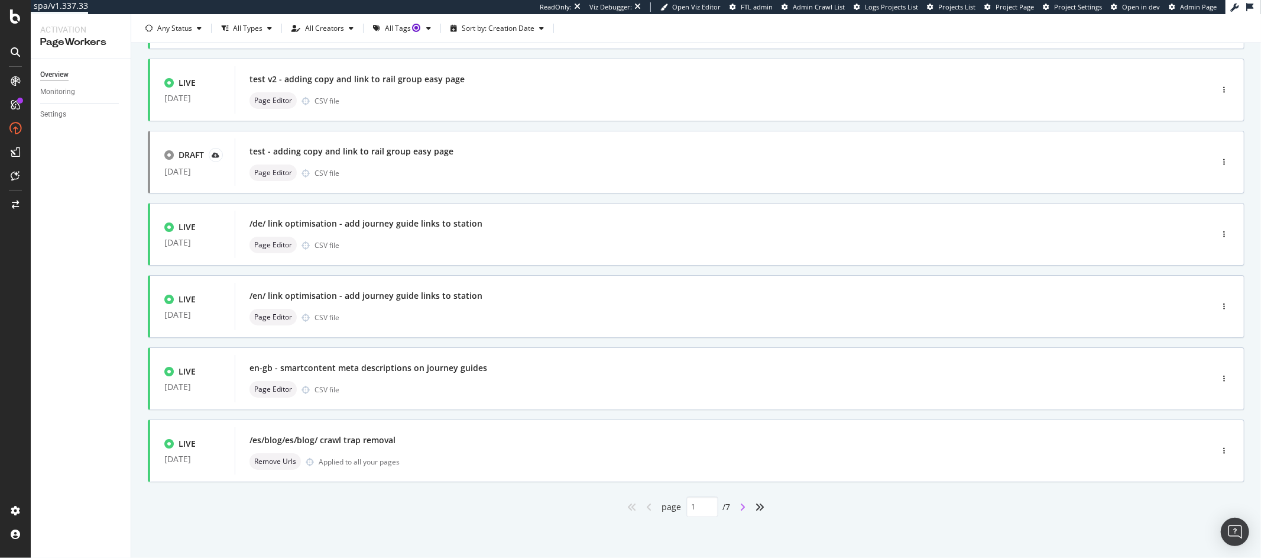
click at [740, 504] on icon "angle-right" at bounding box center [743, 506] width 6 height 9
type input "2"
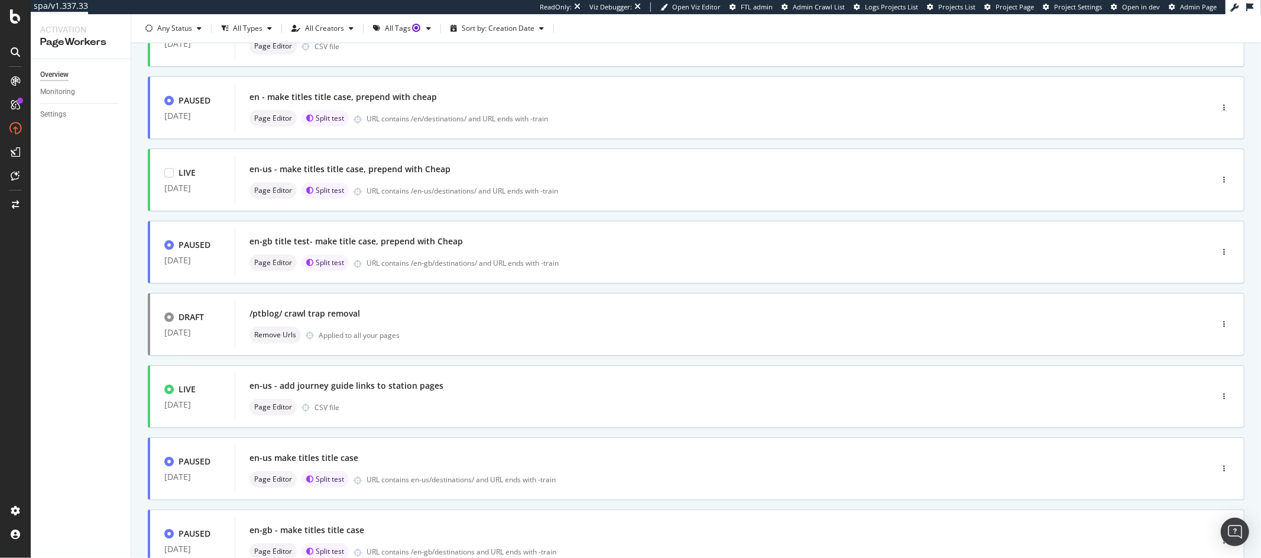
scroll to position [199, 0]
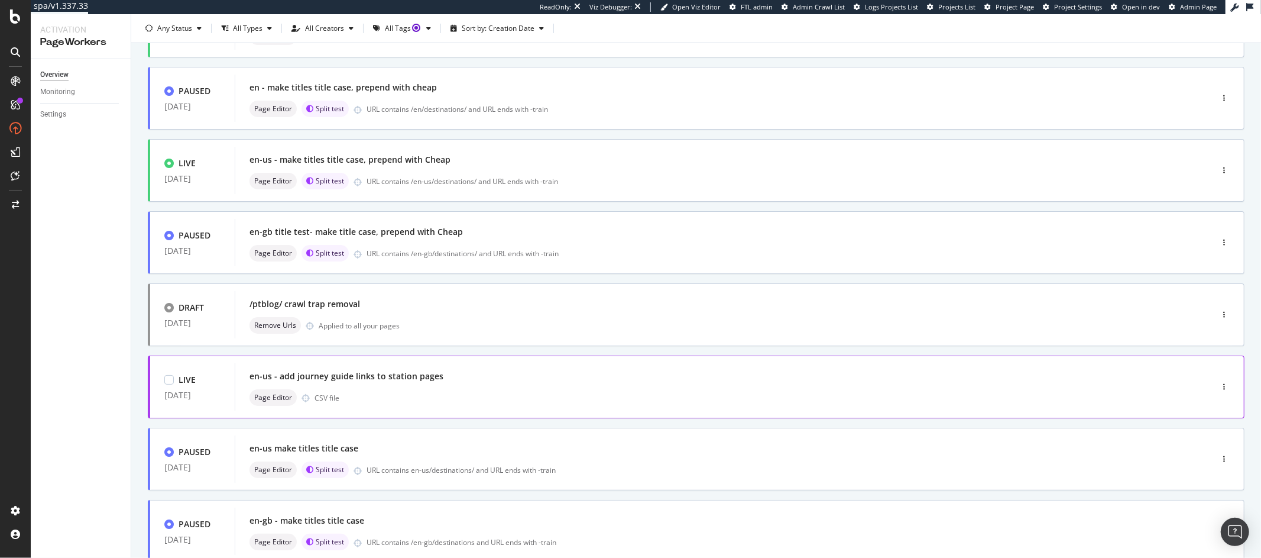
click at [430, 375] on div "en-us - add journey guide links to station pages" at bounding box center [346, 376] width 194 height 12
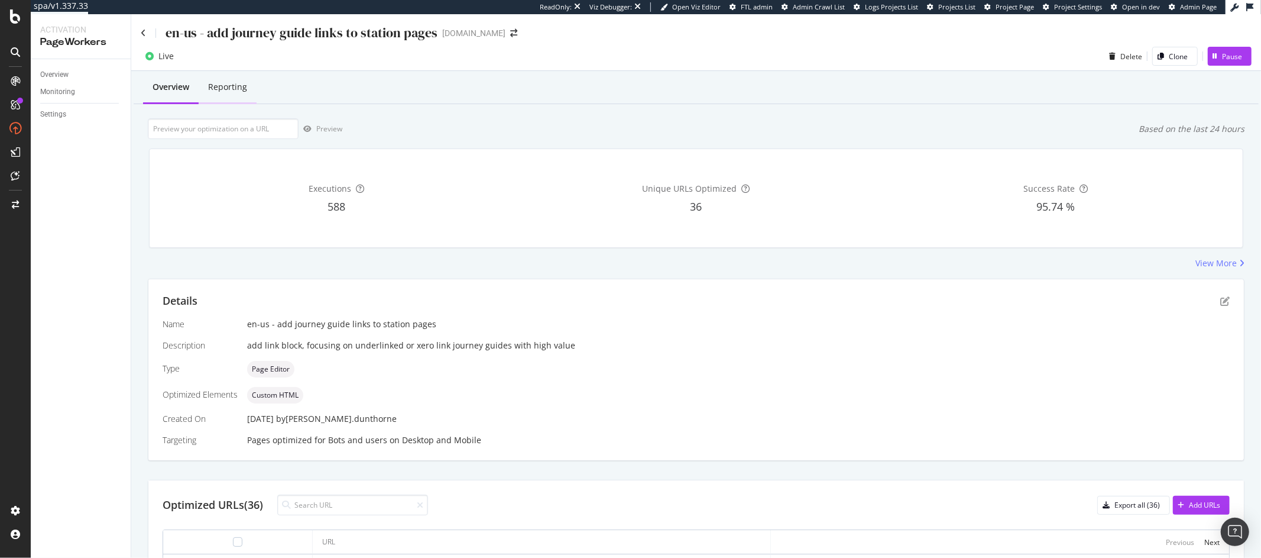
click at [239, 86] on div "Reporting" at bounding box center [227, 87] width 39 height 12
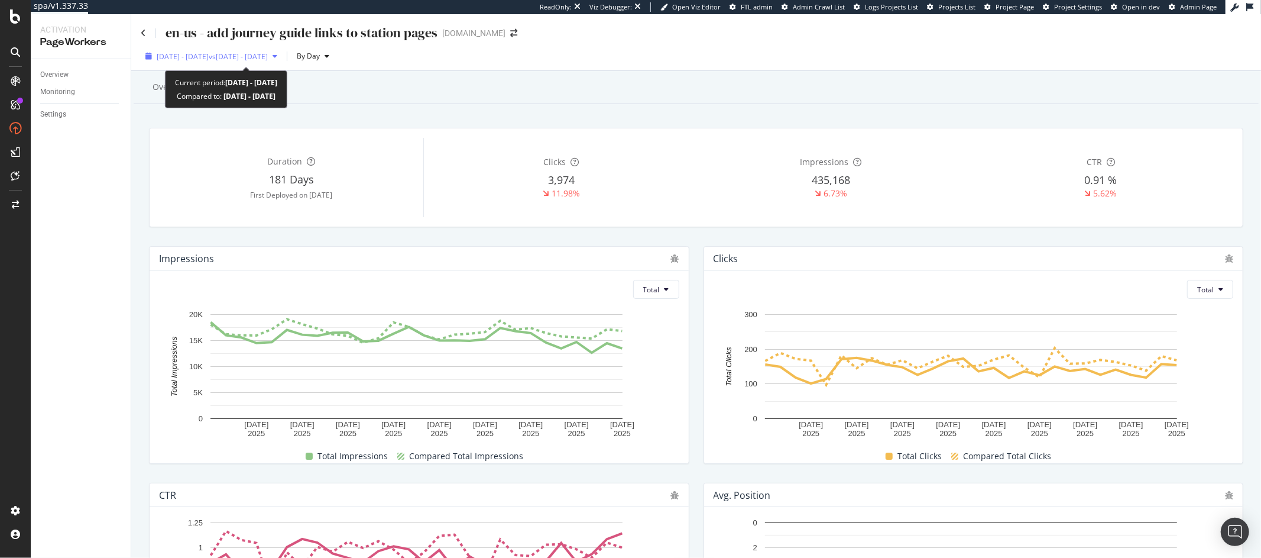
click at [209, 51] on span "[DATE] - [DATE]" at bounding box center [183, 56] width 52 height 10
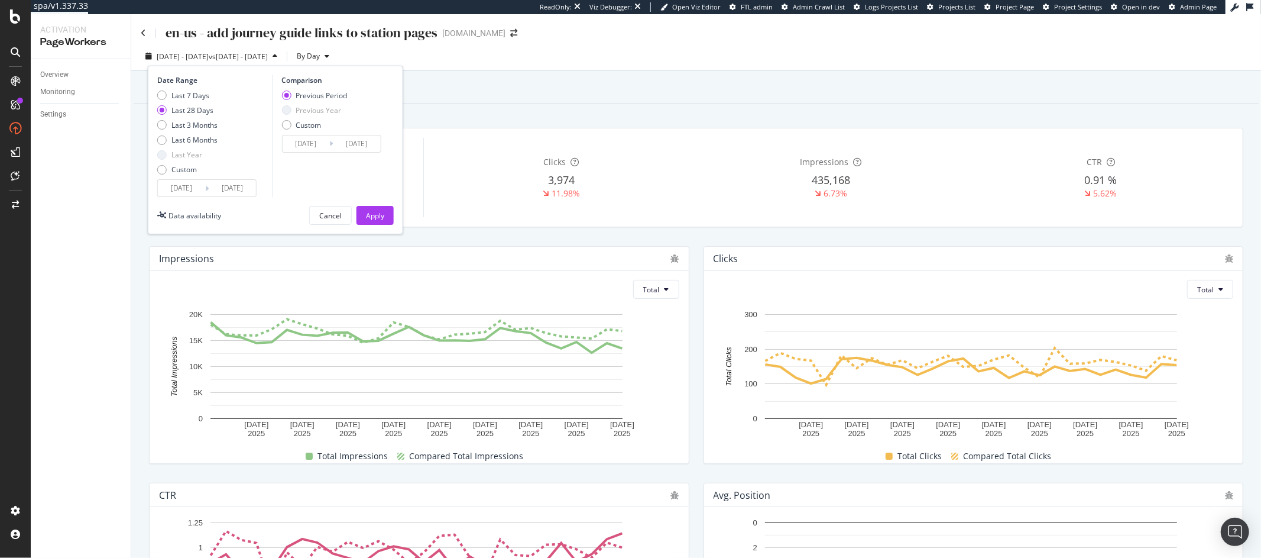
click at [178, 186] on input "[DATE]" at bounding box center [181, 188] width 47 height 17
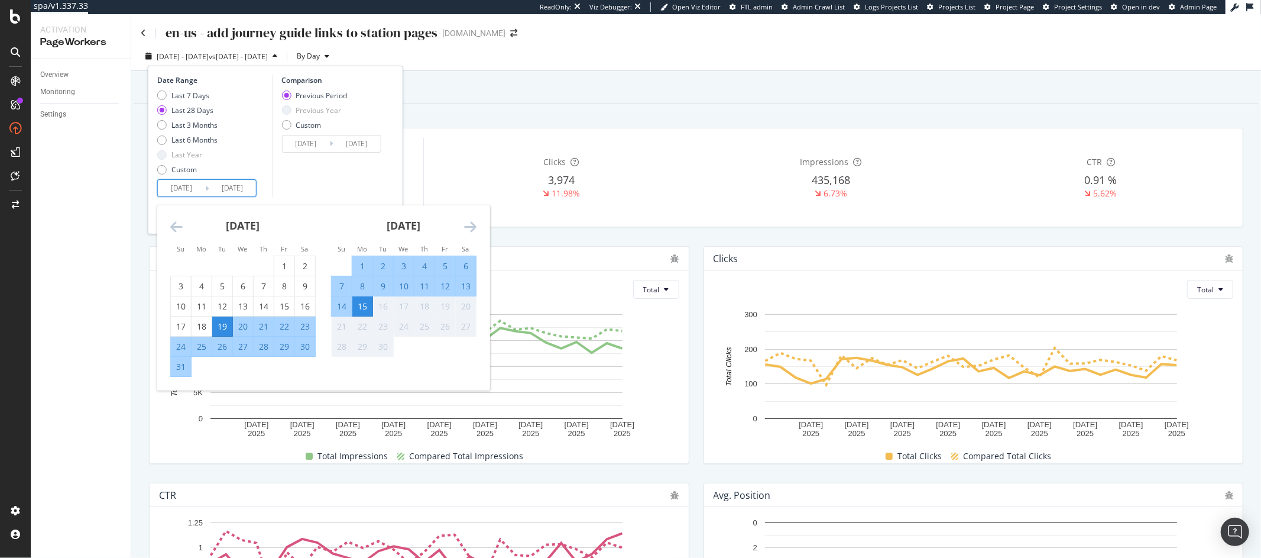
click at [178, 228] on icon "Move backward to switch to the previous month." at bounding box center [176, 226] width 12 height 14
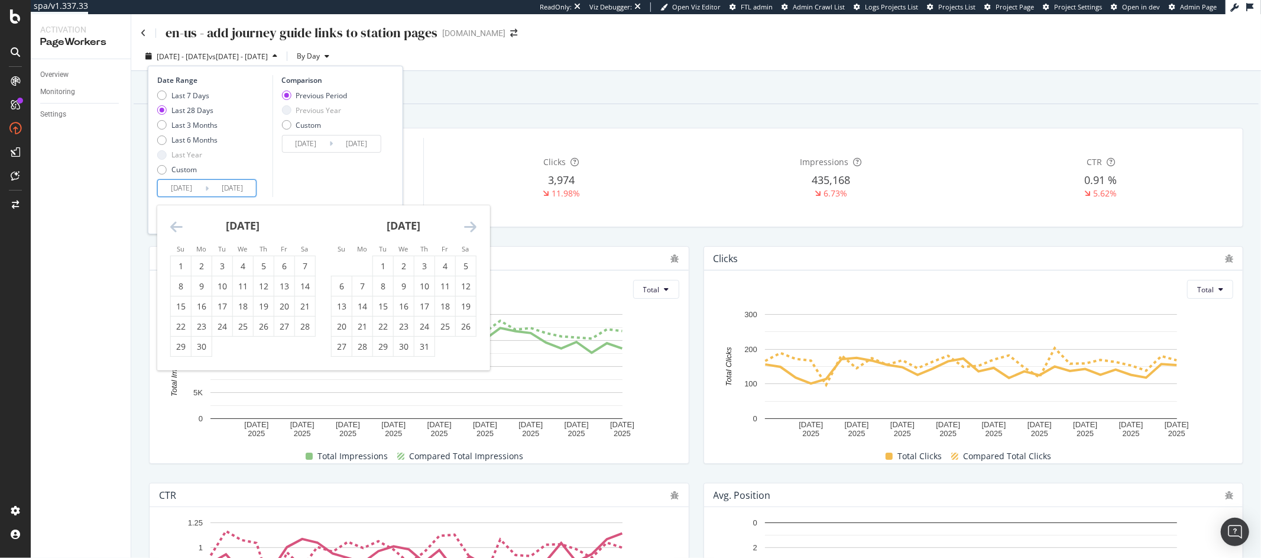
click at [178, 228] on icon "Move backward to switch to the previous month." at bounding box center [176, 226] width 12 height 14
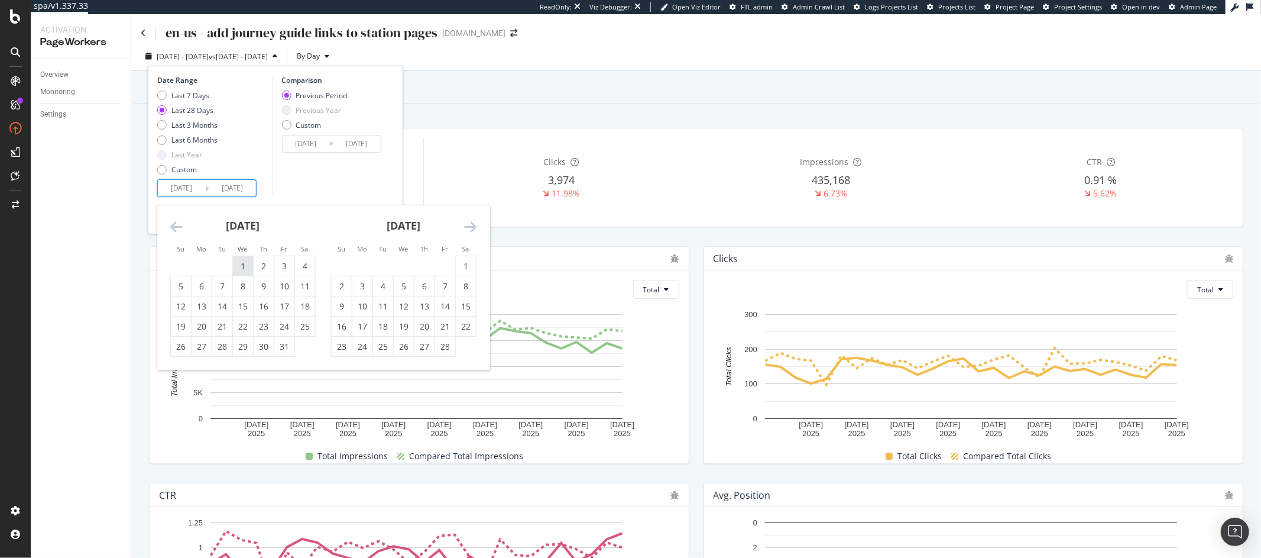
click at [248, 260] on div "1" at bounding box center [243, 266] width 20 height 12
type input "[DATE]"
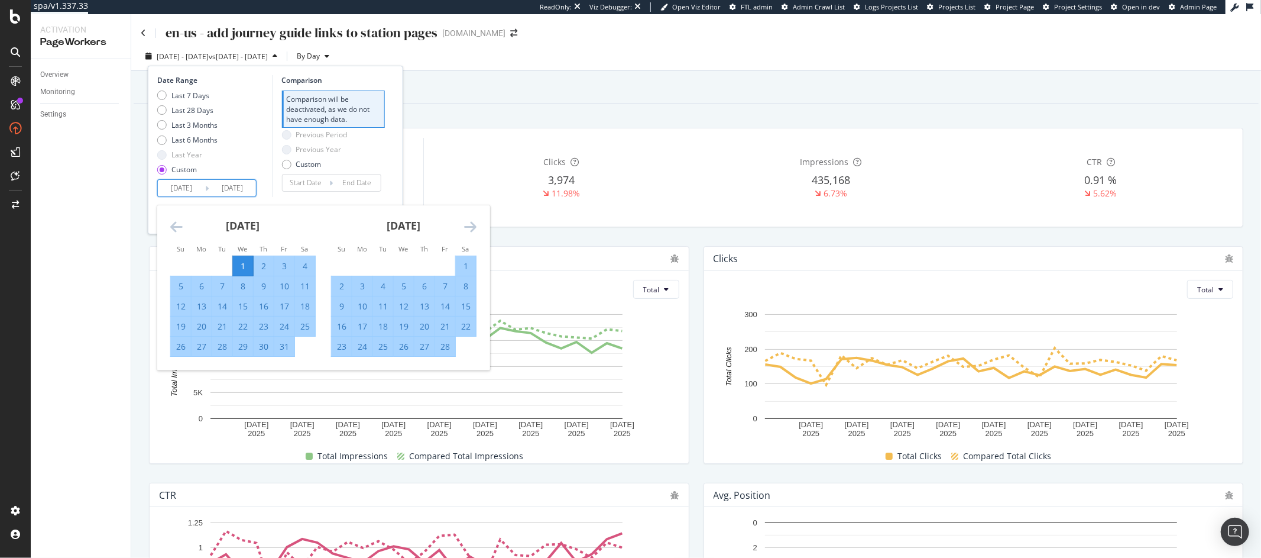
click at [471, 226] on icon "Move forward to switch to the next month." at bounding box center [470, 226] width 12 height 14
click at [464, 346] on div "31" at bounding box center [466, 347] width 20 height 12
type input "[DATE]"
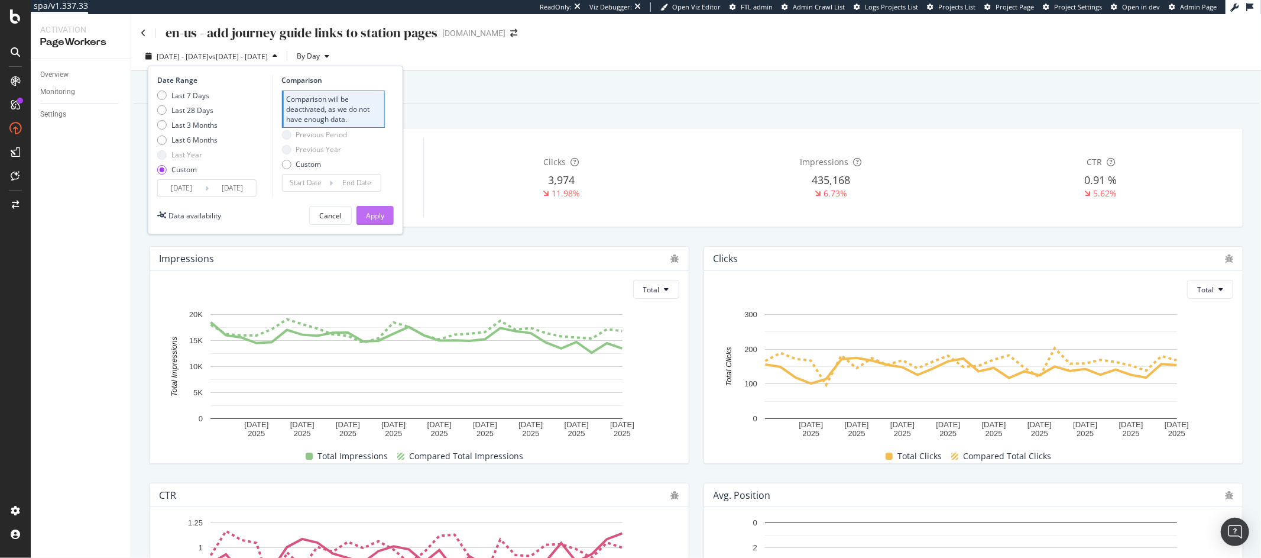
click at [380, 219] on div "Apply" at bounding box center [375, 215] width 18 height 10
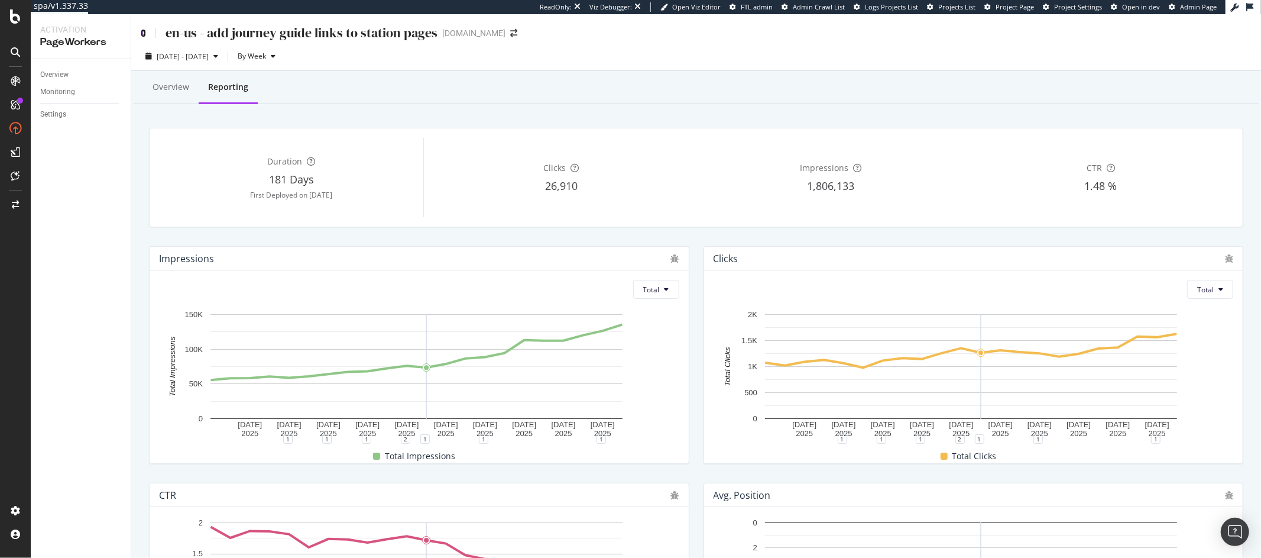
click at [144, 30] on icon at bounding box center [143, 33] width 5 height 8
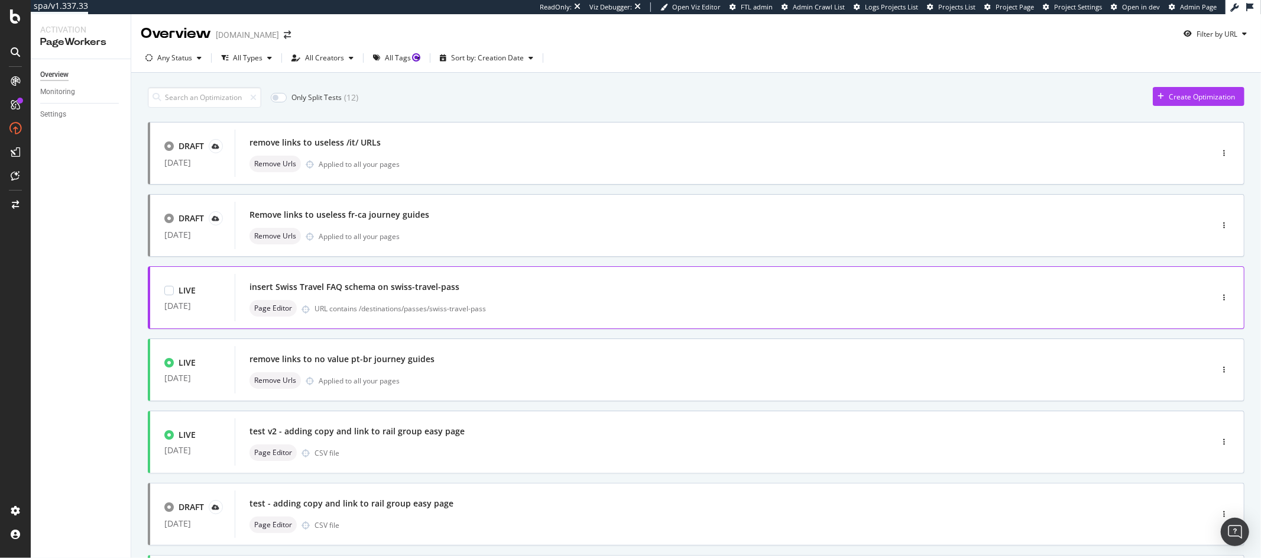
scroll to position [352, 0]
